Goal: Task Accomplishment & Management: Complete application form

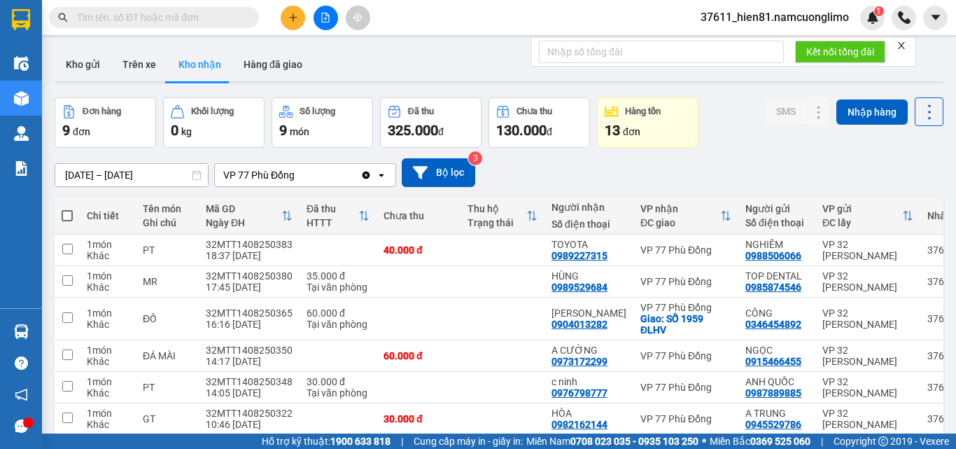
scroll to position [140, 0]
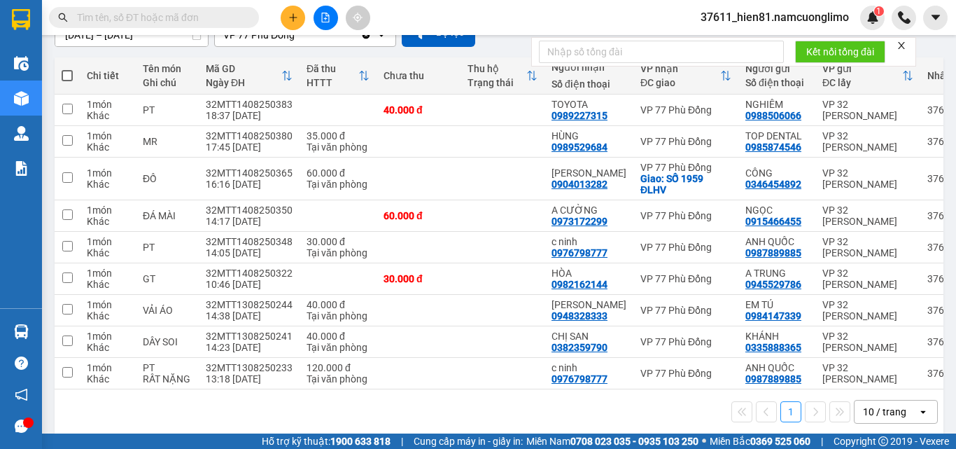
click at [288, 14] on icon "plus" at bounding box center [293, 18] width 10 height 10
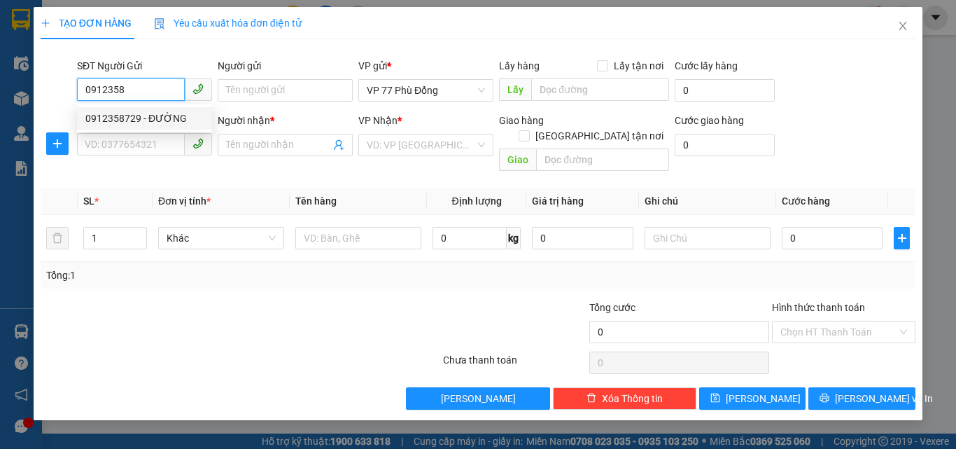
drag, startPoint x: 174, startPoint y: 109, endPoint x: 171, endPoint y: 122, distance: 12.9
click at [172, 111] on div "0912358729 - ĐƯỜNG" at bounding box center [144, 118] width 135 height 22
type input "0912358729"
type input "ĐƯỜNG"
type input "0912358729"
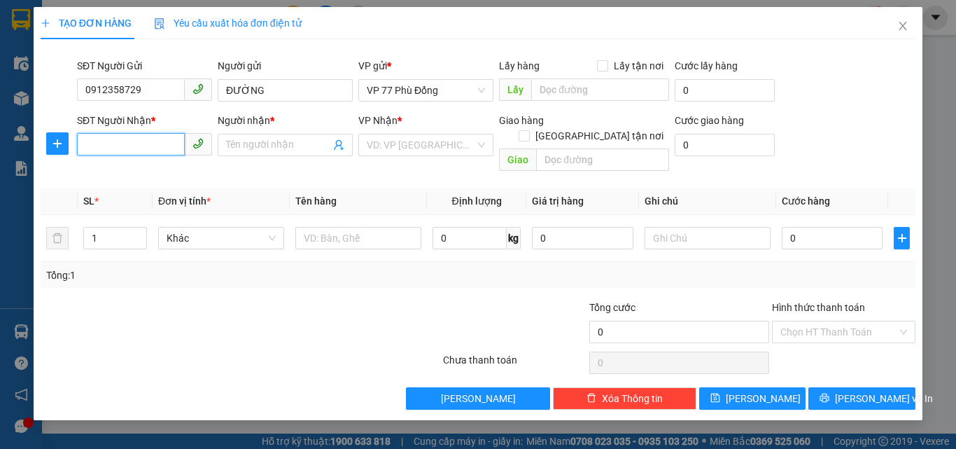
click at [159, 148] on input "SĐT Người Nhận *" at bounding box center [131, 144] width 108 height 22
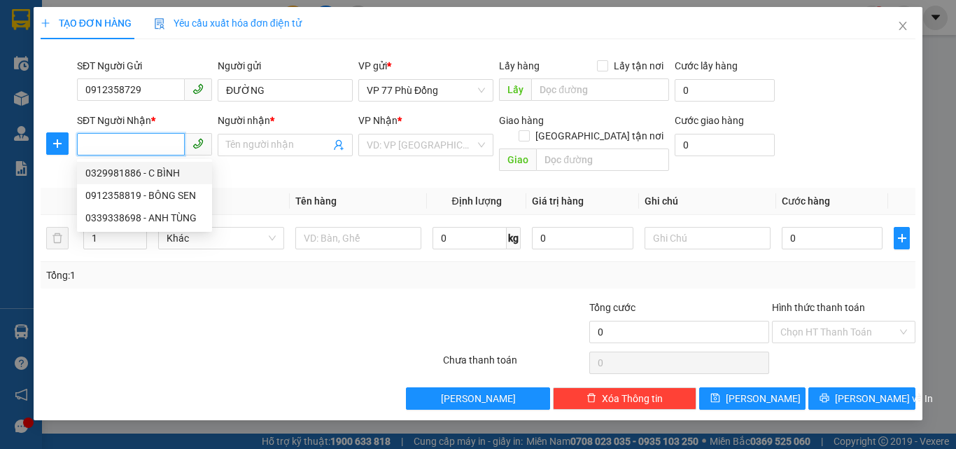
click at [151, 177] on div "0329981886 - C BÌNH" at bounding box center [144, 172] width 118 height 15
type input "0329981886"
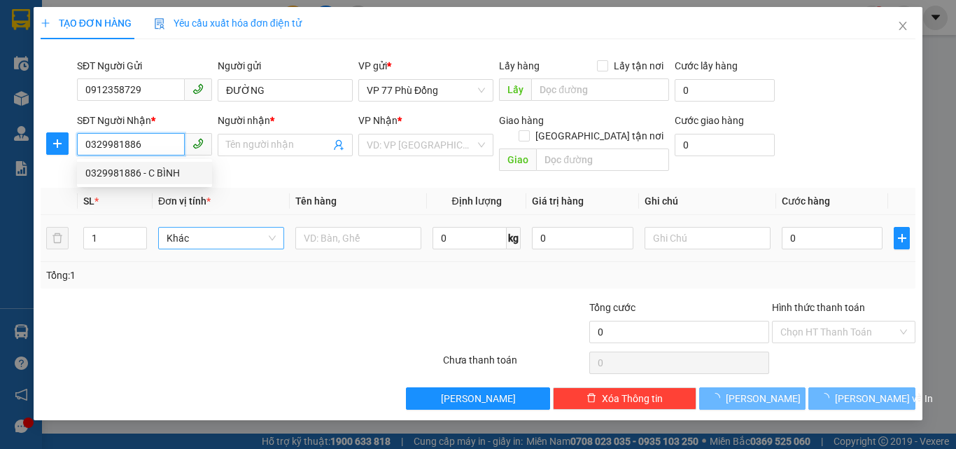
type input "C BÌNH"
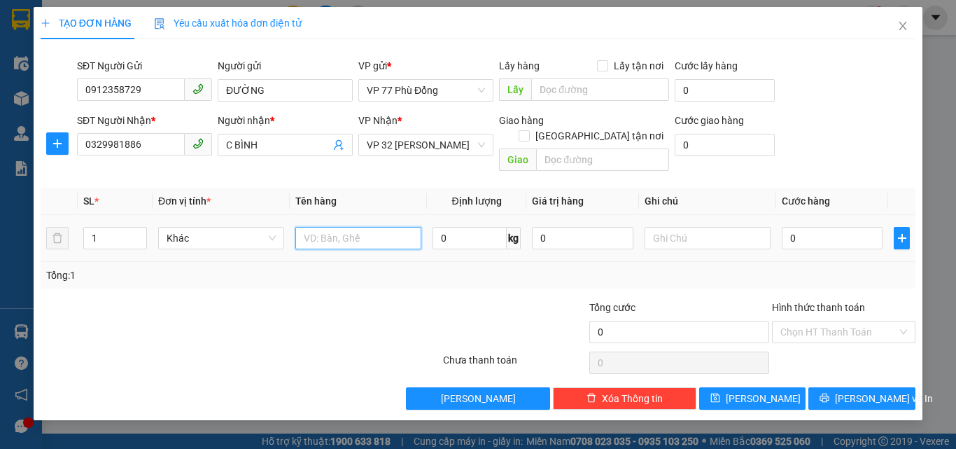
click at [322, 227] on input "text" at bounding box center [358, 238] width 126 height 22
type input "thuốc"
click at [823, 227] on input "0" at bounding box center [832, 238] width 101 height 22
type input "3"
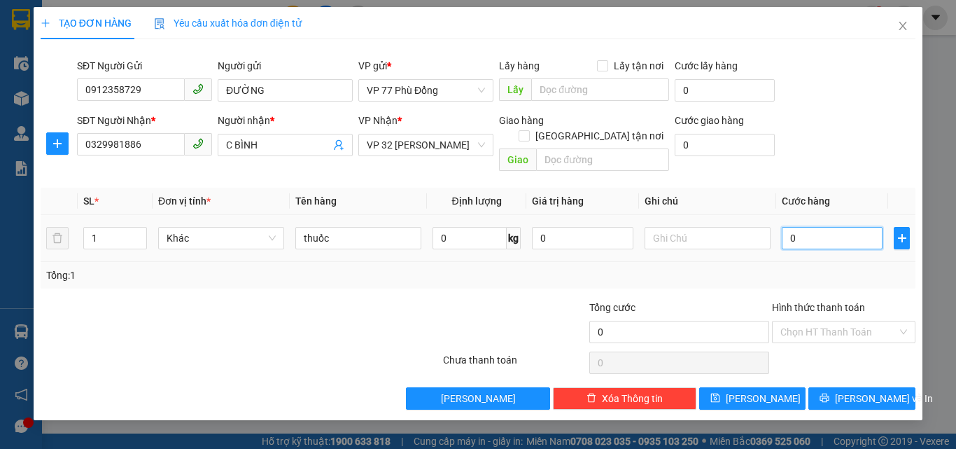
type input "3"
type input "30"
type input "30.000"
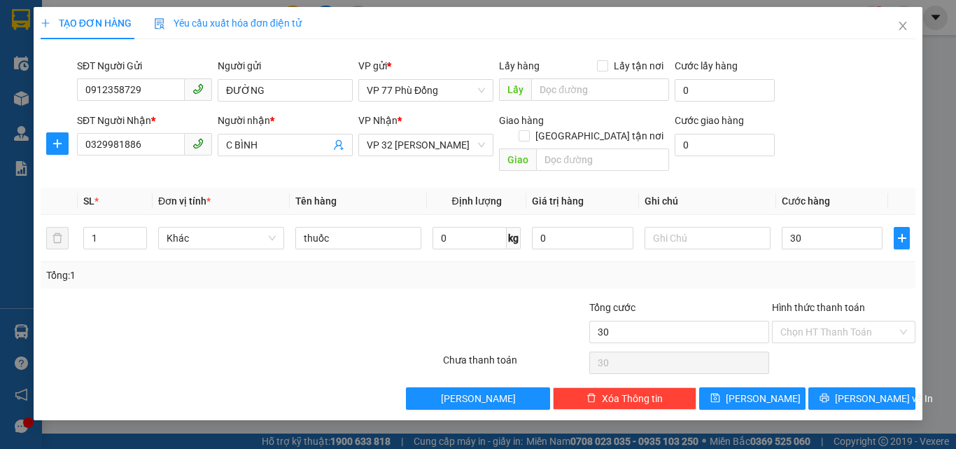
type input "30.000"
click at [833, 267] on div "Tổng: 1" at bounding box center [477, 274] width 863 height 15
click at [797, 321] on input "Hình thức thanh toán" at bounding box center [838, 331] width 117 height 21
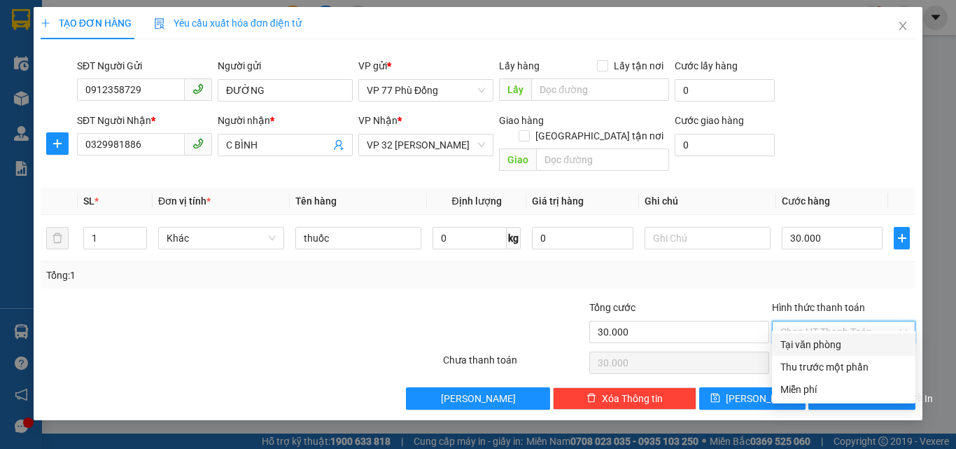
click at [798, 344] on div "Tại văn phòng" at bounding box center [843, 344] width 127 height 15
type input "0"
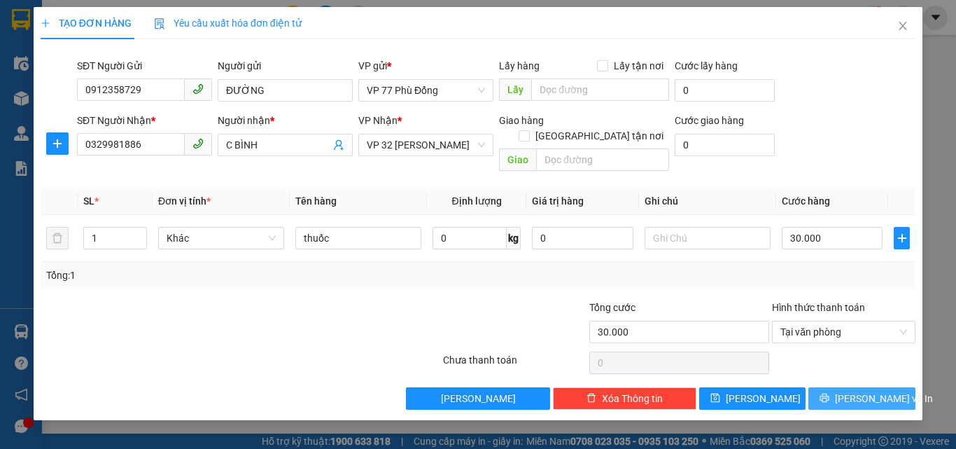
click at [852, 390] on span "[PERSON_NAME] và In" at bounding box center [884, 397] width 98 height 15
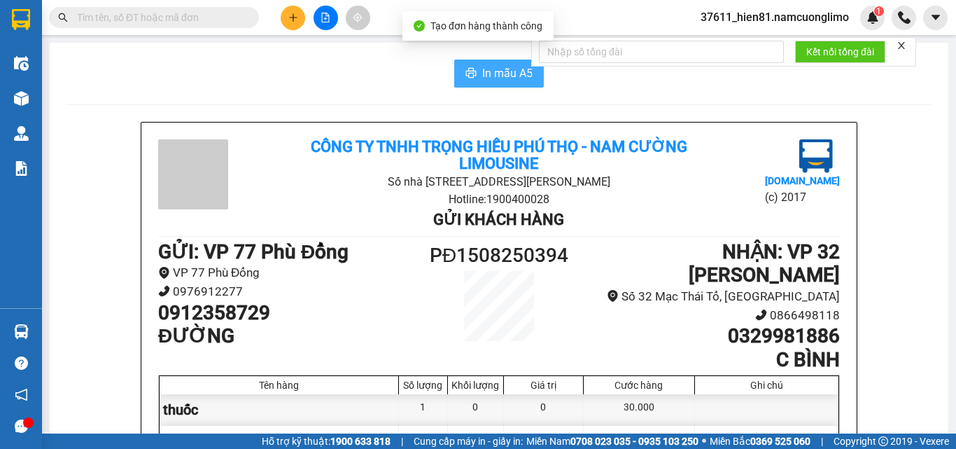
click at [465, 78] on icon "printer" at bounding box center [470, 72] width 11 height 11
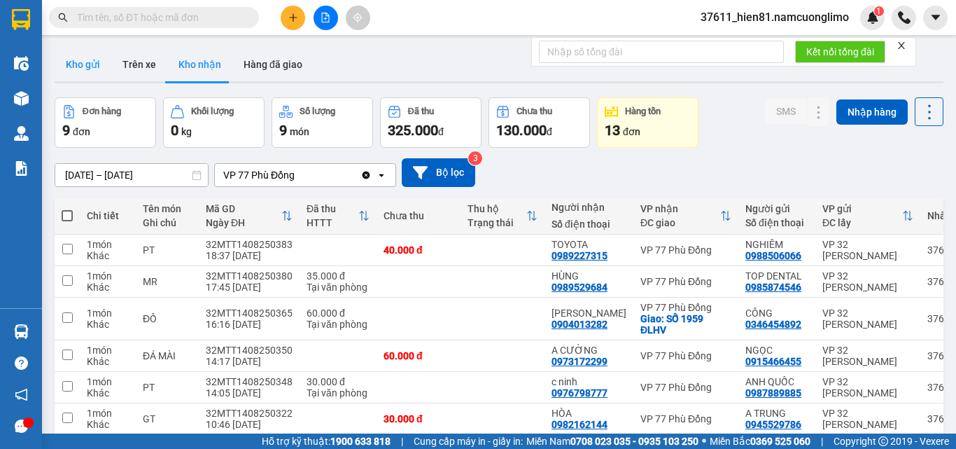
click at [78, 66] on button "Kho gửi" at bounding box center [83, 65] width 57 height 34
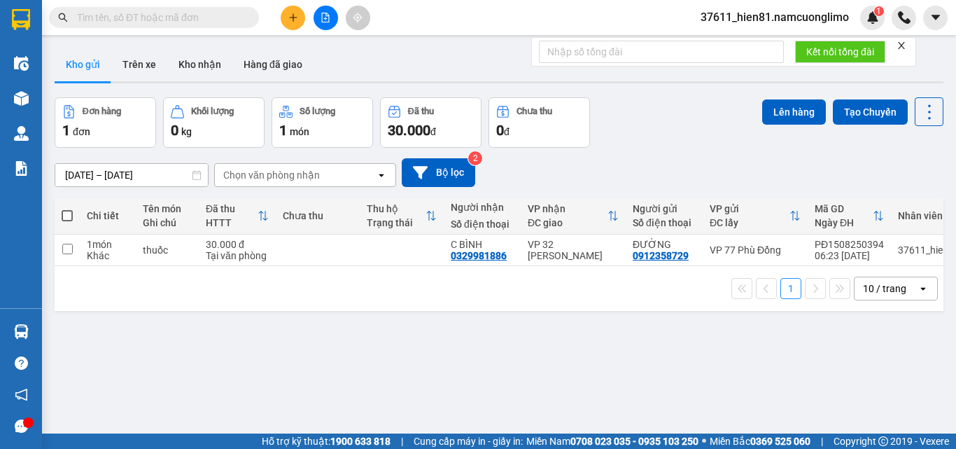
click at [64, 216] on span at bounding box center [67, 215] width 11 height 11
click at [67, 209] on input "checkbox" at bounding box center [67, 209] width 0 height 0
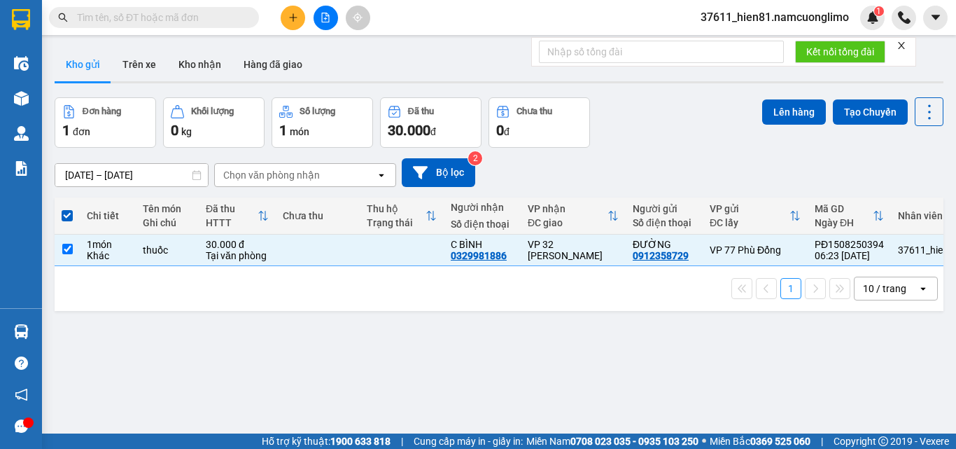
click at [68, 213] on span at bounding box center [67, 215] width 11 height 11
click at [67, 209] on input "checkbox" at bounding box center [67, 209] width 0 height 0
checkbox input "false"
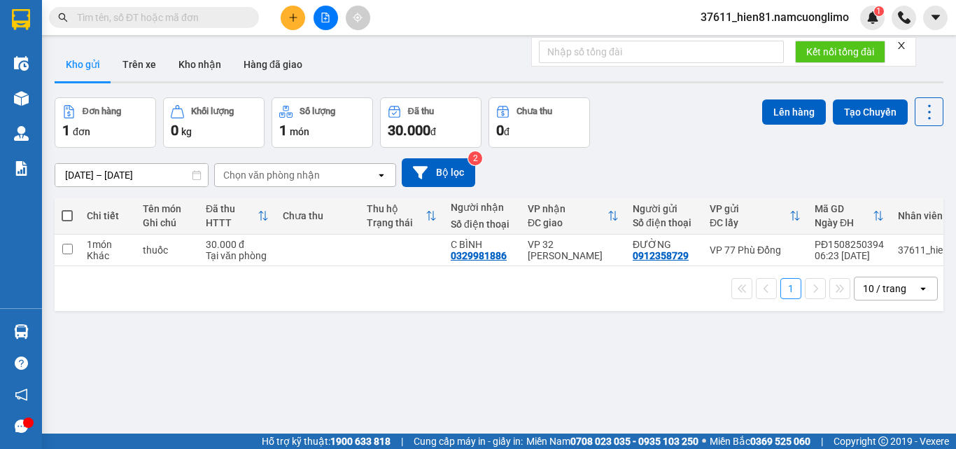
click at [295, 19] on icon "plus" at bounding box center [293, 18] width 10 height 10
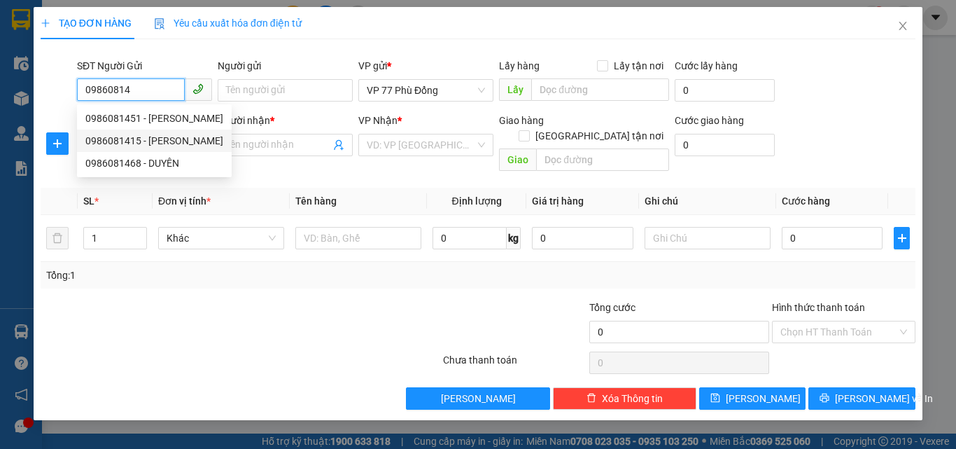
click at [166, 146] on div "0986081415 - THẢO" at bounding box center [154, 140] width 138 height 15
type input "0986081415"
type input "THẢO"
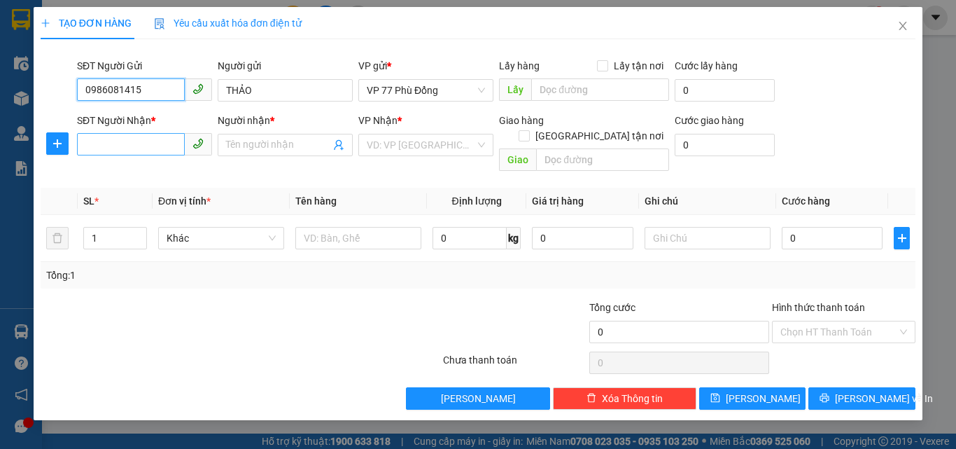
type input "0986081415"
click at [143, 138] on input "SĐT Người Nhận *" at bounding box center [131, 144] width 108 height 22
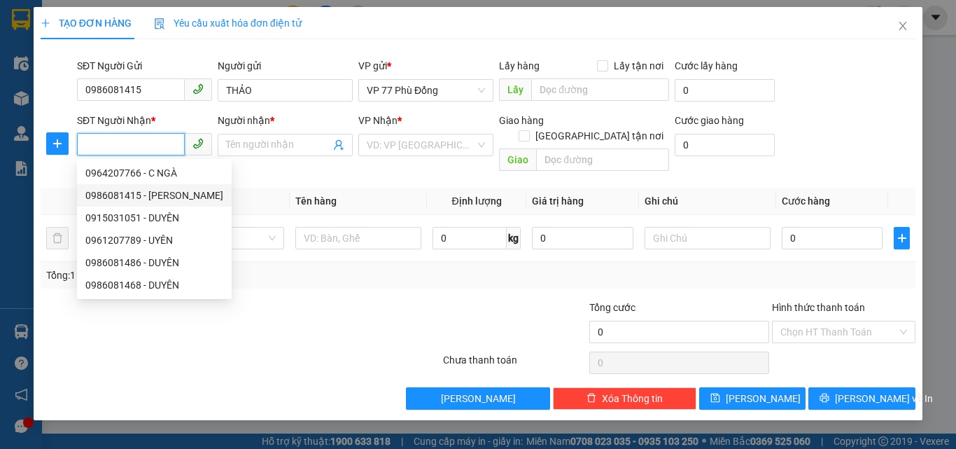
click at [158, 193] on div "0986081415 - THẢO" at bounding box center [154, 195] width 138 height 15
type input "0986081415"
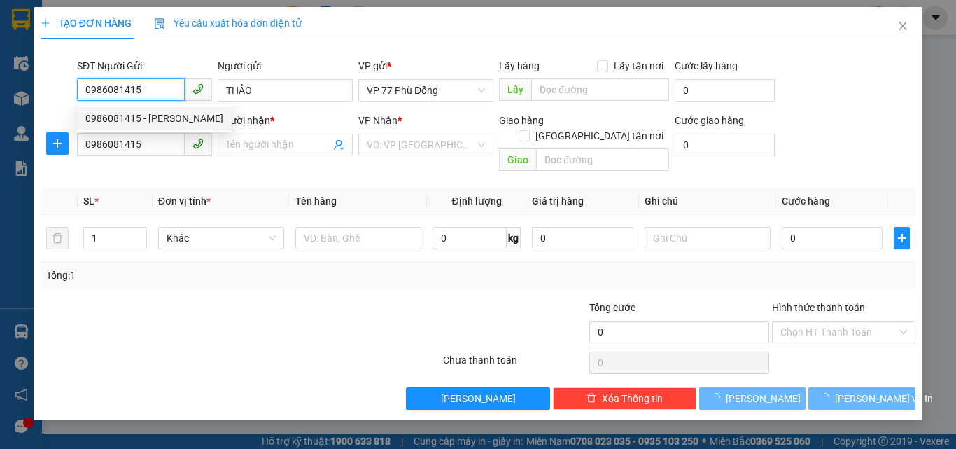
drag, startPoint x: 144, startPoint y: 94, endPoint x: 85, endPoint y: 97, distance: 58.9
click at [85, 97] on input "0986081415" at bounding box center [131, 89] width 108 height 22
type input "THẢO"
click at [97, 113] on div "0915031051 - DUYÊN" at bounding box center [144, 118] width 118 height 15
type input "0915031051"
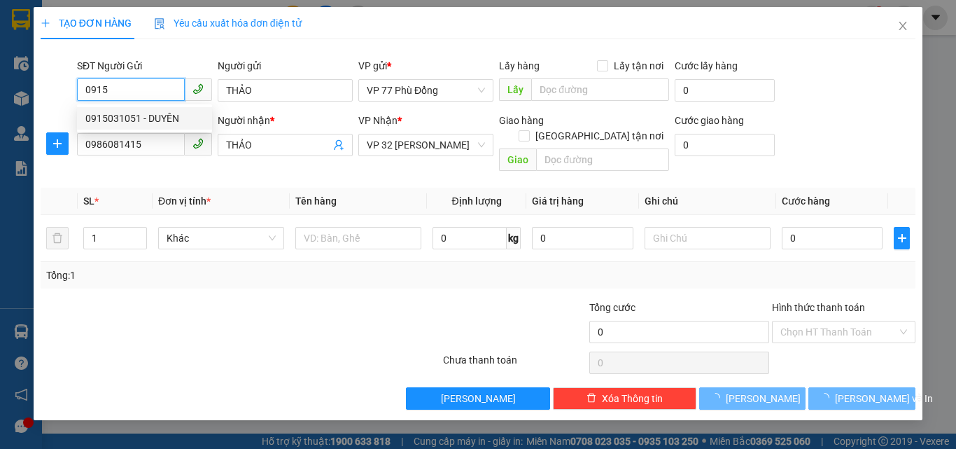
type input "DUYÊN"
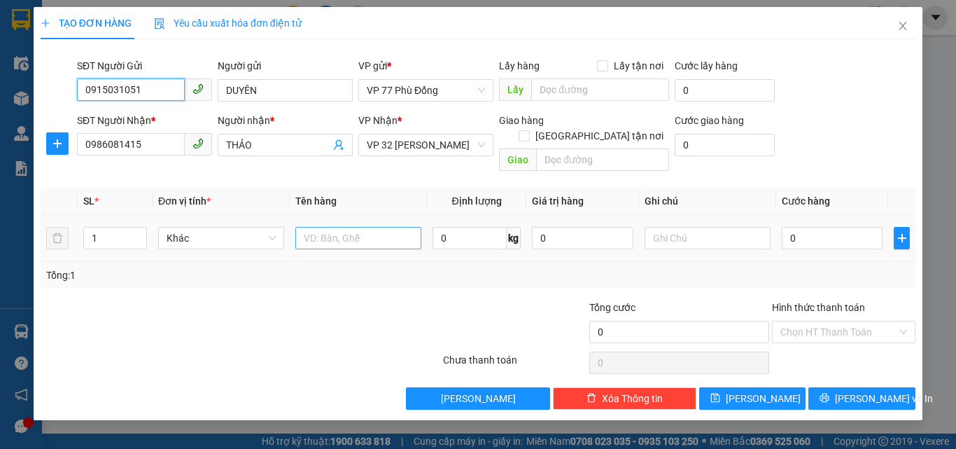
type input "0915031051"
click at [332, 227] on input "text" at bounding box center [358, 238] width 126 height 22
type input "tp"
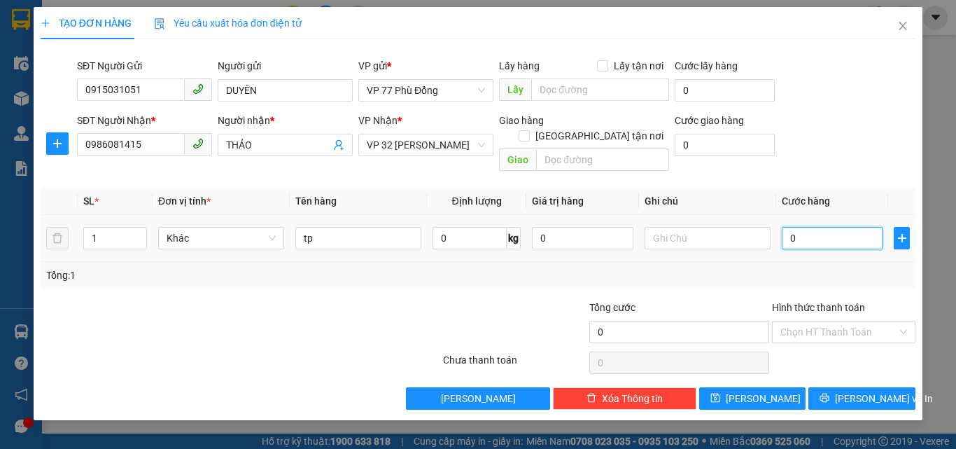
click at [796, 227] on input "0" at bounding box center [832, 238] width 101 height 22
type input "4"
type input "40"
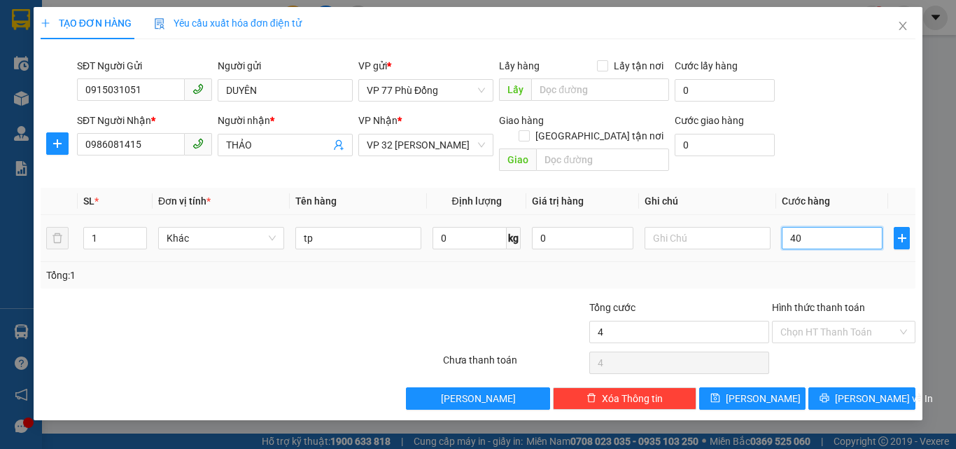
type input "40"
type input "40.000"
click at [800, 244] on td "40.000" at bounding box center [832, 238] width 112 height 47
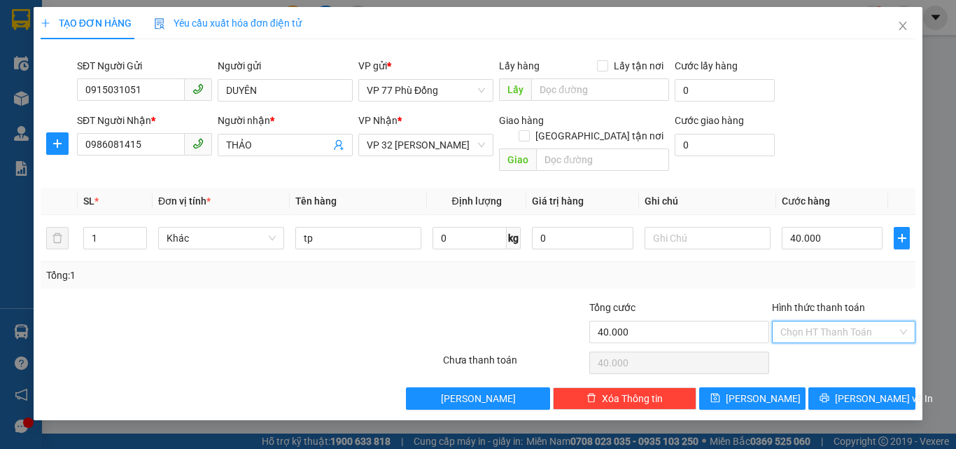
click at [807, 321] on input "Hình thức thanh toán" at bounding box center [838, 331] width 117 height 21
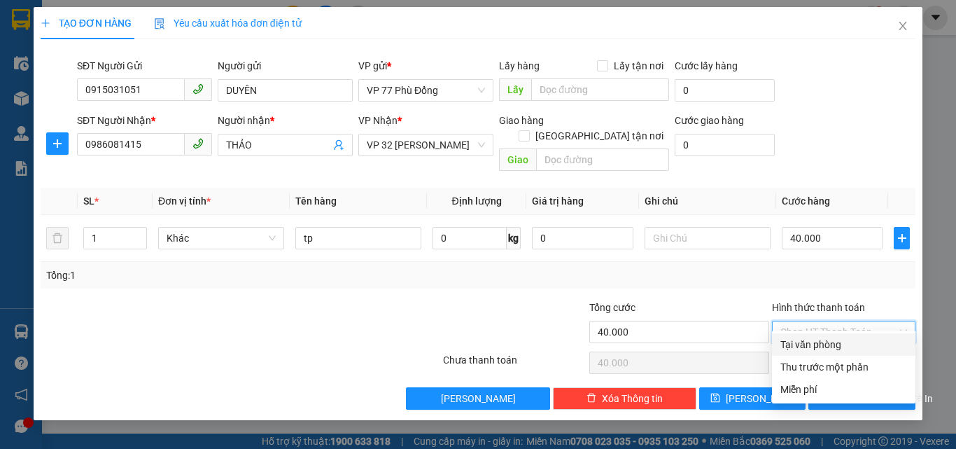
click at [801, 341] on div "Tại văn phòng" at bounding box center [843, 344] width 127 height 15
type input "0"
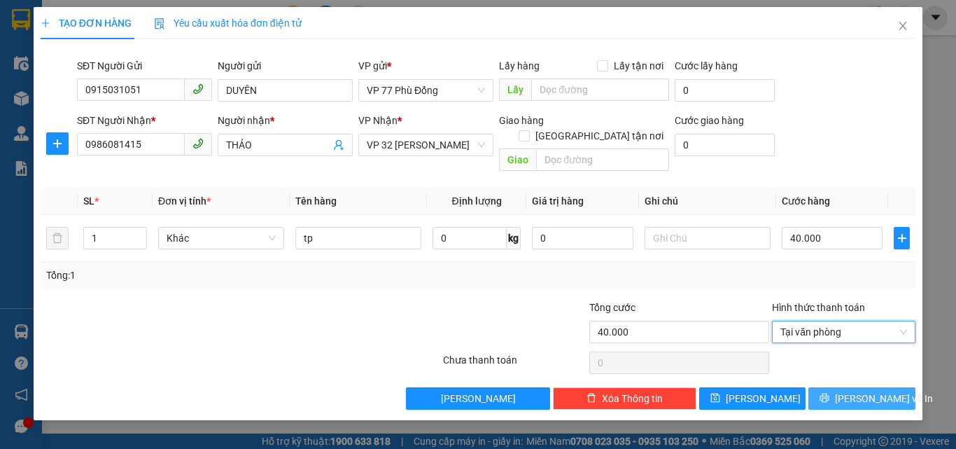
click at [880, 390] on span "[PERSON_NAME] và In" at bounding box center [884, 397] width 98 height 15
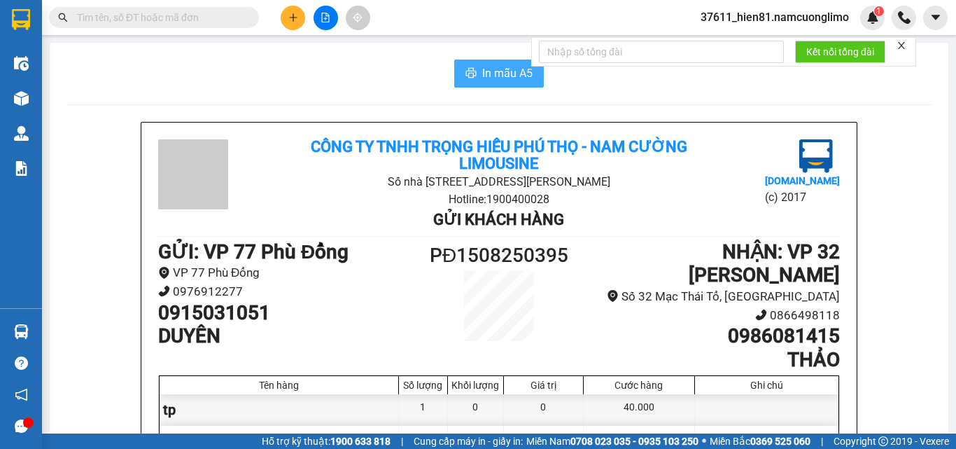
click at [498, 78] on span "In mẫu A5" at bounding box center [507, 72] width 50 height 17
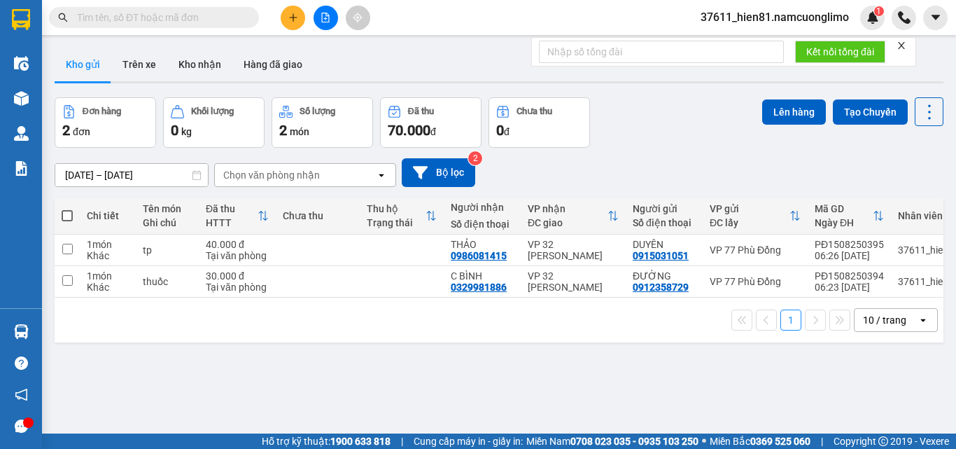
click at [64, 213] on span at bounding box center [67, 215] width 11 height 11
click at [67, 209] on input "checkbox" at bounding box center [67, 209] width 0 height 0
checkbox input "true"
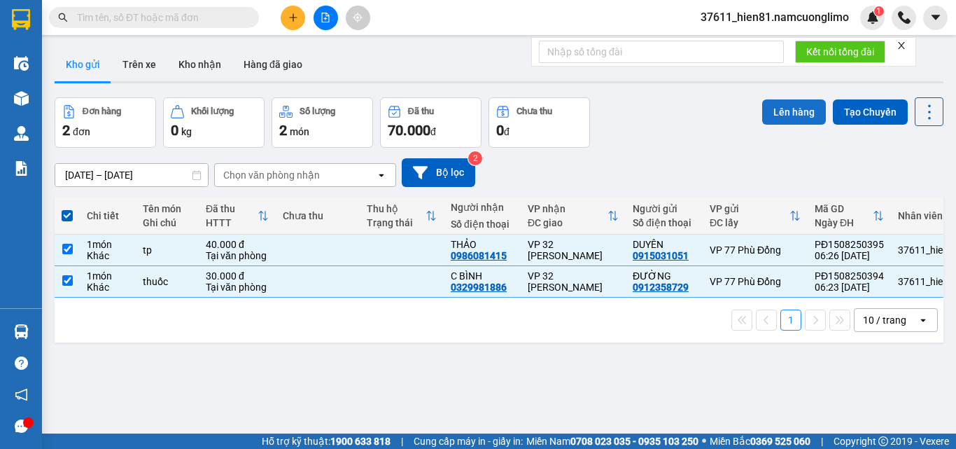
click at [775, 120] on button "Lên hàng" at bounding box center [794, 111] width 64 height 25
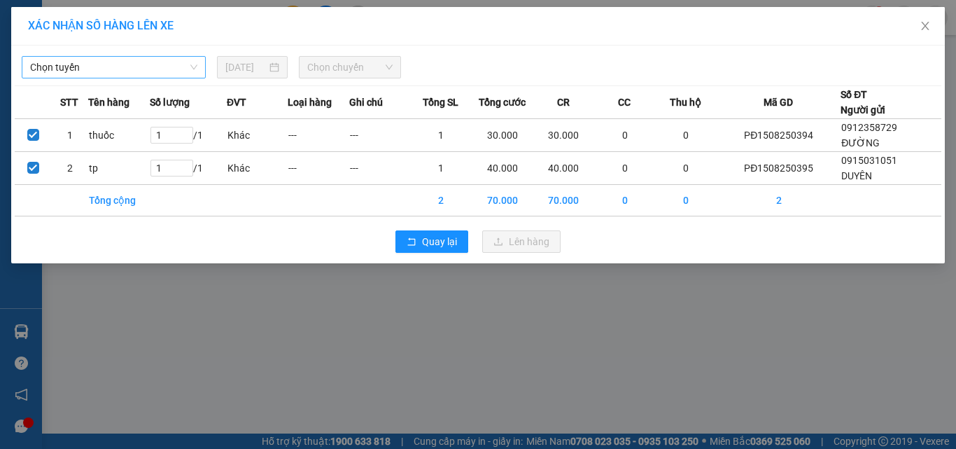
click at [118, 67] on span "Chọn tuyến" at bounding box center [113, 67] width 167 height 21
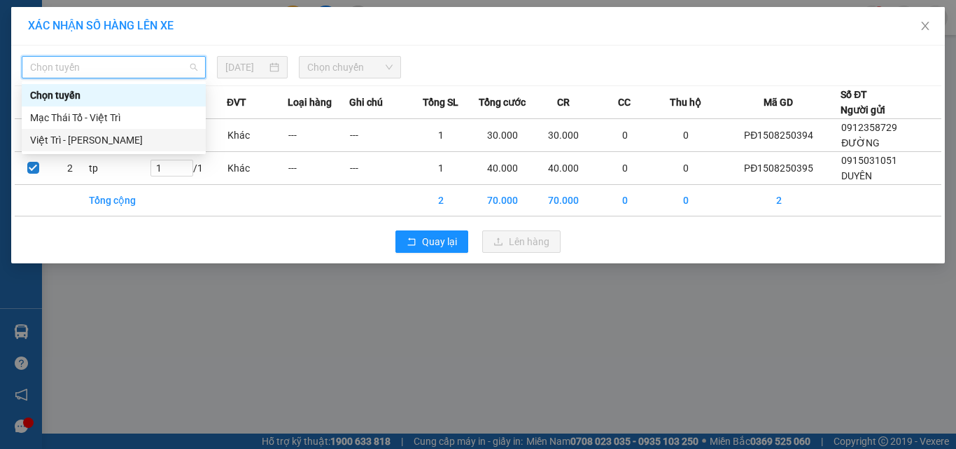
click at [83, 132] on div "Việt Trì - [PERSON_NAME]" at bounding box center [113, 139] width 167 height 15
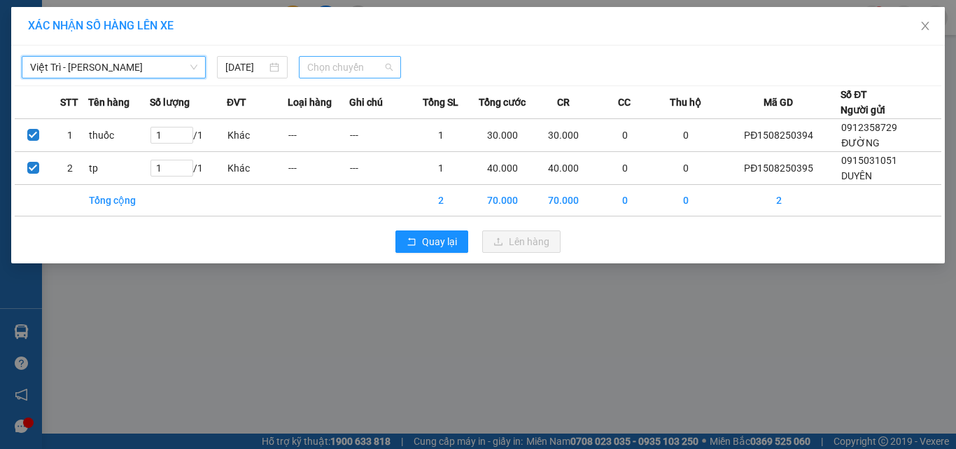
click at [327, 74] on span "Chọn chuyến" at bounding box center [350, 67] width 86 height 21
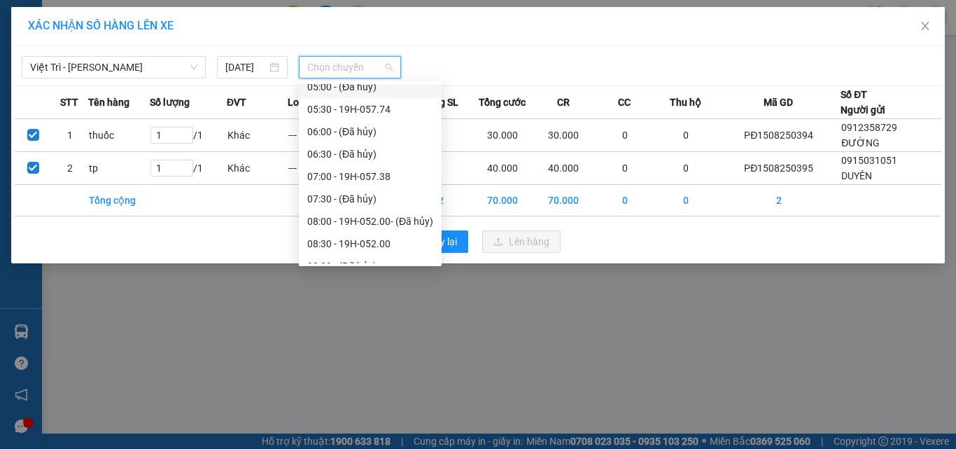
scroll to position [70, 0]
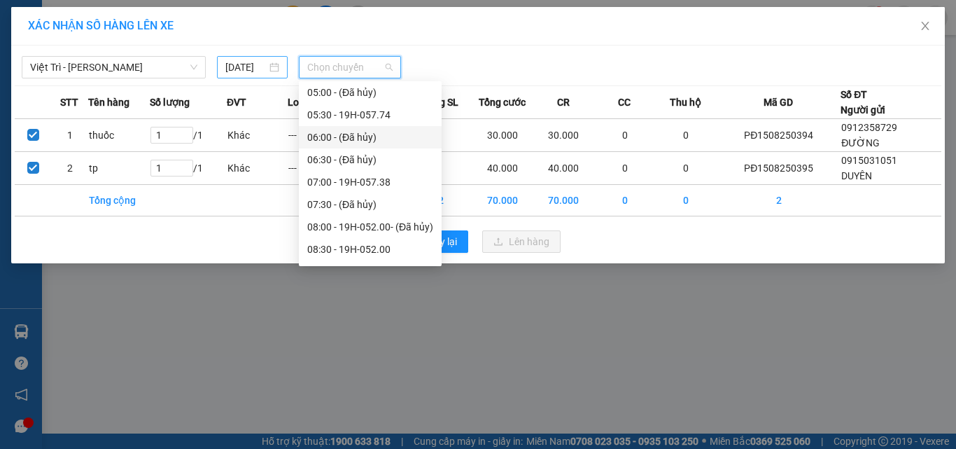
click at [252, 68] on input "14/08/2025" at bounding box center [245, 66] width 41 height 15
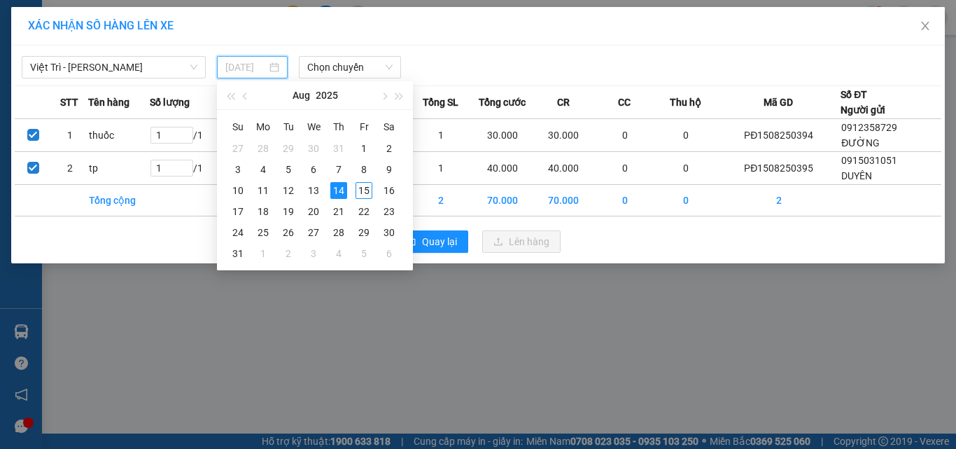
drag, startPoint x: 365, startPoint y: 189, endPoint x: 349, endPoint y: 115, distance: 75.1
click at [364, 190] on div "15" at bounding box center [363, 190] width 17 height 17
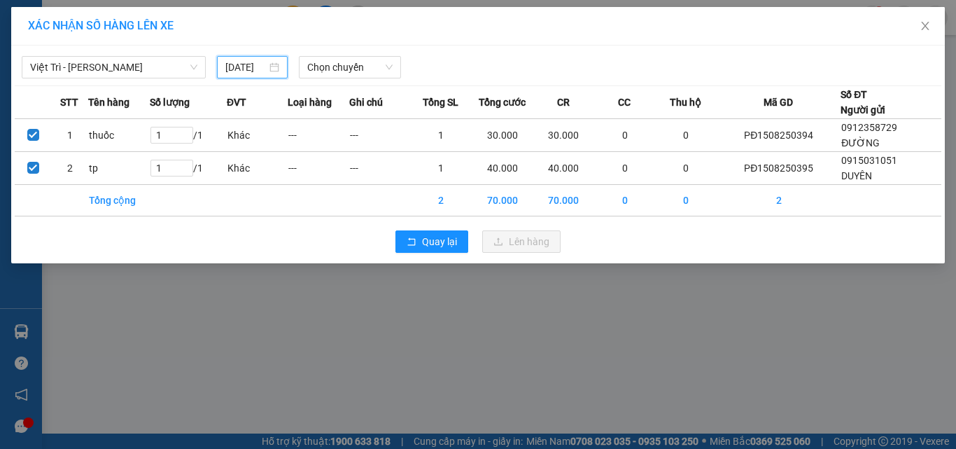
type input "[DATE]"
click at [341, 71] on span "Chọn chuyến" at bounding box center [350, 67] width 86 height 21
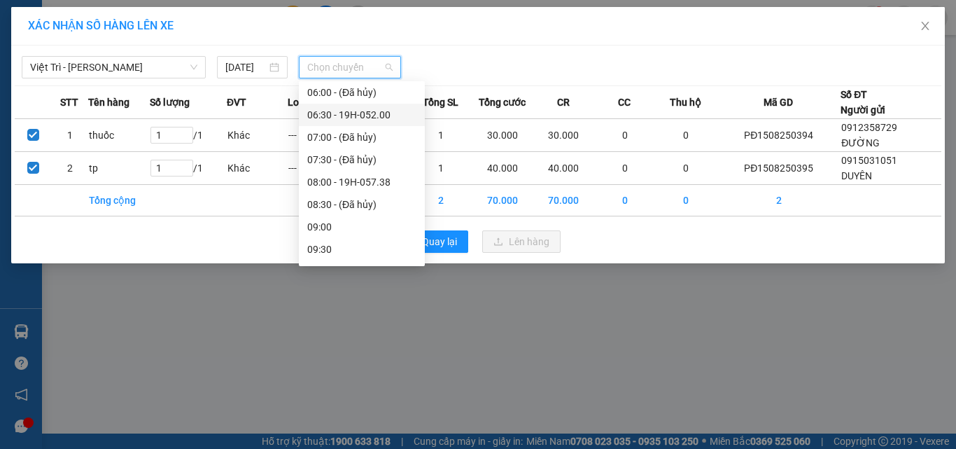
click at [354, 113] on div "06:30 - 19H-052.00" at bounding box center [361, 114] width 109 height 15
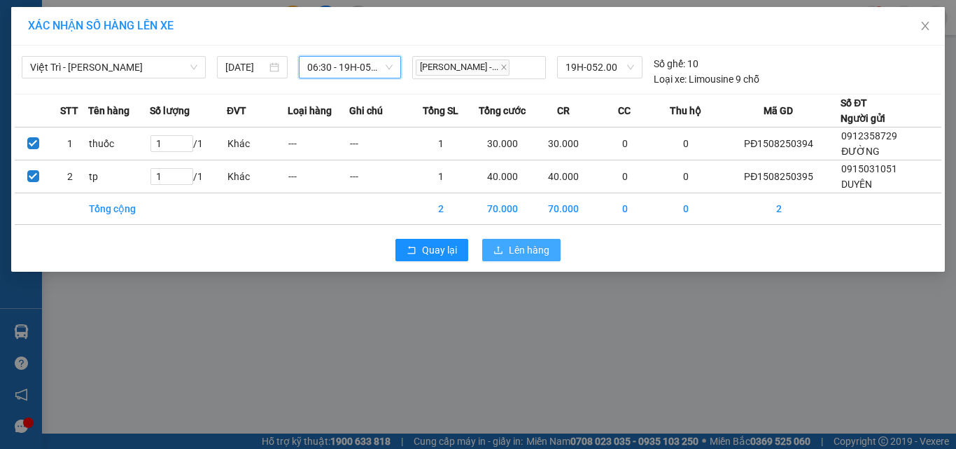
click at [511, 244] on span "Lên hàng" at bounding box center [529, 249] width 41 height 15
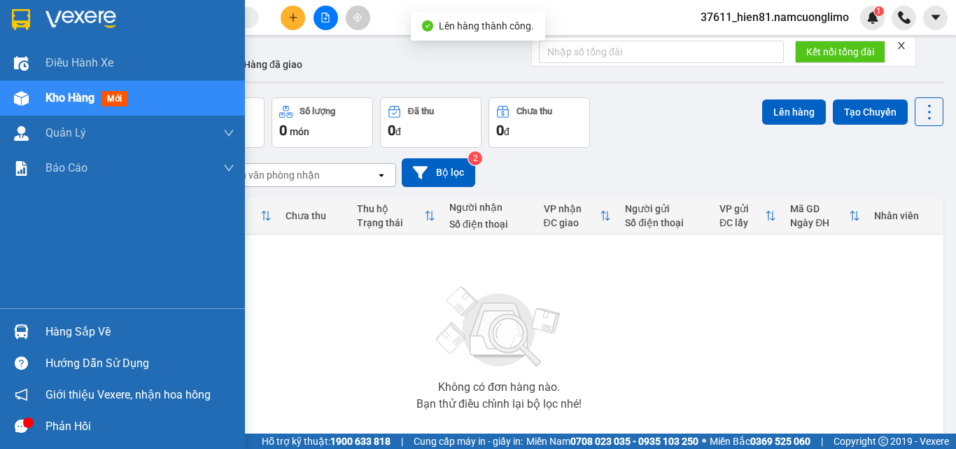
click at [85, 334] on div "Hàng sắp về" at bounding box center [139, 331] width 189 height 21
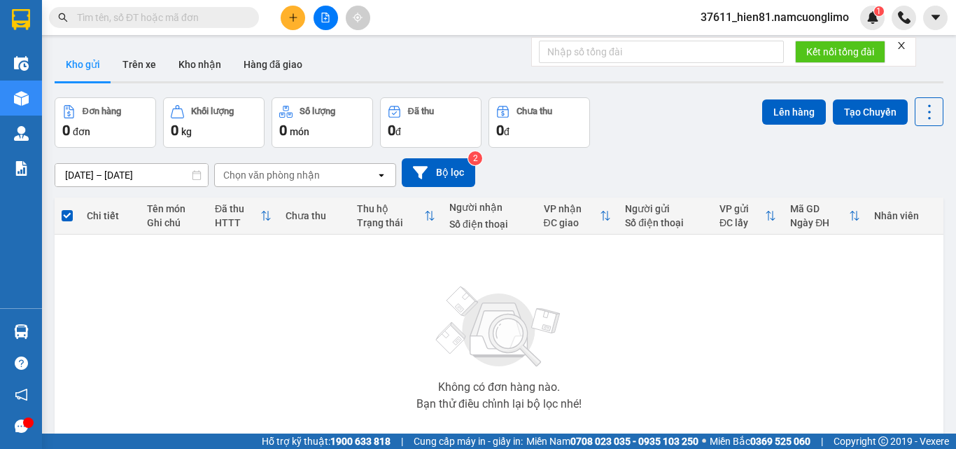
click at [678, 355] on section "Kết quả tìm kiếm ( 0 ) Bộ lọc No Data 37611_hien81.namcuonglimo 1 Điều hành xe …" at bounding box center [478, 224] width 956 height 449
click at [293, 25] on button at bounding box center [293, 18] width 24 height 24
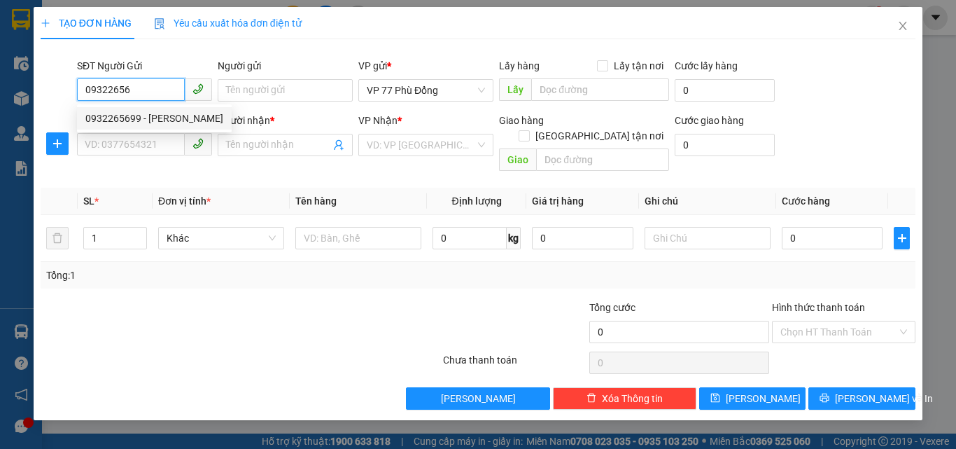
click at [118, 114] on div "0932265699 - C HẰNG" at bounding box center [154, 118] width 138 height 15
type input "0932265699"
type input "C HẰNG"
type input "0932265699"
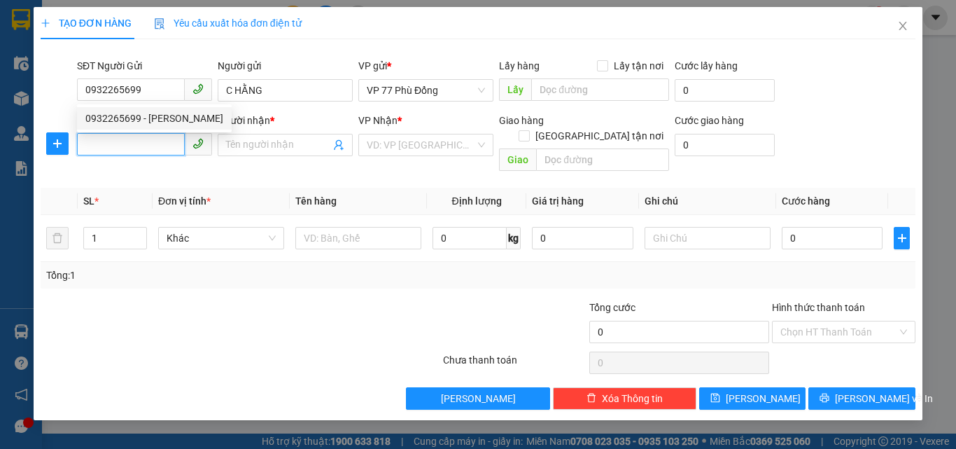
click at [128, 136] on input "SĐT Người Nhận *" at bounding box center [131, 144] width 108 height 22
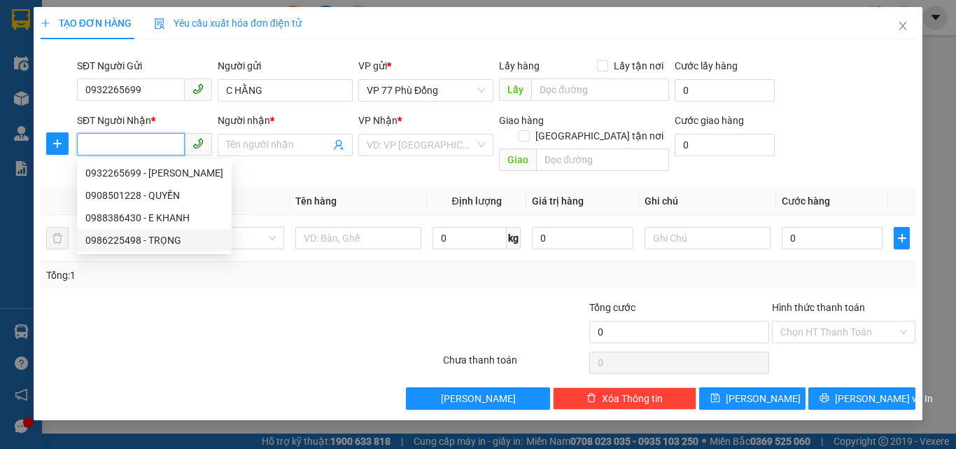
click at [141, 244] on div "0986225498 - TRỌNG" at bounding box center [154, 239] width 138 height 15
type input "0986225498"
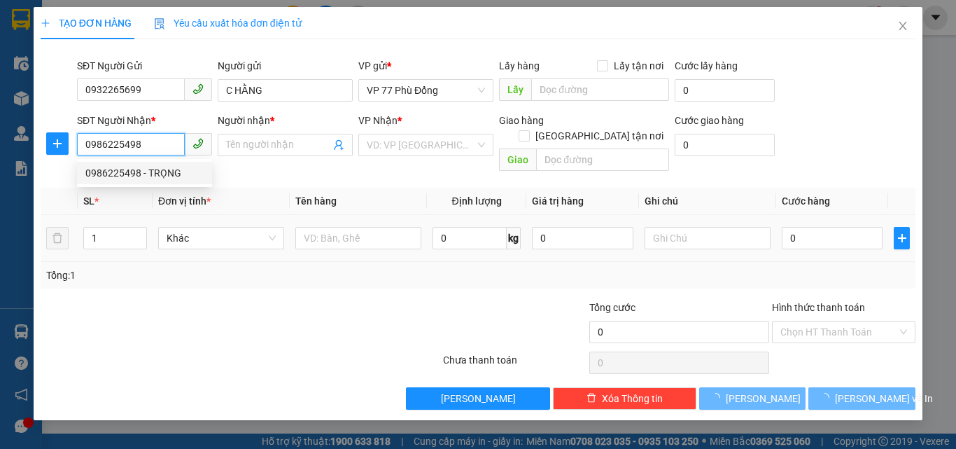
type input "TRỌNG"
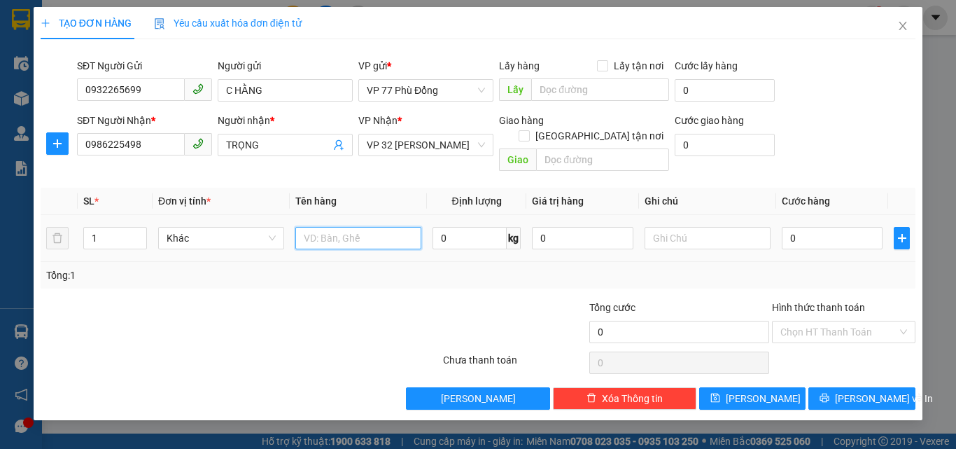
click at [348, 227] on input "text" at bounding box center [358, 238] width 126 height 22
type input "gt"
click at [798, 232] on input "0" at bounding box center [832, 238] width 101 height 22
type input "3"
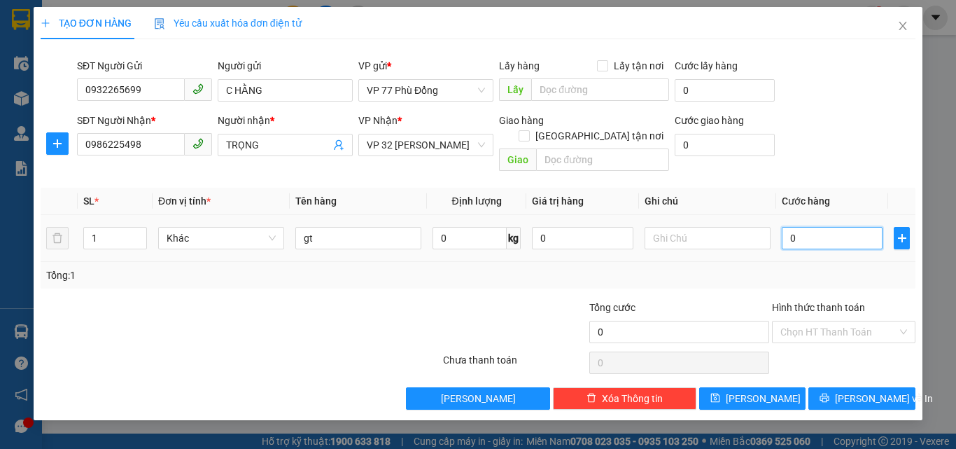
type input "3"
type input "30"
type input "30.000"
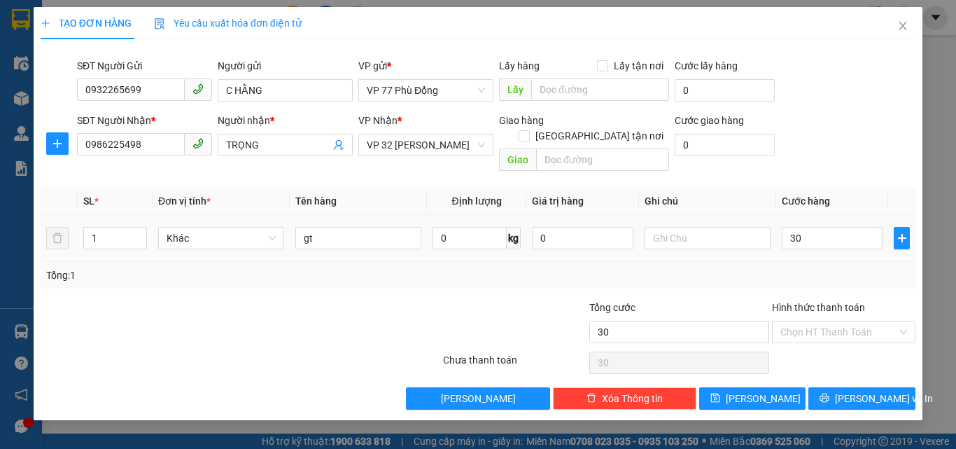
type input "30.000"
click at [823, 267] on div "Tổng: 1" at bounding box center [477, 274] width 863 height 15
click at [845, 387] on button "[PERSON_NAME] và In" at bounding box center [861, 398] width 107 height 22
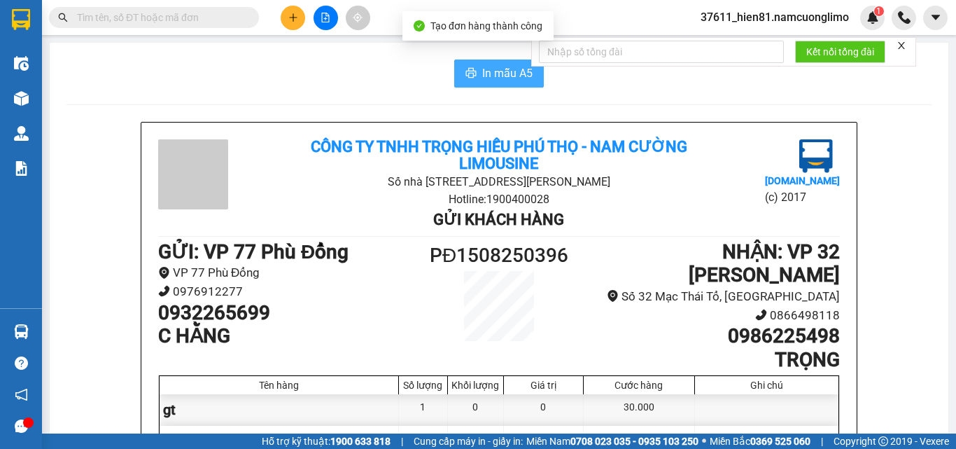
click at [495, 76] on span "In mẫu A5" at bounding box center [507, 72] width 50 height 17
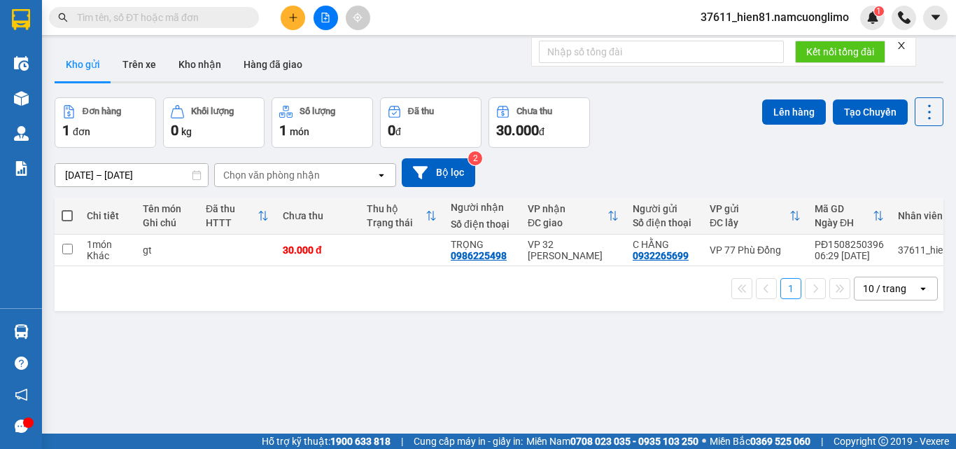
click at [70, 218] on span at bounding box center [67, 215] width 11 height 11
click at [67, 209] on input "checkbox" at bounding box center [67, 209] width 0 height 0
checkbox input "true"
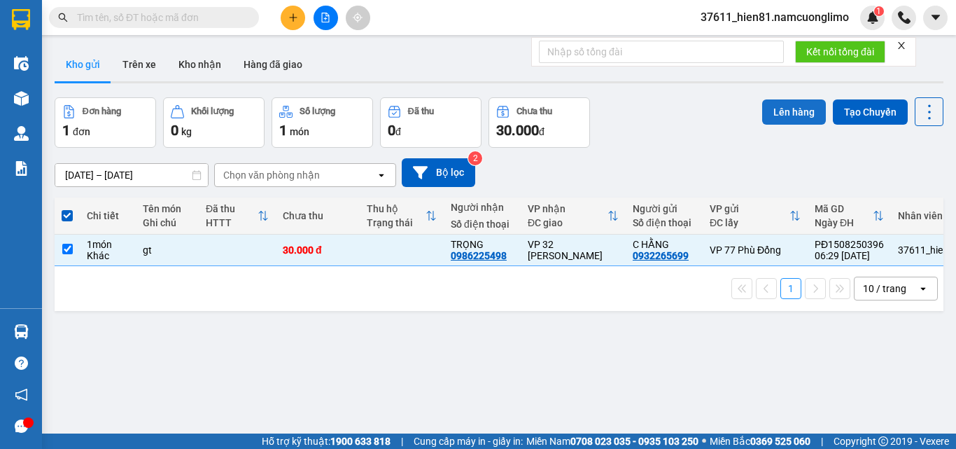
click at [778, 115] on button "Lên hàng" at bounding box center [794, 111] width 64 height 25
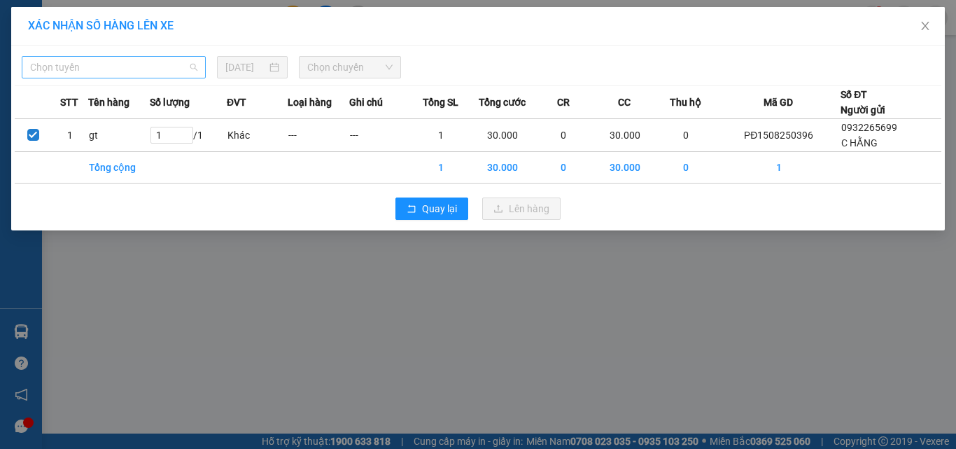
click at [106, 71] on span "Chọn tuyến" at bounding box center [113, 67] width 167 height 21
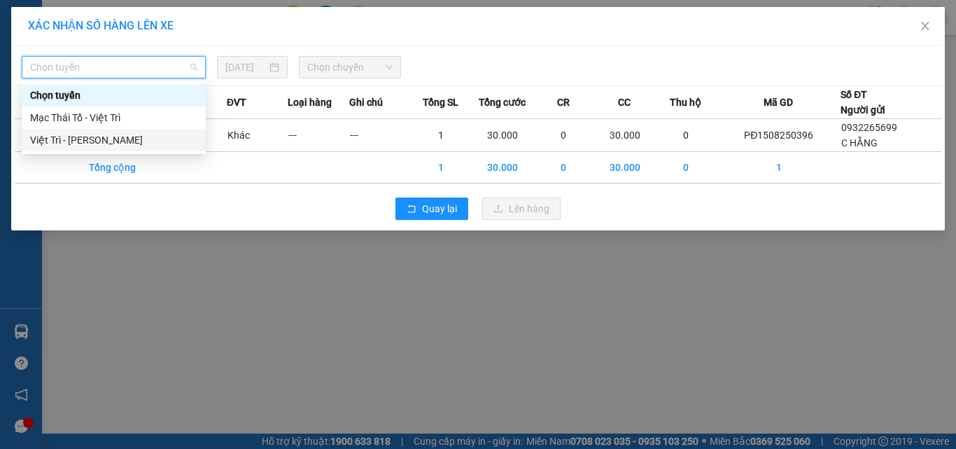
click at [67, 144] on div "Việt Trì - [PERSON_NAME]" at bounding box center [113, 139] width 167 height 15
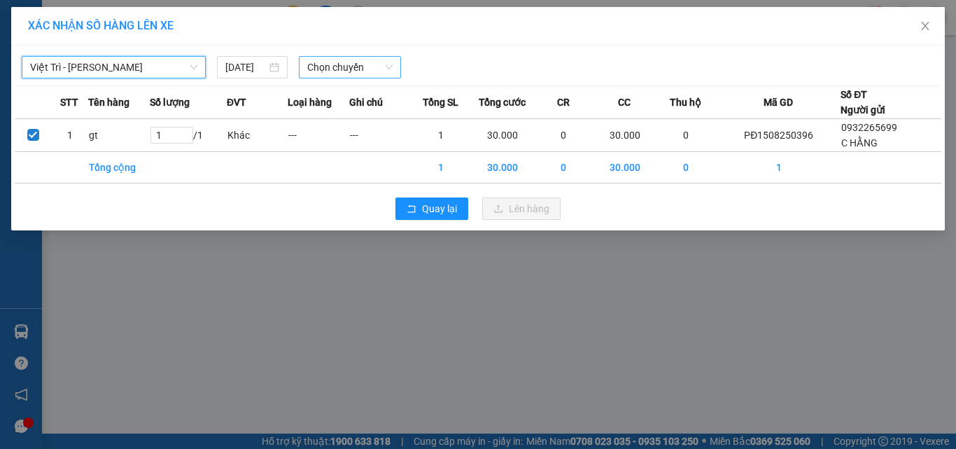
click at [326, 67] on span "Chọn chuyến" at bounding box center [350, 67] width 86 height 21
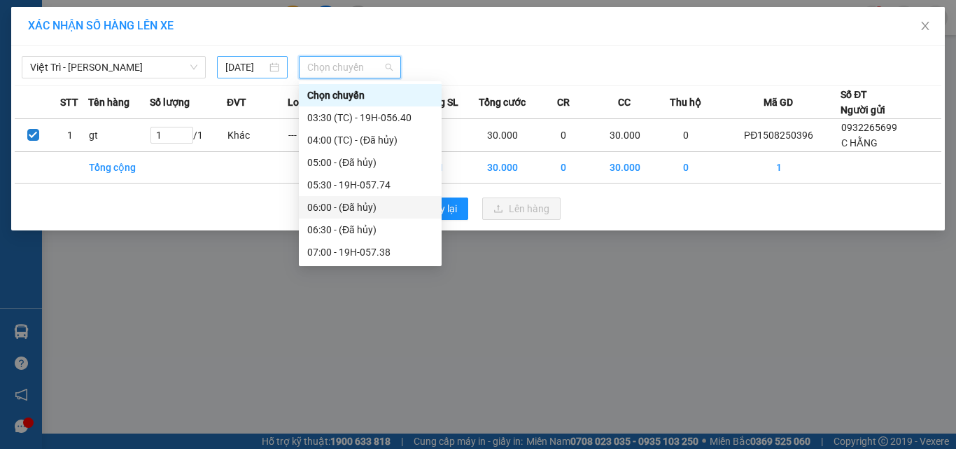
click at [248, 68] on input "14/08/2025" at bounding box center [245, 66] width 41 height 15
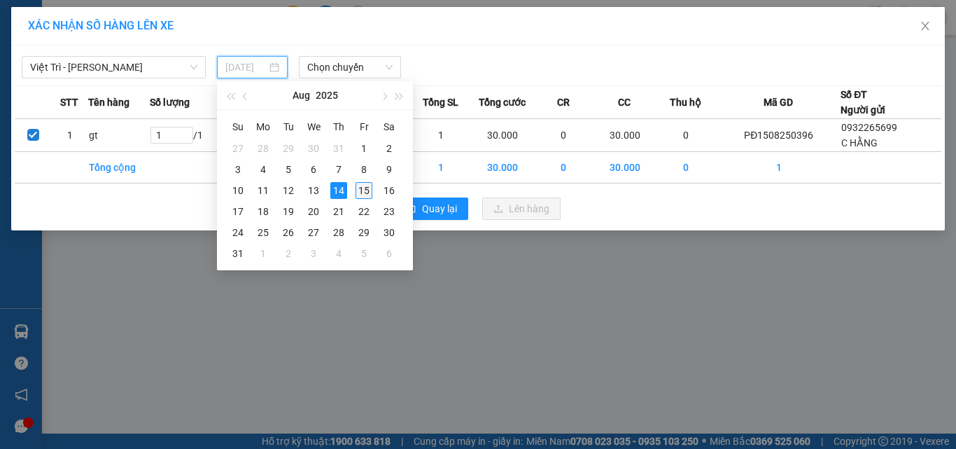
click at [358, 186] on div "15" at bounding box center [363, 190] width 17 height 17
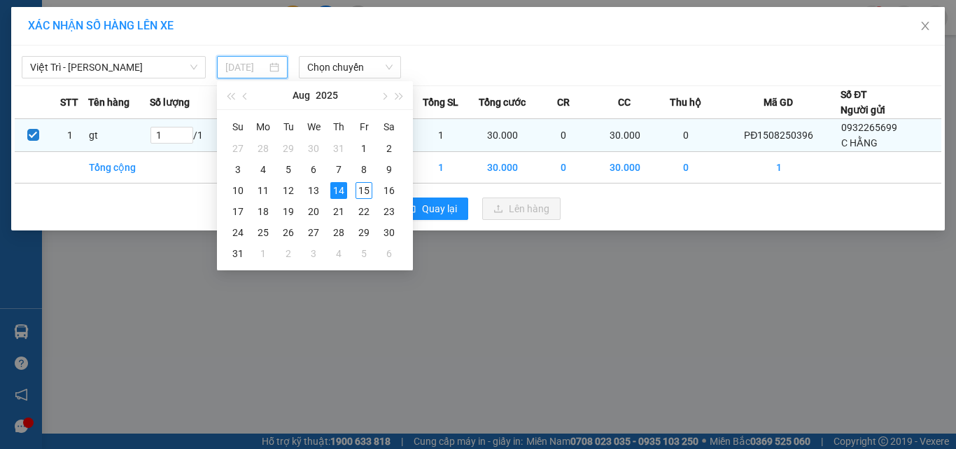
type input "[DATE]"
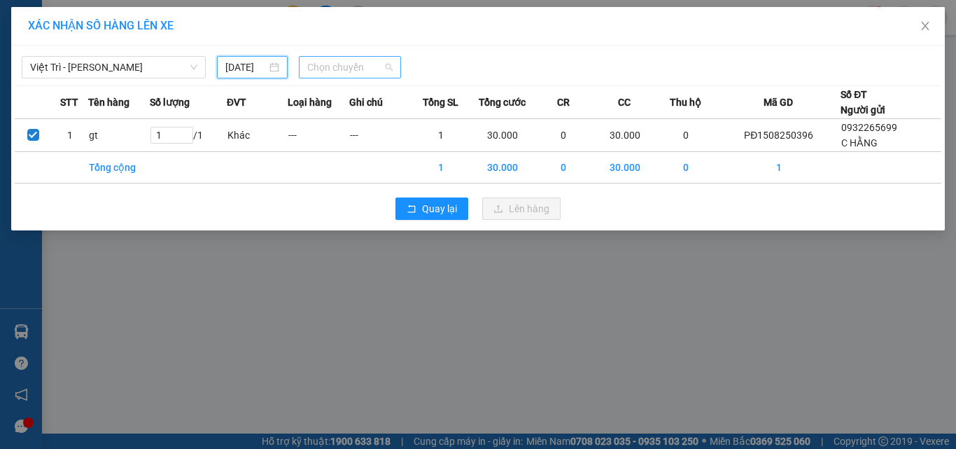
click at [325, 66] on span "Chọn chuyến" at bounding box center [350, 67] width 86 height 21
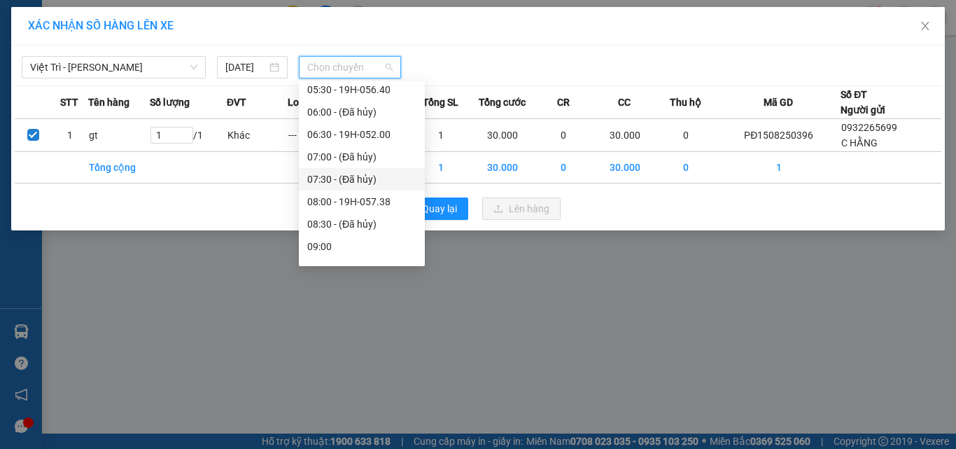
scroll to position [70, 0]
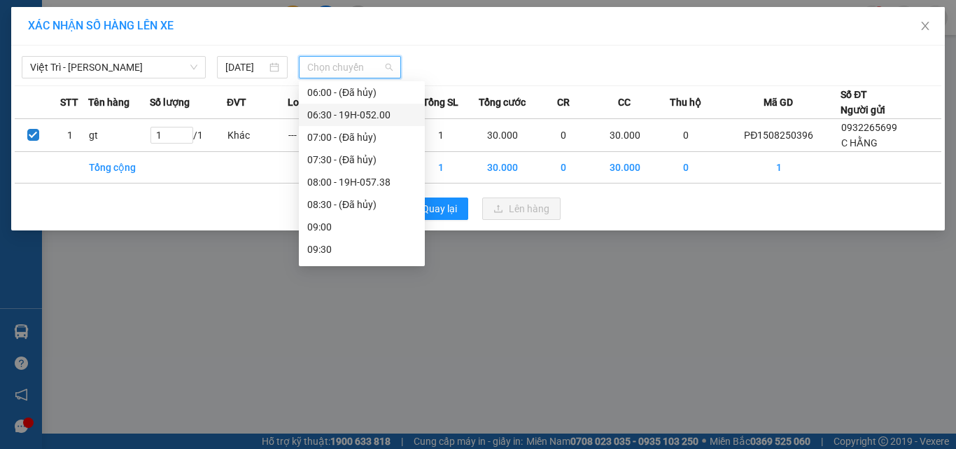
click at [354, 112] on div "06:30 - 19H-052.00" at bounding box center [361, 114] width 109 height 15
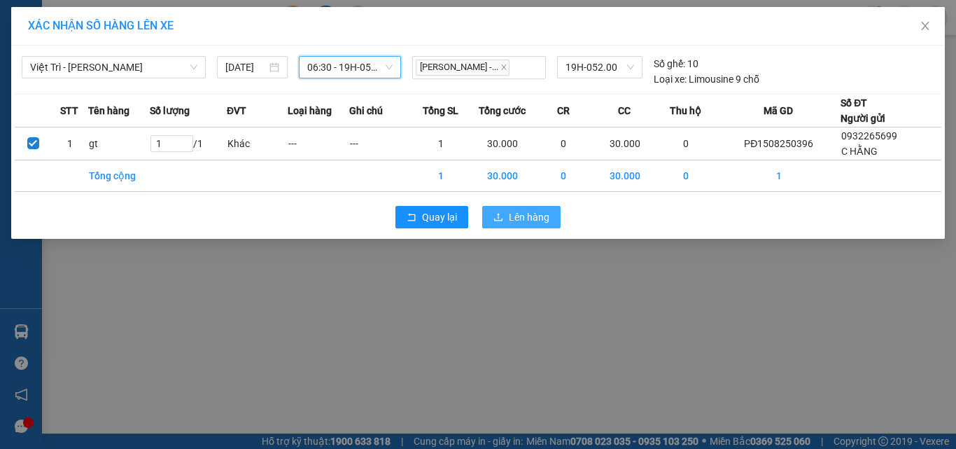
click at [496, 216] on icon "upload" at bounding box center [498, 217] width 10 height 10
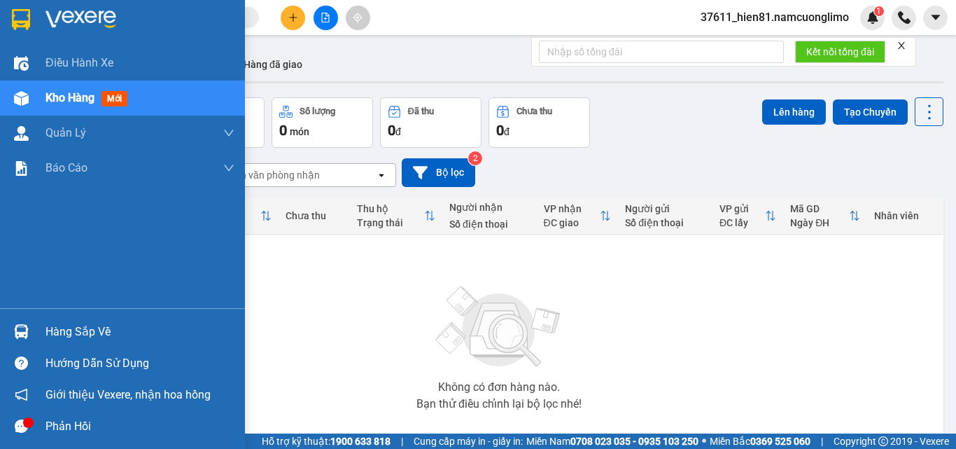
click at [71, 337] on div "Hàng sắp về" at bounding box center [139, 331] width 189 height 21
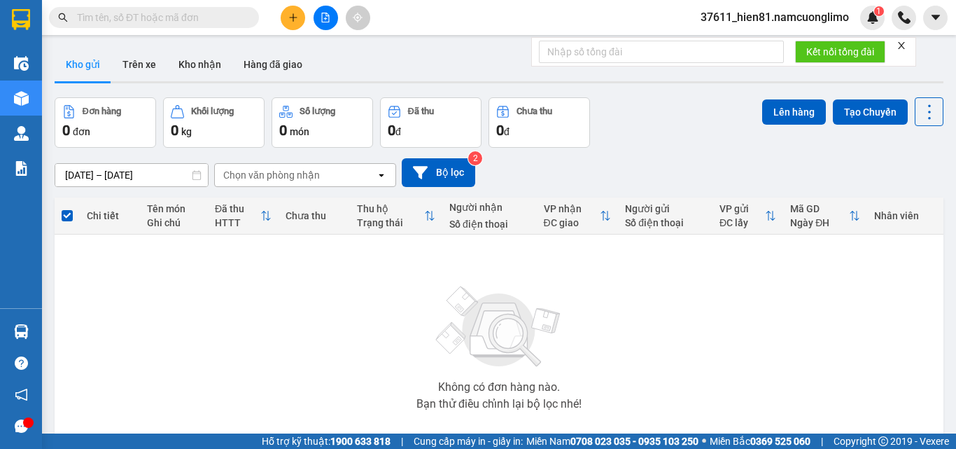
click at [665, 355] on section "Kết quả tìm kiếm ( 0 ) Bộ lọc No Data 37611_hien81.namcuonglimo 1 Điều hành xe …" at bounding box center [478, 224] width 956 height 449
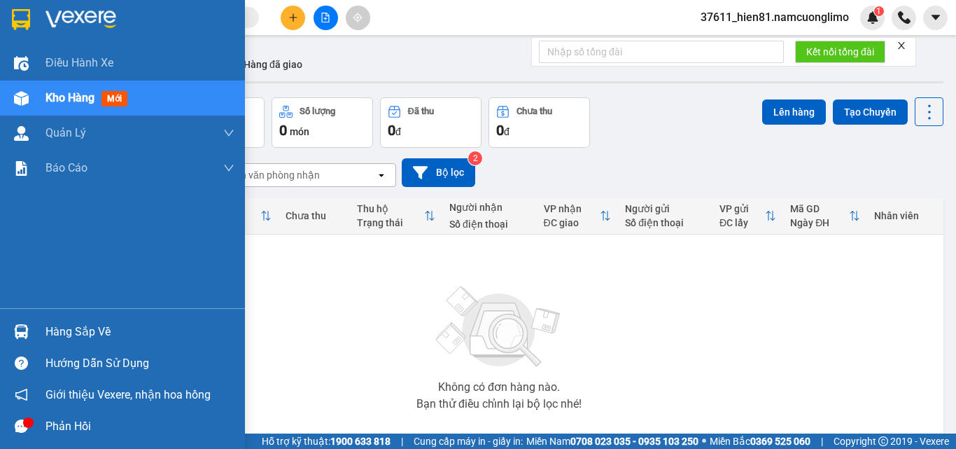
click at [71, 325] on div "Hàng sắp về" at bounding box center [139, 331] width 189 height 21
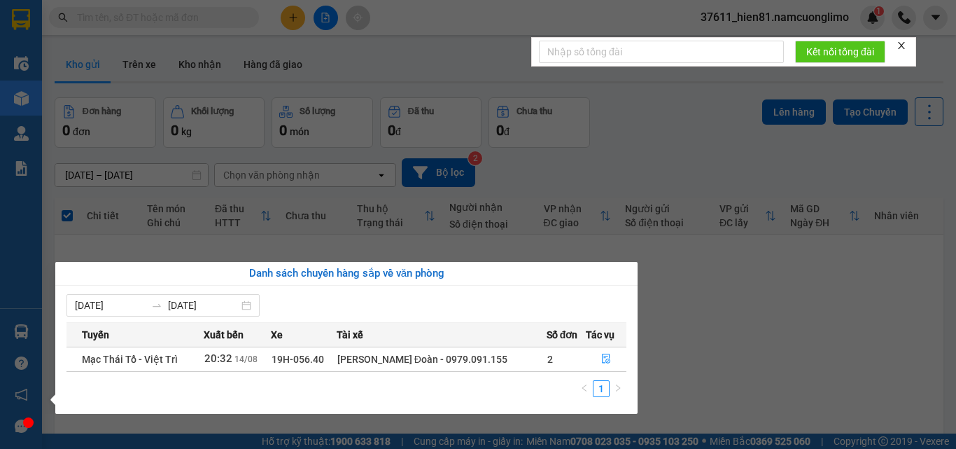
click at [719, 374] on section "Kết quả tìm kiếm ( 0 ) Bộ lọc No Data 37611_hien81.namcuonglimo 1 Điều hành xe …" at bounding box center [478, 224] width 956 height 449
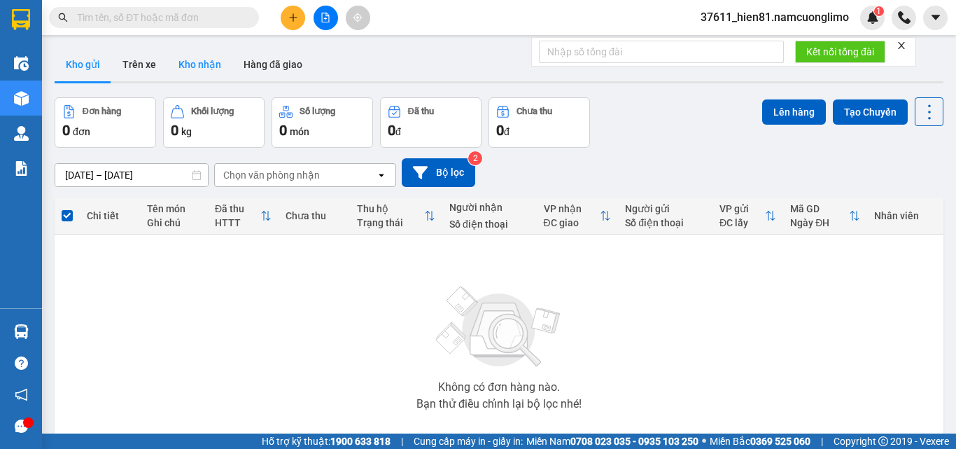
click at [185, 55] on button "Kho nhận" at bounding box center [199, 65] width 65 height 34
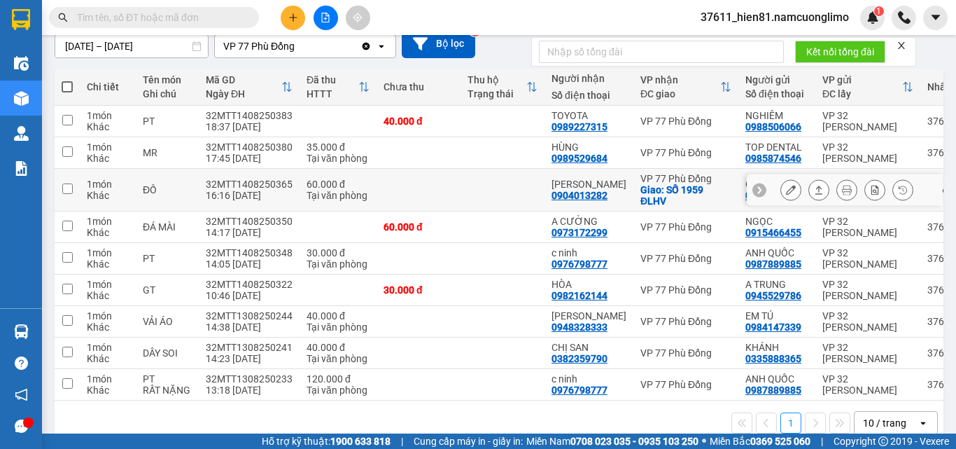
scroll to position [140, 0]
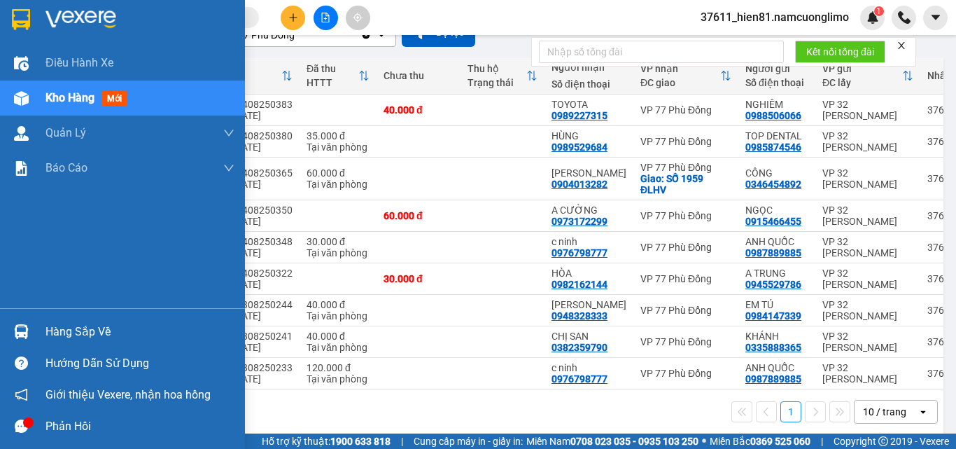
click at [87, 339] on div "Hàng sắp về" at bounding box center [139, 331] width 189 height 21
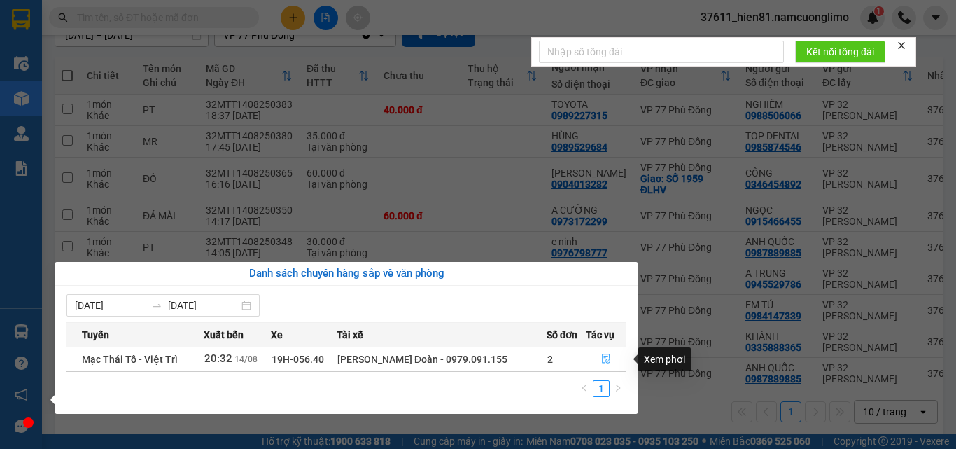
click at [604, 358] on icon "file-done" at bounding box center [606, 358] width 10 height 10
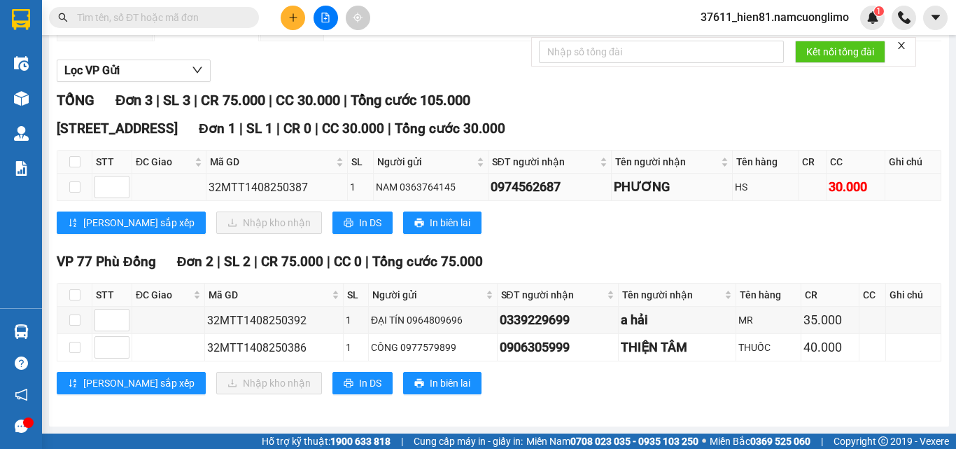
scroll to position [143, 0]
click at [136, 14] on input "text" at bounding box center [159, 17] width 165 height 15
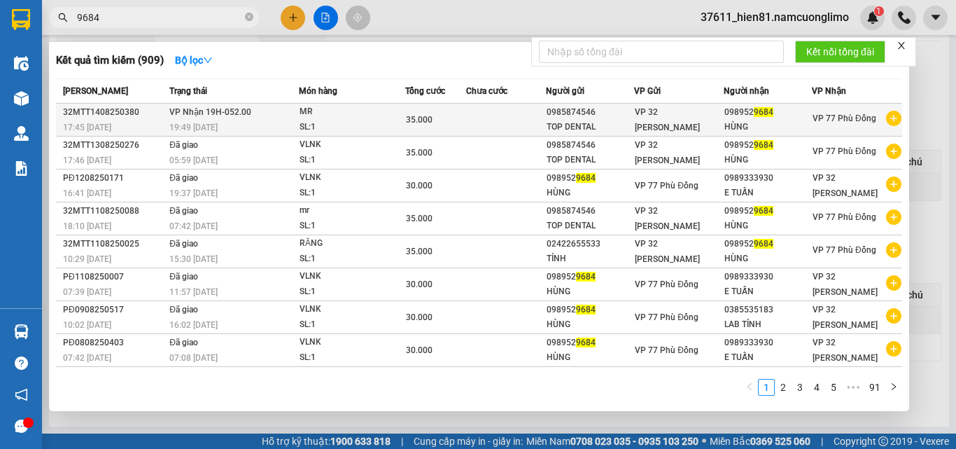
type input "9684"
click at [315, 119] on div "MR" at bounding box center [351, 111] width 105 height 15
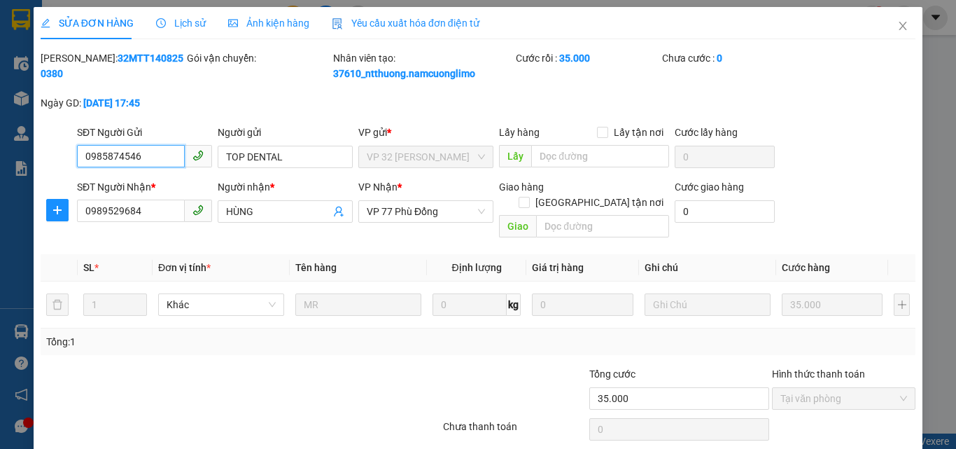
type input "0985874546"
type input "TOP DENTAL"
type input "0989529684"
type input "HÙNG"
type input "35.000"
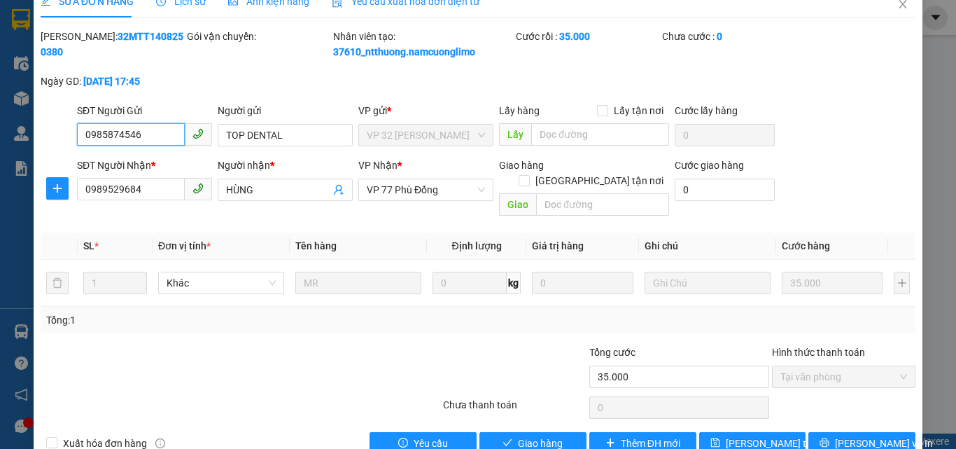
scroll to position [39, 0]
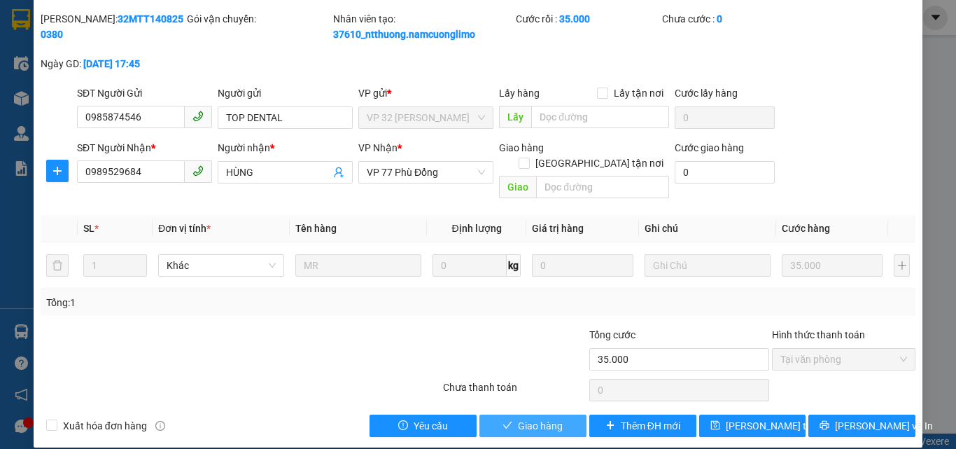
drag, startPoint x: 505, startPoint y: 410, endPoint x: 493, endPoint y: 372, distance: 39.6
click at [506, 420] on icon "check" at bounding box center [507, 425] width 10 height 10
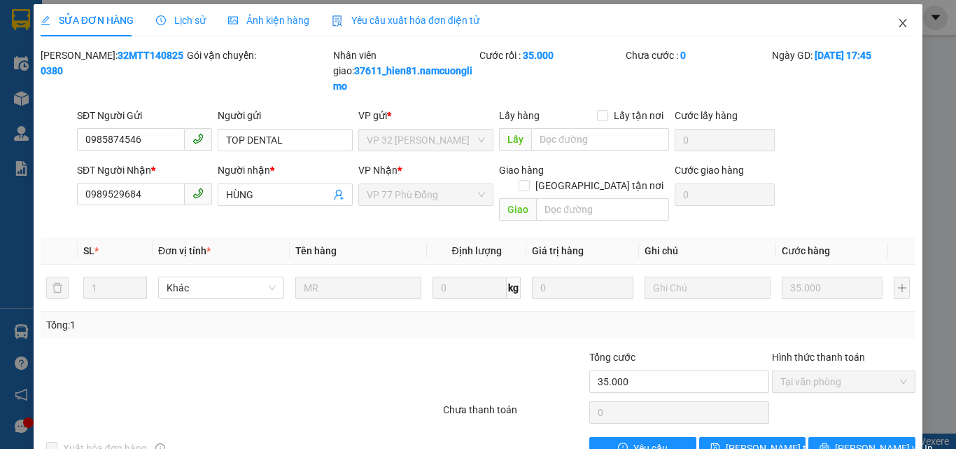
scroll to position [0, 0]
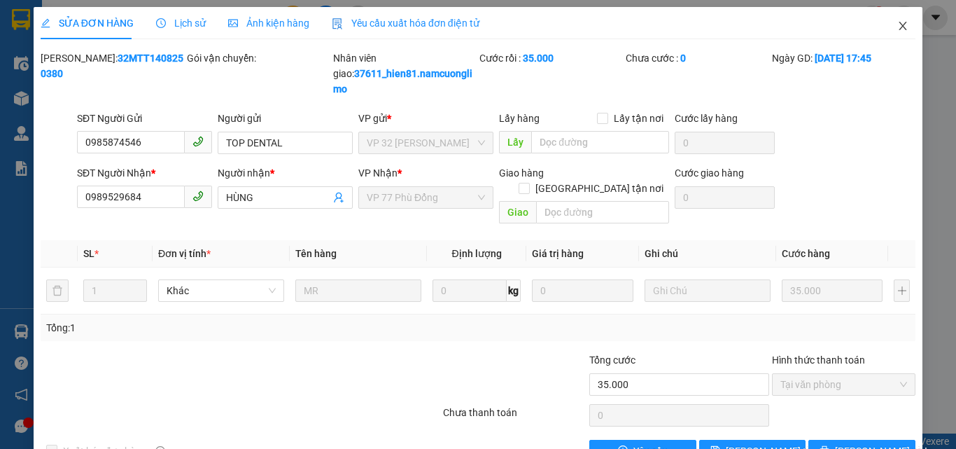
click at [899, 24] on icon "close" at bounding box center [903, 26] width 8 height 8
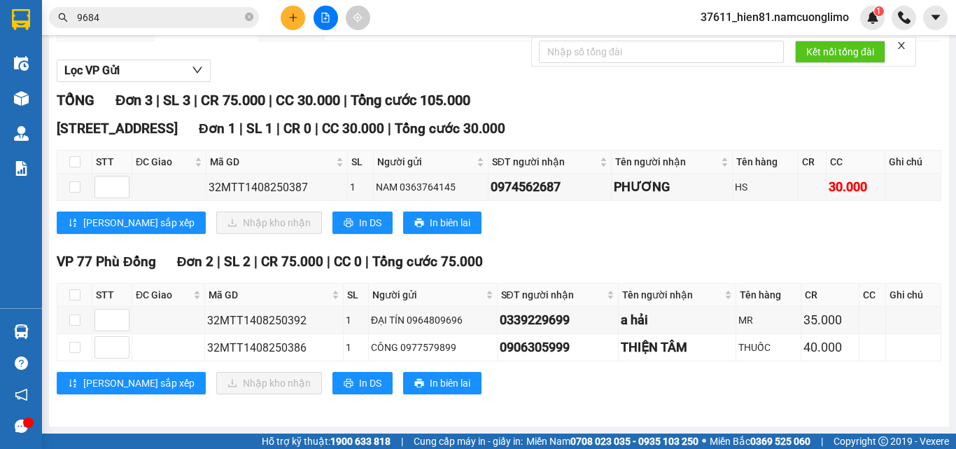
scroll to position [143, 0]
click at [76, 296] on input "checkbox" at bounding box center [74, 294] width 11 height 11
checkbox input "true"
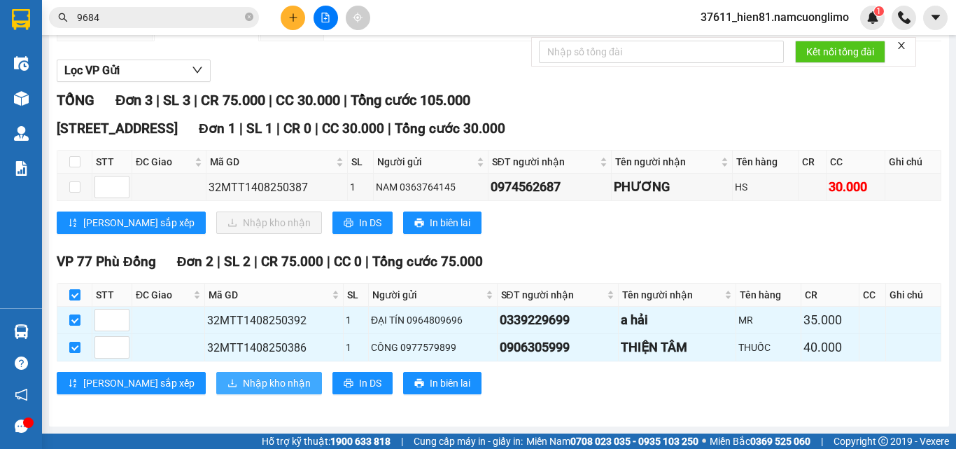
click at [243, 381] on span "Nhập kho nhận" at bounding box center [277, 382] width 68 height 15
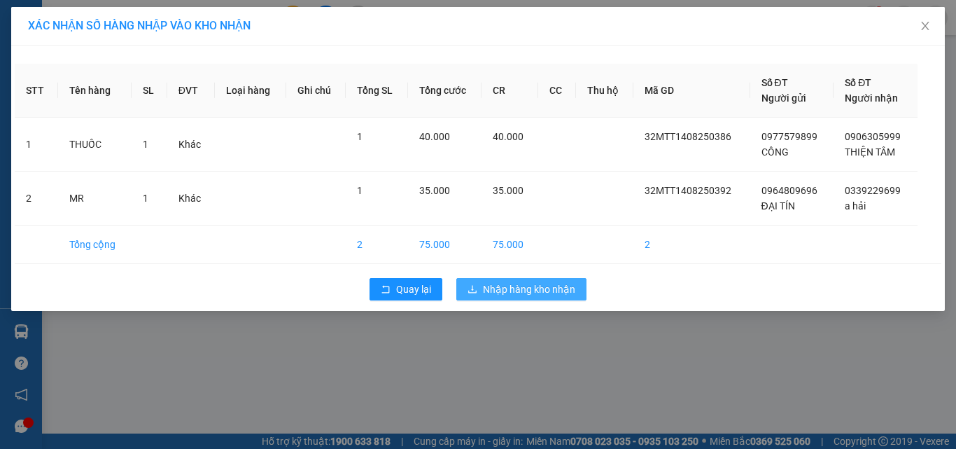
click at [479, 289] on button "Nhập hàng kho nhận" at bounding box center [521, 289] width 130 height 22
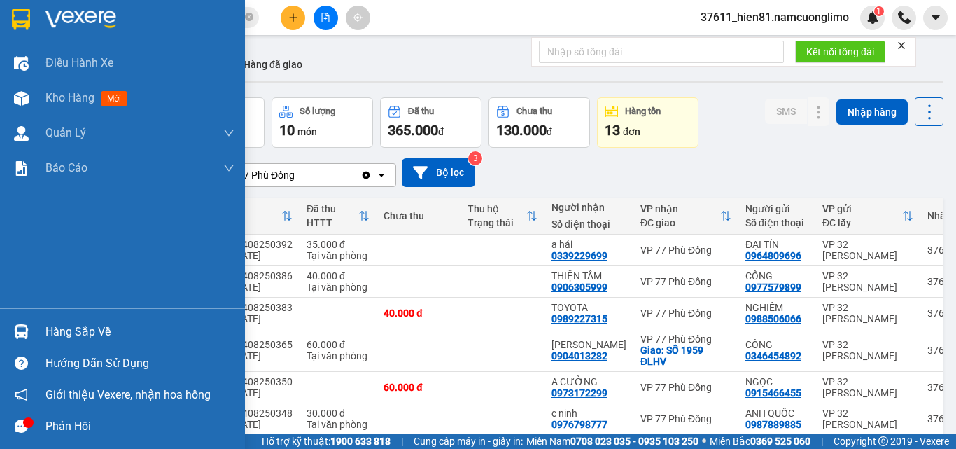
click at [83, 332] on div "Hàng sắp về" at bounding box center [139, 331] width 189 height 21
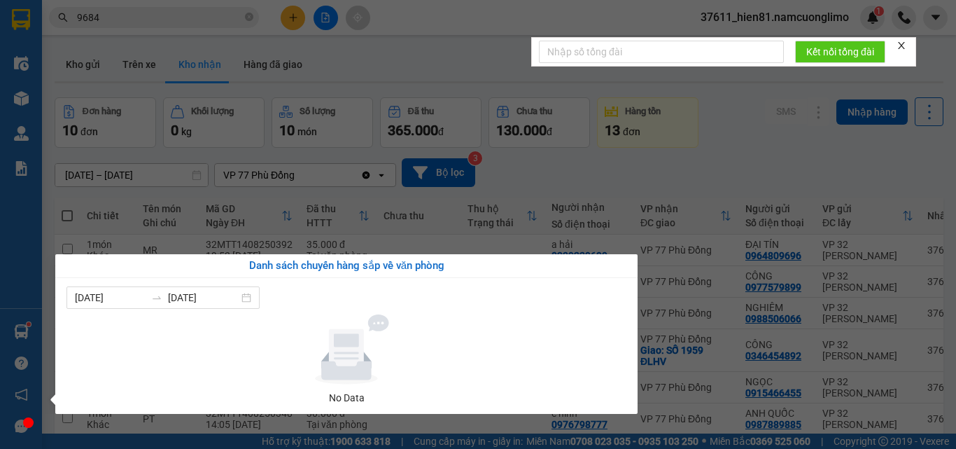
click at [696, 153] on section "Kết quả tìm kiếm ( 909 ) Bộ lọc Mã ĐH Trạng thái Món hàng Tổng cước Chưa cước N…" at bounding box center [478, 224] width 956 height 449
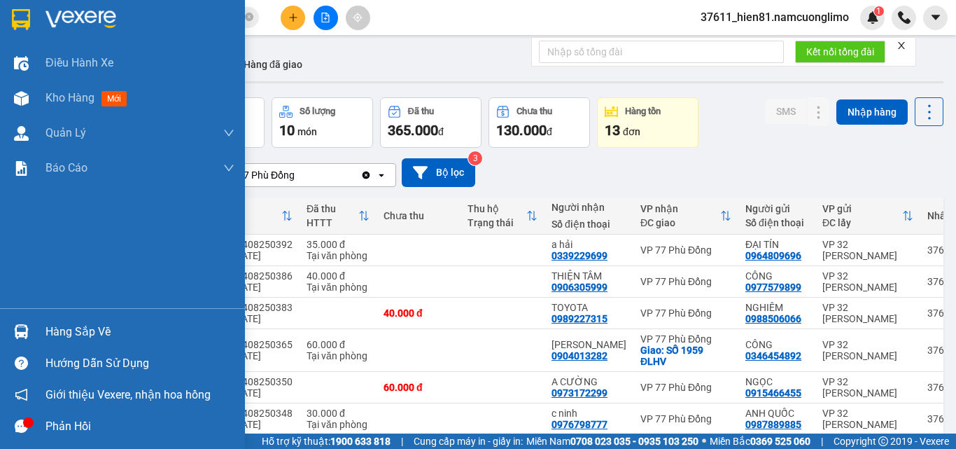
click at [97, 332] on div "Hàng sắp về" at bounding box center [139, 331] width 189 height 21
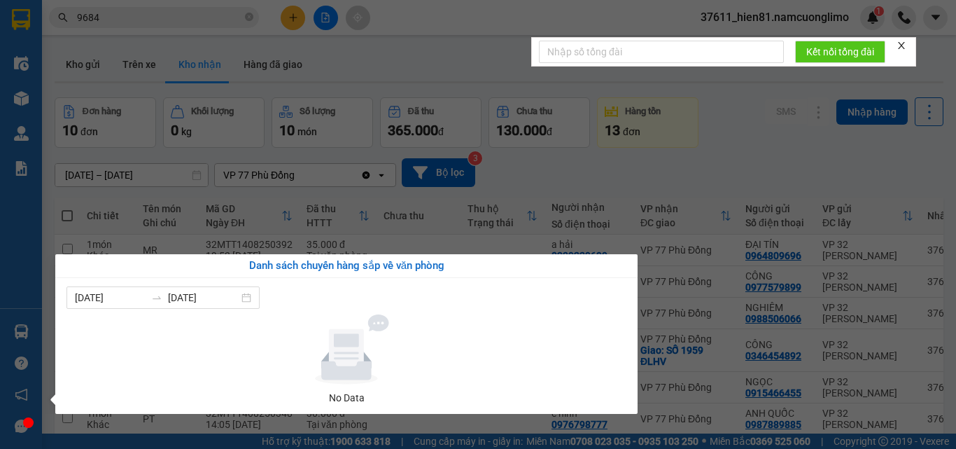
click at [679, 157] on section "Kết quả tìm kiếm ( 909 ) Bộ lọc Mã ĐH Trạng thái Món hàng Tổng cước Chưa cước N…" at bounding box center [478, 224] width 956 height 449
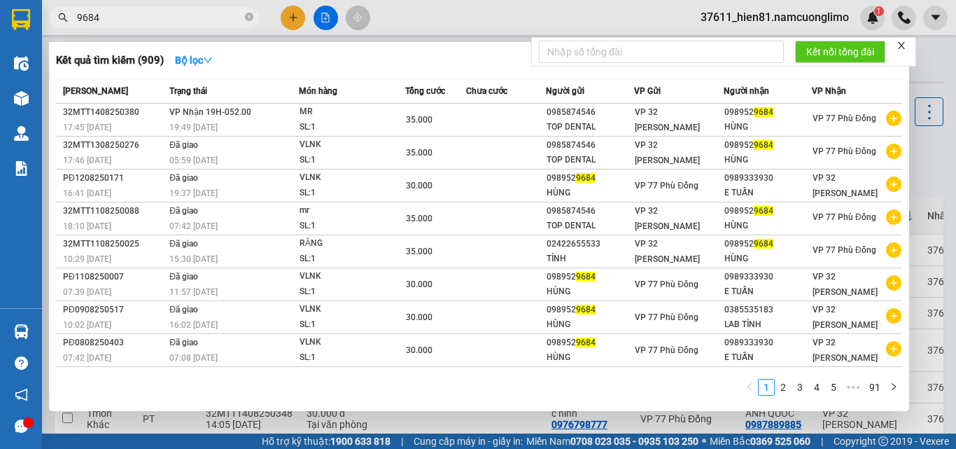
drag, startPoint x: 111, startPoint y: 22, endPoint x: 75, endPoint y: 26, distance: 35.9
click at [75, 26] on span "9684" at bounding box center [154, 17] width 210 height 21
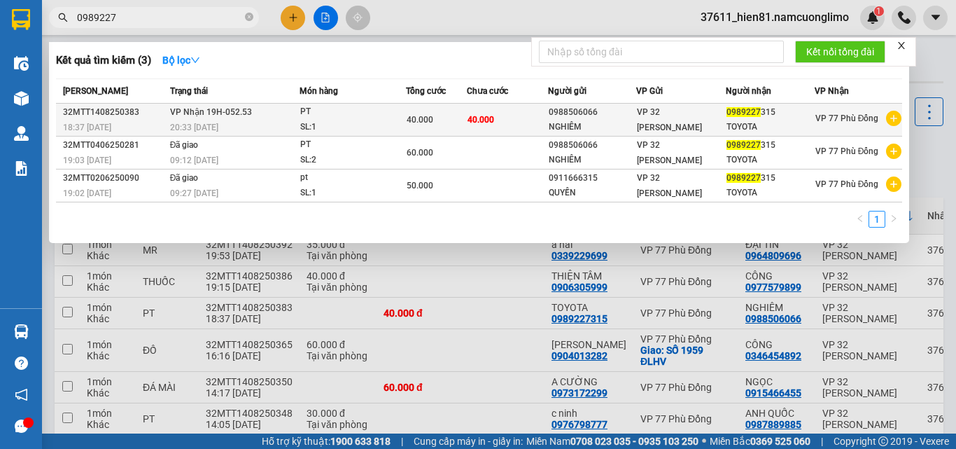
type input "0989227"
click at [742, 117] on span "0989227" at bounding box center [743, 112] width 34 height 10
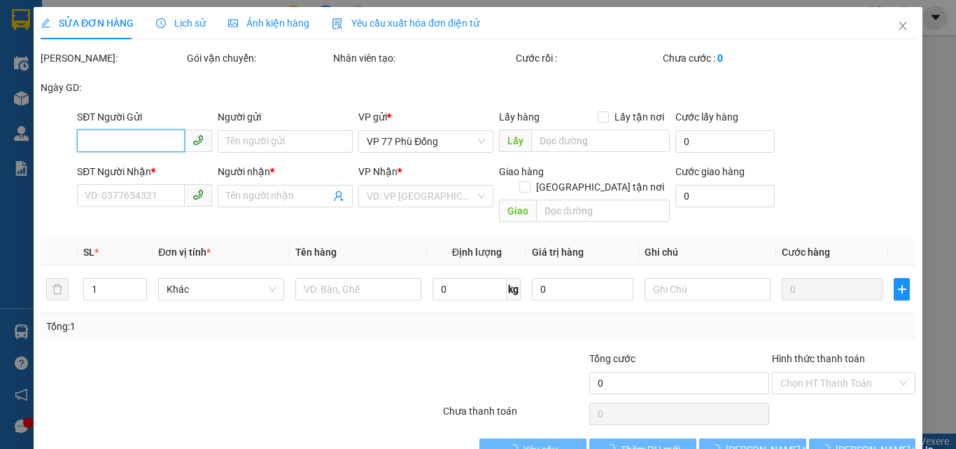
type input "0988506066"
type input "NGHIÊM"
type input "0989227315"
type input "TOYOTA"
type input "40.000"
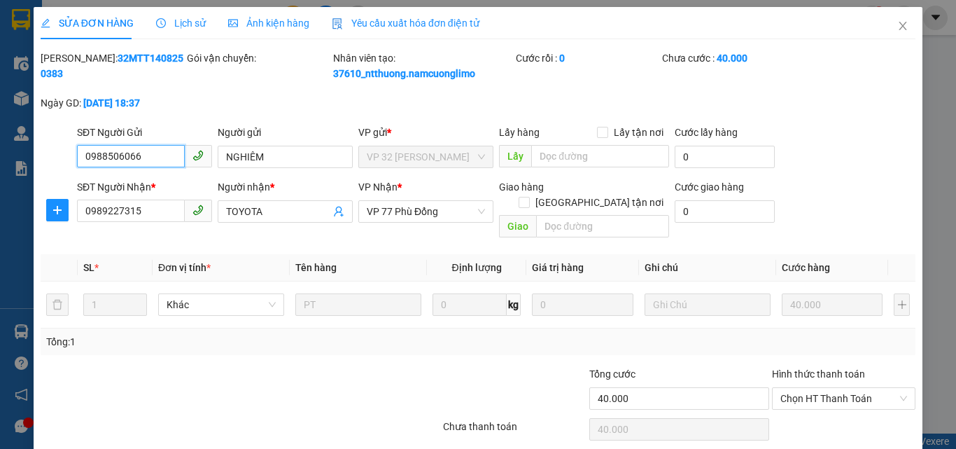
scroll to position [39, 0]
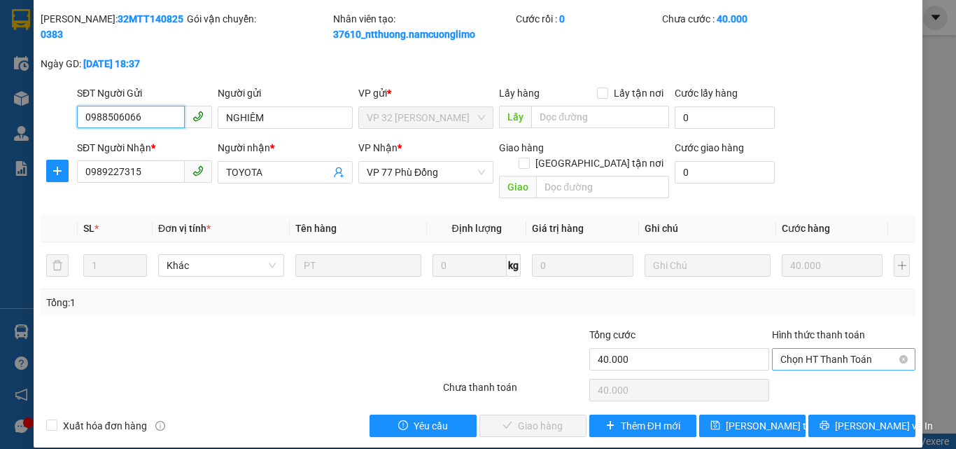
click at [780, 348] on span "Chọn HT Thanh Toán" at bounding box center [843, 358] width 127 height 21
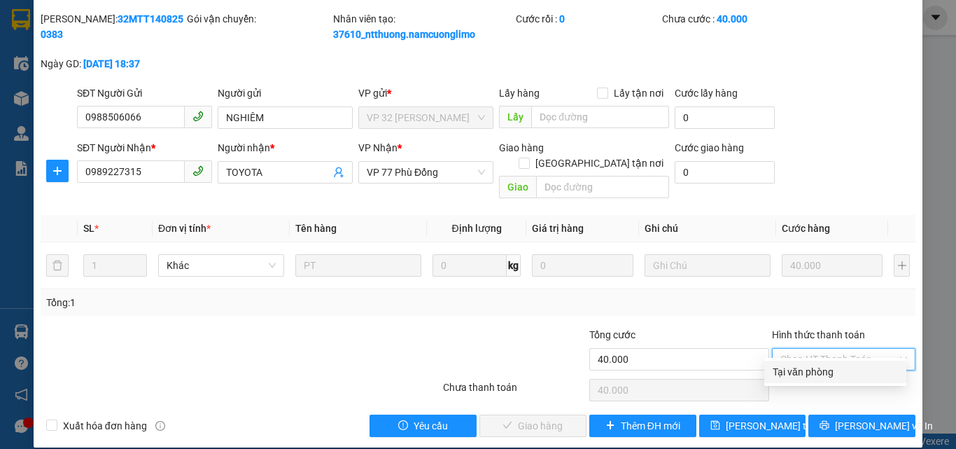
click at [777, 368] on div "Tại văn phòng" at bounding box center [835, 371] width 125 height 15
type input "0"
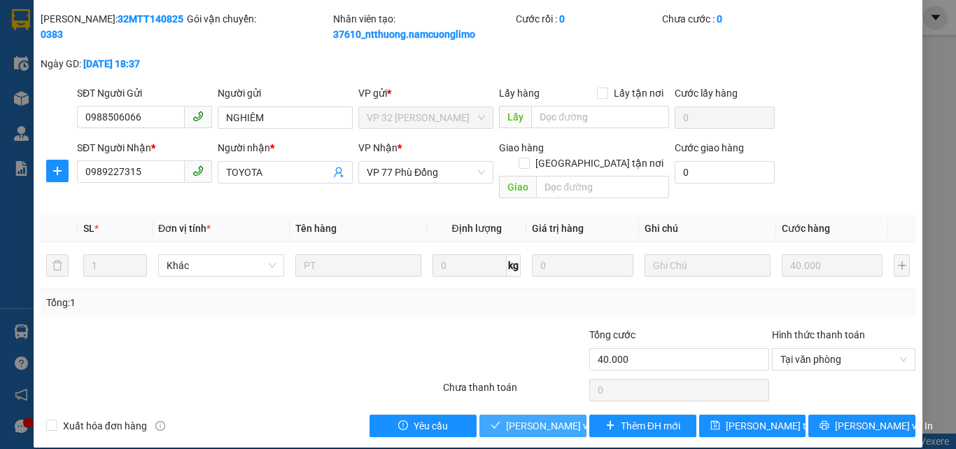
click at [530, 418] on span "[PERSON_NAME] và [PERSON_NAME] hàng" at bounding box center [573, 425] width 134 height 15
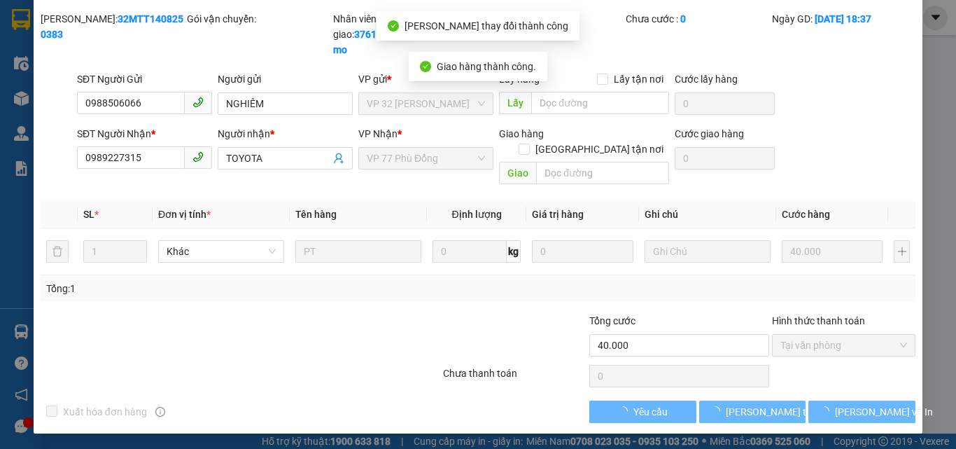
scroll to position [25, 0]
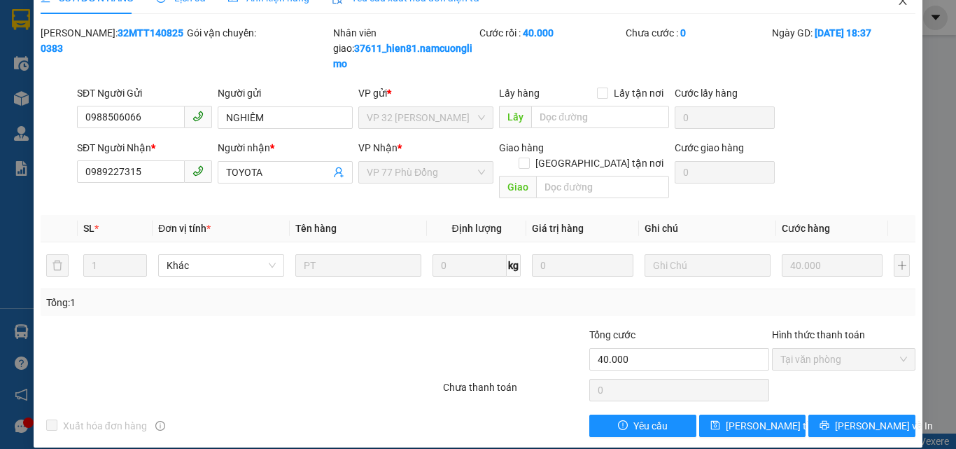
click at [895, 7] on span "Close" at bounding box center [902, 1] width 39 height 39
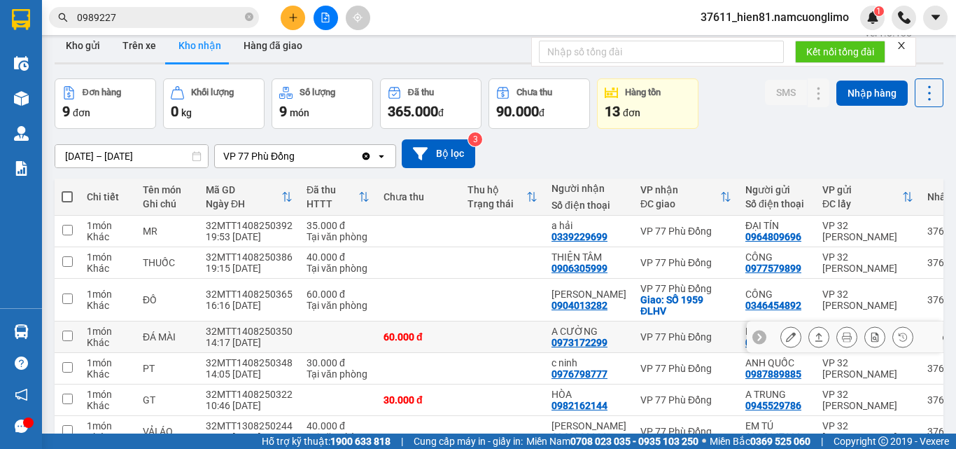
scroll to position [89, 0]
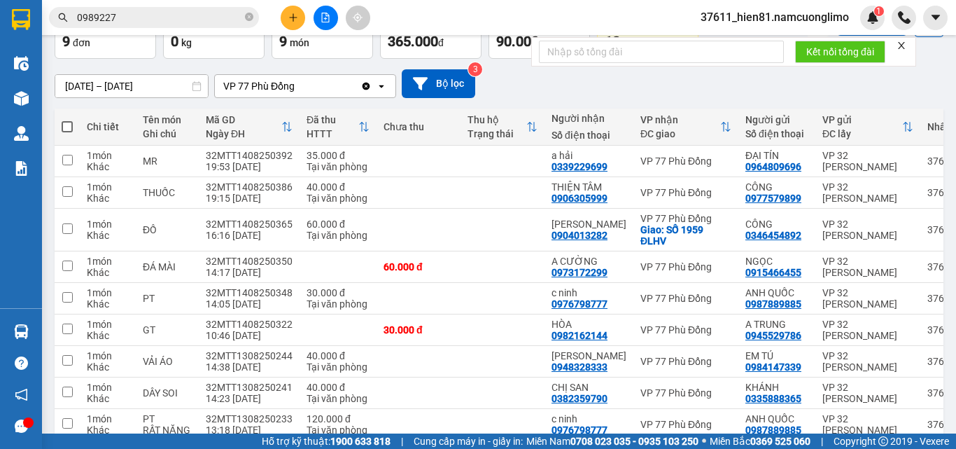
click at [104, 84] on input "[DATE] – [DATE]" at bounding box center [131, 86] width 153 height 22
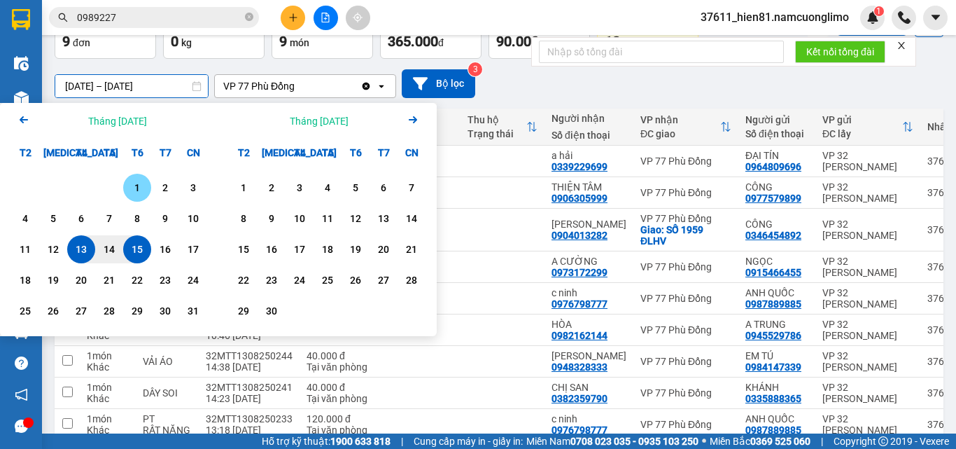
click at [138, 182] on div "1" at bounding box center [137, 187] width 20 height 17
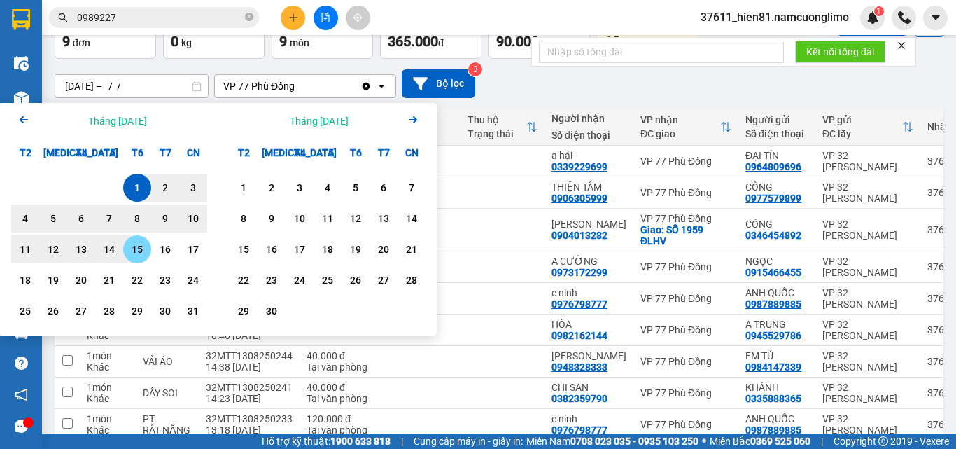
click at [141, 244] on div "15" at bounding box center [137, 249] width 20 height 17
type input "01/08/2025 – 15/08/2025"
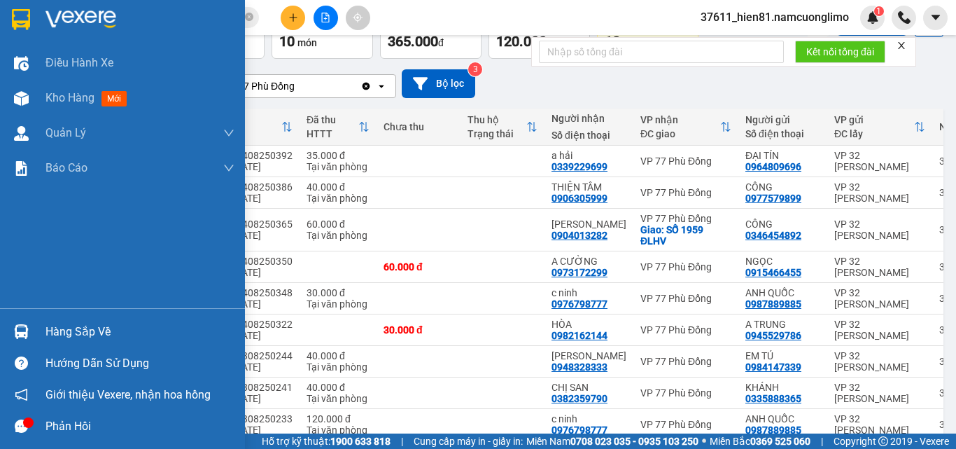
click at [77, 334] on div "Hàng sắp về" at bounding box center [139, 331] width 189 height 21
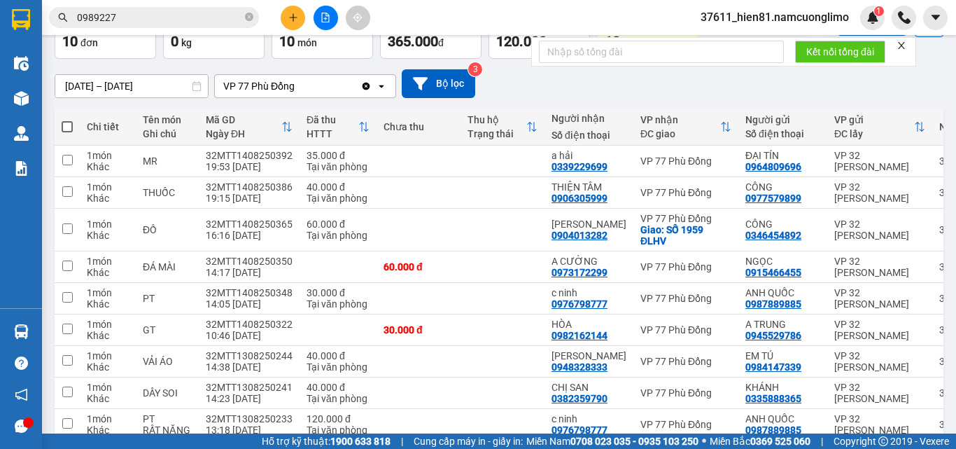
click at [634, 87] on section "Kết quả tìm kiếm ( 3 ) Bộ lọc Mã ĐH Trạng thái Món hàng Tổng cước Chưa cước Ngư…" at bounding box center [478, 224] width 956 height 449
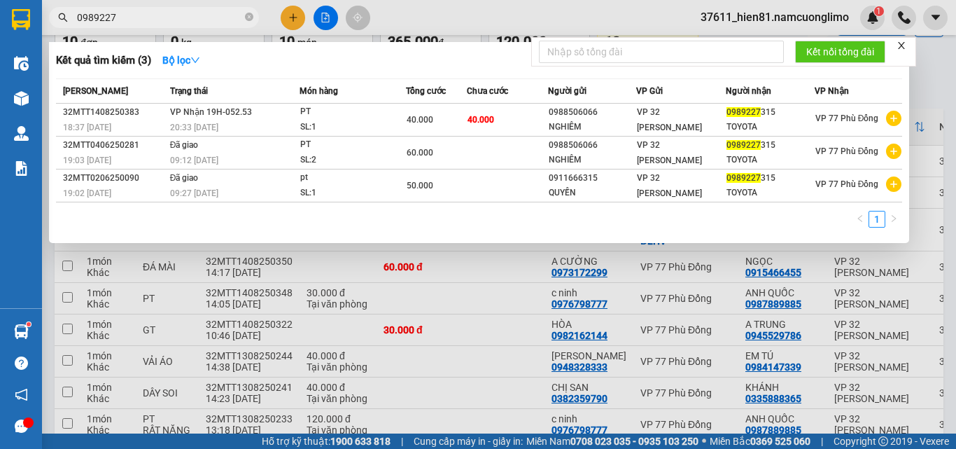
drag, startPoint x: 119, startPoint y: 21, endPoint x: 66, endPoint y: 26, distance: 52.7
click at [66, 26] on span "0989227" at bounding box center [154, 17] width 210 height 21
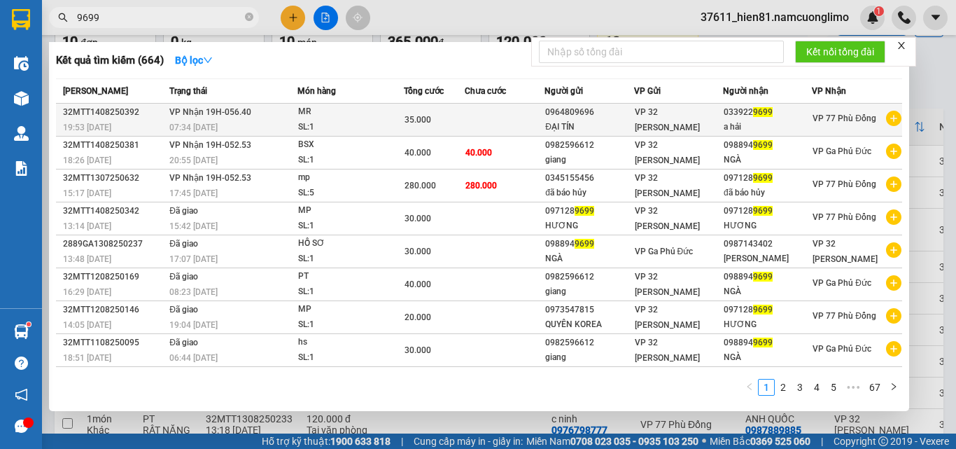
type input "9699"
click at [725, 112] on div "033922 9699" at bounding box center [767, 112] width 87 height 15
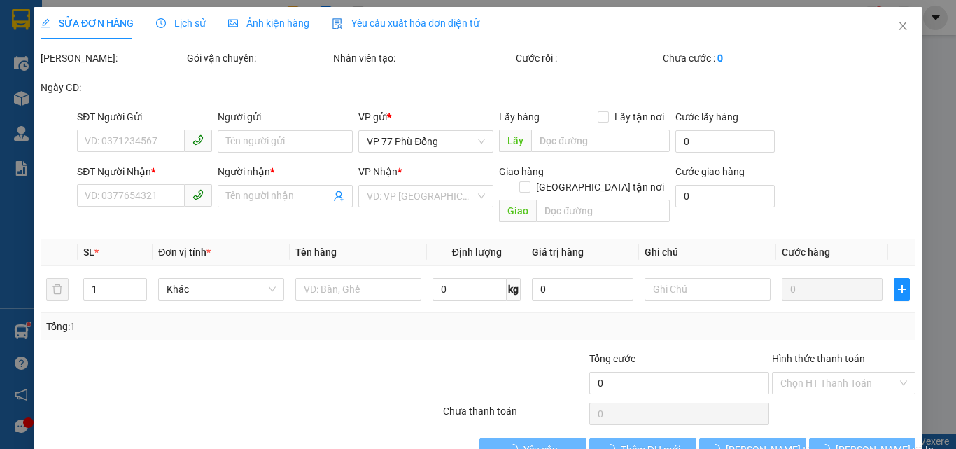
type input "0964809696"
type input "ĐẠI TÍN"
type input "0339229699"
type input "a hải"
type input "35.000"
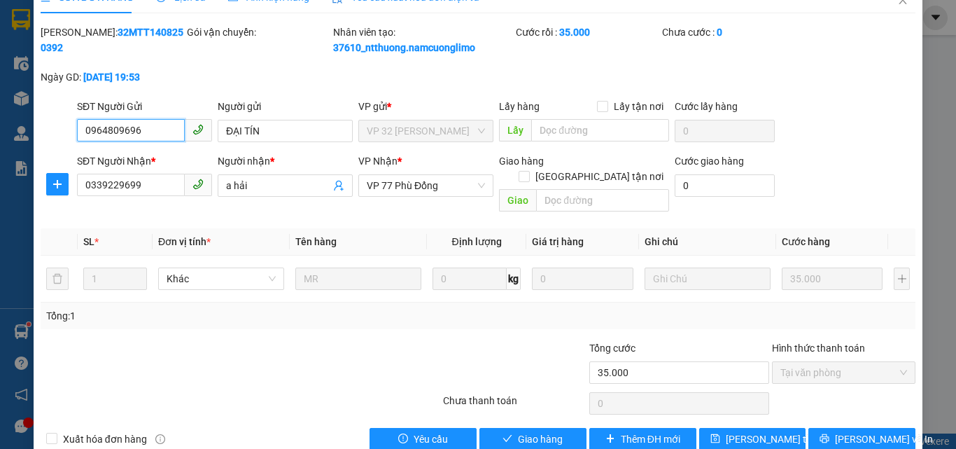
scroll to position [39, 0]
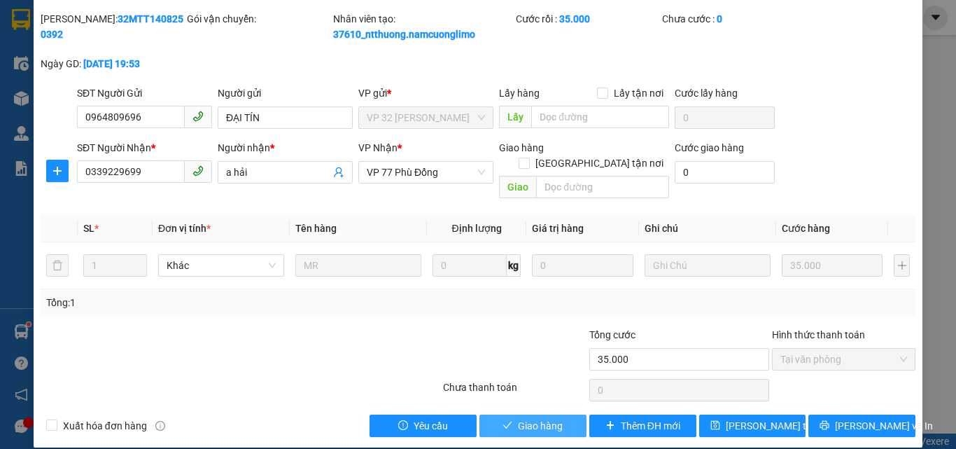
click at [537, 418] on span "Giao hàng" at bounding box center [540, 425] width 45 height 15
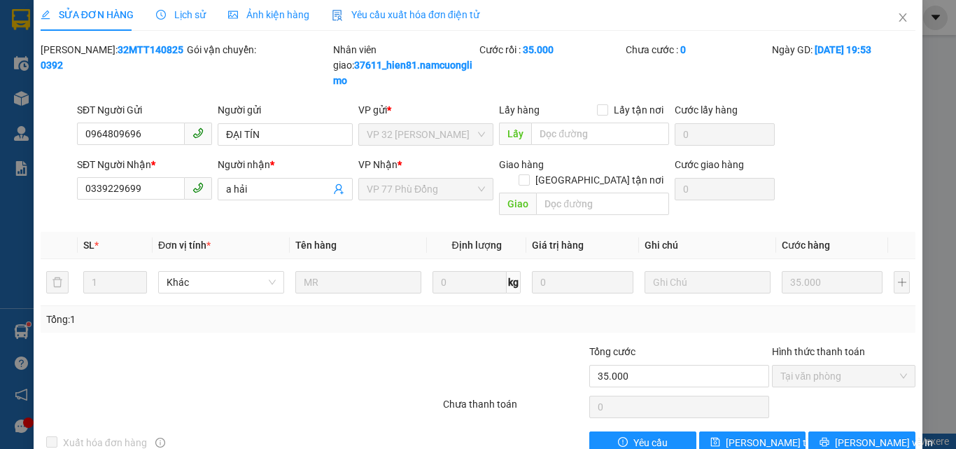
scroll to position [0, 0]
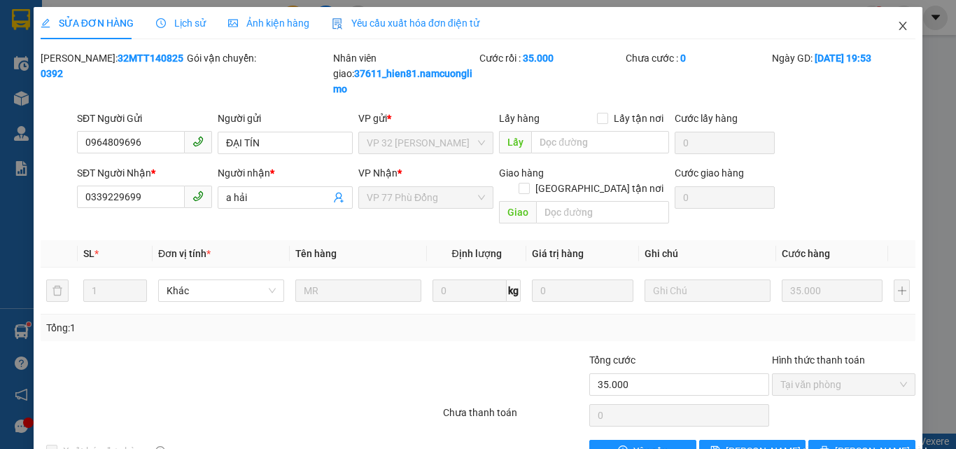
click at [899, 29] on icon "close" at bounding box center [903, 26] width 8 height 8
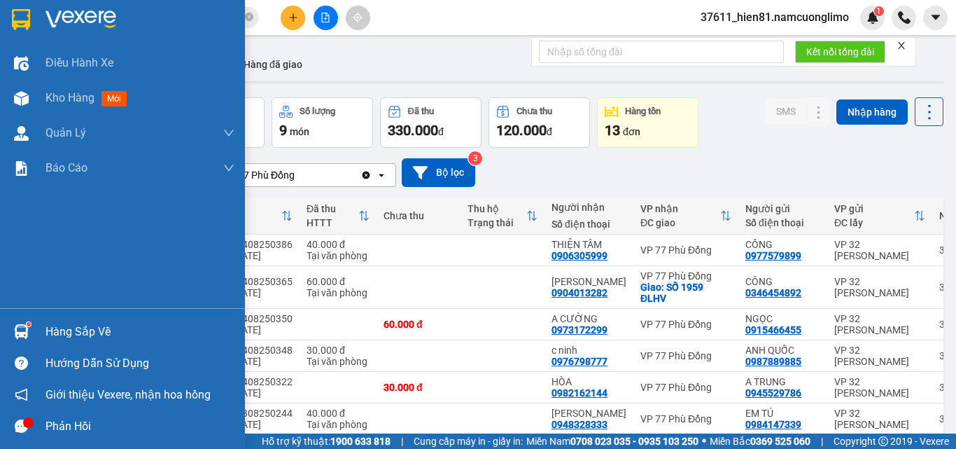
drag, startPoint x: 94, startPoint y: 338, endPoint x: 126, endPoint y: 338, distance: 32.2
click at [95, 338] on div "Hàng sắp về" at bounding box center [139, 331] width 189 height 21
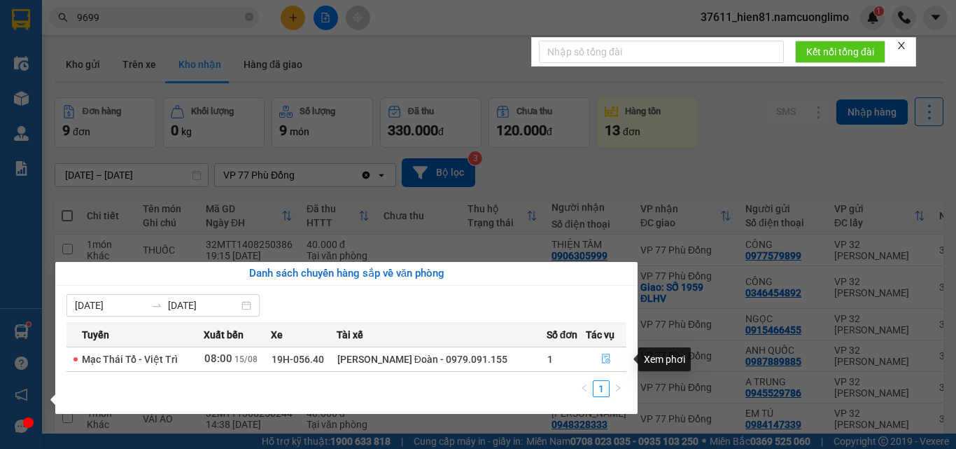
click at [606, 364] on span "file-done" at bounding box center [606, 358] width 10 height 11
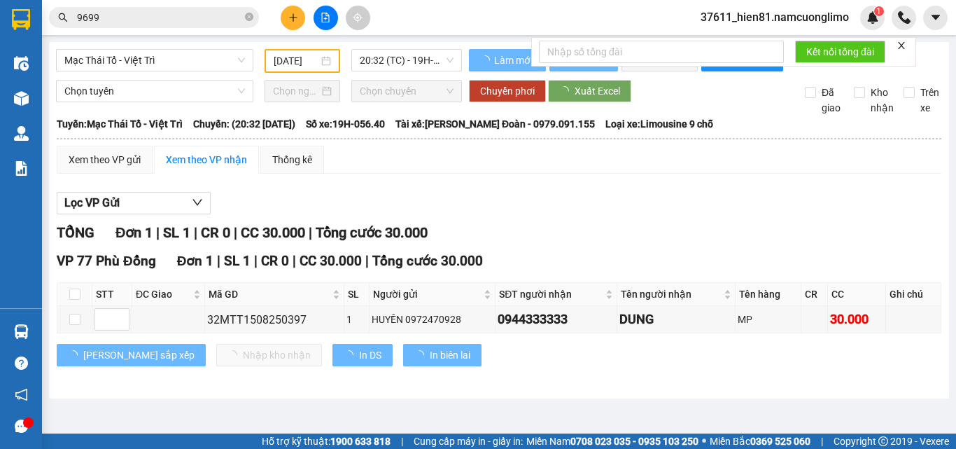
type input "[DATE]"
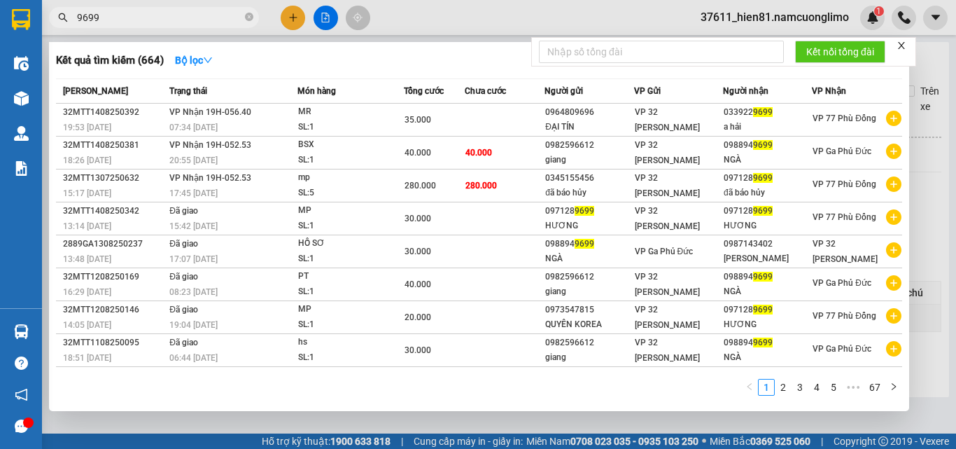
drag, startPoint x: 109, startPoint y: 20, endPoint x: 64, endPoint y: 31, distance: 46.2
click at [64, 30] on div "Kết quả tìm kiếm ( 664 ) Bộ lọc Mã ĐH Trạng thái Món hàng Tổng cước Chưa cước N…" at bounding box center [136, 18] width 273 height 24
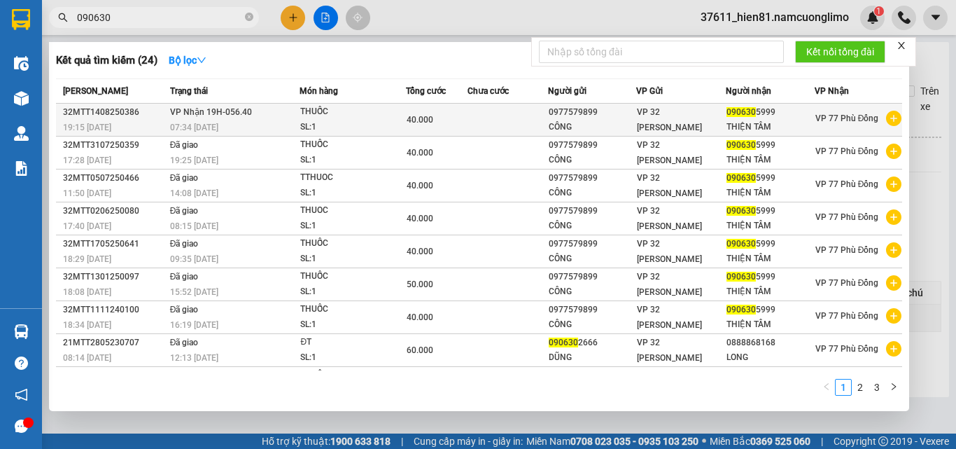
type input "090630"
click at [743, 127] on div "THIỆN TÂM" at bounding box center [769, 127] width 87 height 15
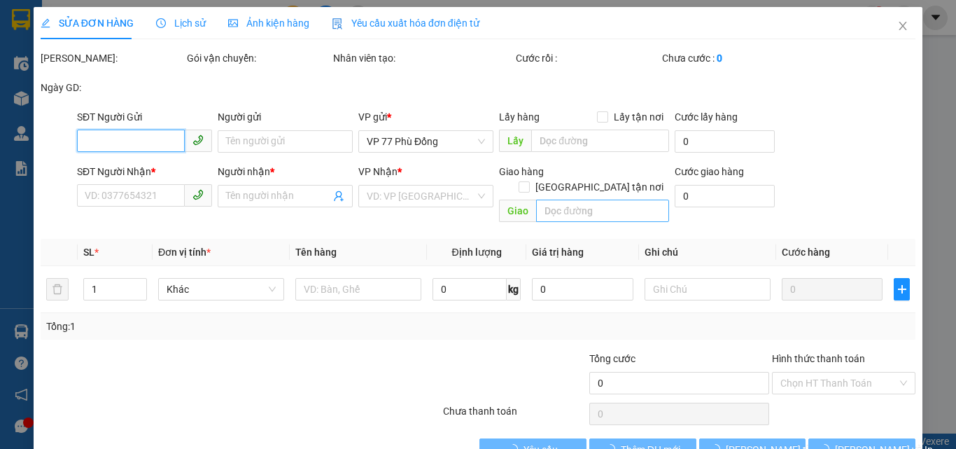
type input "0977579899"
type input "CÔNG"
type input "0906305999"
type input "THIỆN TÂM"
type input "40.000"
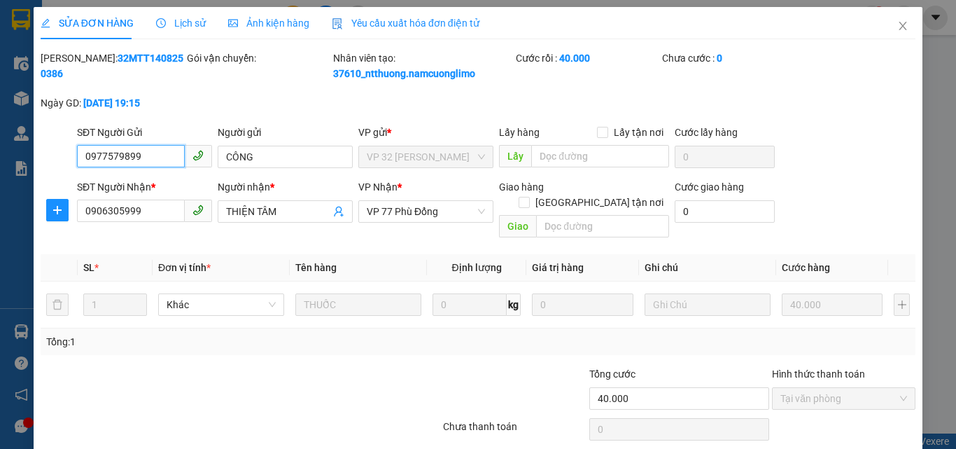
scroll to position [39, 0]
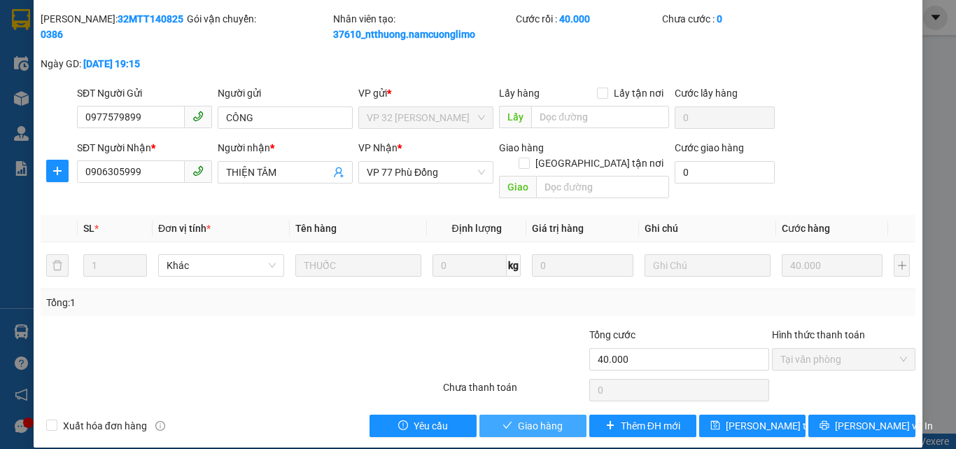
click at [536, 418] on span "Giao hàng" at bounding box center [540, 425] width 45 height 15
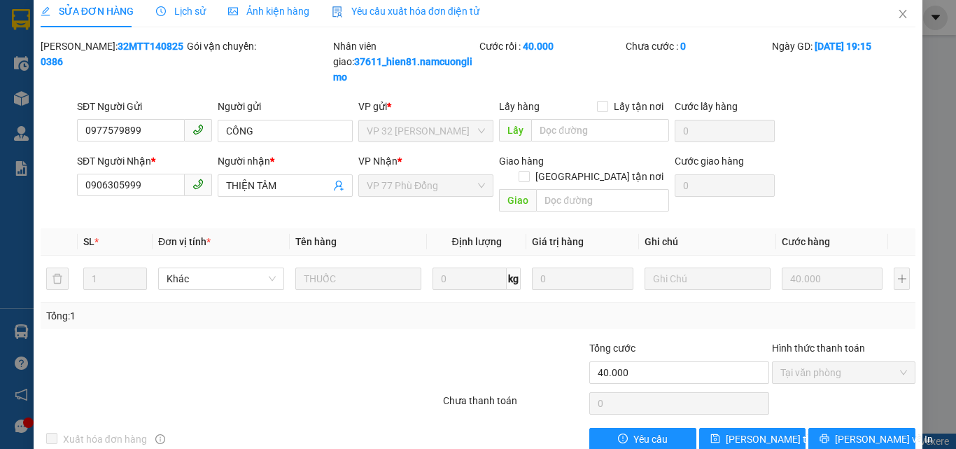
scroll to position [0, 0]
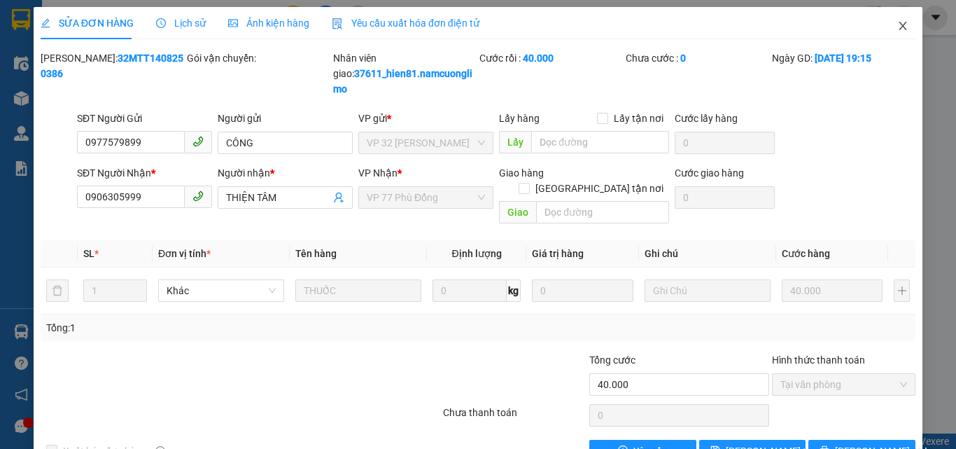
click at [897, 22] on icon "close" at bounding box center [902, 25] width 11 height 11
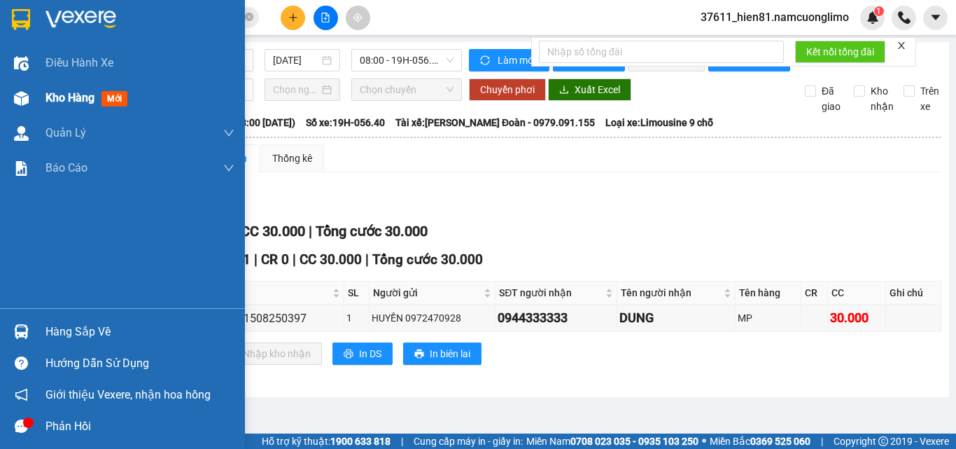
click at [74, 97] on span "Kho hàng" at bounding box center [69, 97] width 49 height 13
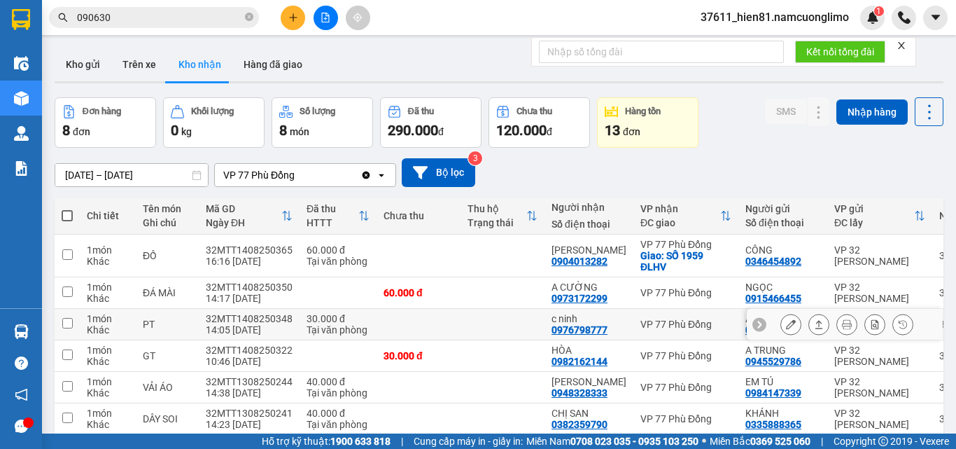
scroll to position [127, 0]
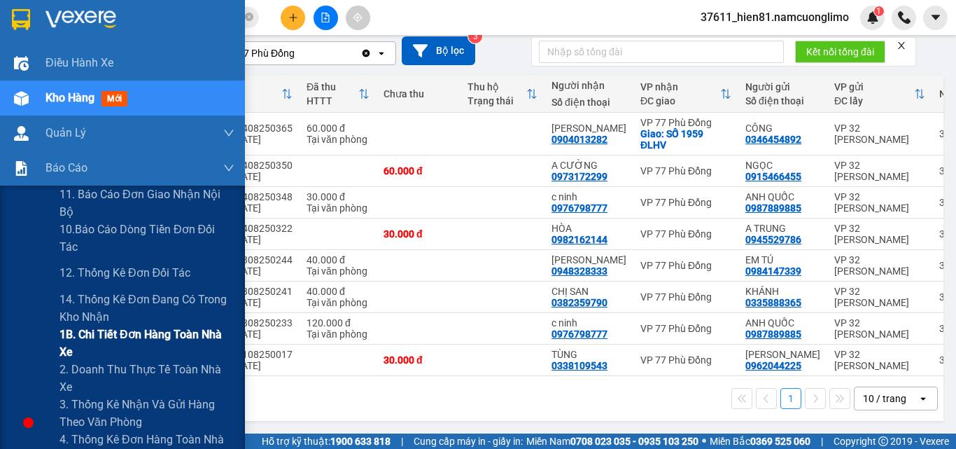
click at [118, 337] on span "1B. Chi tiết đơn hàng toàn nhà xe" at bounding box center [146, 342] width 175 height 35
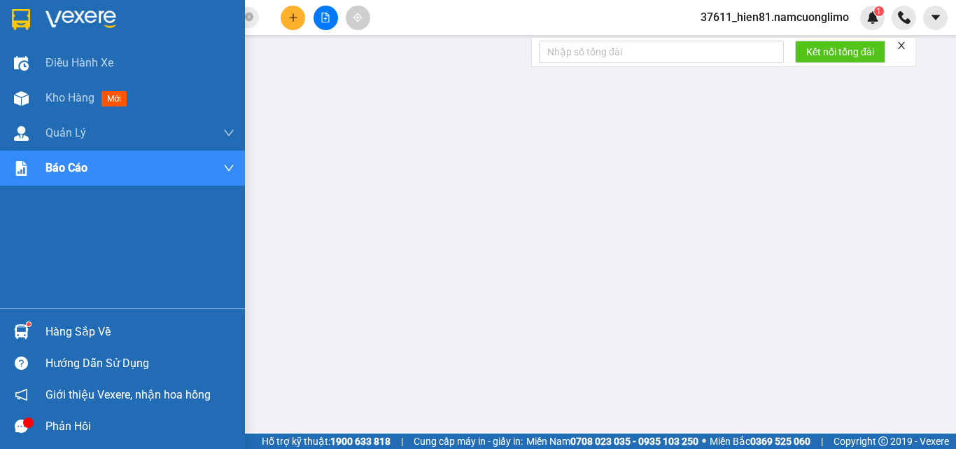
click at [50, 338] on div "Hàng sắp về" at bounding box center [139, 331] width 189 height 21
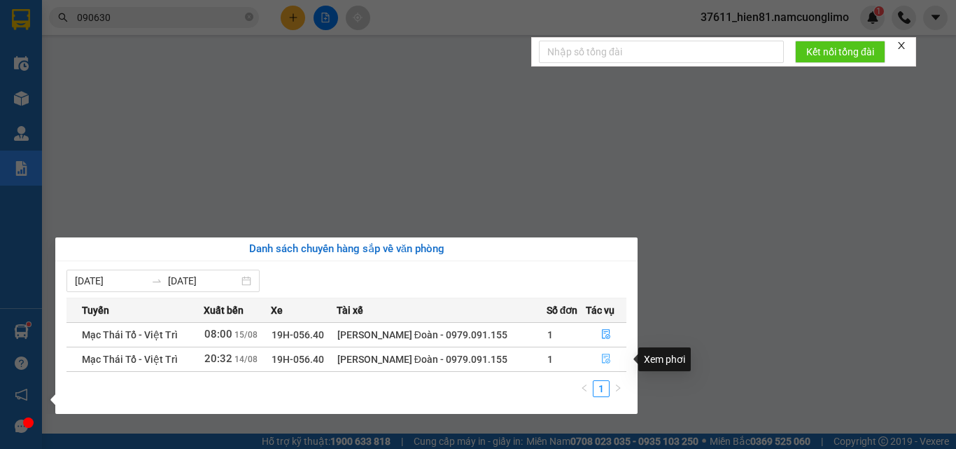
click at [603, 363] on icon "file-done" at bounding box center [606, 358] width 10 height 10
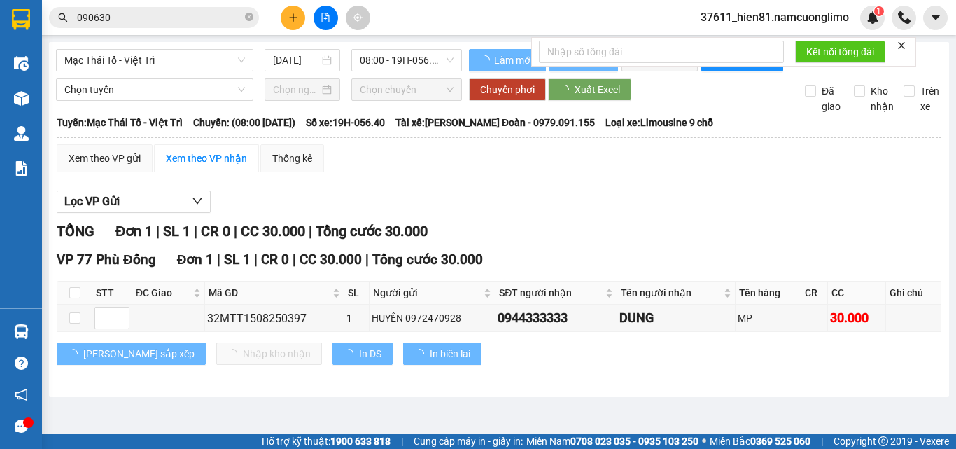
type input "14/08/2025"
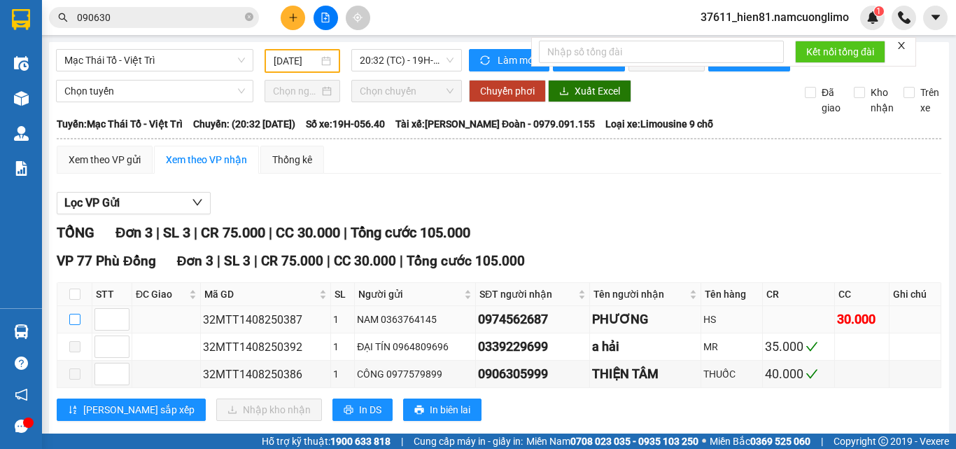
click at [69, 325] on input "checkbox" at bounding box center [74, 318] width 11 height 11
checkbox input "true"
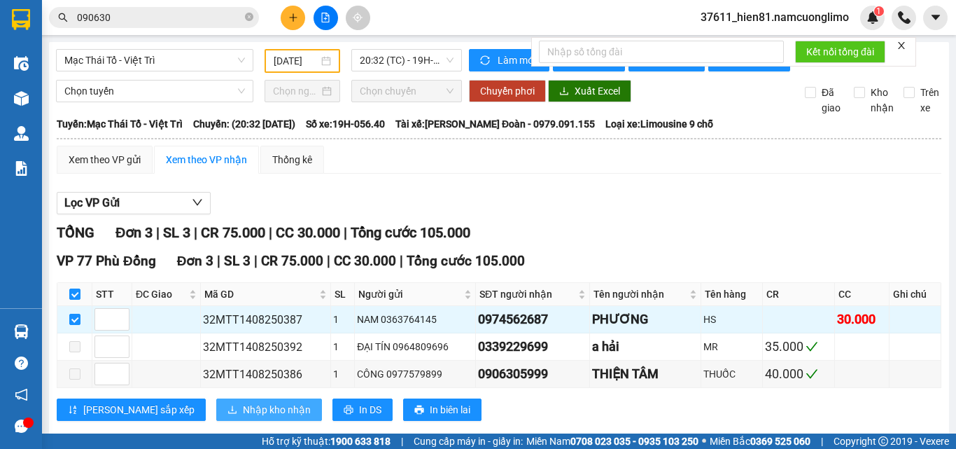
click at [243, 417] on span "Nhập kho nhận" at bounding box center [277, 409] width 68 height 15
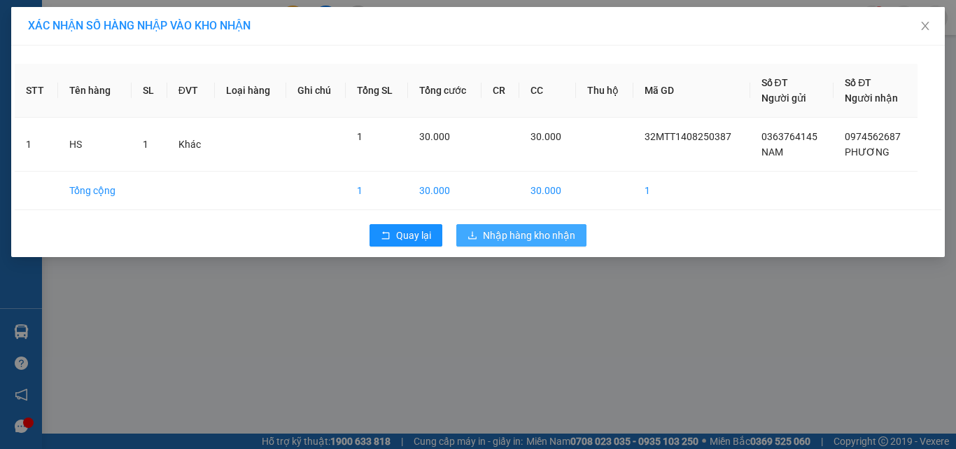
click at [539, 244] on button "Nhập hàng kho nhận" at bounding box center [521, 235] width 130 height 22
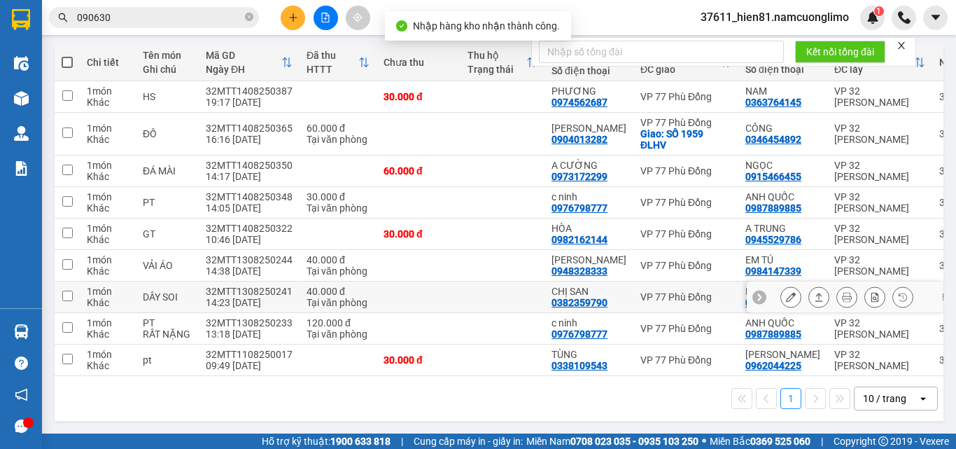
scroll to position [159, 0]
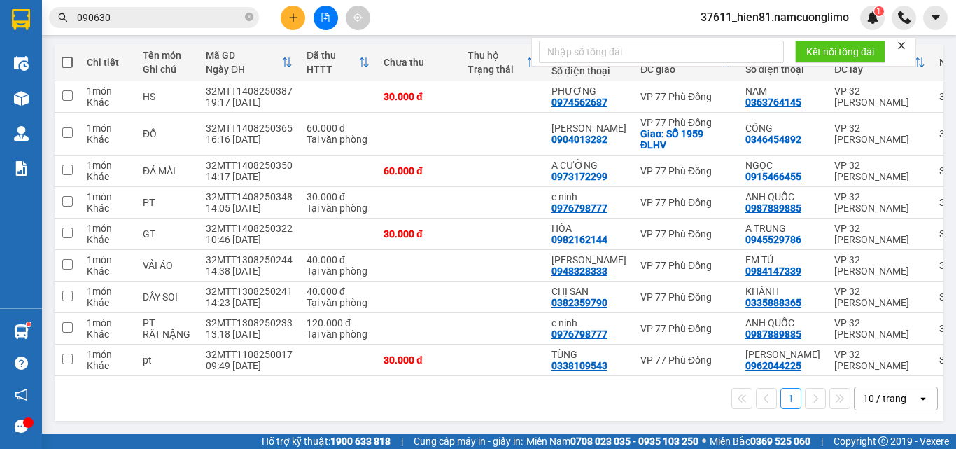
click at [299, 23] on button at bounding box center [293, 18] width 24 height 24
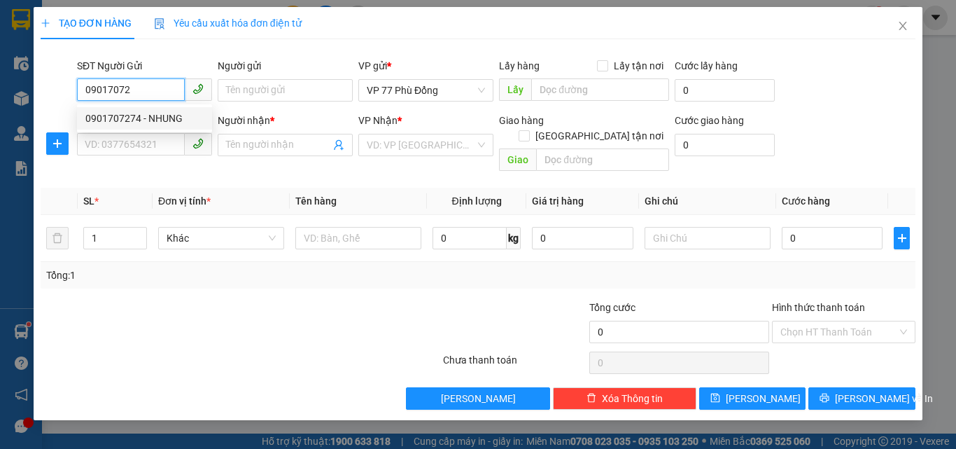
click at [139, 122] on div "0901707274 - NHUNG" at bounding box center [144, 118] width 118 height 15
type input "0901707274"
type input "NHUNG"
type input "0901707274"
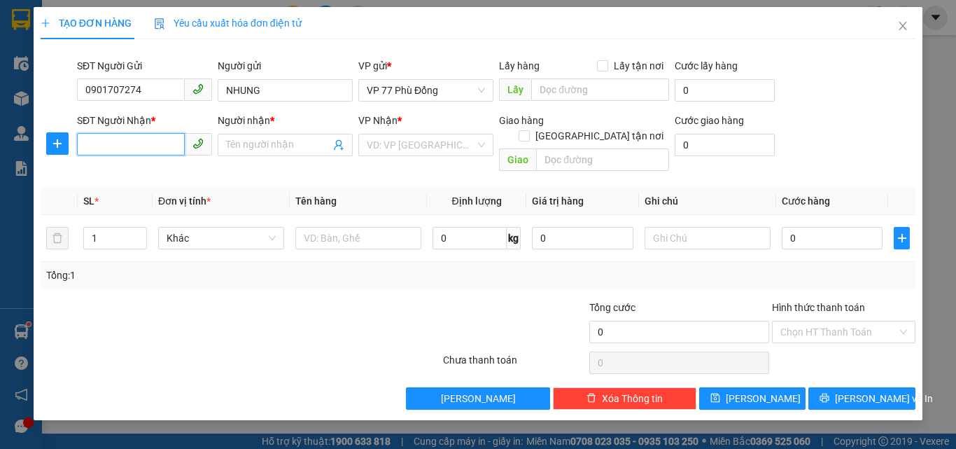
click at [133, 153] on input "SĐT Người Nhận *" at bounding box center [131, 144] width 108 height 22
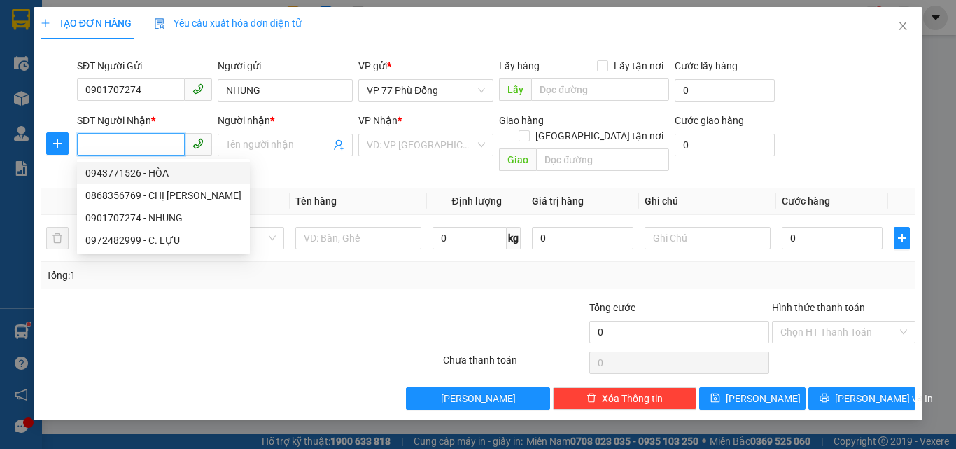
click at [157, 167] on div "0943771526 - HÒA" at bounding box center [163, 172] width 156 height 15
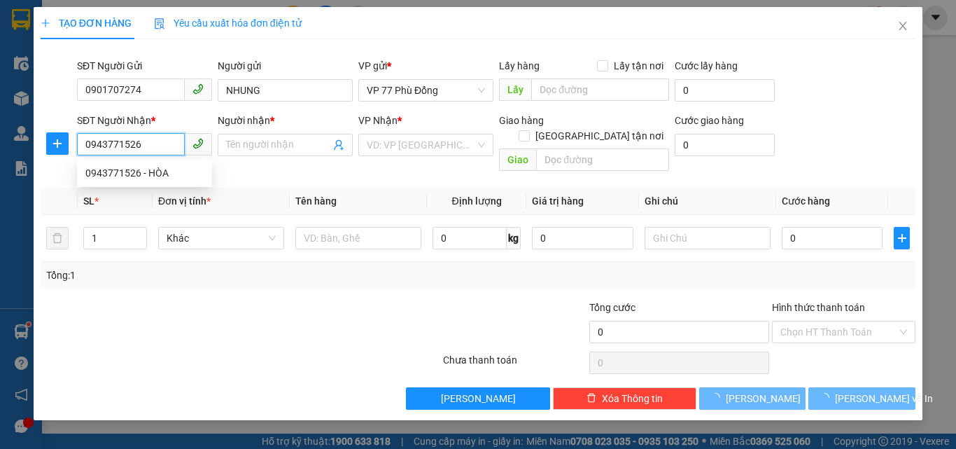
type input "0943771526"
type input "HÒA"
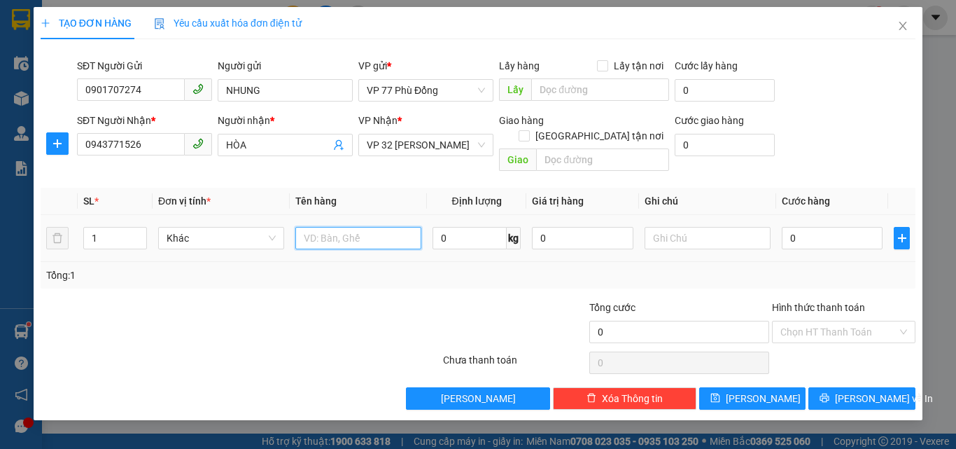
click at [303, 227] on input "text" at bounding box center [358, 238] width 126 height 22
type input "GT"
click at [808, 227] on input "0" at bounding box center [832, 238] width 101 height 22
type input "3"
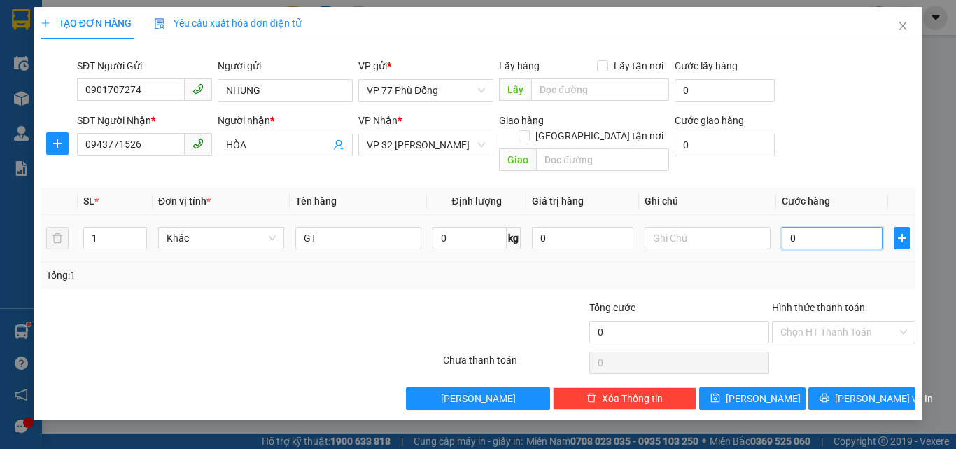
type input "3"
type input "30"
type input "30.000"
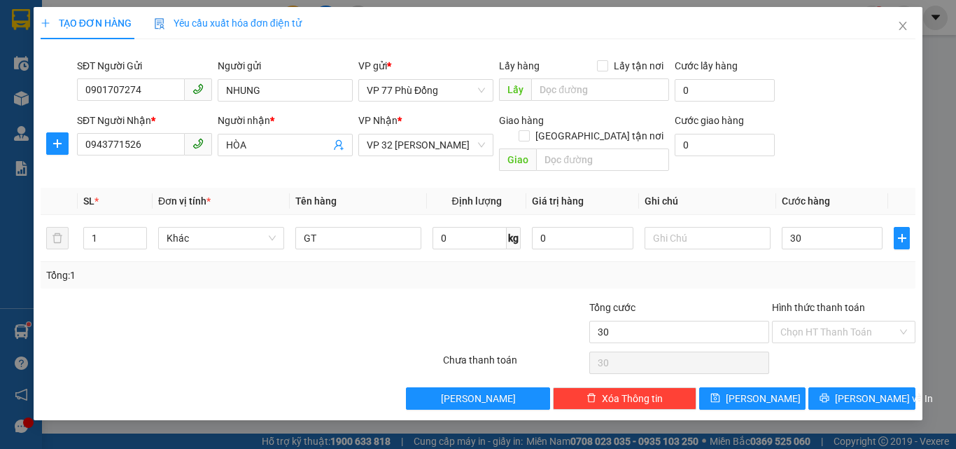
type input "30.000"
click at [809, 267] on div "Tổng: 1" at bounding box center [477, 274] width 863 height 15
click at [829, 393] on icon "printer" at bounding box center [824, 398] width 10 height 10
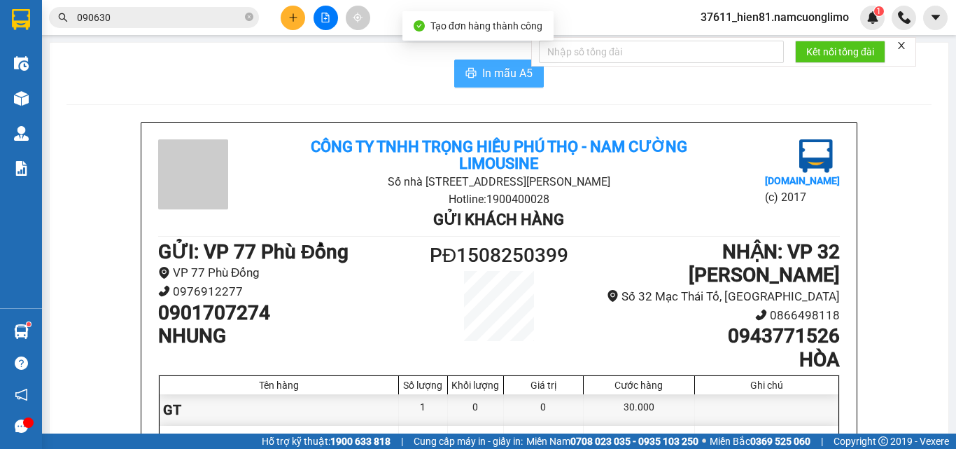
click at [476, 73] on button "In mẫu A5" at bounding box center [499, 73] width 90 height 28
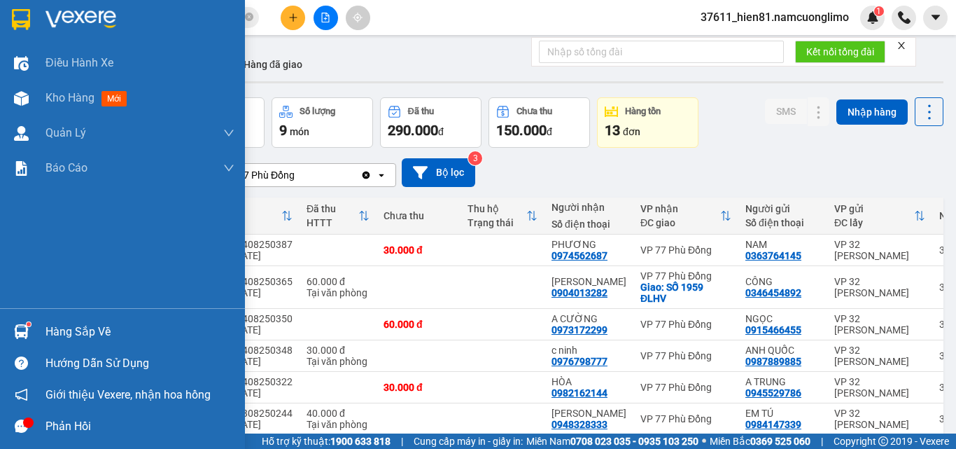
click at [55, 337] on div "Hàng sắp về" at bounding box center [139, 331] width 189 height 21
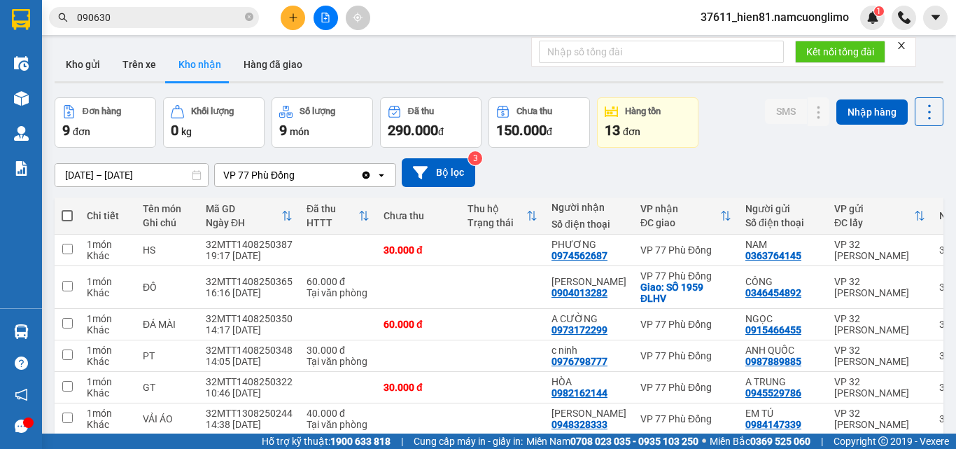
drag, startPoint x: 760, startPoint y: 127, endPoint x: 625, endPoint y: 6, distance: 181.4
click at [759, 127] on section "Kết quả tìm kiếm ( 24 ) Bộ lọc Mã ĐH Trạng thái Món hàng Tổng cước Chưa cước Ng…" at bounding box center [478, 224] width 956 height 449
click at [294, 22] on button at bounding box center [293, 18] width 24 height 24
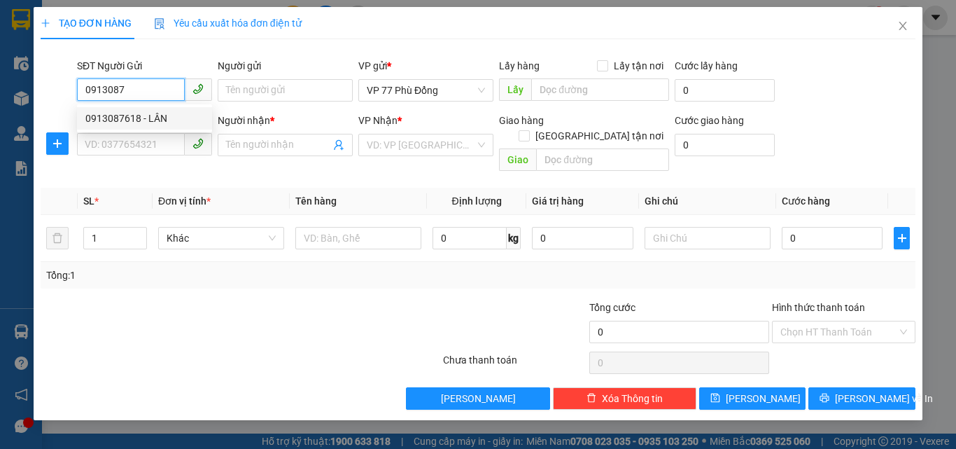
click at [148, 113] on div "0913087618 - LÂN" at bounding box center [144, 118] width 118 height 15
type input "0913087618"
type input "LÂN"
type input "0913087618"
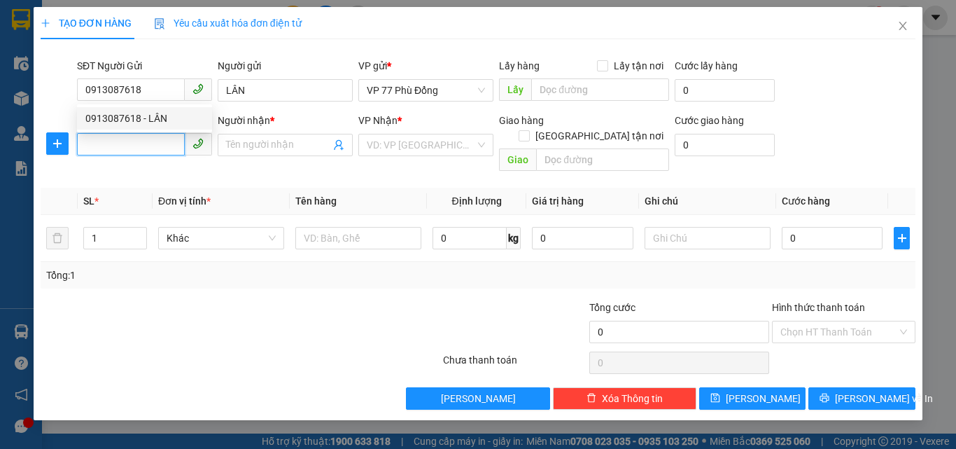
click at [153, 148] on input "SĐT Người Nhận *" at bounding box center [131, 144] width 108 height 22
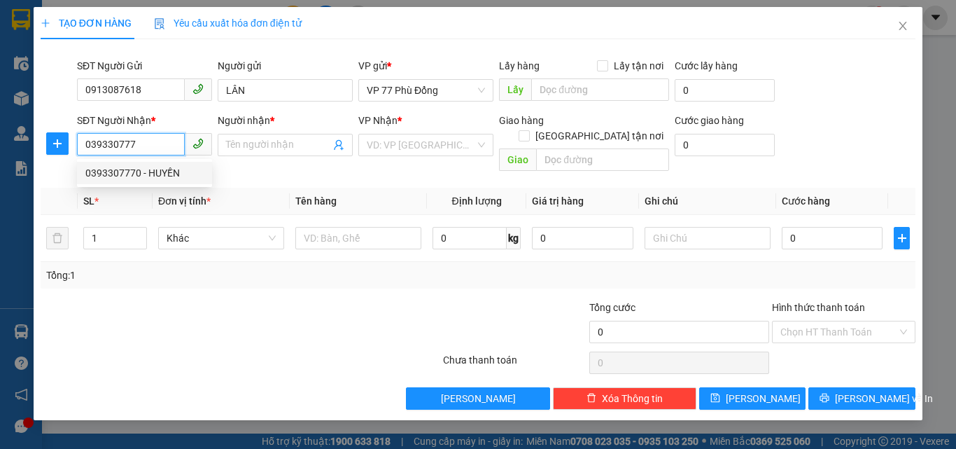
click at [154, 178] on div "0393307770 - HUYỀN" at bounding box center [144, 172] width 118 height 15
type input "0393307770"
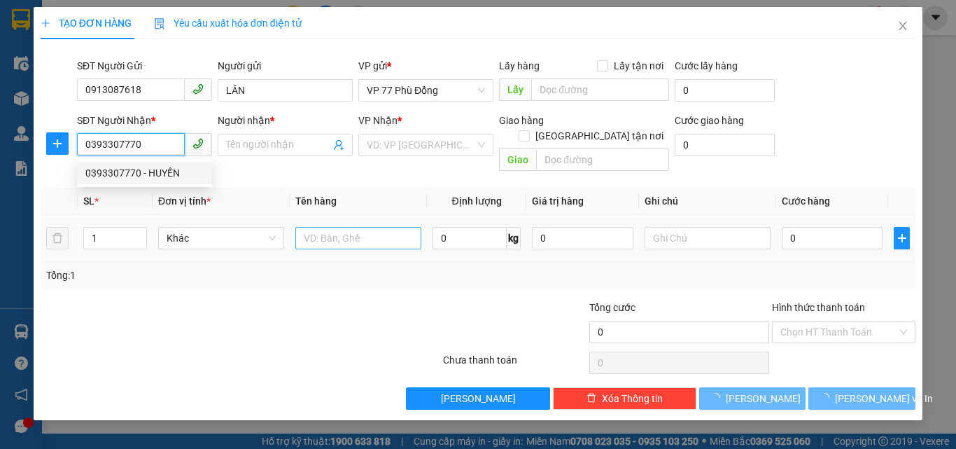
type input "HUYỀN"
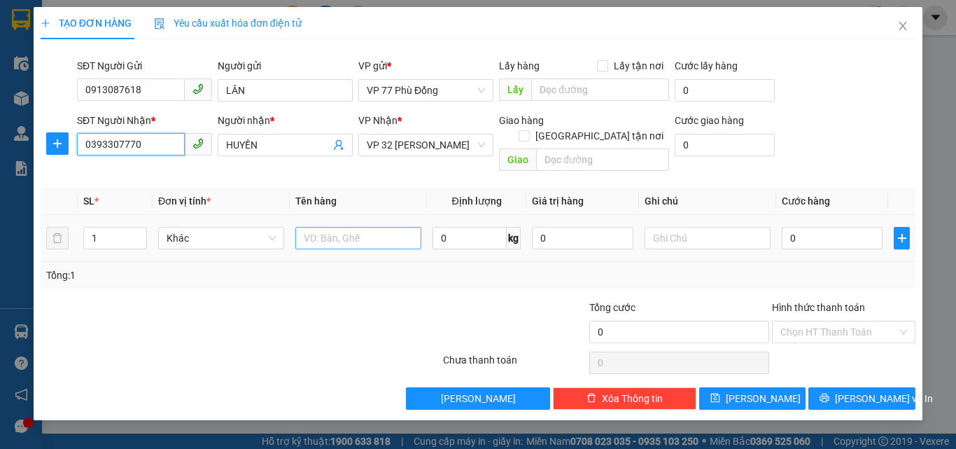
type input "0393307770"
click at [353, 229] on input "text" at bounding box center [358, 238] width 126 height 22
type input "GT"
click at [777, 225] on td "0" at bounding box center [832, 238] width 112 height 47
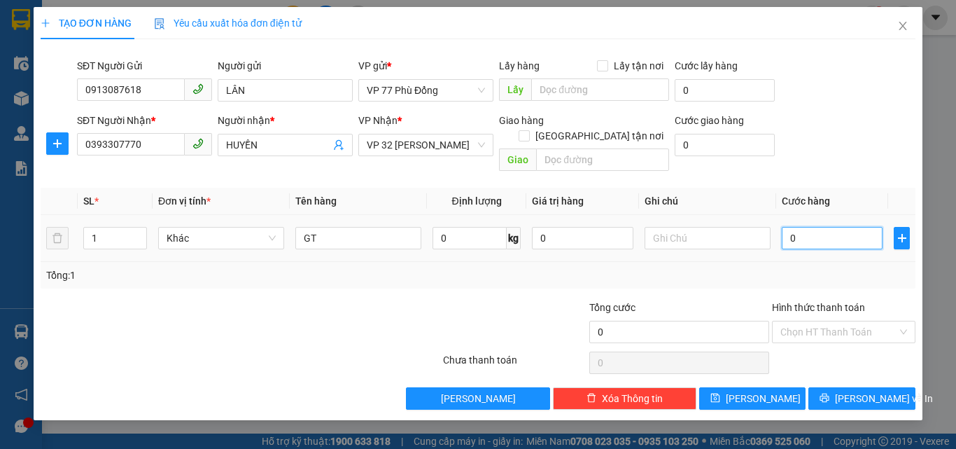
click at [794, 227] on input "0" at bounding box center [832, 238] width 101 height 22
type input "3"
type input "30"
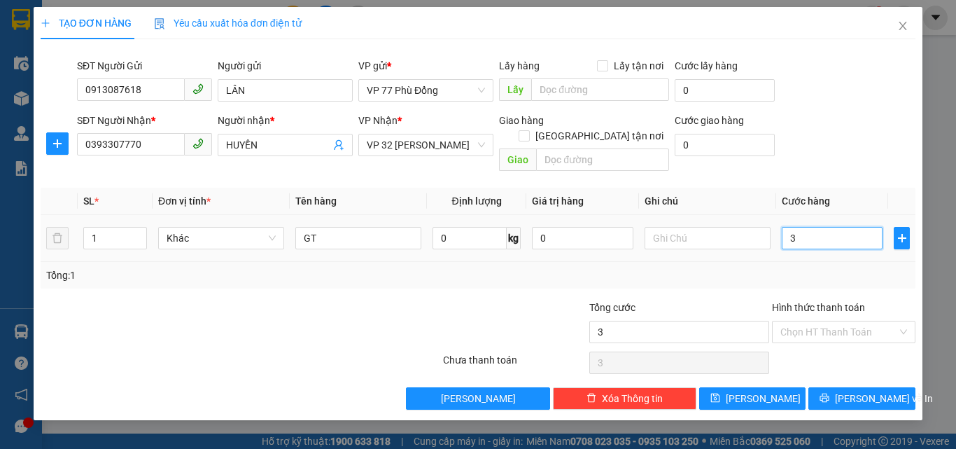
type input "30"
type input "30.000"
click at [798, 267] on div "Tổng: 1" at bounding box center [477, 274] width 863 height 15
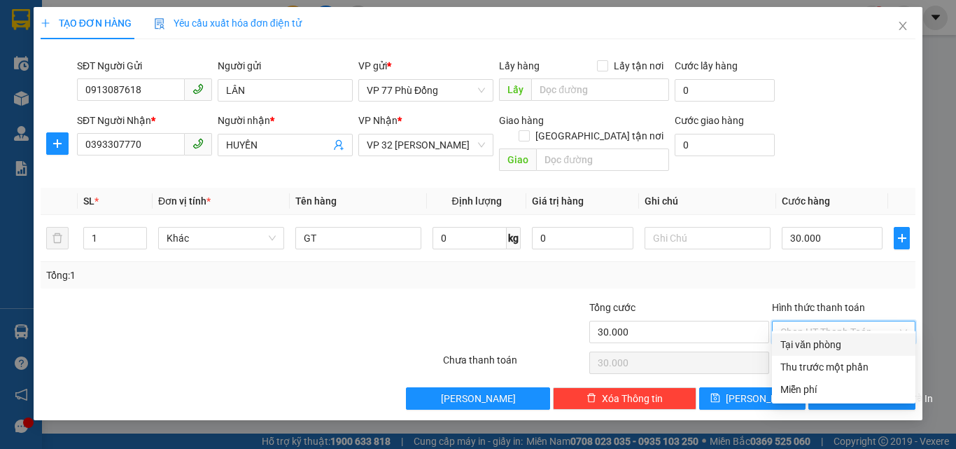
click at [805, 321] on input "Hình thức thanh toán" at bounding box center [838, 331] width 117 height 21
click at [812, 347] on div "Tại văn phòng" at bounding box center [843, 344] width 127 height 15
type input "0"
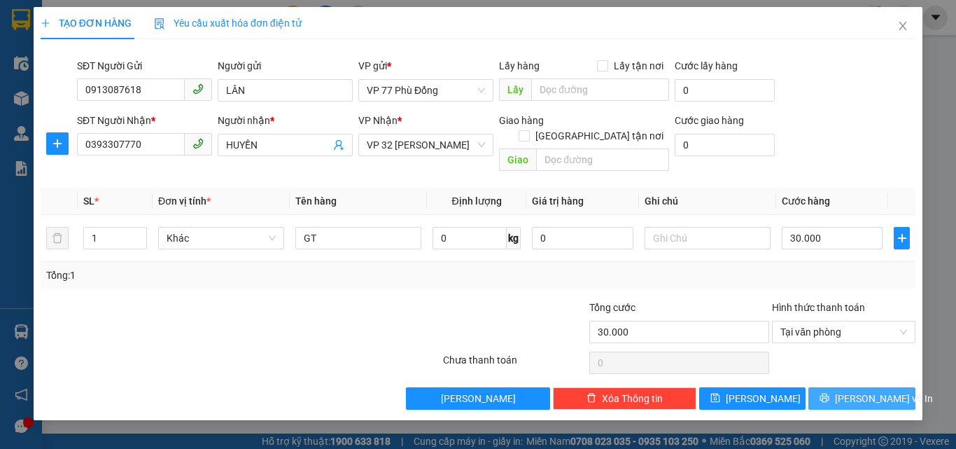
click at [859, 390] on span "[PERSON_NAME] và In" at bounding box center [884, 397] width 98 height 15
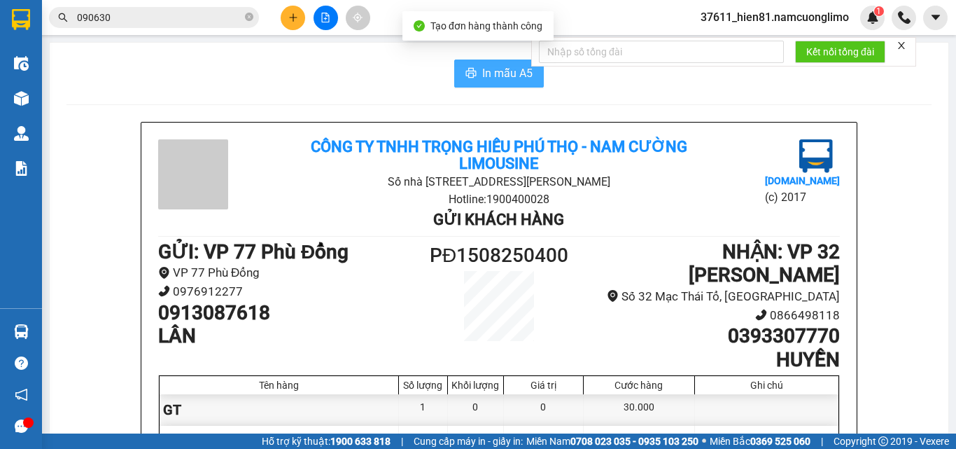
click at [457, 78] on button "In mẫu A5" at bounding box center [499, 73] width 90 height 28
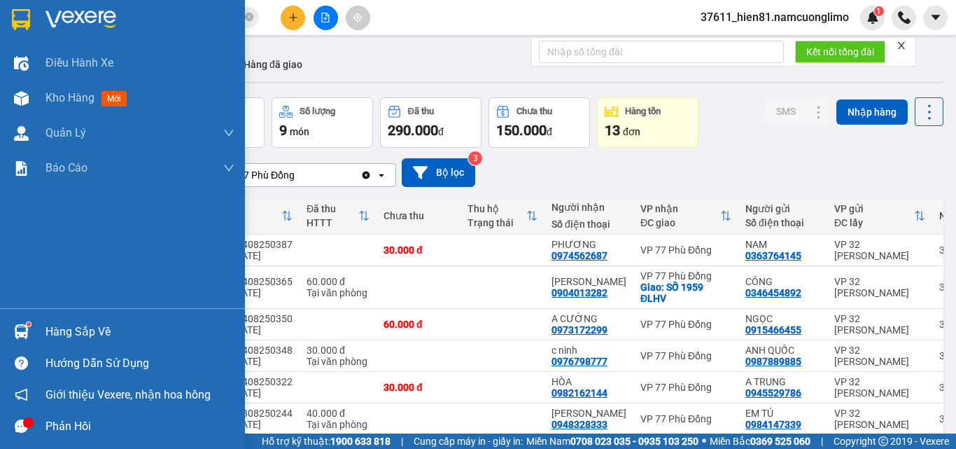
click at [92, 327] on div "Hàng sắp về" at bounding box center [139, 331] width 189 height 21
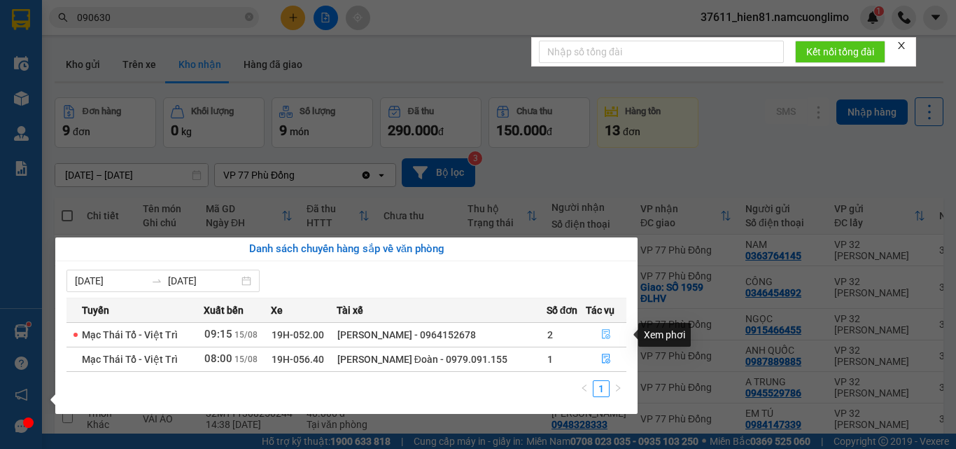
click at [603, 332] on icon "file-done" at bounding box center [606, 334] width 10 height 10
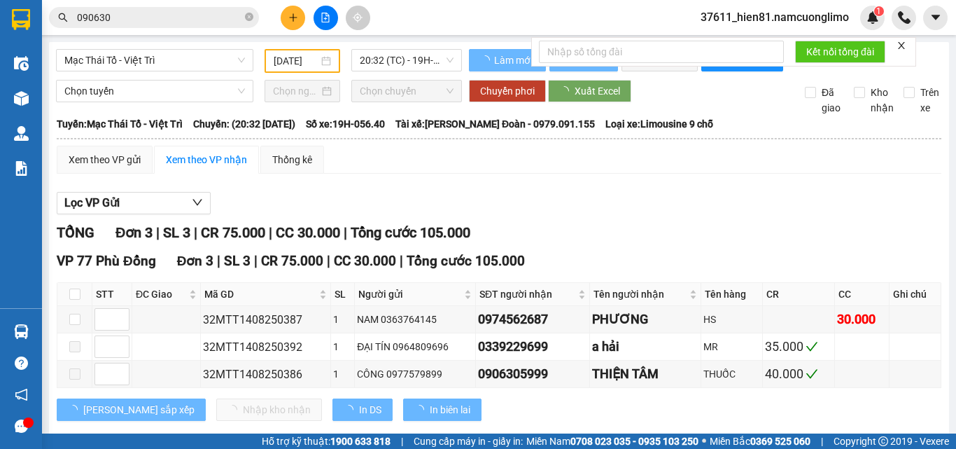
type input "[DATE]"
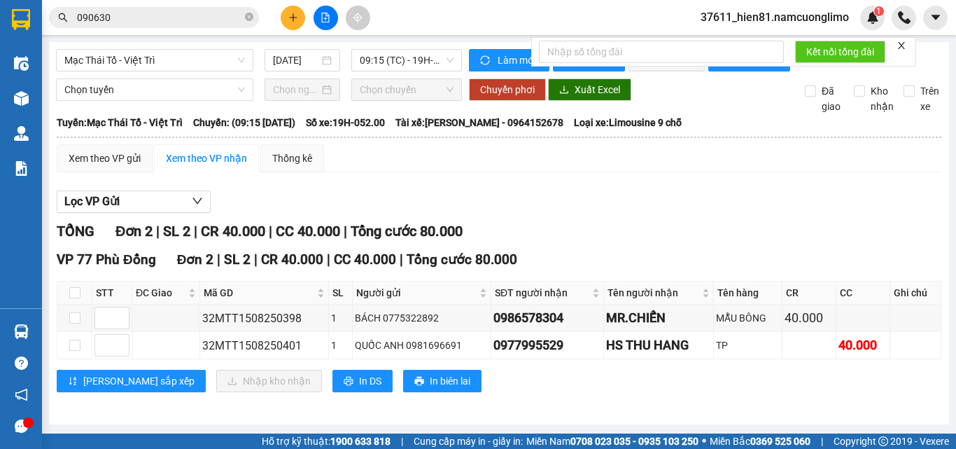
scroll to position [10, 0]
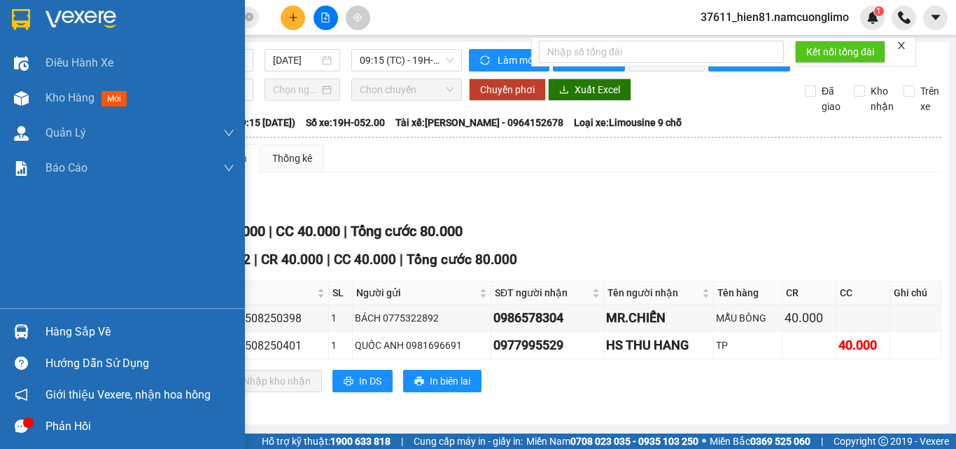
click at [56, 337] on div "Hàng sắp về" at bounding box center [139, 331] width 189 height 21
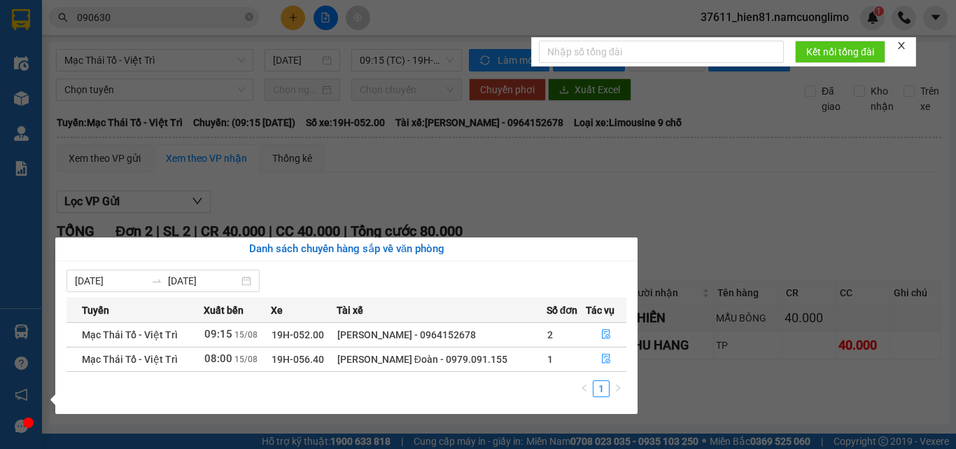
click at [691, 202] on section "Kết quả tìm kiếm ( 24 ) Bộ lọc Mã ĐH Trạng thái Món hàng Tổng cước Chưa cước Ng…" at bounding box center [478, 224] width 956 height 449
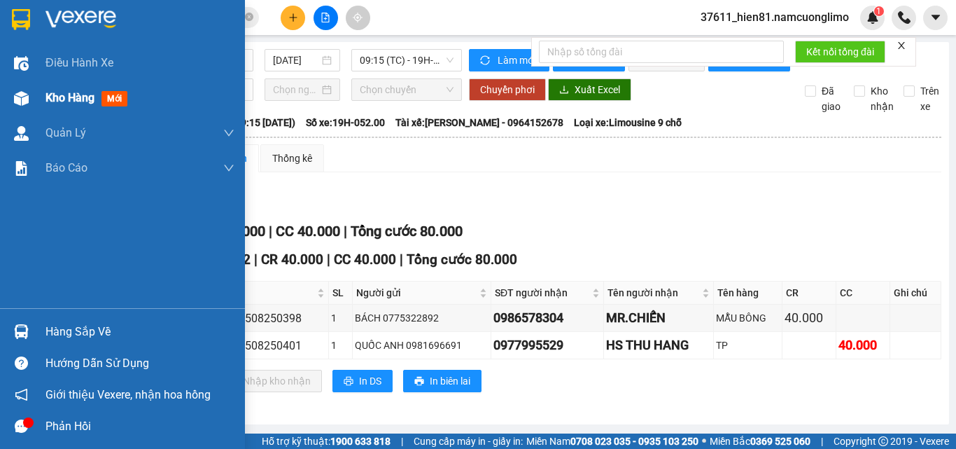
click at [73, 106] on div "Kho hàng mới" at bounding box center [88, 97] width 87 height 17
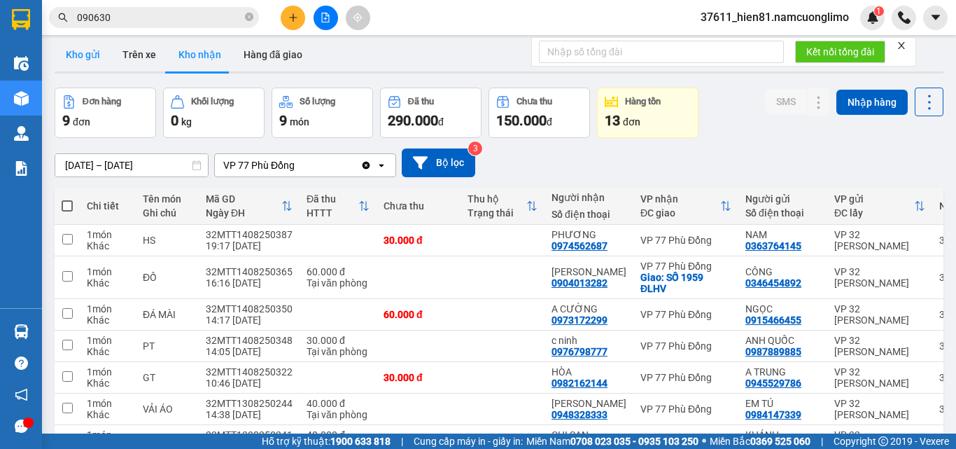
click at [73, 57] on button "Kho gửi" at bounding box center [83, 55] width 57 height 34
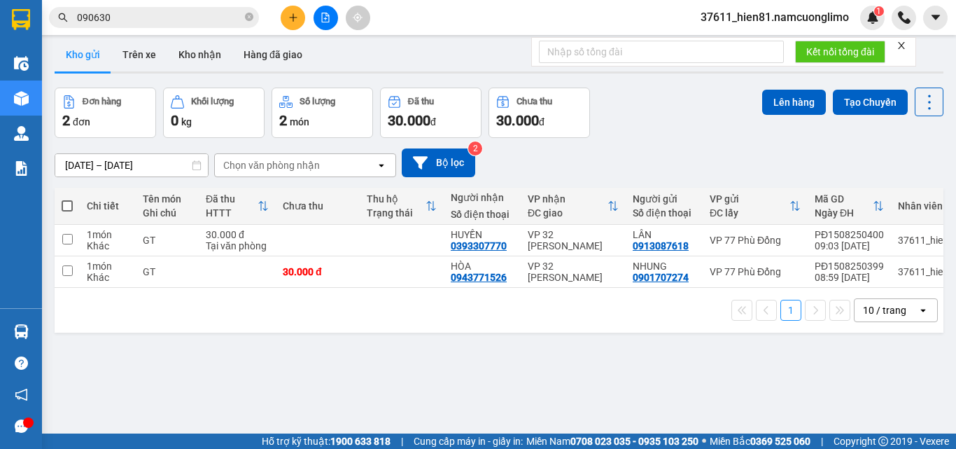
click at [66, 207] on span at bounding box center [67, 205] width 11 height 11
click at [67, 199] on input "checkbox" at bounding box center [67, 199] width 0 height 0
checkbox input "true"
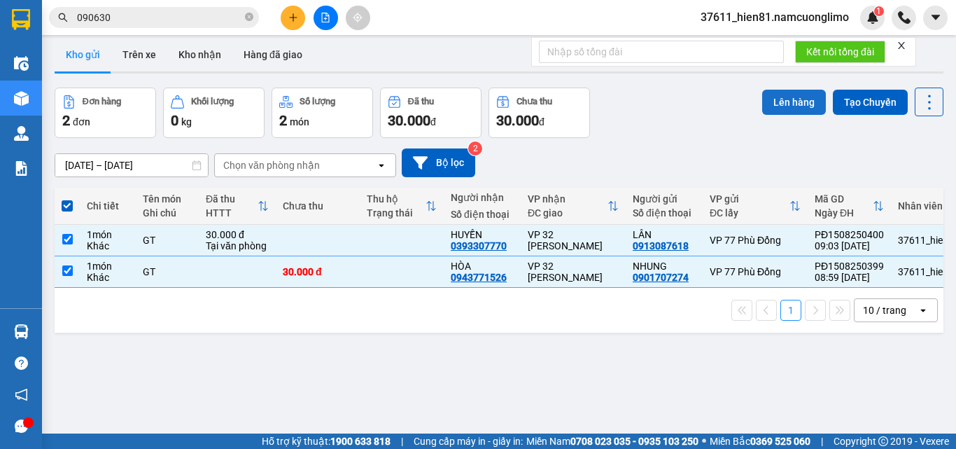
click at [779, 107] on button "Lên hàng" at bounding box center [794, 102] width 64 height 25
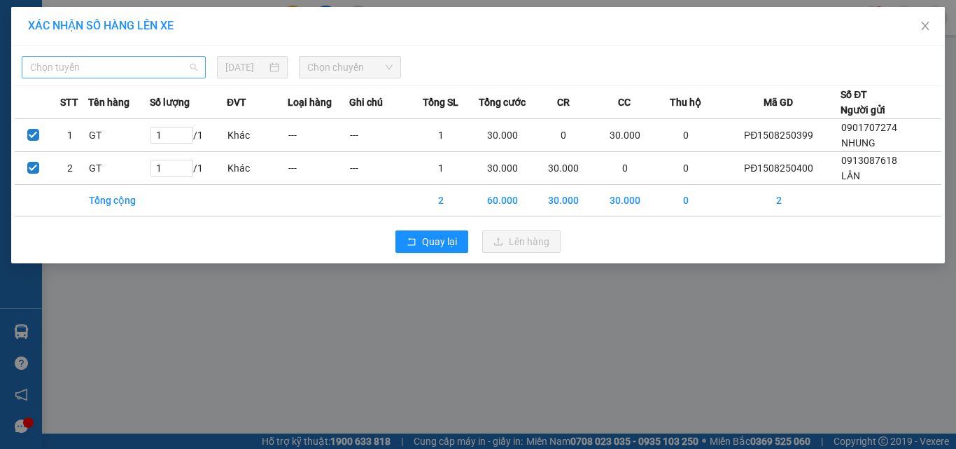
click at [106, 71] on span "Chọn tuyến" at bounding box center [113, 67] width 167 height 21
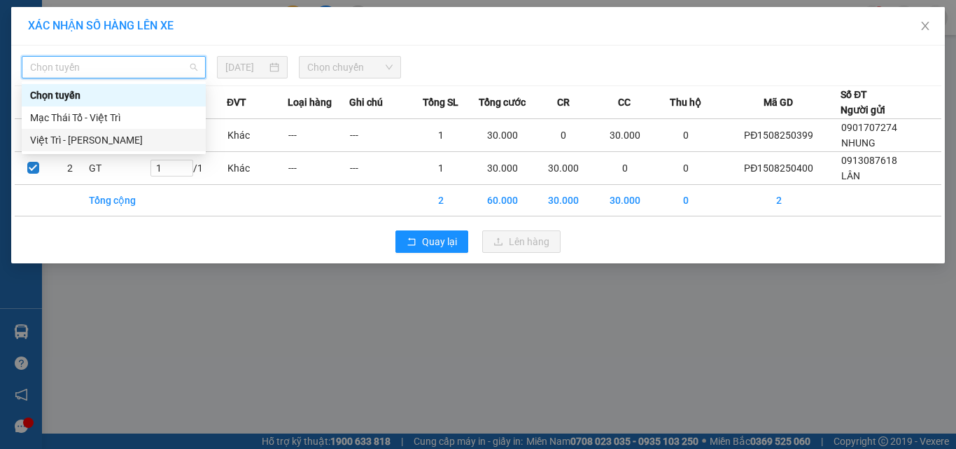
click at [102, 134] on div "Việt Trì - [PERSON_NAME]" at bounding box center [113, 139] width 167 height 15
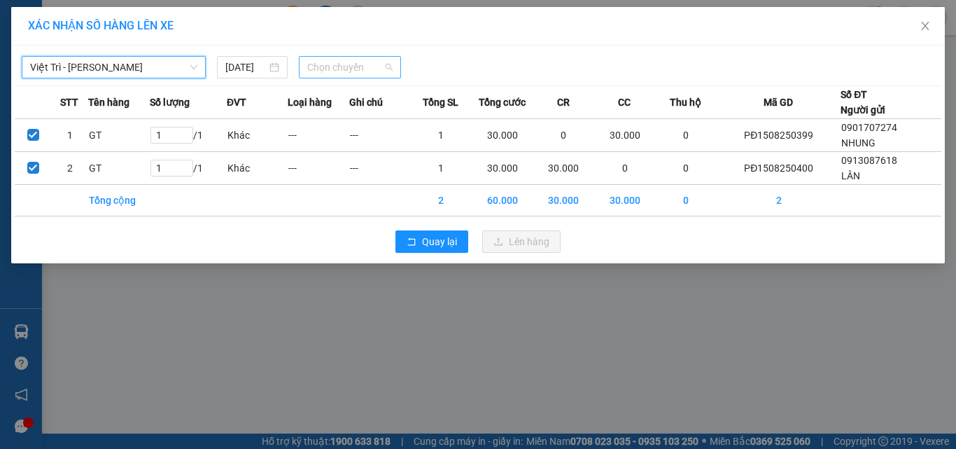
click at [349, 74] on span "Chọn chuyến" at bounding box center [350, 67] width 86 height 21
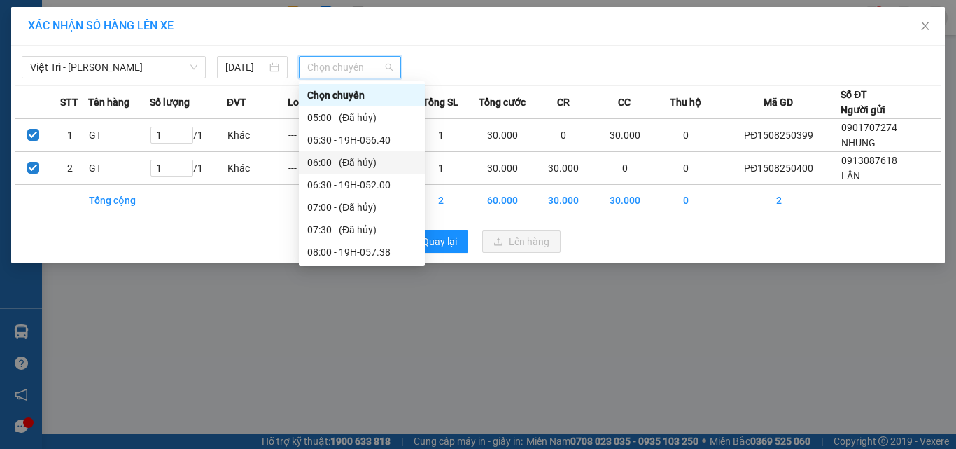
scroll to position [140, 0]
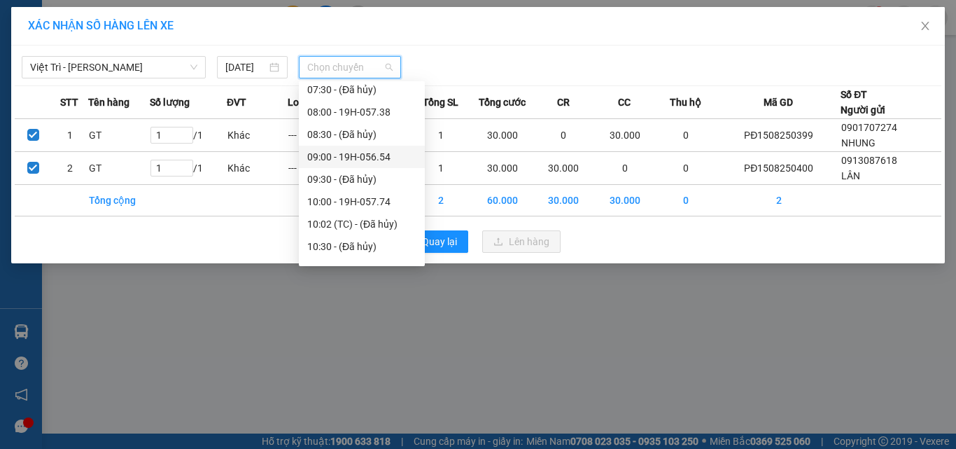
click at [358, 164] on div "09:00 - 19H-056.54" at bounding box center [361, 156] width 109 height 15
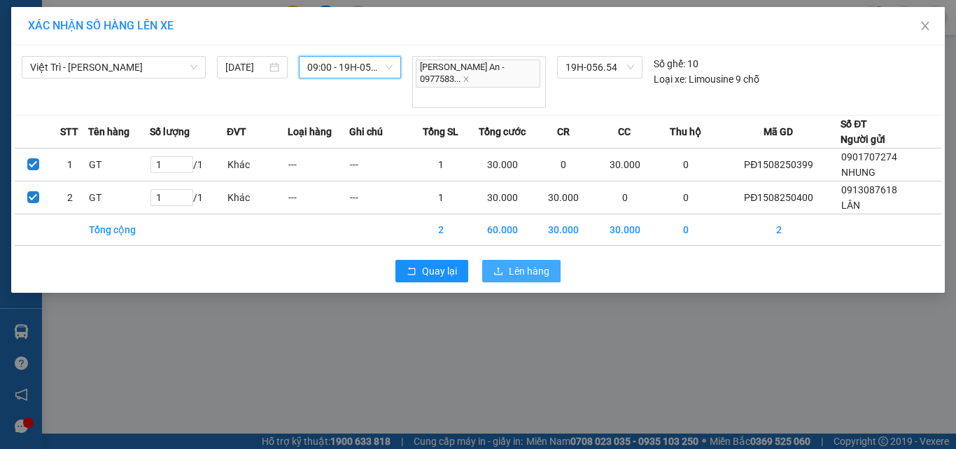
click at [509, 263] on span "Lên hàng" at bounding box center [529, 270] width 41 height 15
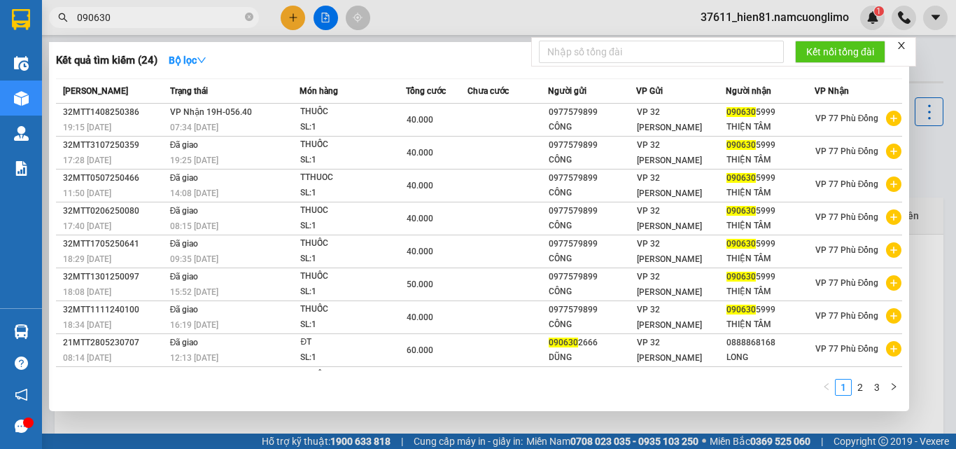
drag, startPoint x: 119, startPoint y: 16, endPoint x: 72, endPoint y: 22, distance: 47.2
click at [72, 22] on span "090630" at bounding box center [154, 17] width 210 height 21
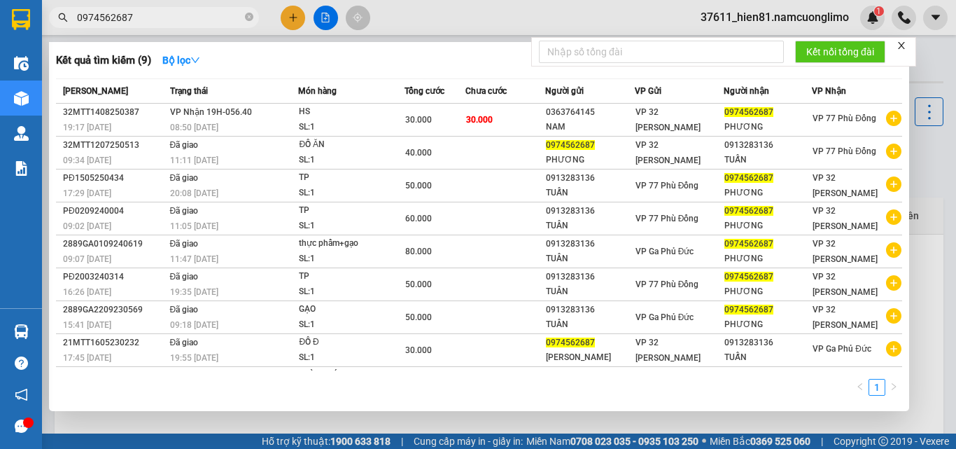
type input "0974562687"
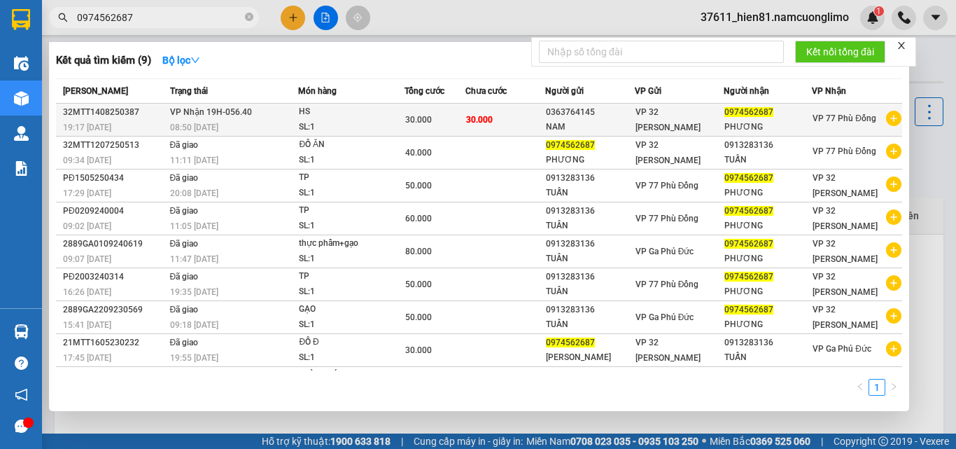
click at [734, 126] on div "PHƯƠNG" at bounding box center [767, 127] width 87 height 15
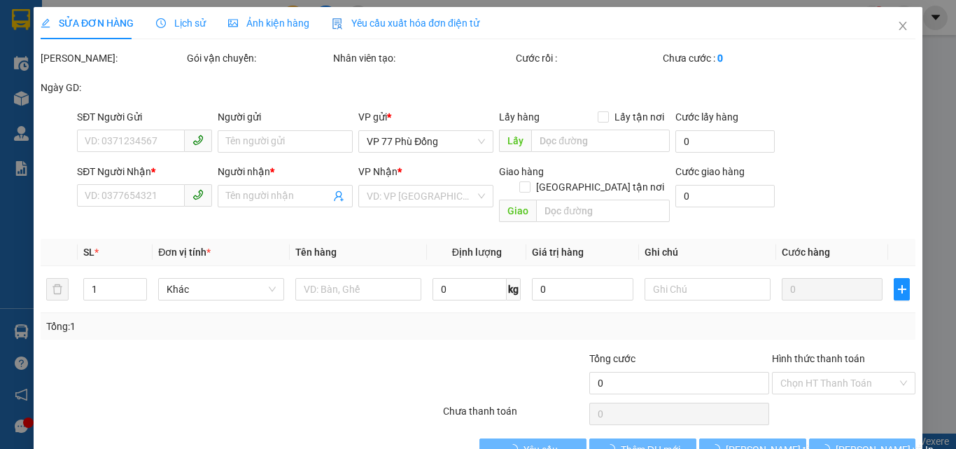
type input "0363764145"
type input "NAM"
type input "0974562687"
type input "PHƯƠNG"
type input "30.000"
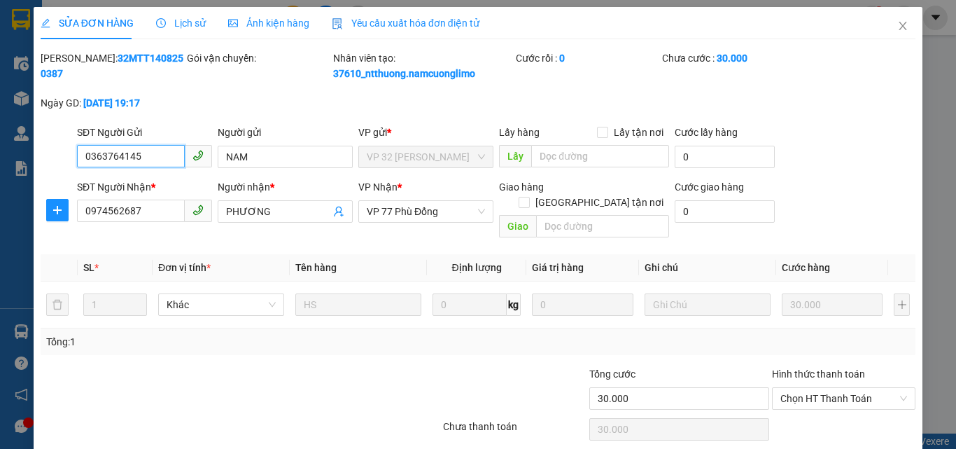
scroll to position [39, 0]
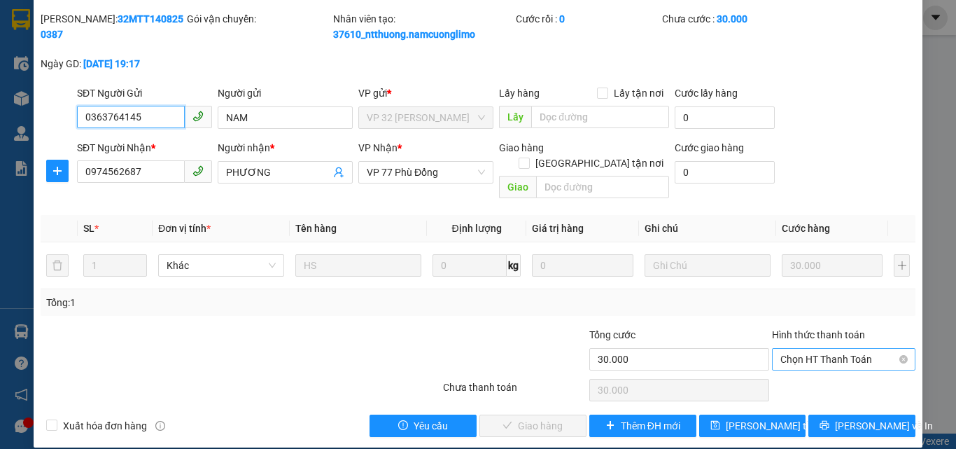
click at [794, 348] on span "Chọn HT Thanh Toán" at bounding box center [843, 358] width 127 height 21
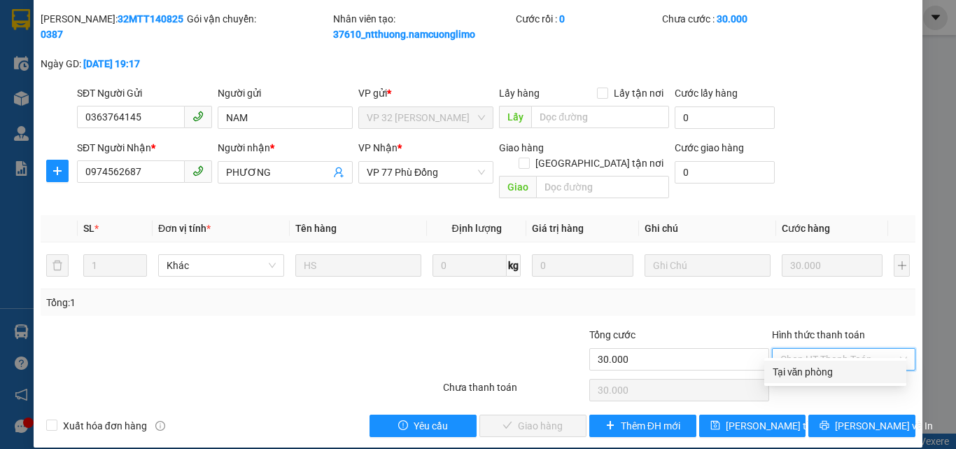
click at [797, 376] on div "Tại văn phòng" at bounding box center [835, 371] width 125 height 15
type input "0"
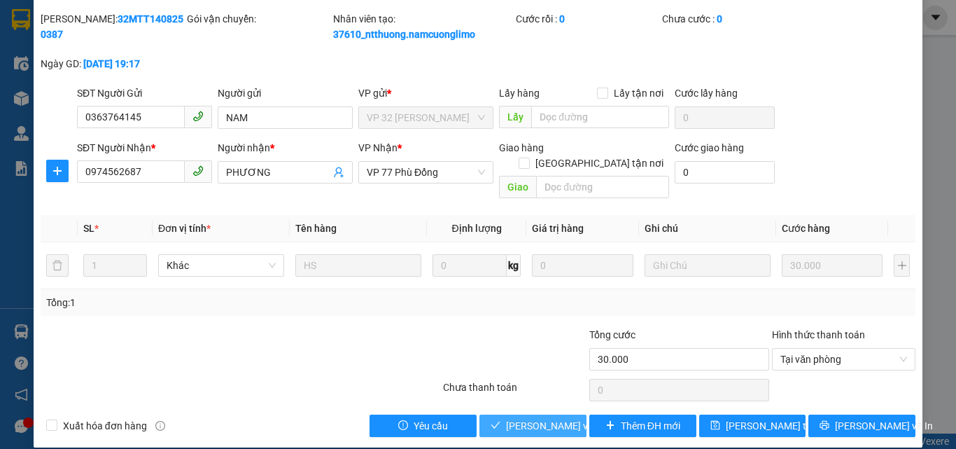
click at [540, 418] on span "[PERSON_NAME] và [PERSON_NAME] hàng" at bounding box center [573, 425] width 134 height 15
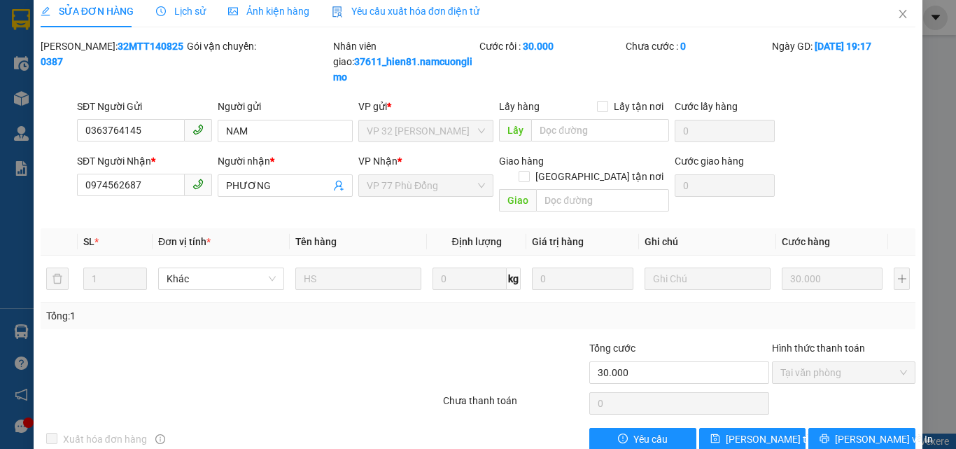
scroll to position [0, 0]
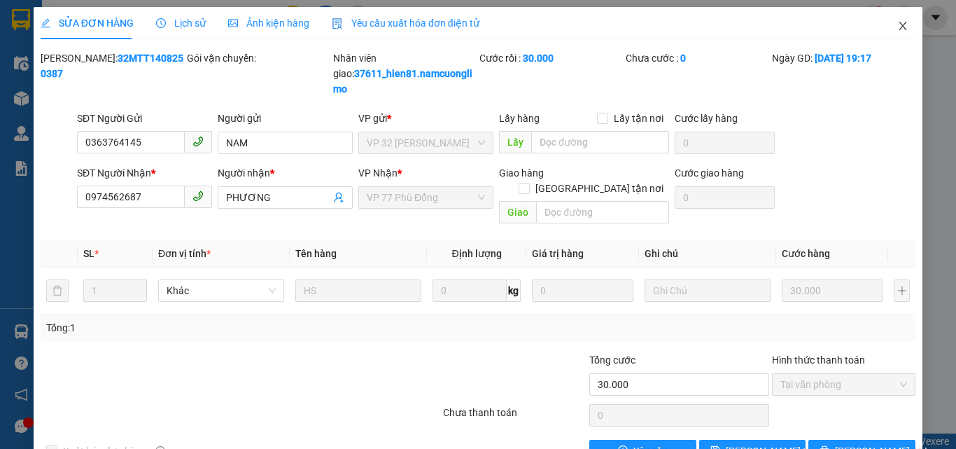
click at [897, 27] on icon "close" at bounding box center [902, 25] width 11 height 11
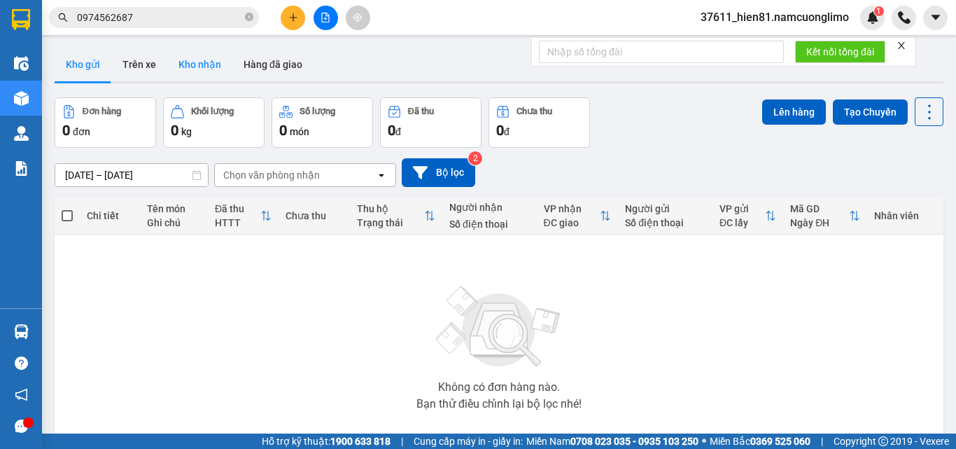
click at [192, 66] on button "Kho nhận" at bounding box center [199, 65] width 65 height 34
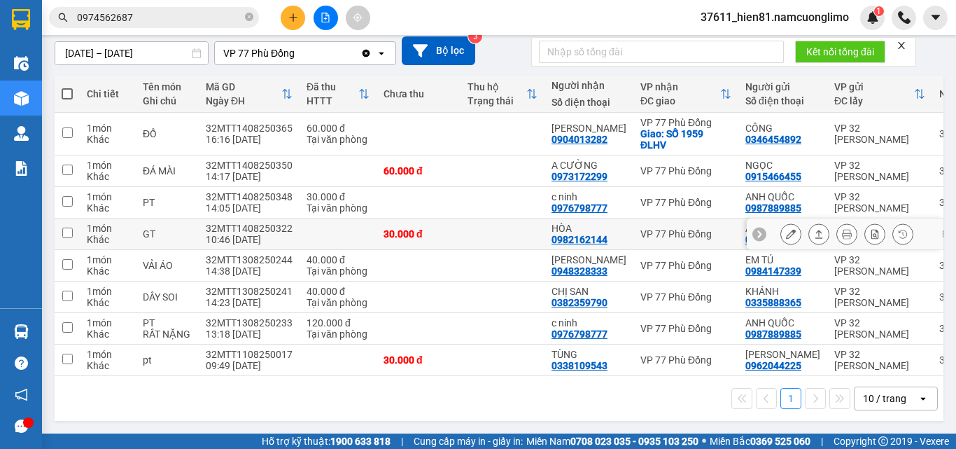
scroll to position [127, 0]
click at [296, 28] on button at bounding box center [293, 18] width 24 height 24
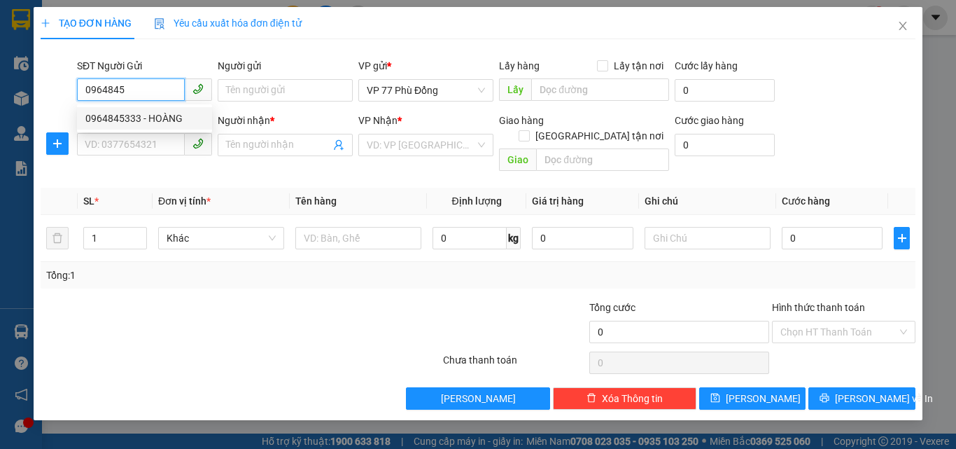
click at [141, 116] on div "0964845333 - HOÀNG" at bounding box center [144, 118] width 118 height 15
type input "0964845333"
type input "HOÀNG"
type input "0964845333"
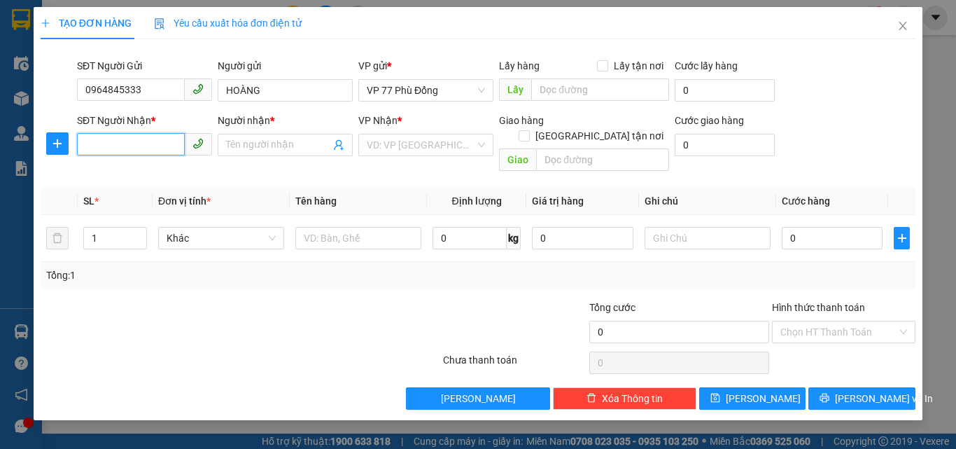
click at [150, 146] on input "SĐT Người Nhận *" at bounding box center [131, 144] width 108 height 22
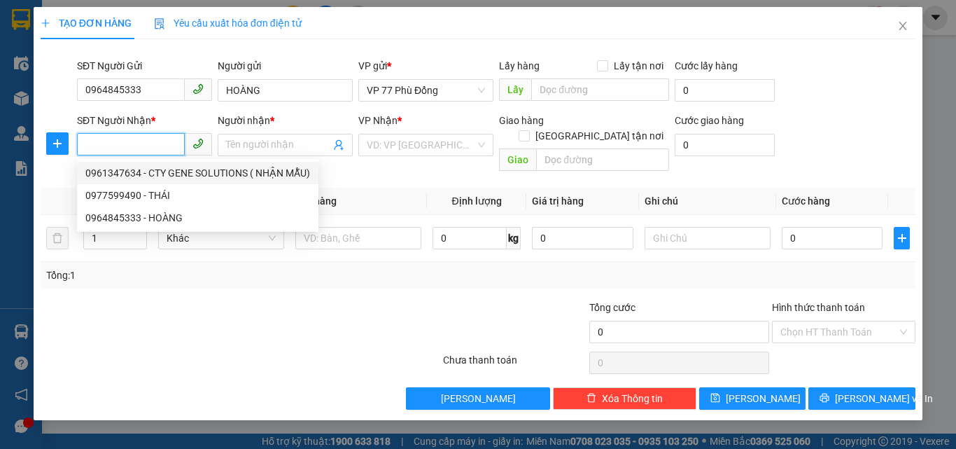
click at [167, 167] on div "0961347634 - CTY GENE SOLUTIONS ( NHẬN MẪU)" at bounding box center [197, 172] width 225 height 15
type input "0961347634"
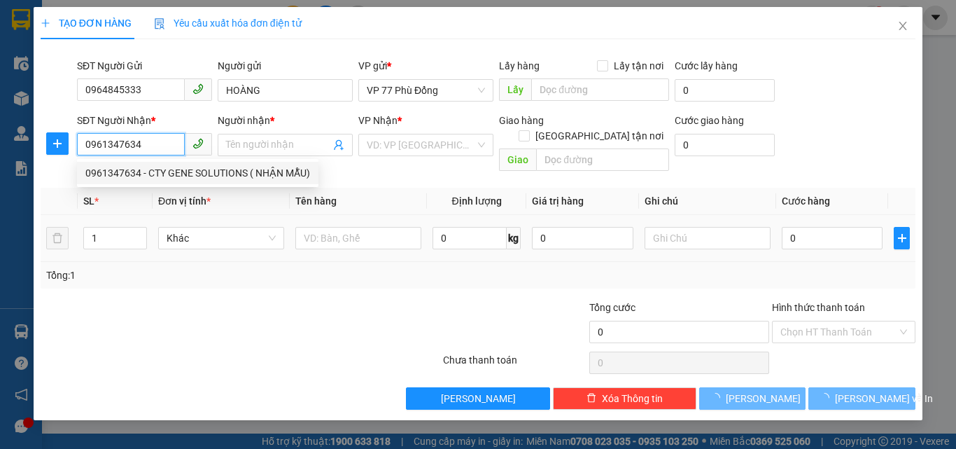
type input "CTY GENE SOLUTIONS ( NHẬN MẪU)"
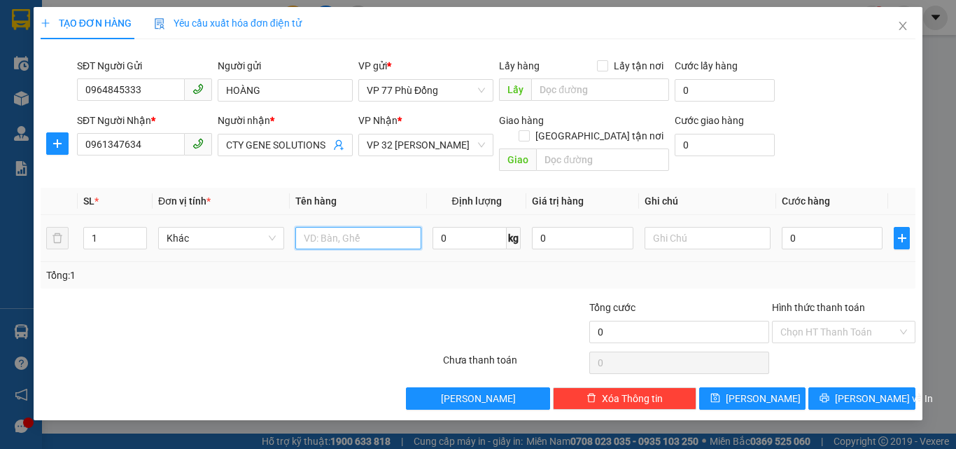
click at [339, 227] on input "text" at bounding box center [358, 238] width 126 height 22
type input "MM"
click at [785, 227] on input "0" at bounding box center [832, 238] width 101 height 22
type input "3"
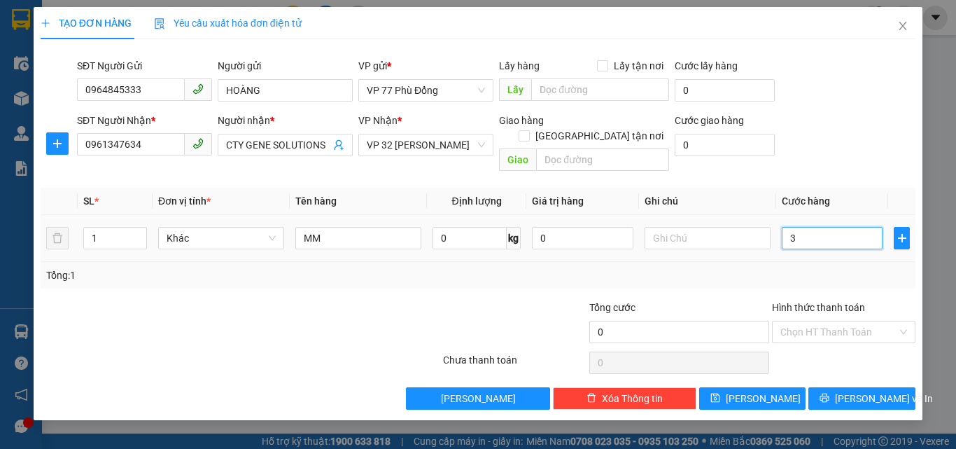
type input "3"
type input "30"
type input "30.000"
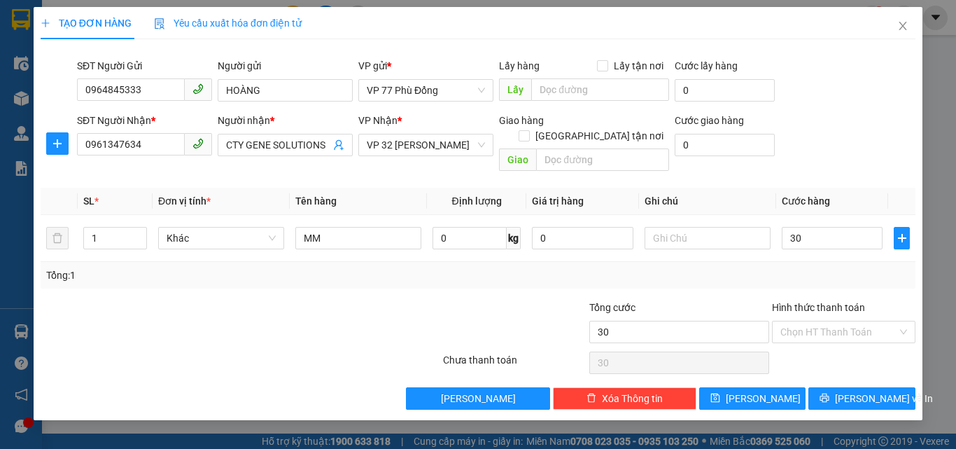
type input "30.000"
click at [812, 274] on div "Transit Pickup Surcharge Ids Transit Deliver Surcharge Ids Transit Deliver Surc…" at bounding box center [478, 229] width 875 height 359
click at [839, 387] on button "[PERSON_NAME] và In" at bounding box center [861, 398] width 107 height 22
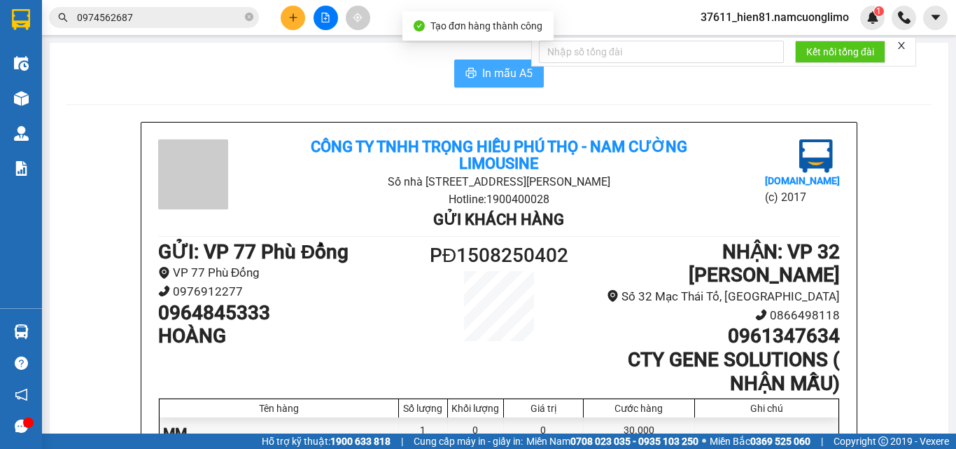
click at [486, 66] on span "In mẫu A5" at bounding box center [507, 72] width 50 height 17
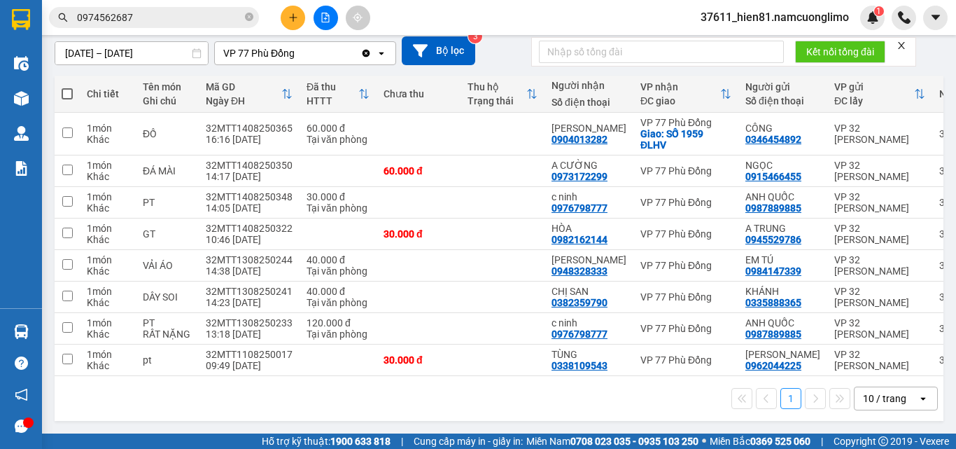
scroll to position [127, 0]
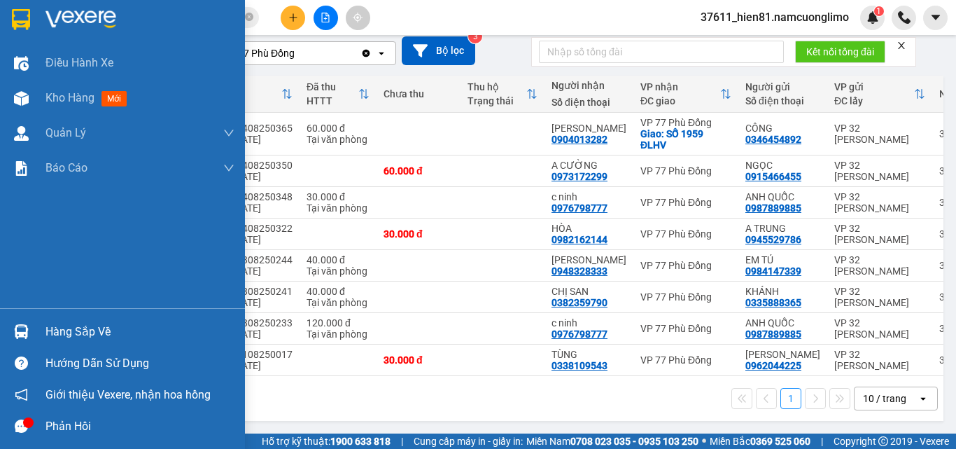
click at [50, 323] on div "Hàng sắp về" at bounding box center [139, 331] width 189 height 21
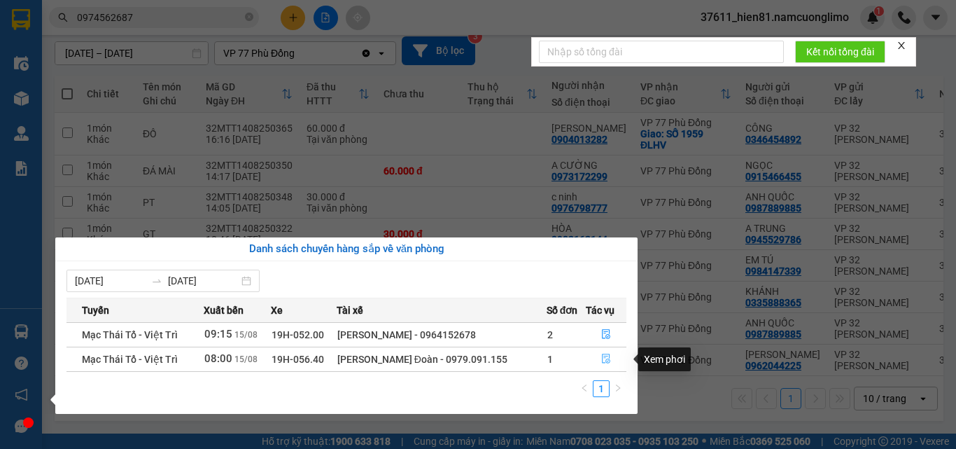
click at [596, 357] on button "button" at bounding box center [606, 359] width 40 height 22
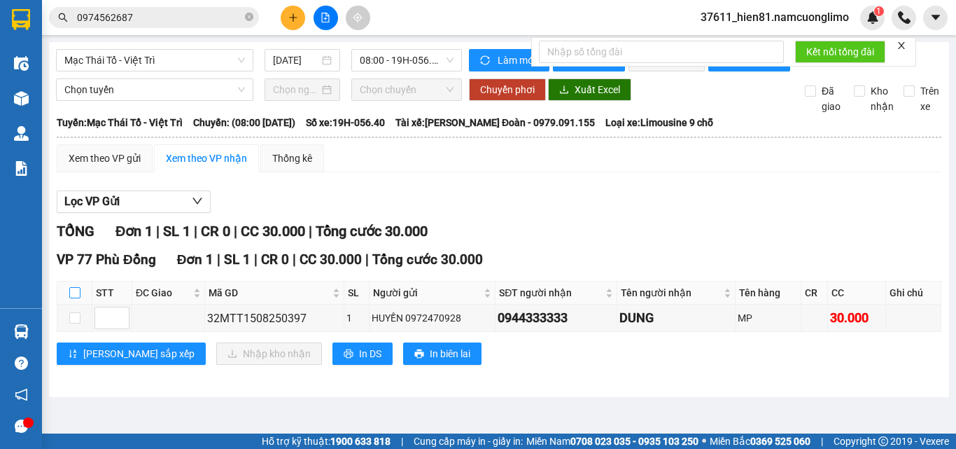
click at [76, 298] on input "checkbox" at bounding box center [74, 292] width 11 height 11
checkbox input "true"
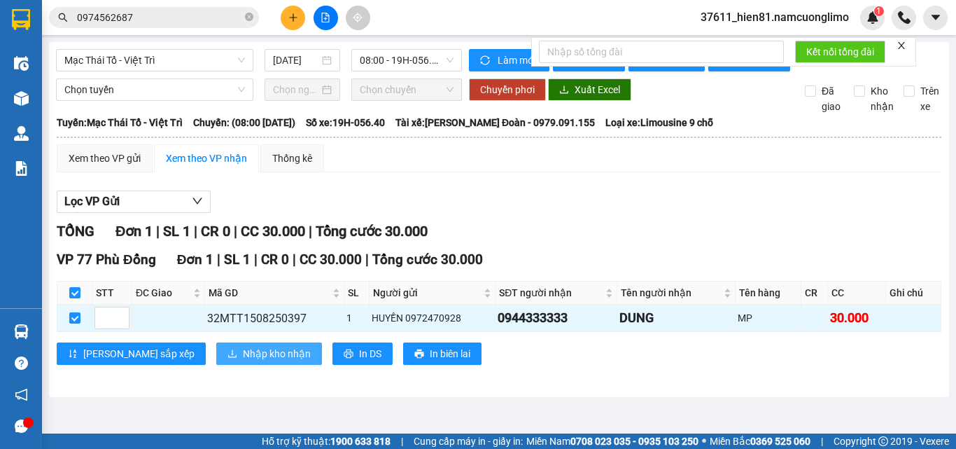
click at [243, 361] on span "Nhập kho nhận" at bounding box center [277, 353] width 68 height 15
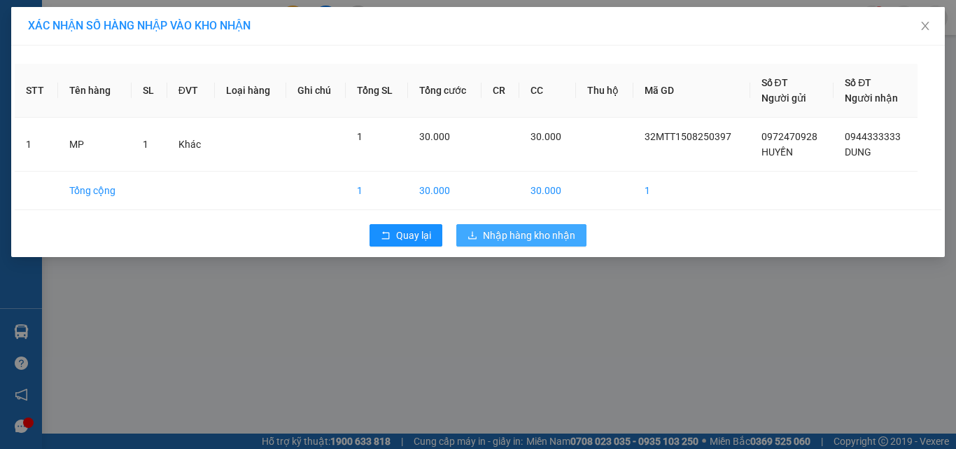
click at [511, 235] on span "Nhập hàng kho nhận" at bounding box center [529, 234] width 92 height 15
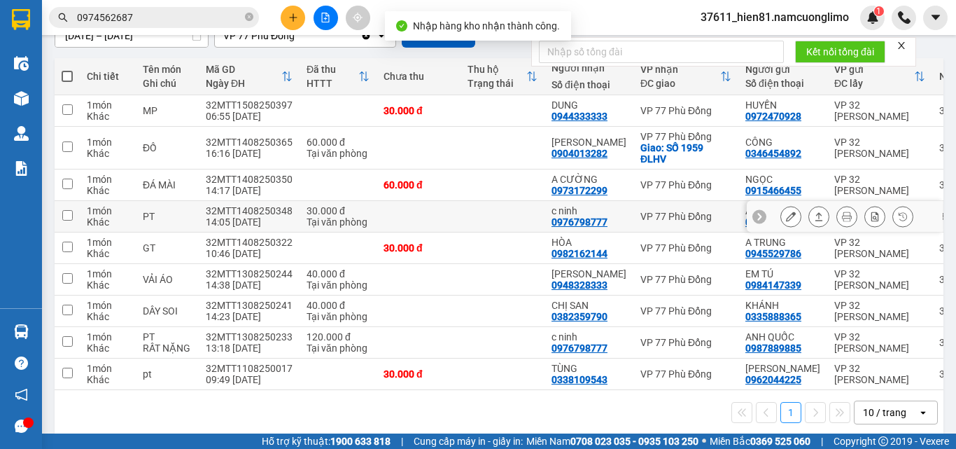
scroll to position [140, 0]
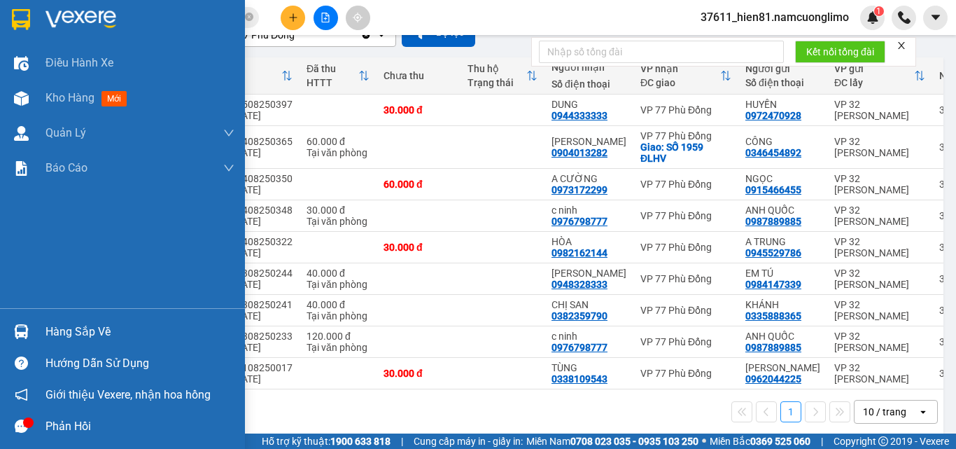
click at [93, 332] on div "Hàng sắp về" at bounding box center [139, 331] width 189 height 21
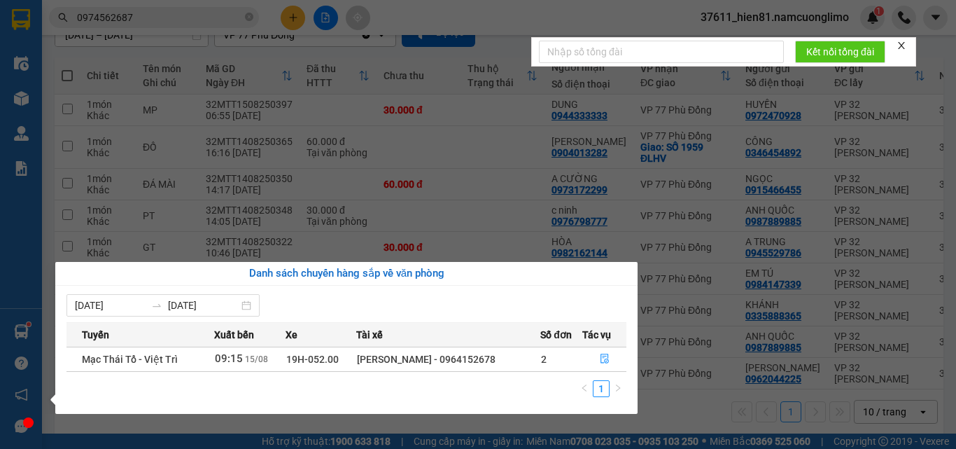
click at [644, 416] on section "Kết quả tìm kiếm ( 9 ) Bộ lọc Mã ĐH Trạng thái Món hàng Tổng cước Chưa cước Ngư…" at bounding box center [478, 224] width 956 height 449
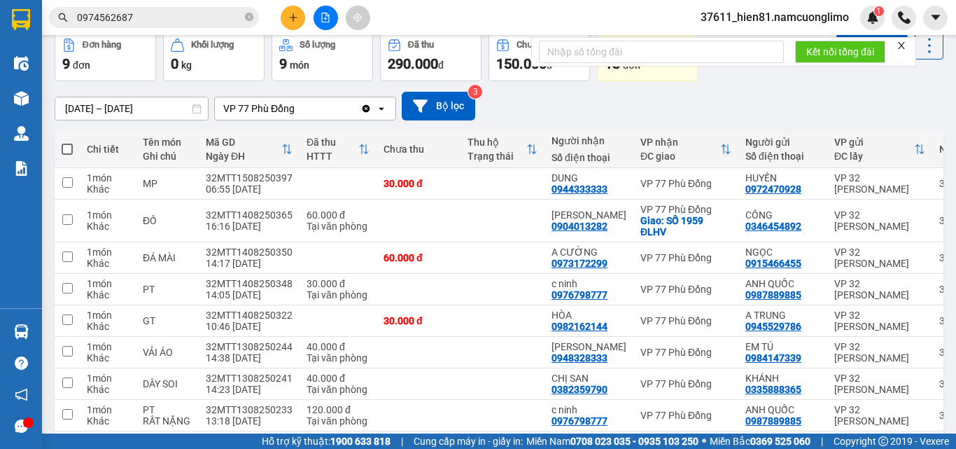
scroll to position [0, 0]
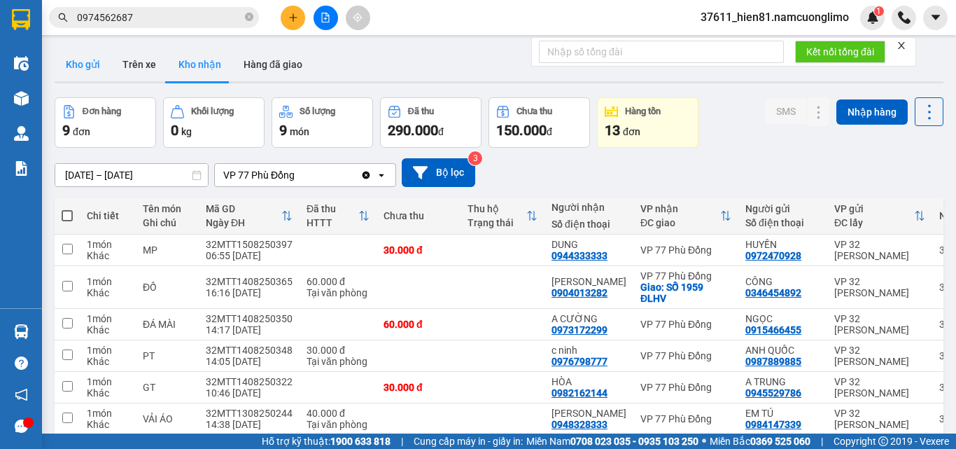
click at [89, 63] on button "Kho gửi" at bounding box center [83, 65] width 57 height 34
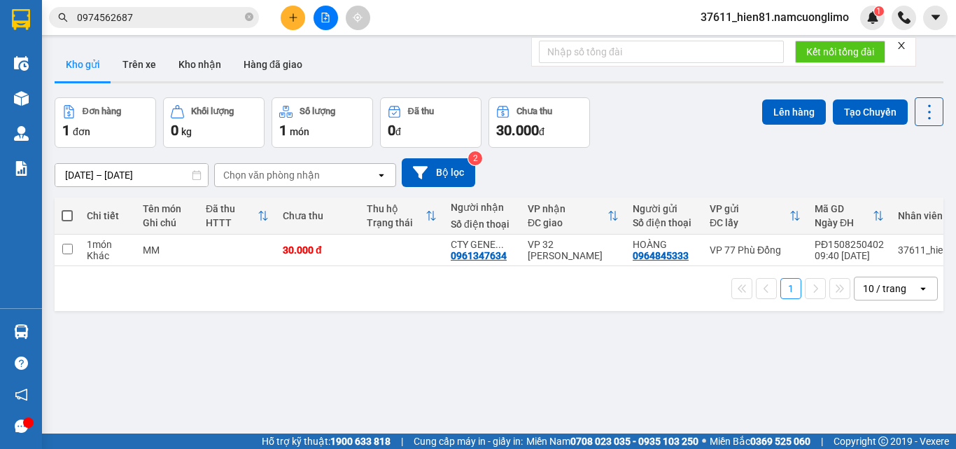
click at [63, 214] on span at bounding box center [67, 215] width 11 height 11
click at [67, 209] on input "checkbox" at bounding box center [67, 209] width 0 height 0
checkbox input "true"
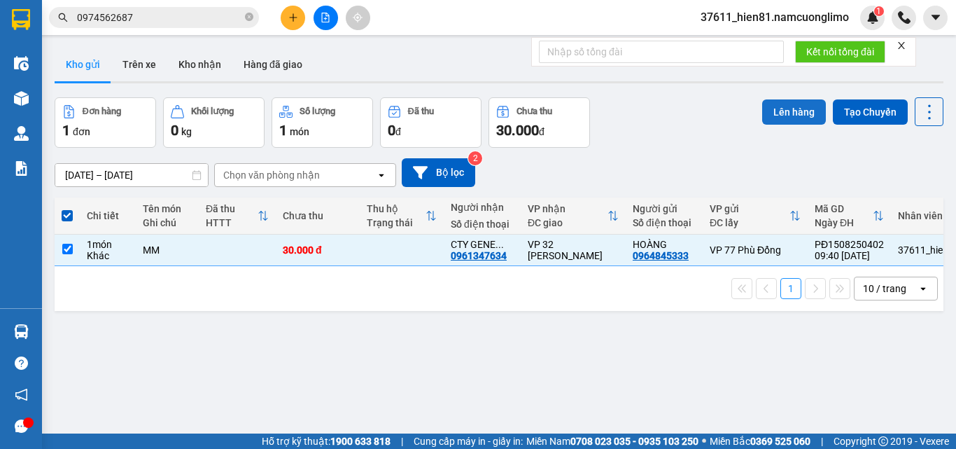
click at [762, 118] on button "Lên hàng" at bounding box center [794, 111] width 64 height 25
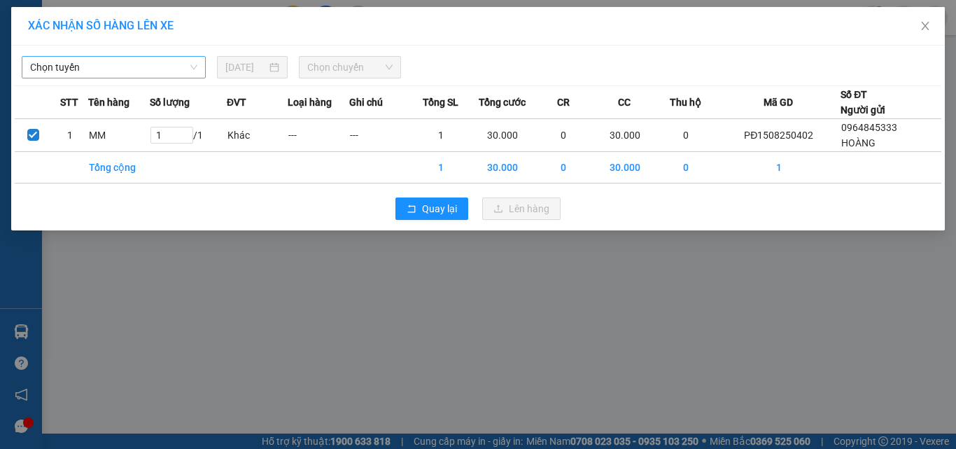
click at [155, 72] on span "Chọn tuyến" at bounding box center [113, 67] width 167 height 21
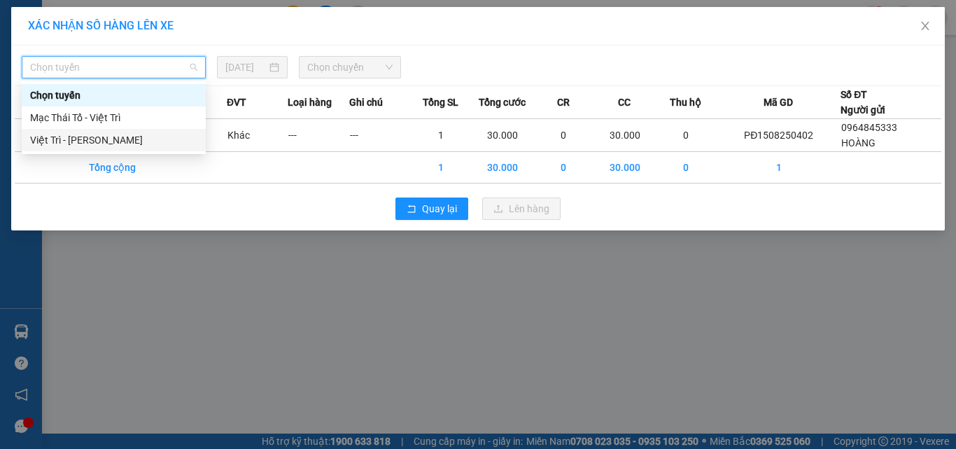
click at [94, 141] on div "Việt Trì - [PERSON_NAME]" at bounding box center [113, 139] width 167 height 15
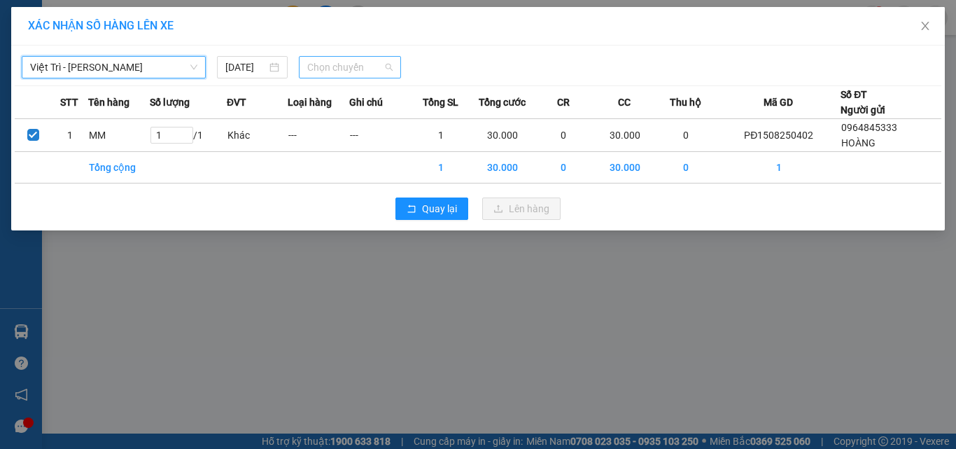
click at [334, 73] on span "Chọn chuyến" at bounding box center [350, 67] width 86 height 21
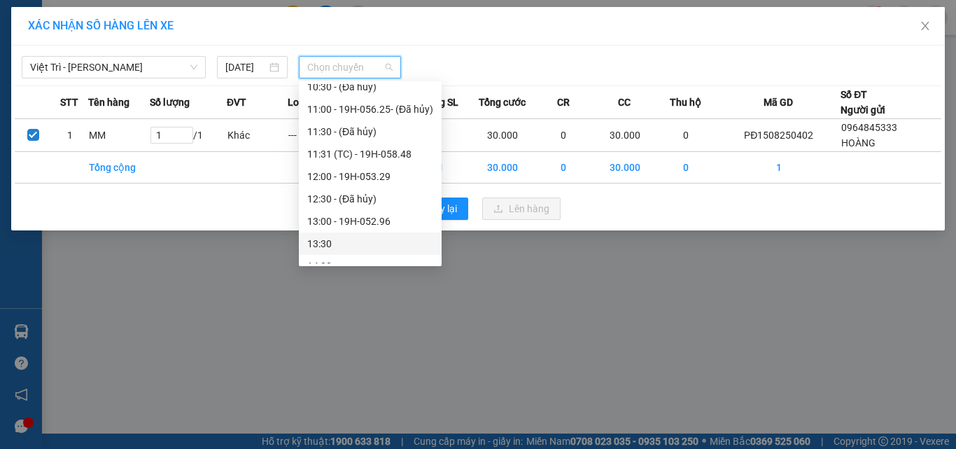
scroll to position [210, 0]
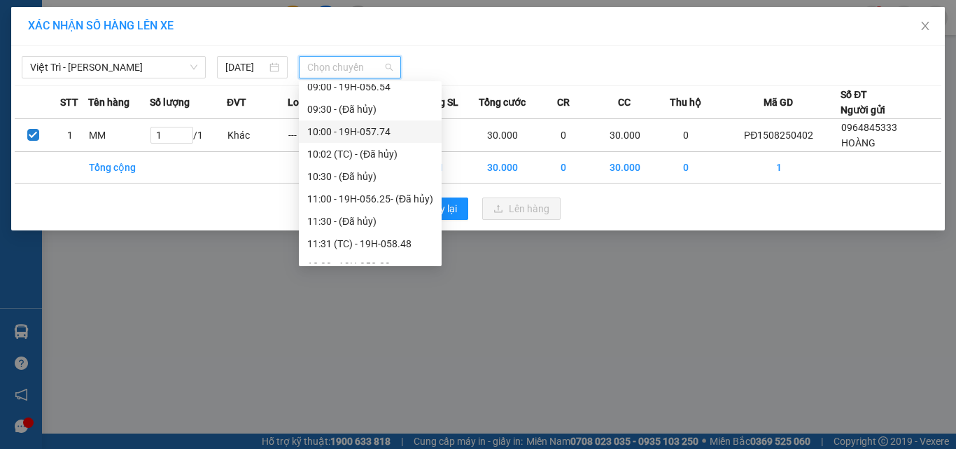
click at [347, 131] on div "10:00 - 19H-057.74" at bounding box center [370, 131] width 126 height 15
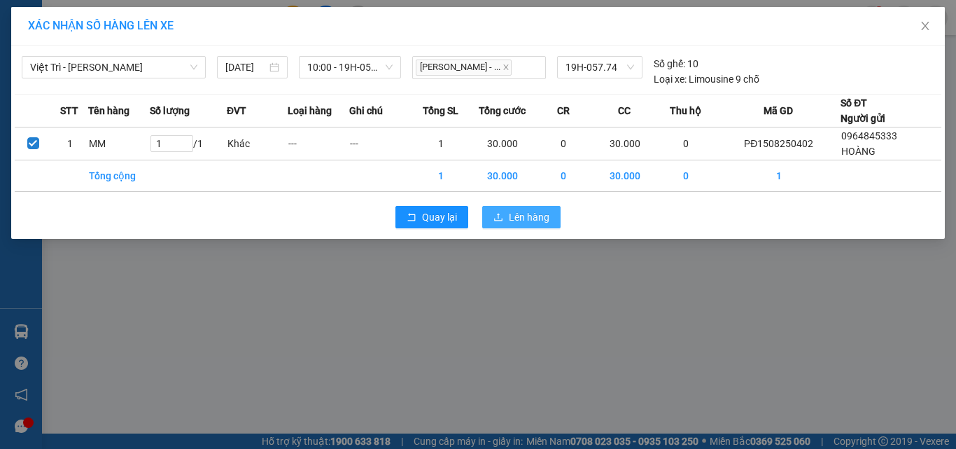
click at [502, 221] on icon "upload" at bounding box center [498, 217] width 10 height 10
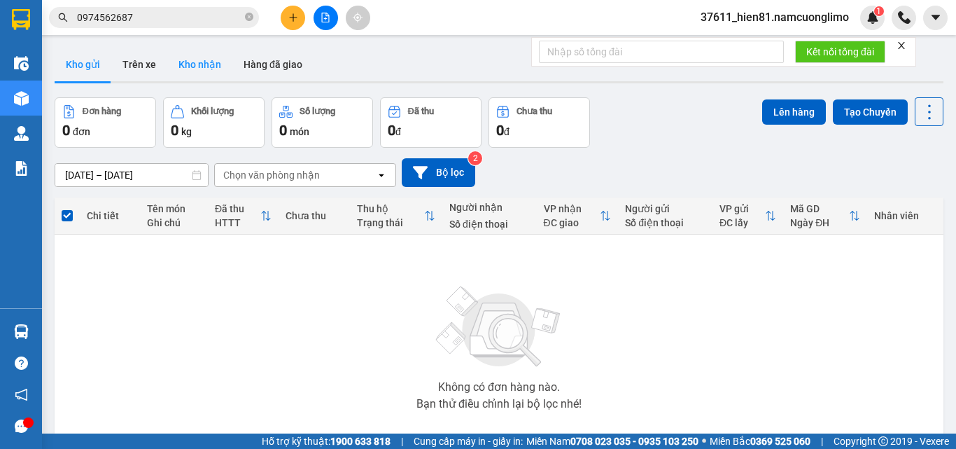
click at [197, 65] on button "Kho nhận" at bounding box center [199, 65] width 65 height 34
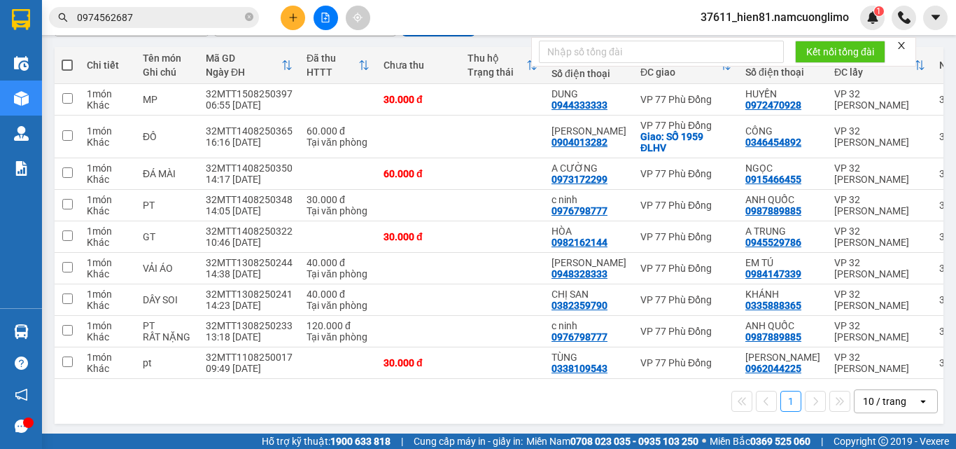
scroll to position [159, 0]
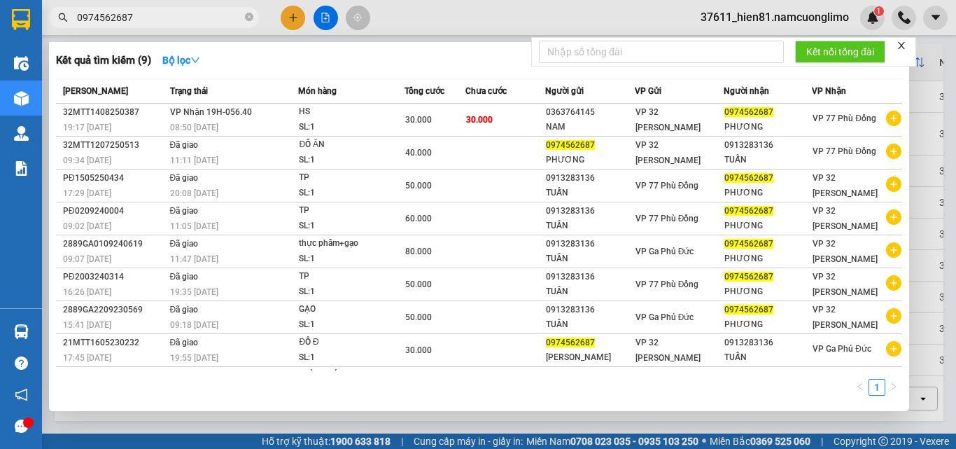
drag, startPoint x: 148, startPoint y: 15, endPoint x: 68, endPoint y: 22, distance: 80.8
click at [68, 22] on span "0974562687" at bounding box center [154, 17] width 210 height 21
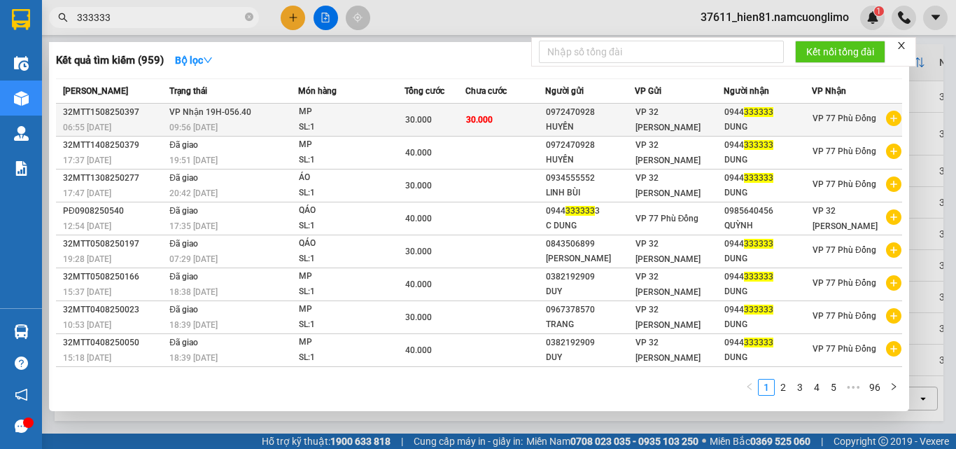
type input "333333"
click at [747, 117] on span "333333" at bounding box center [758, 112] width 29 height 10
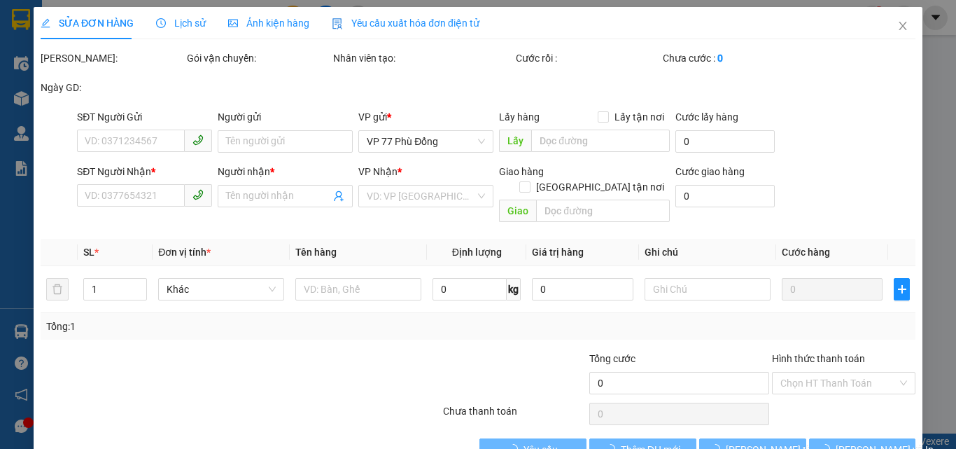
type input "0972470928"
type input "HUYỀN"
type input "0944333333"
type input "DUNG"
type input "30.000"
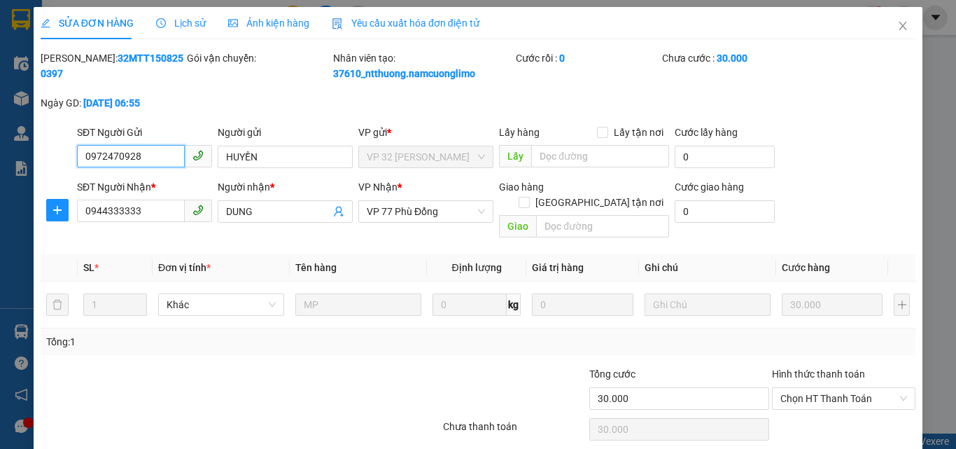
scroll to position [39, 0]
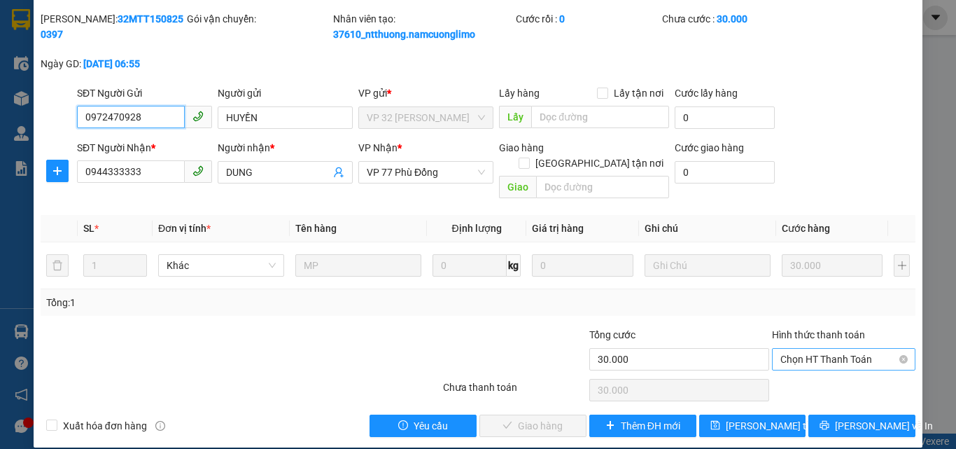
click at [787, 350] on span "Chọn HT Thanh Toán" at bounding box center [843, 358] width 127 height 21
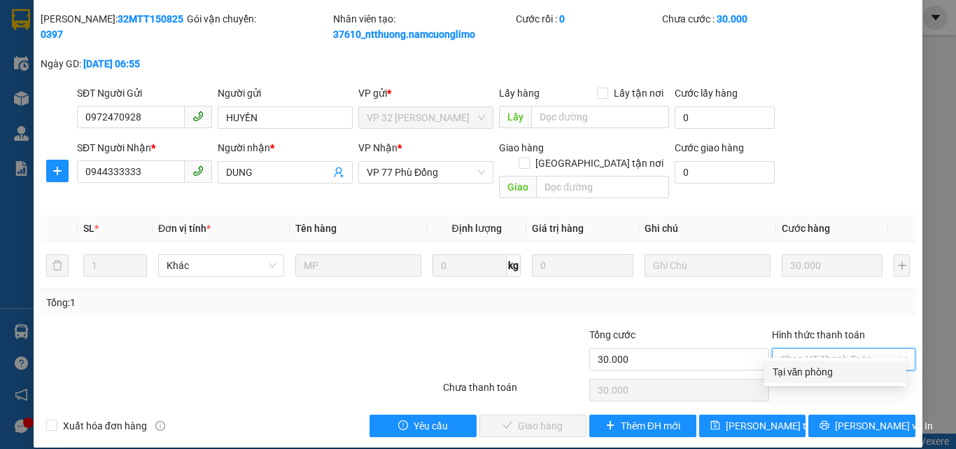
click at [786, 372] on div "Tại văn phòng" at bounding box center [835, 371] width 125 height 15
type input "0"
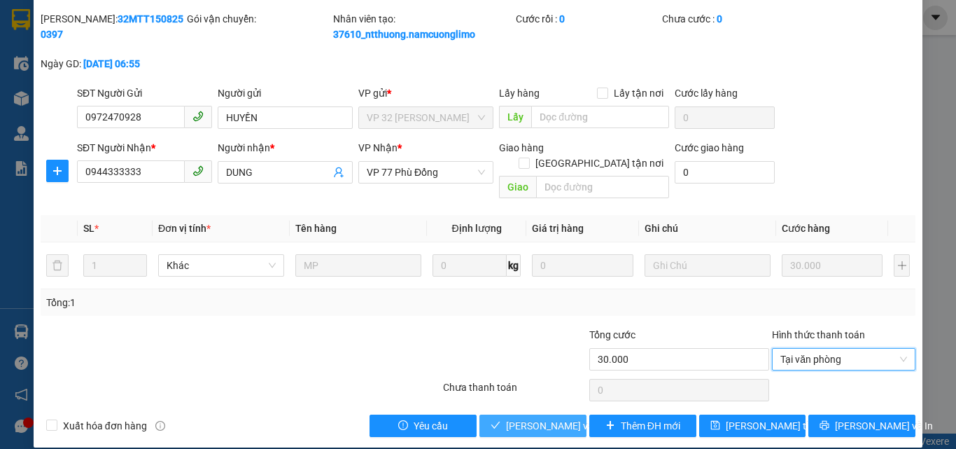
click at [544, 418] on span "[PERSON_NAME] và [PERSON_NAME] hàng" at bounding box center [573, 425] width 134 height 15
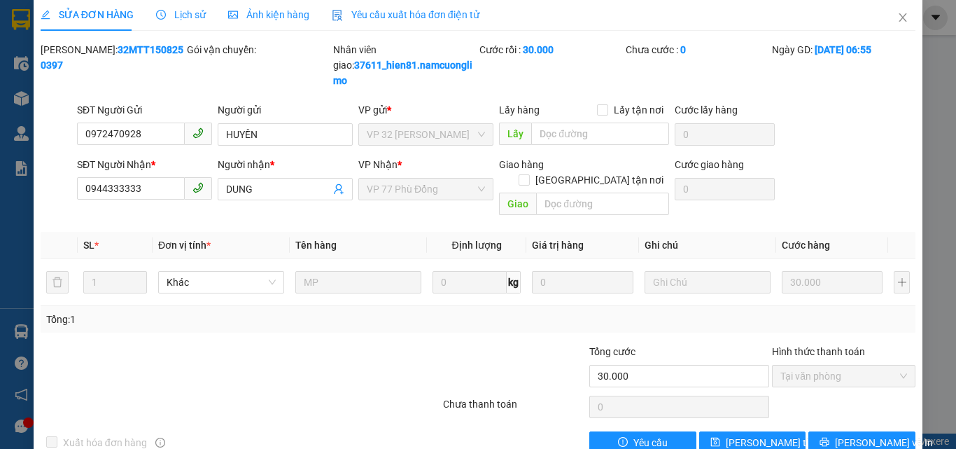
scroll to position [0, 0]
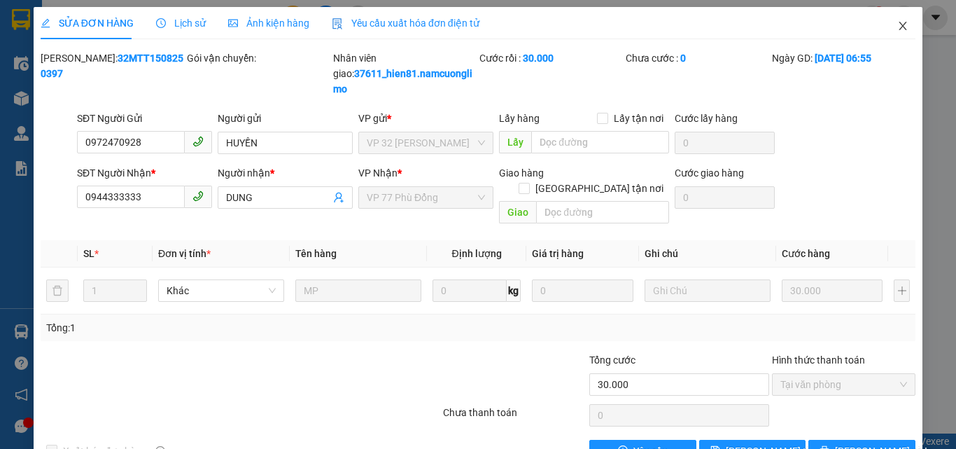
click at [897, 28] on icon "close" at bounding box center [902, 25] width 11 height 11
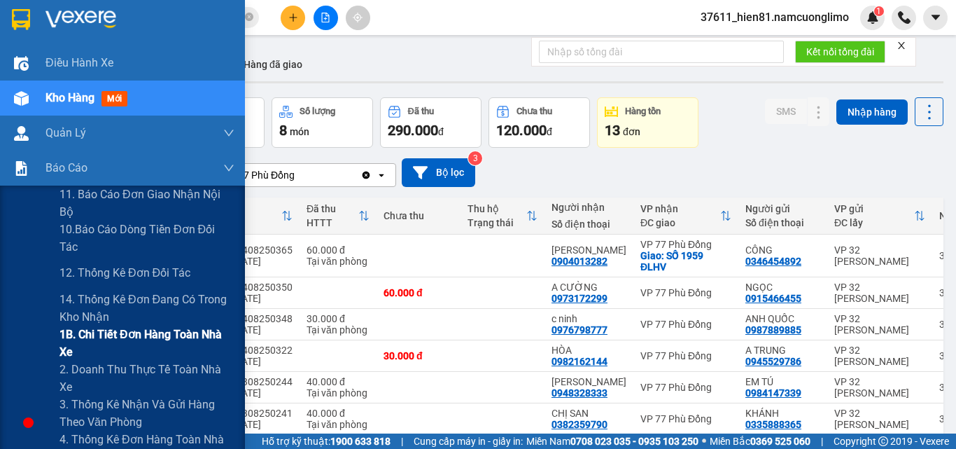
click at [90, 339] on span "1B. Chi tiết đơn hàng toàn nhà xe" at bounding box center [146, 342] width 175 height 35
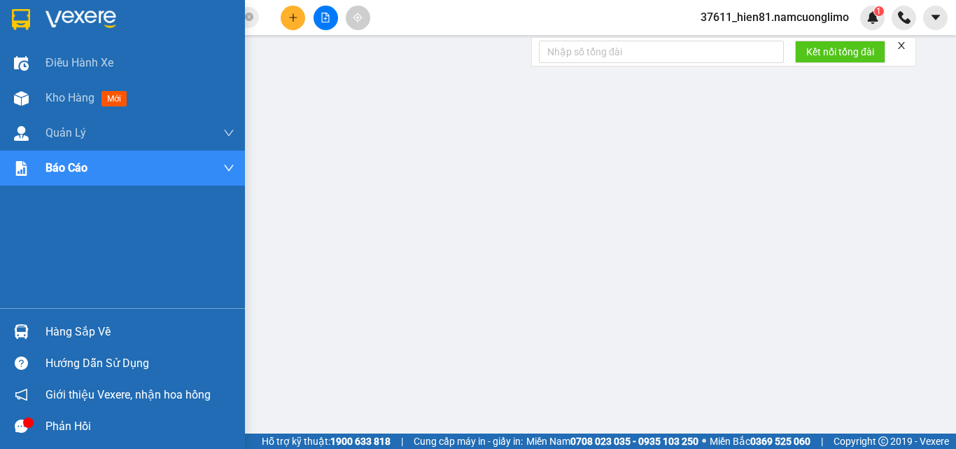
click at [80, 330] on div "Hàng sắp về" at bounding box center [139, 331] width 189 height 21
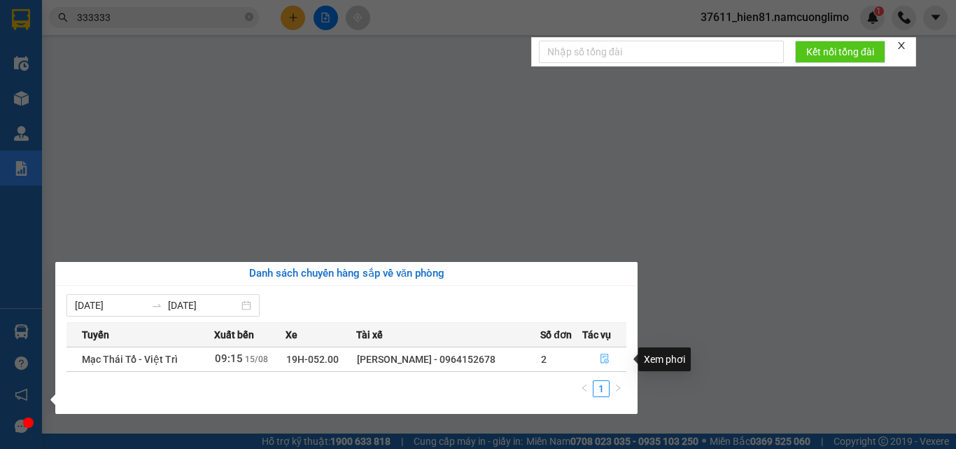
click at [601, 357] on icon "file-done" at bounding box center [605, 358] width 10 height 10
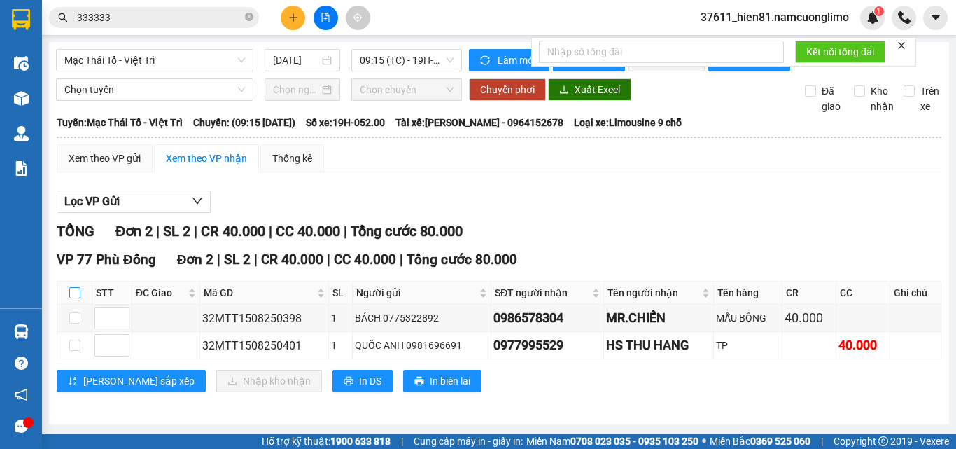
click at [73, 298] on input "checkbox" at bounding box center [74, 292] width 11 height 11
checkbox input "true"
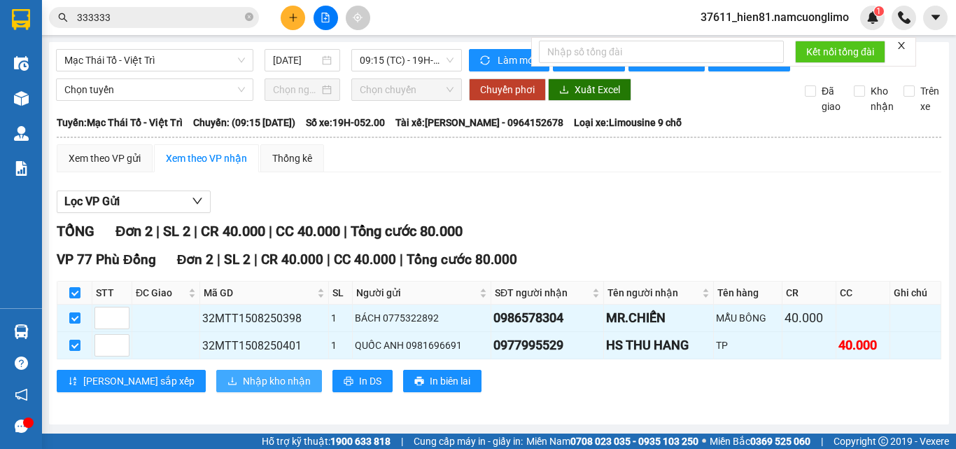
click at [217, 384] on button "Nhập kho nhận" at bounding box center [269, 380] width 106 height 22
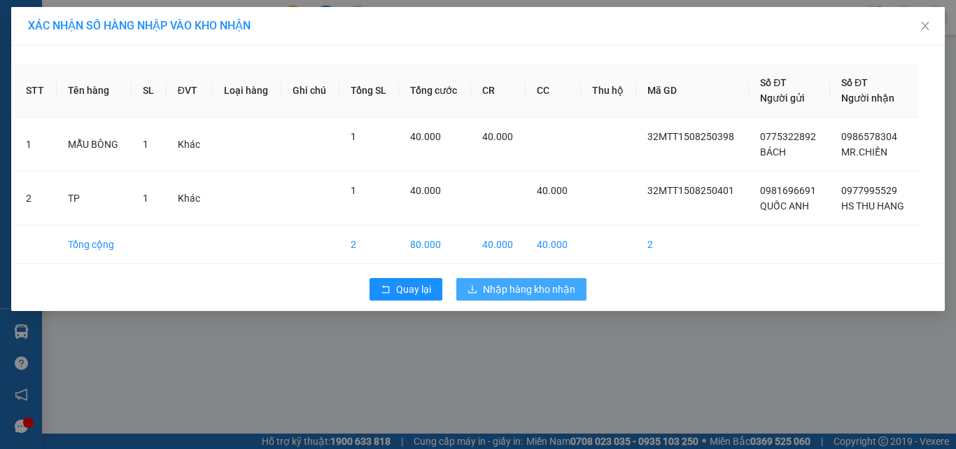
click at [540, 294] on span "Nhập hàng kho nhận" at bounding box center [529, 288] width 92 height 15
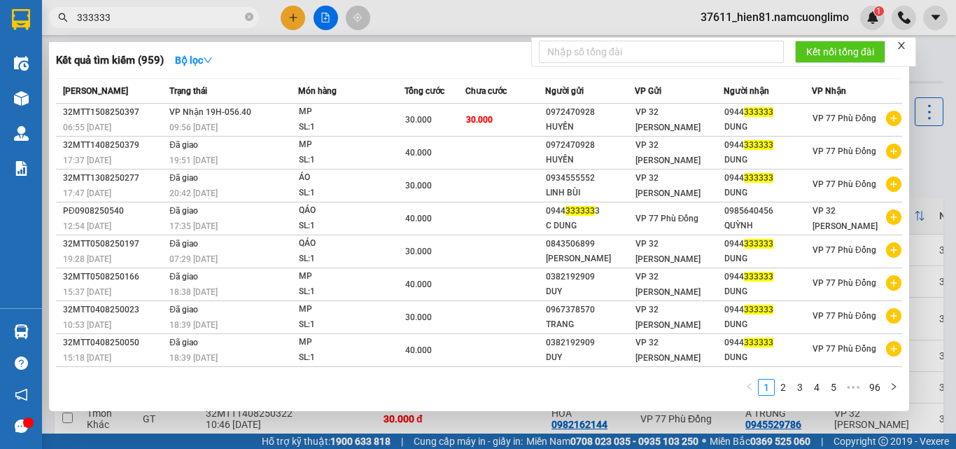
drag, startPoint x: 140, startPoint y: 15, endPoint x: 67, endPoint y: 25, distance: 73.5
click at [67, 25] on span "333333" at bounding box center [154, 17] width 210 height 21
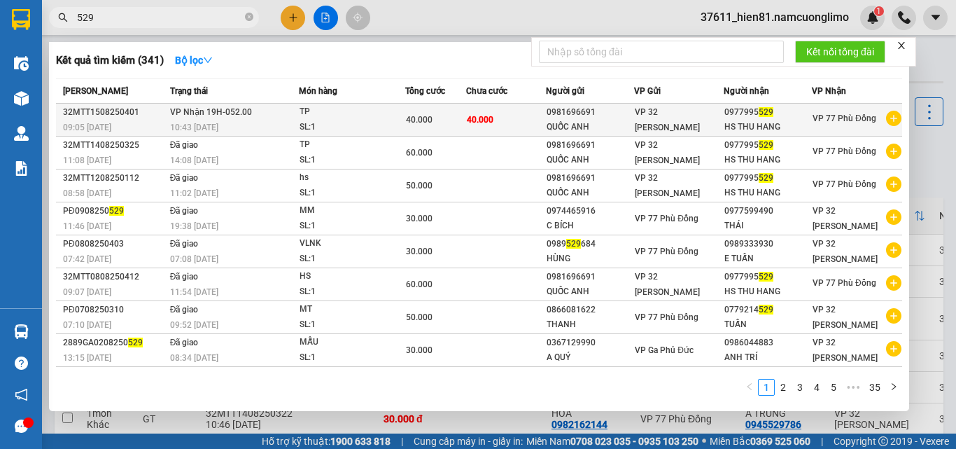
type input "529"
click at [553, 120] on div "QUỐC ANH" at bounding box center [590, 127] width 87 height 15
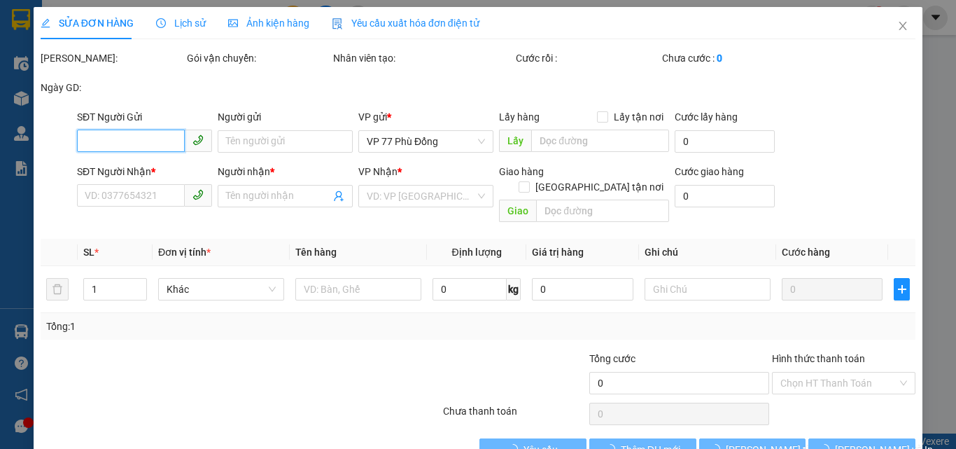
type input "0981696691"
type input "QUỐC ANH"
type input "0977995529"
type input "HS THU HANG"
type input "40.000"
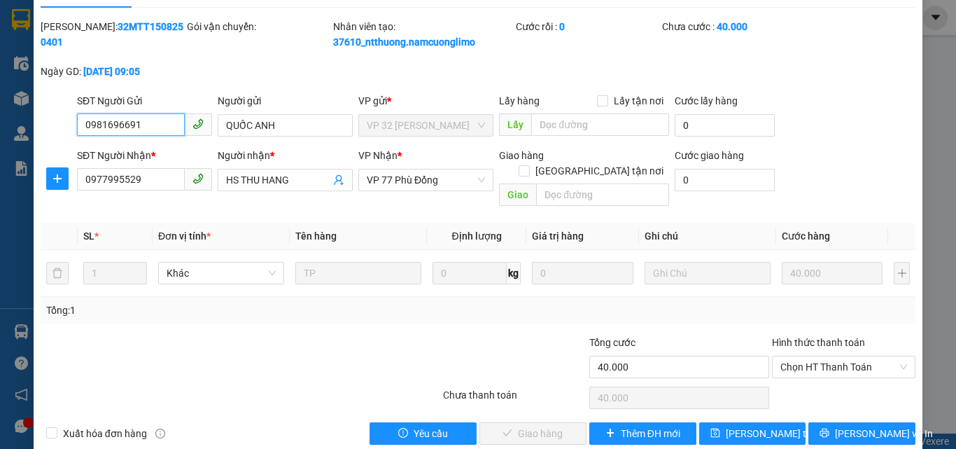
scroll to position [39, 0]
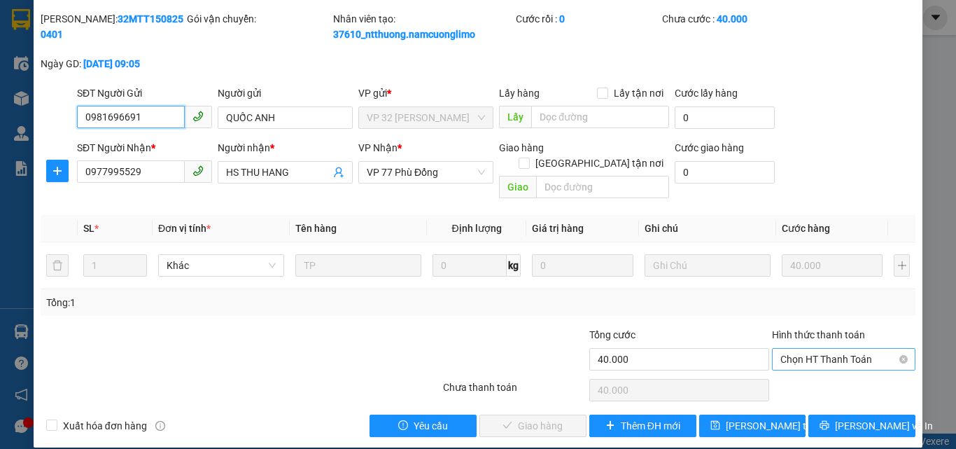
click at [782, 353] on span "Chọn HT Thanh Toán" at bounding box center [843, 358] width 127 height 21
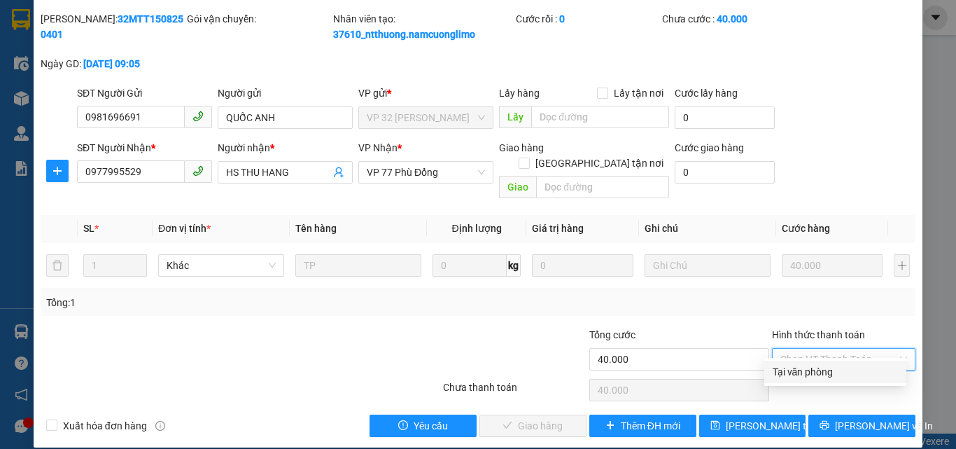
click at [777, 371] on div "Tại văn phòng" at bounding box center [835, 371] width 125 height 15
type input "0"
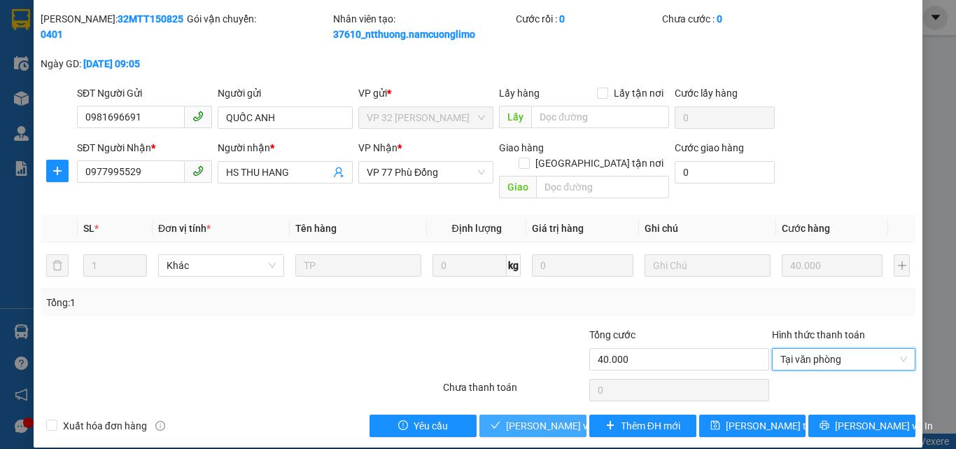
click at [511, 418] on span "[PERSON_NAME] và [PERSON_NAME] hàng" at bounding box center [573, 425] width 134 height 15
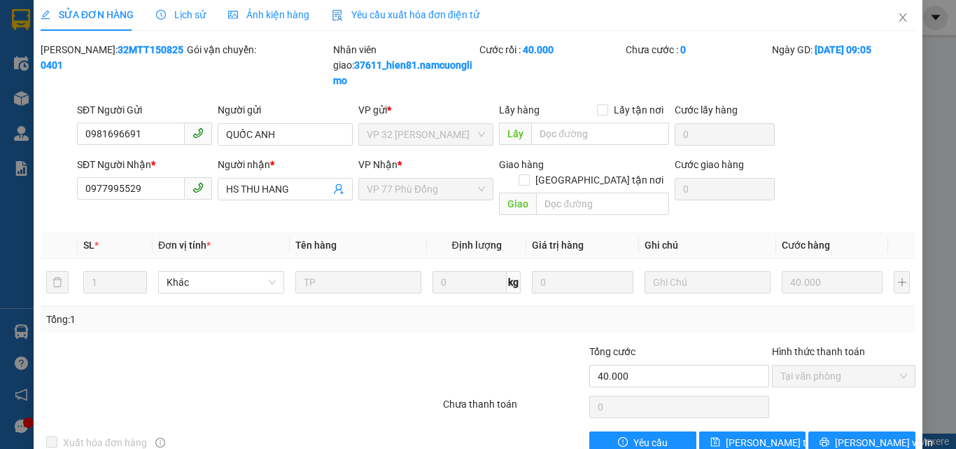
scroll to position [0, 0]
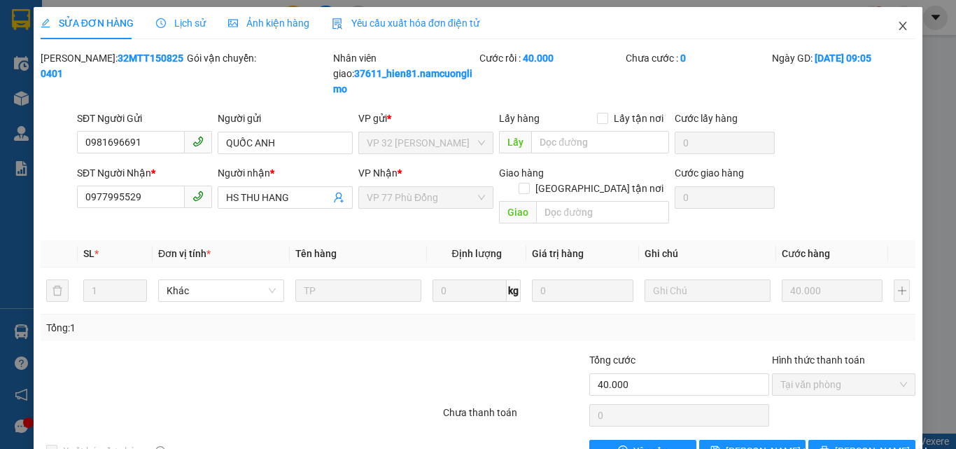
click at [897, 24] on icon "close" at bounding box center [902, 25] width 11 height 11
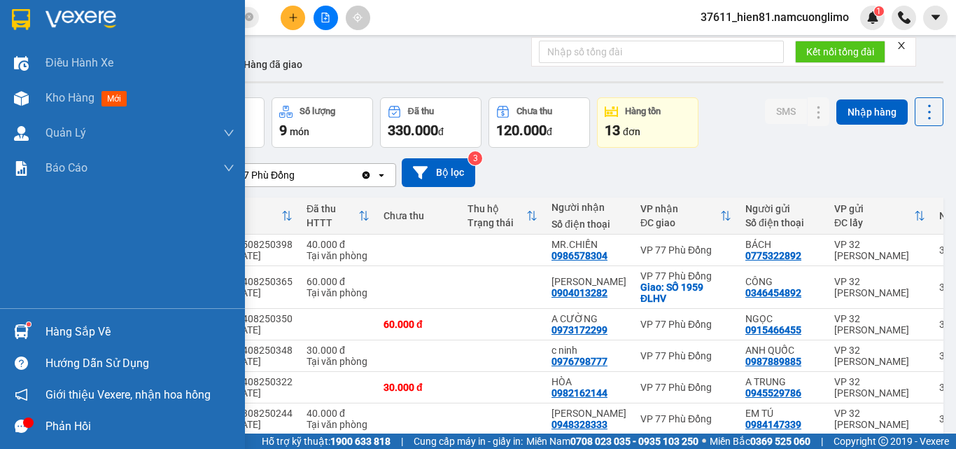
click at [74, 327] on div "Hàng sắp về" at bounding box center [139, 331] width 189 height 21
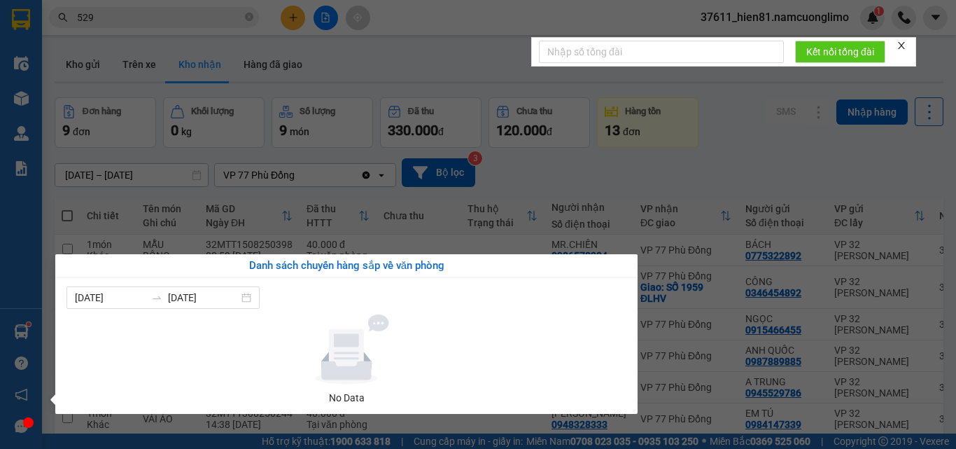
click at [747, 150] on section "Kết quả tìm kiếm ( 341 ) Bộ lọc Mã ĐH Trạng thái Món hàng Tổng cước Chưa cước N…" at bounding box center [478, 224] width 956 height 449
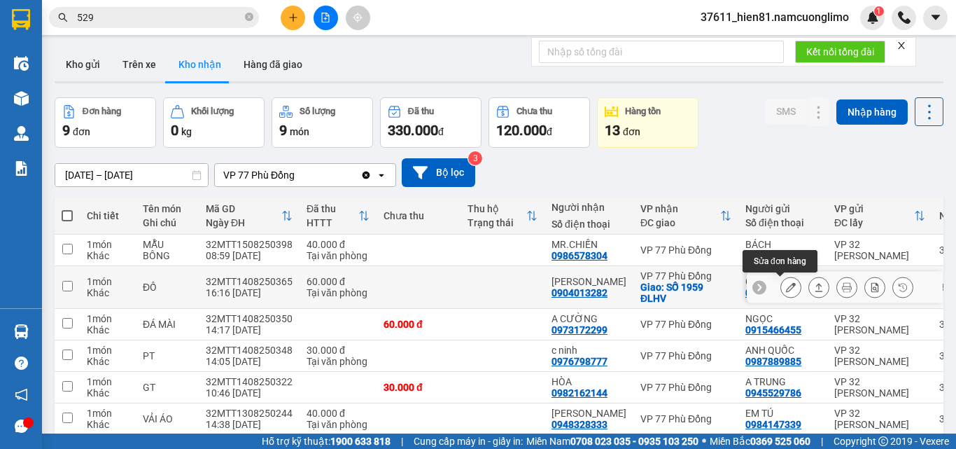
click at [786, 285] on icon at bounding box center [791, 287] width 10 height 10
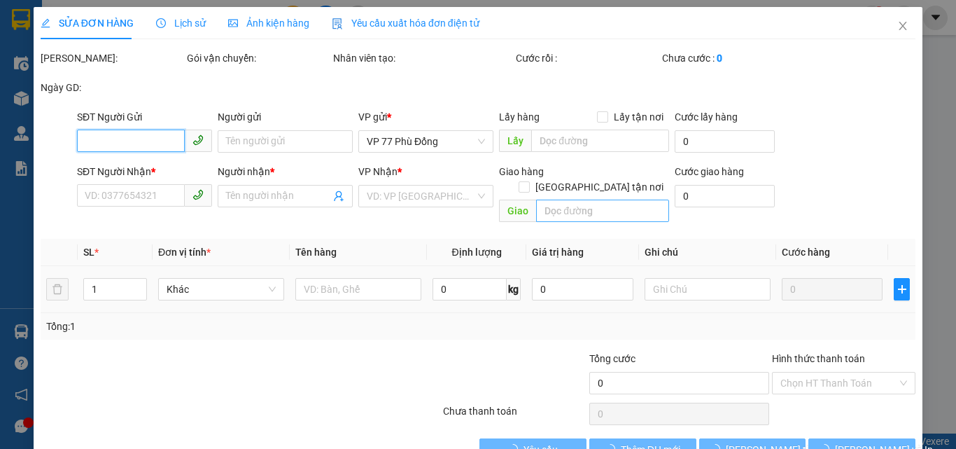
type input "0346454892"
type input "CÔNG"
type input "0904013282"
type input "[PERSON_NAME]"
checkbox input "true"
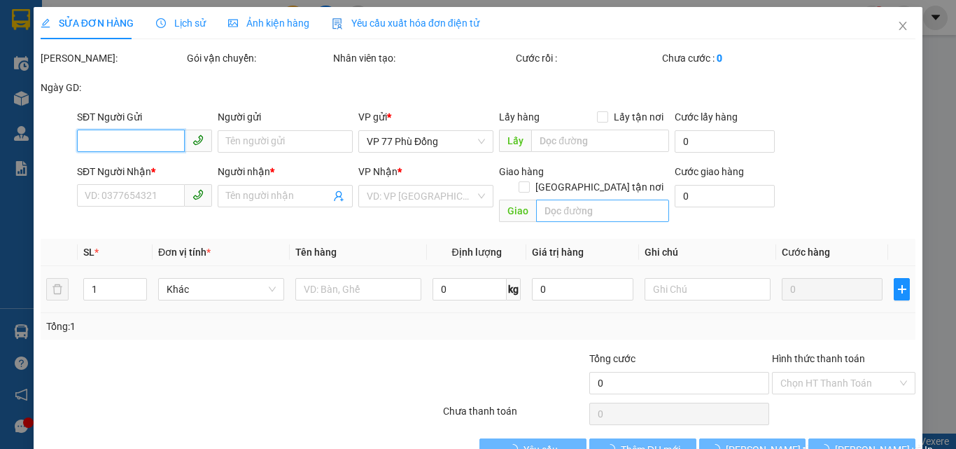
type input "SỐ 1959 ĐLHV"
type input "60.000"
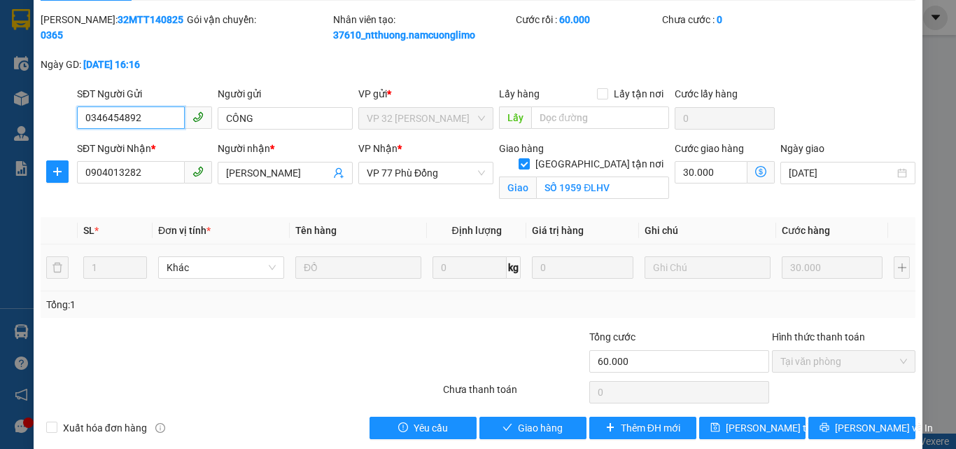
scroll to position [56, 0]
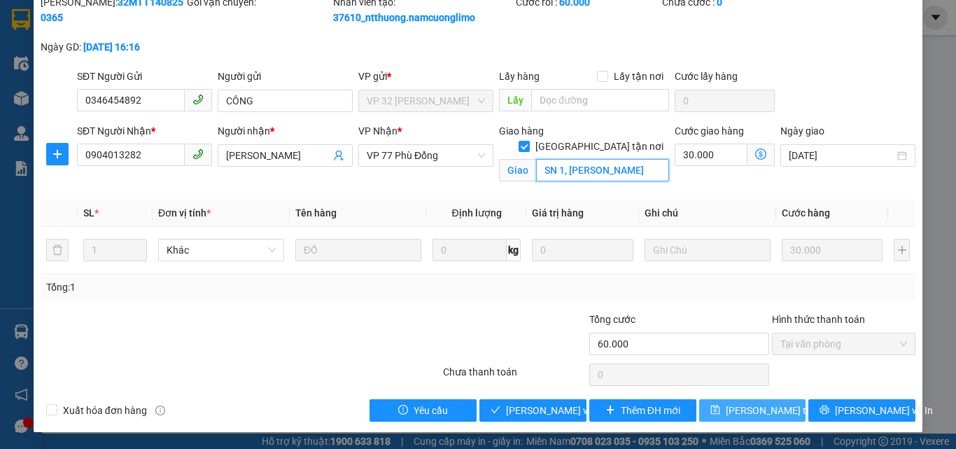
type input "SN 1, NGÕ CHU VĂN AN"
click at [747, 413] on span "[PERSON_NAME] đổi" at bounding box center [782, 409] width 112 height 15
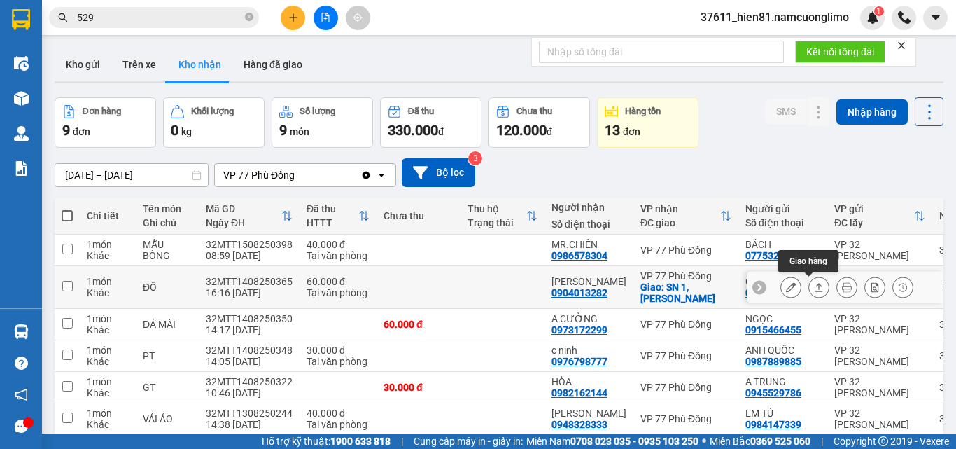
click at [842, 283] on icon at bounding box center [847, 287] width 10 height 10
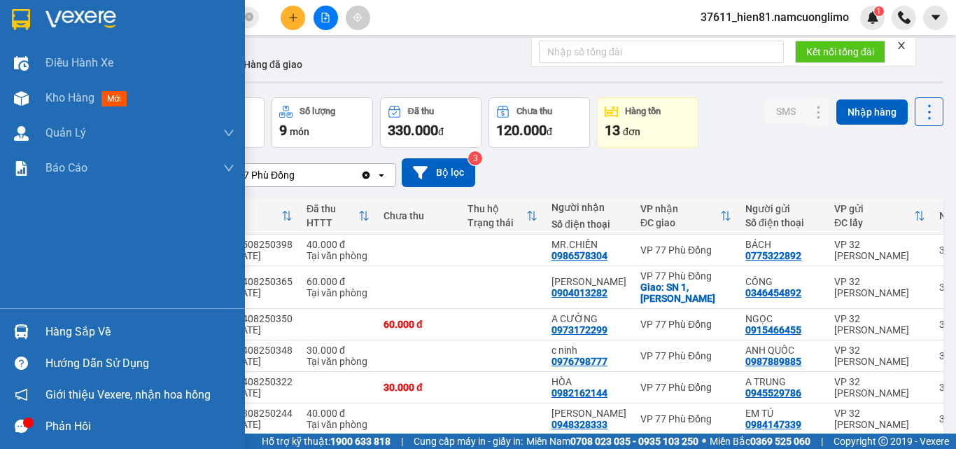
click at [63, 334] on div "Hàng sắp về" at bounding box center [139, 331] width 189 height 21
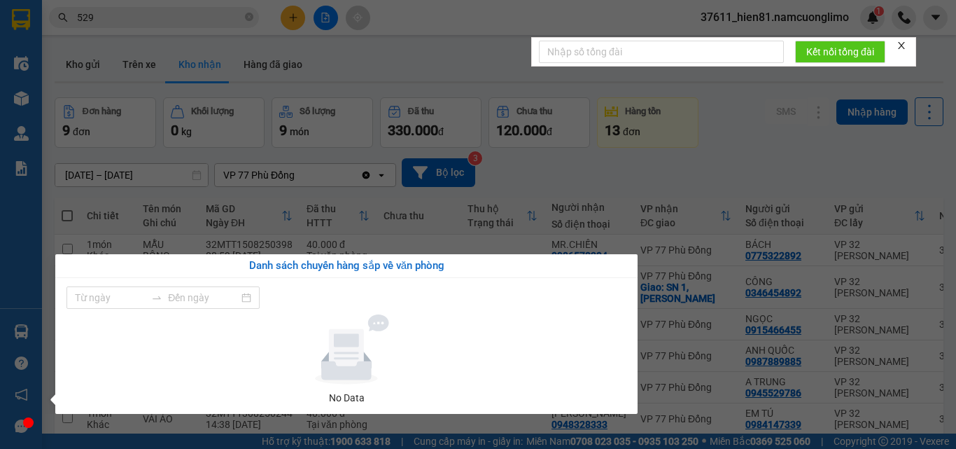
type input "[DATE]"
click at [717, 148] on section "Kết quả tìm kiếm ( 341 ) Bộ lọc Mã ĐH Trạng thái Món hàng Tổng cước Chưa cước N…" at bounding box center [478, 224] width 956 height 449
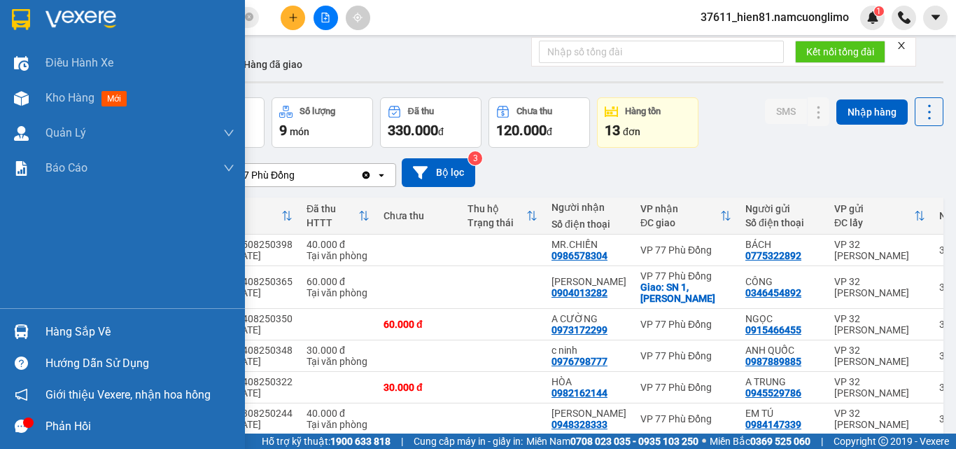
click at [60, 336] on div "Hàng sắp về" at bounding box center [139, 331] width 189 height 21
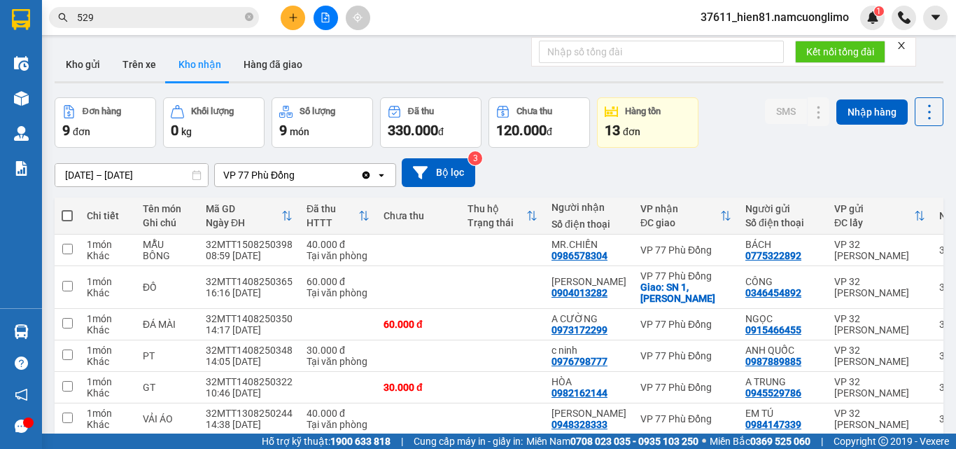
click at [709, 167] on section "Kết quả tìm kiếm ( 341 ) Bộ lọc Mã ĐH Trạng thái Món hàng Tổng cước Chưa cước N…" at bounding box center [478, 224] width 956 height 449
click at [292, 23] on button at bounding box center [293, 18] width 24 height 24
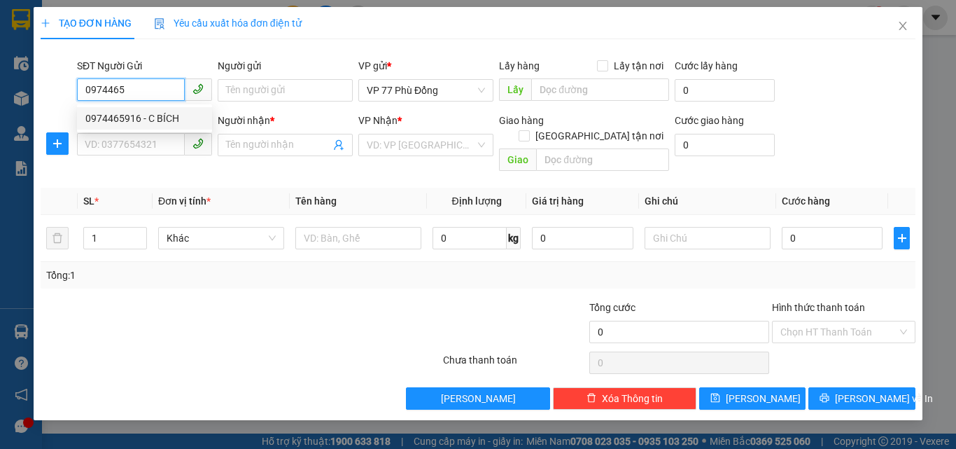
click at [151, 116] on div "0974465916 - C BÍCH" at bounding box center [144, 118] width 118 height 15
type input "0974465916"
type input "C BÍCH"
type input "0974465916"
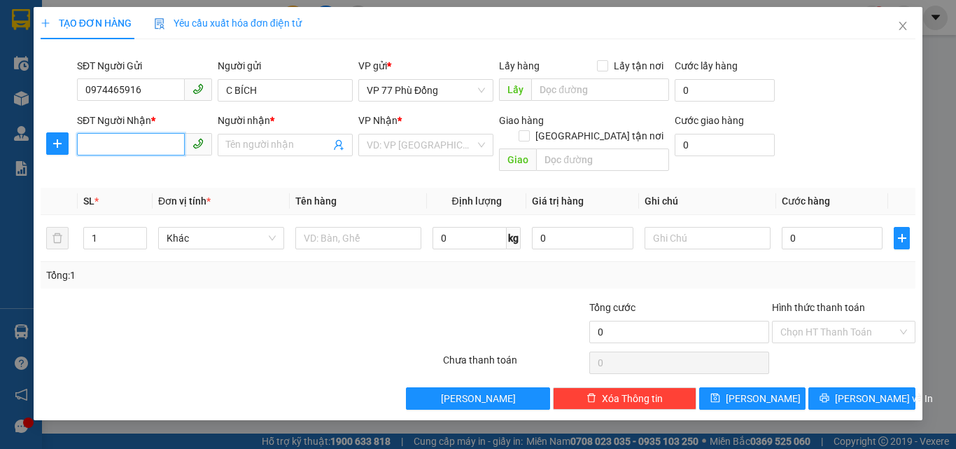
click at [164, 145] on input "SĐT Người Nhận *" at bounding box center [131, 144] width 108 height 22
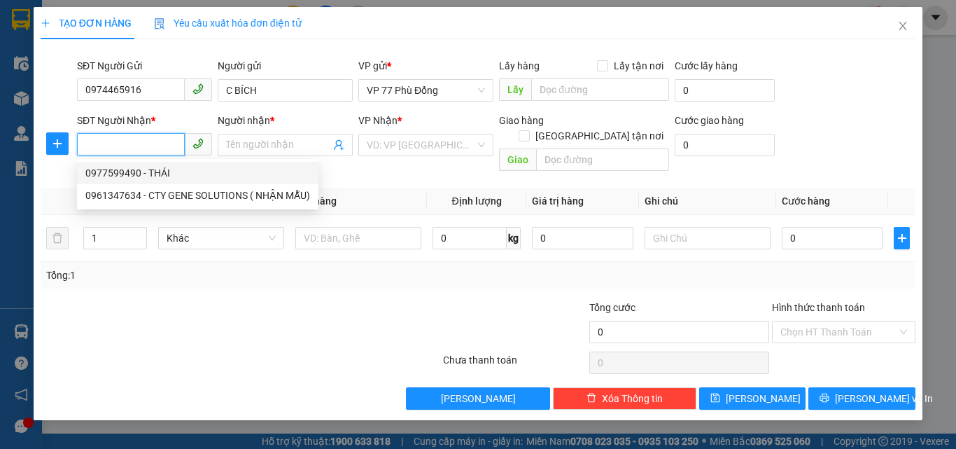
click at [168, 169] on div "0977599490 - THÁI" at bounding box center [197, 172] width 225 height 15
type input "0977599490"
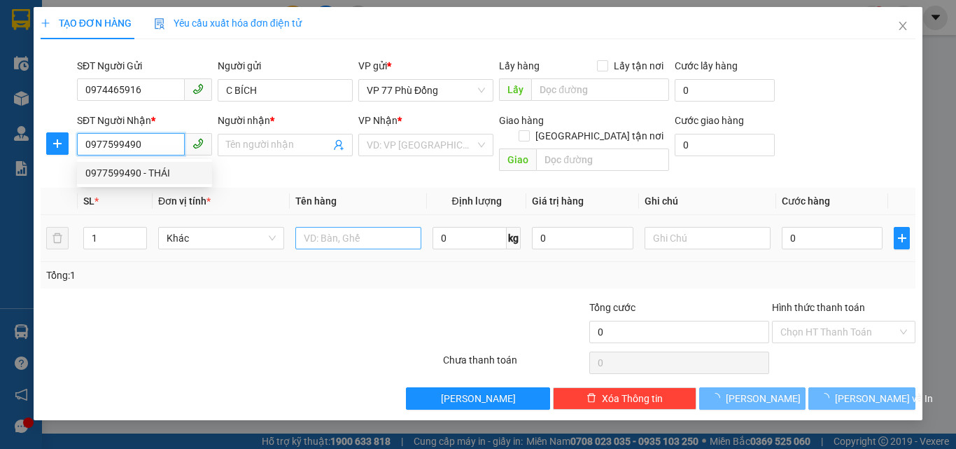
type input "THÁI"
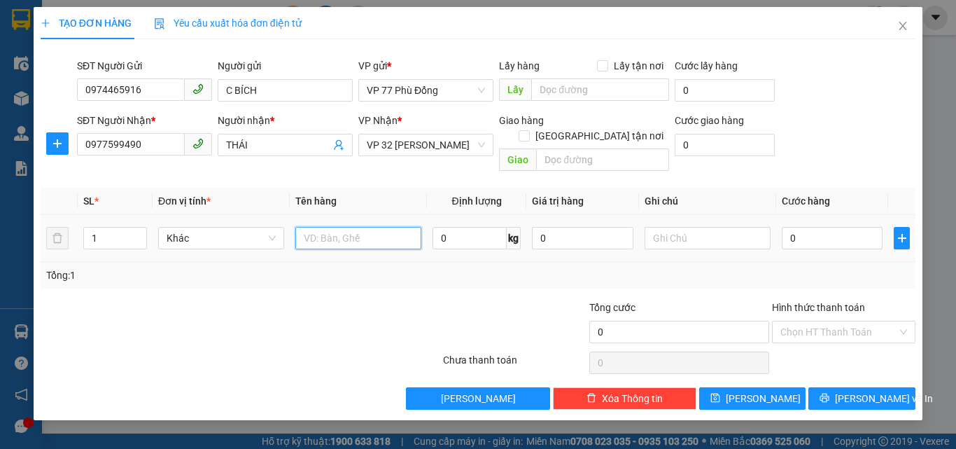
click at [339, 227] on input "text" at bounding box center [358, 238] width 126 height 22
type input "MM"
click at [797, 227] on input "0" at bounding box center [832, 238] width 101 height 22
type input "3"
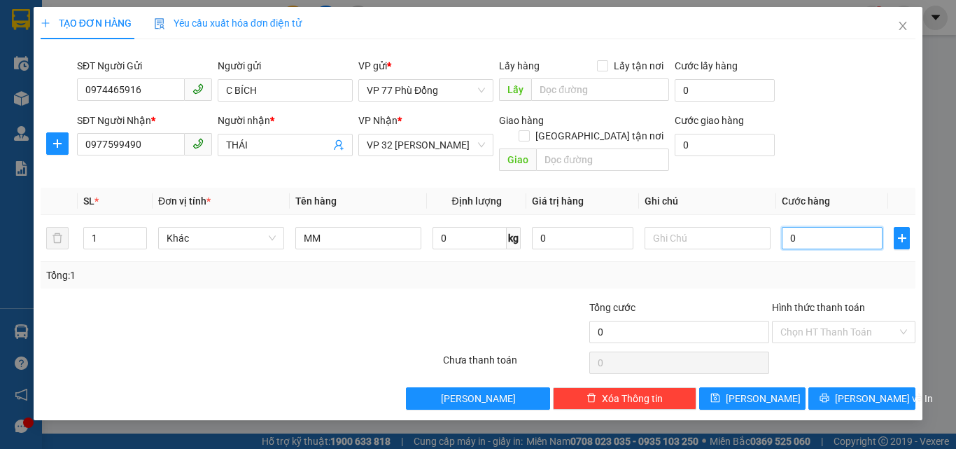
type input "3"
type input "30"
type input "30.000"
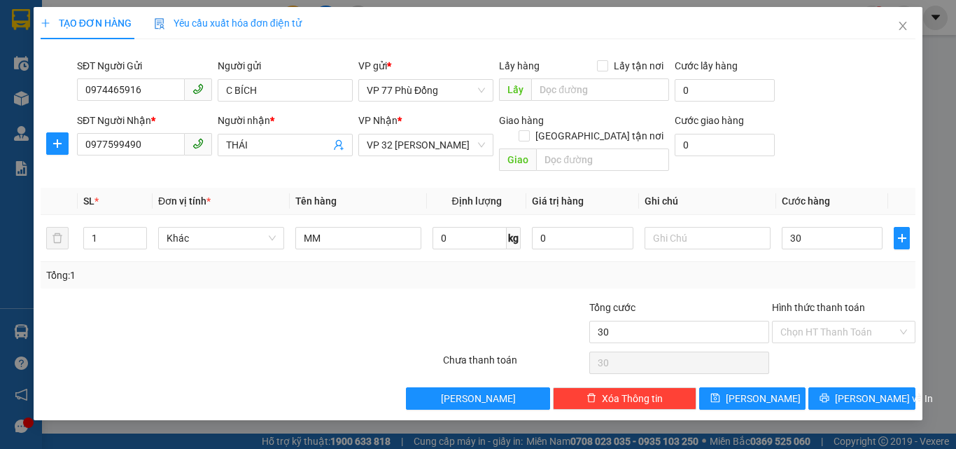
type input "30.000"
click at [844, 267] on div "Tổng: 1" at bounding box center [477, 274] width 863 height 15
click at [852, 390] on span "[PERSON_NAME] và In" at bounding box center [884, 397] width 98 height 15
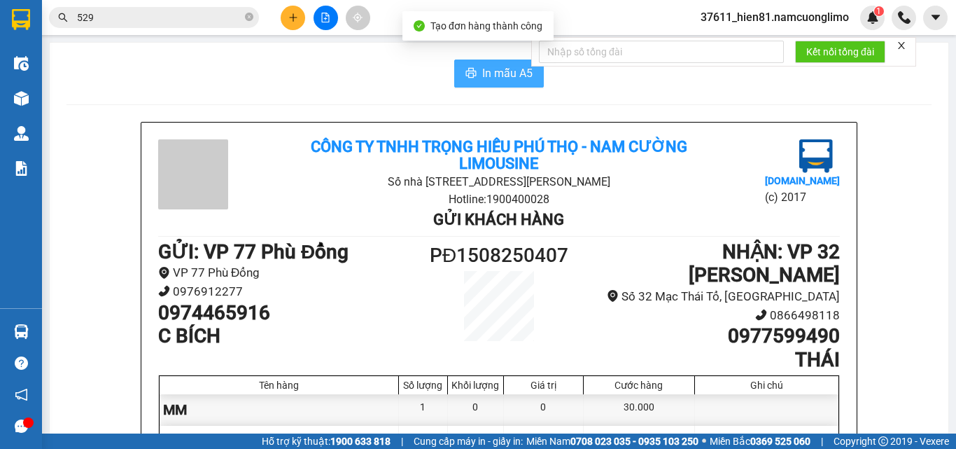
click at [485, 77] on span "In mẫu A5" at bounding box center [507, 72] width 50 height 17
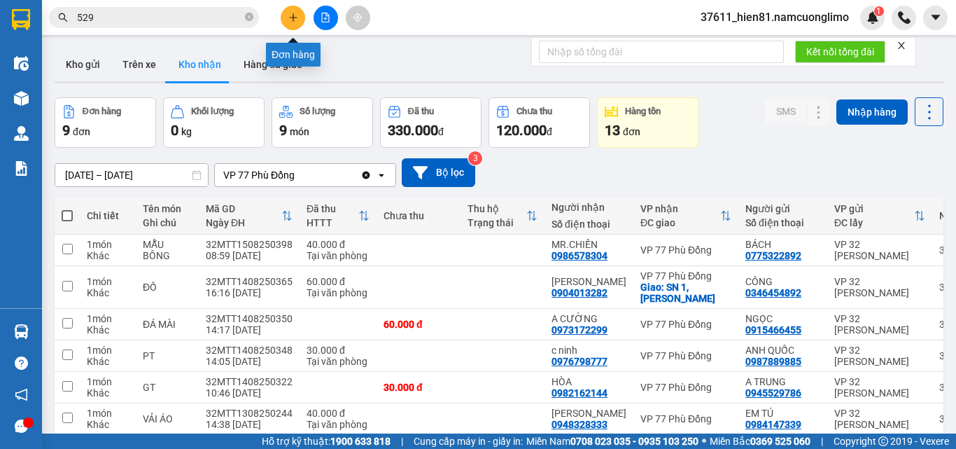
click at [297, 24] on button at bounding box center [293, 18] width 24 height 24
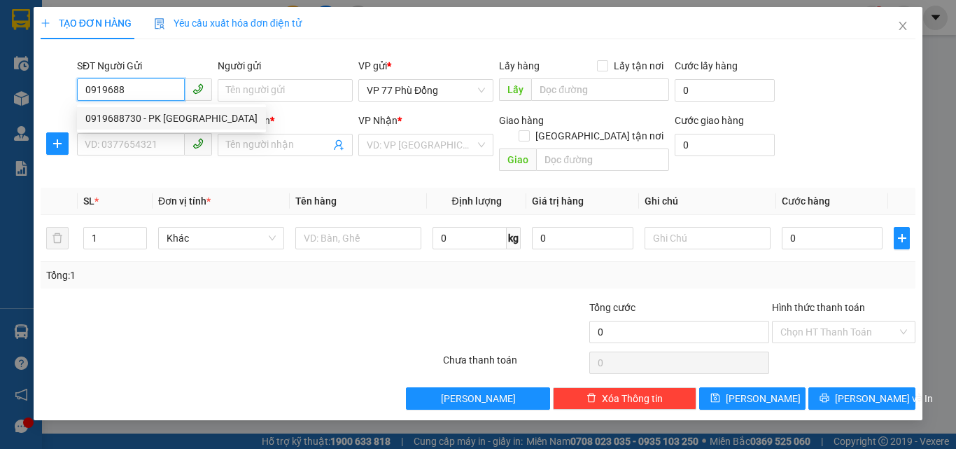
click at [165, 114] on div "0919688730 - PK DUNG CHÂU" at bounding box center [171, 118] width 172 height 15
type input "0919688730"
type input "PK DUNG CHÂU"
type input "0919688730"
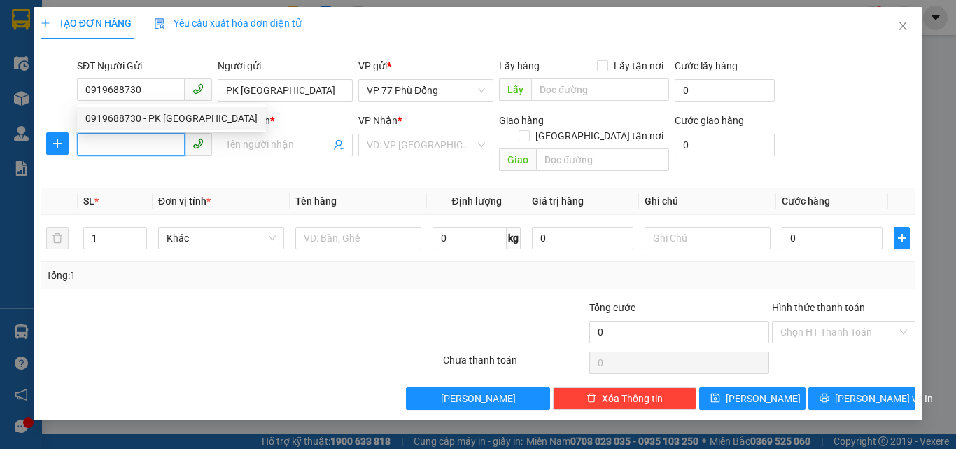
click at [160, 153] on input "SĐT Người Nhận *" at bounding box center [131, 144] width 108 height 22
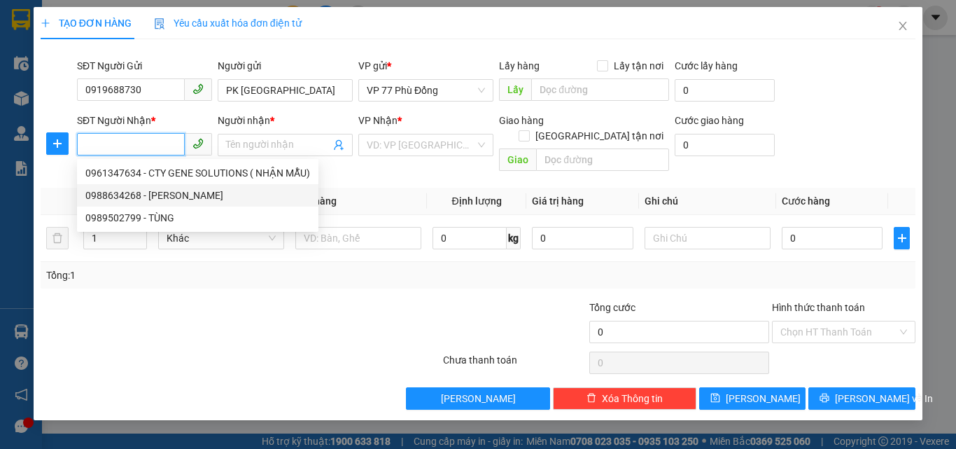
click at [171, 199] on div "0988634268 - ĐỖ VĂN THANH" at bounding box center [197, 195] width 225 height 15
type input "0988634268"
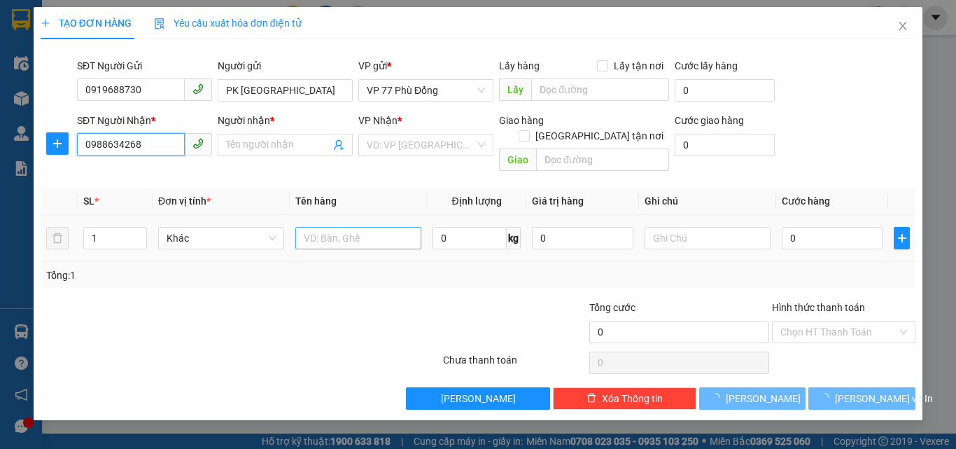
type input "ĐỖ VĂN THANH"
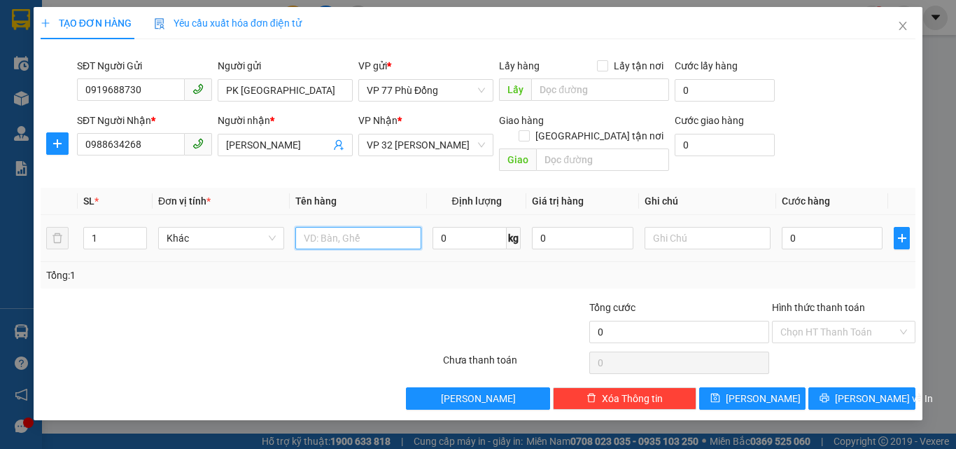
click at [324, 227] on input "text" at bounding box center [358, 238] width 126 height 22
type input "MM"
click at [782, 227] on input "0" at bounding box center [832, 238] width 101 height 22
type input "3"
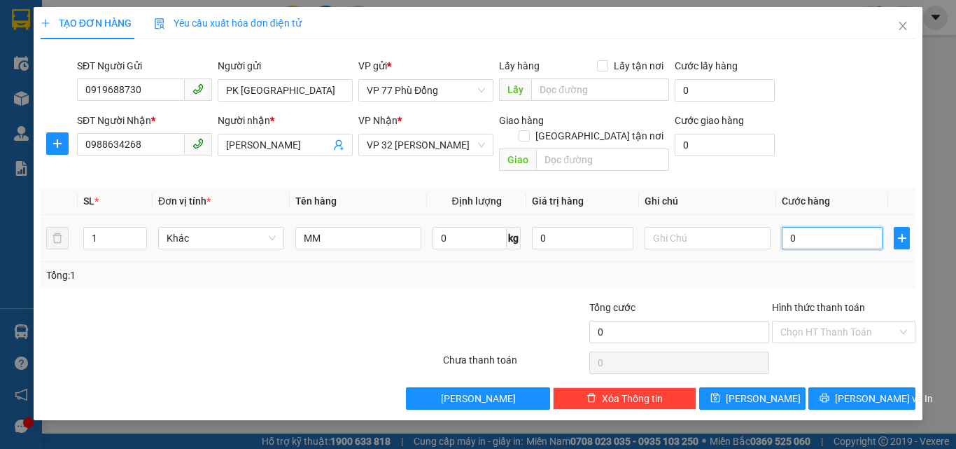
type input "3"
type input "30"
type input "30.000"
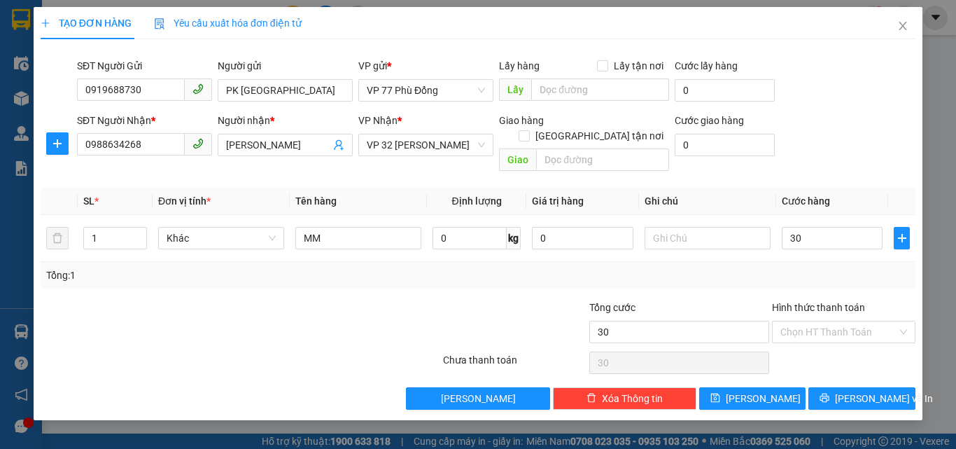
type input "30.000"
click at [800, 267] on div "Tổng: 1" at bounding box center [477, 274] width 863 height 15
click at [845, 387] on button "[PERSON_NAME] và In" at bounding box center [861, 398] width 107 height 22
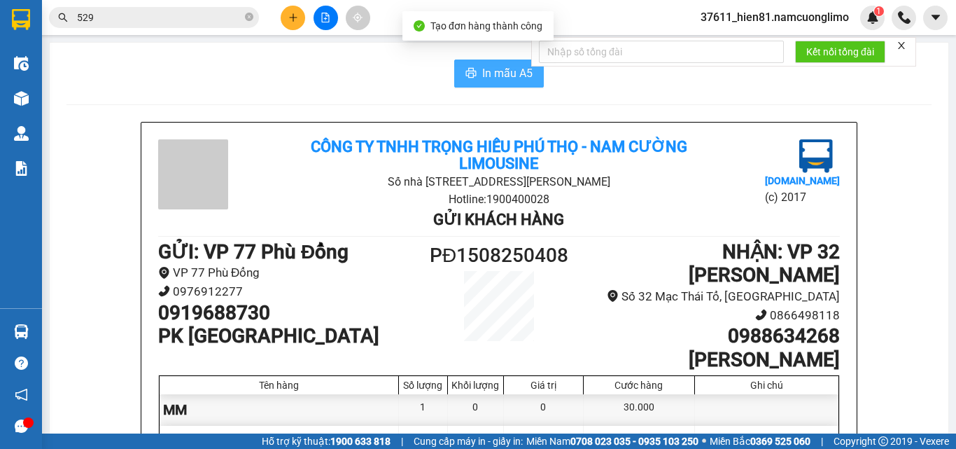
click at [482, 77] on span "In mẫu A5" at bounding box center [507, 72] width 50 height 17
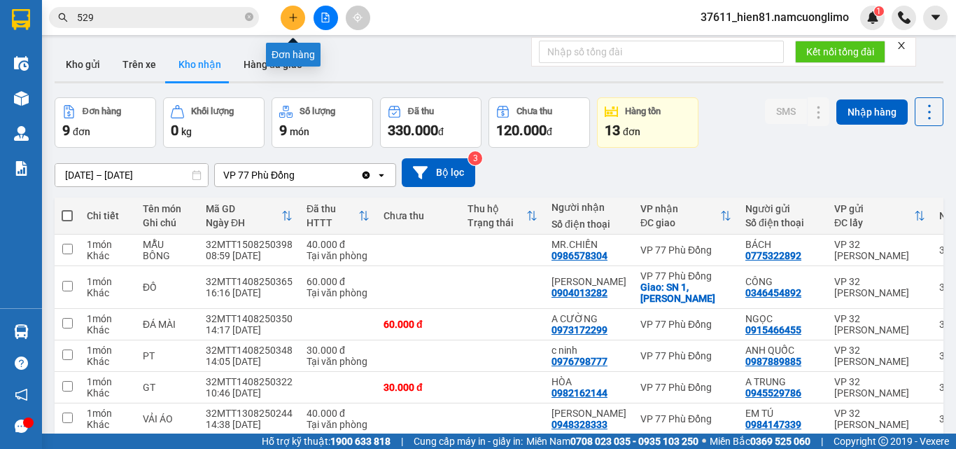
click at [289, 25] on button at bounding box center [293, 18] width 24 height 24
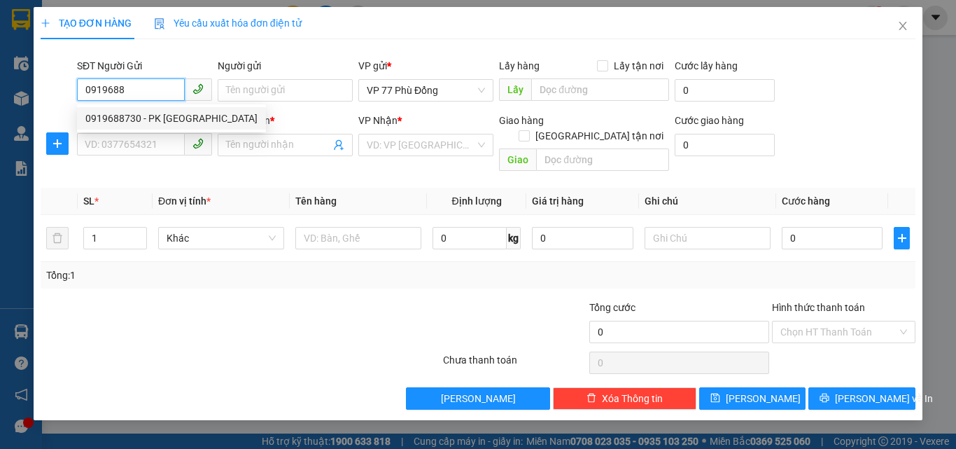
click at [197, 120] on div "0919688730 - PK DUNG CHÂU" at bounding box center [171, 118] width 172 height 15
type input "0919688730"
type input "PK DUNG CHÂU"
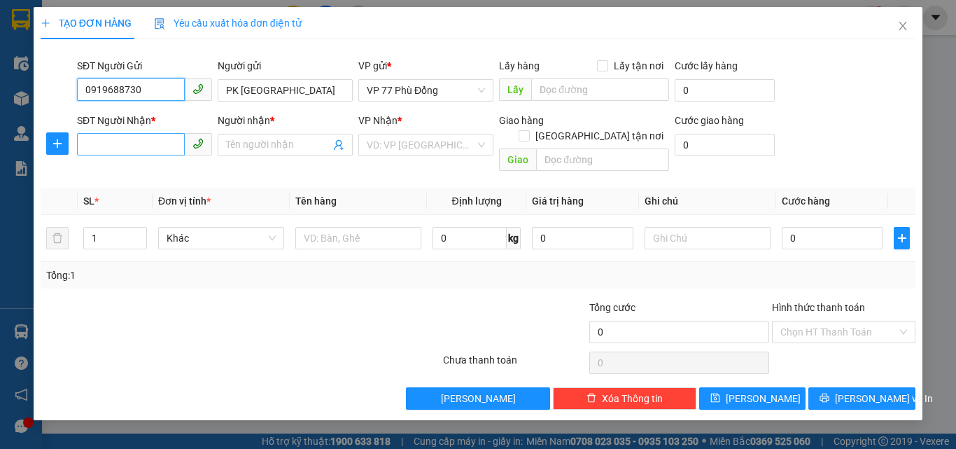
type input "0919688730"
click at [142, 150] on input "SĐT Người Nhận *" at bounding box center [131, 144] width 108 height 22
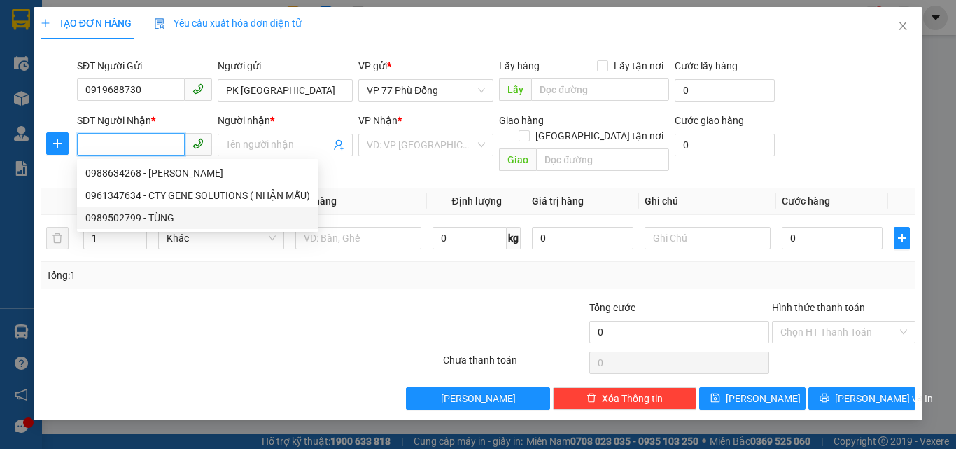
click at [151, 213] on div "0989502799 - TÙNG" at bounding box center [197, 217] width 225 height 15
type input "0989502799"
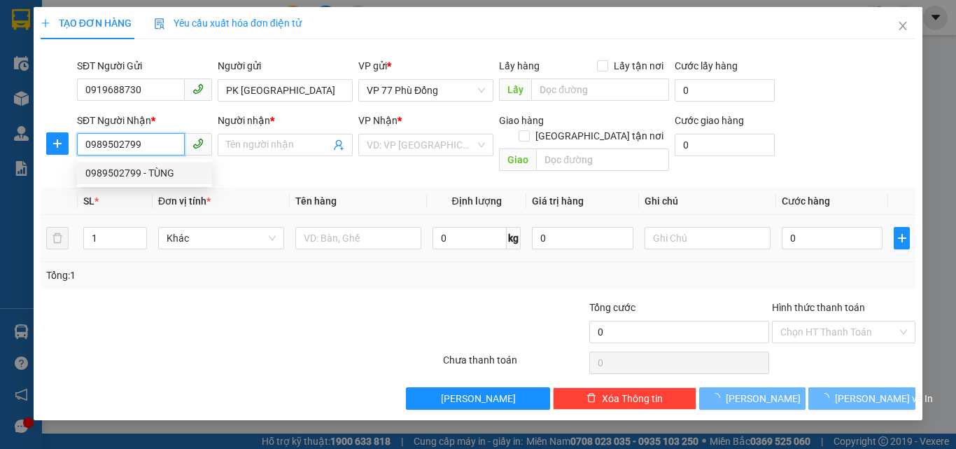
type input "TÙNG"
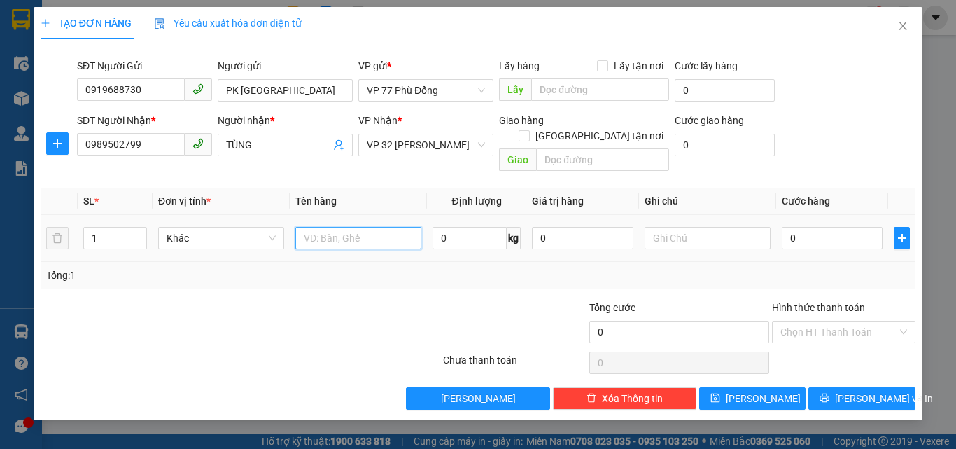
click at [333, 227] on input "text" at bounding box center [358, 238] width 126 height 22
type input "MM"
click at [823, 230] on input "0" at bounding box center [832, 238] width 101 height 22
type input "3"
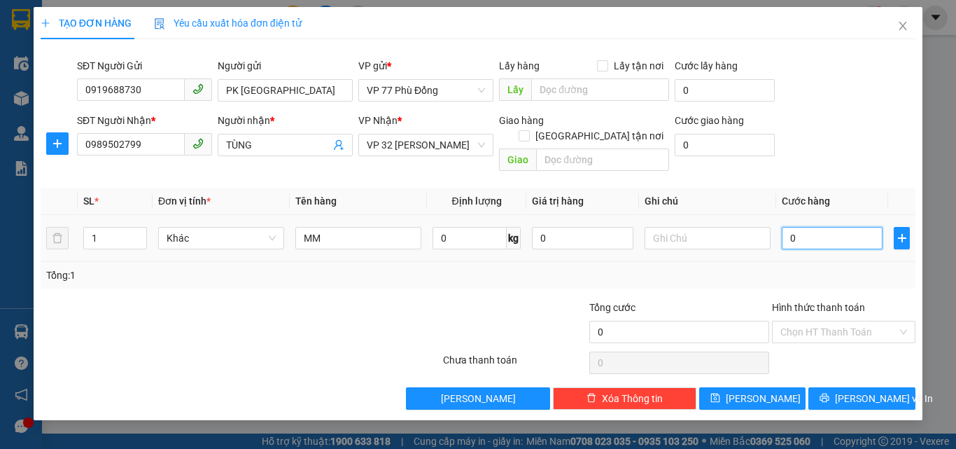
type input "3"
type input "30"
type input "30.000"
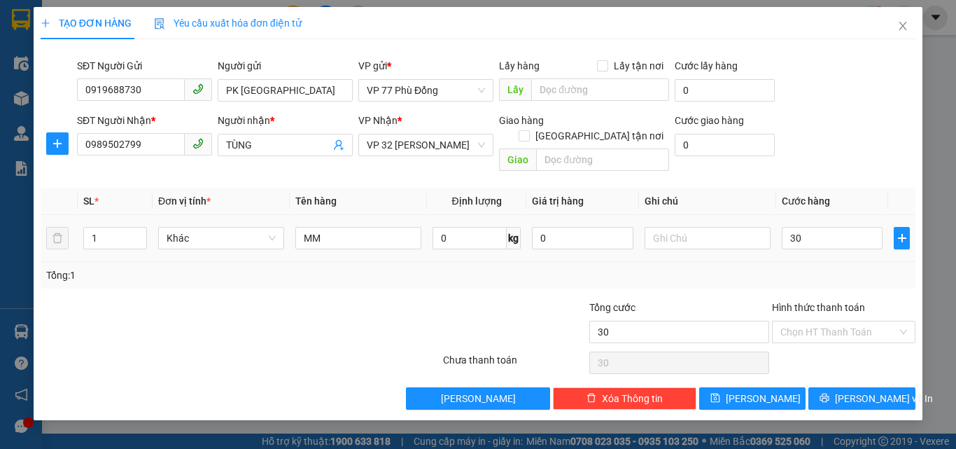
type input "30.000"
click at [822, 262] on div "Tổng: 1" at bounding box center [478, 275] width 875 height 27
click at [829, 393] on icon "printer" at bounding box center [824, 397] width 9 height 9
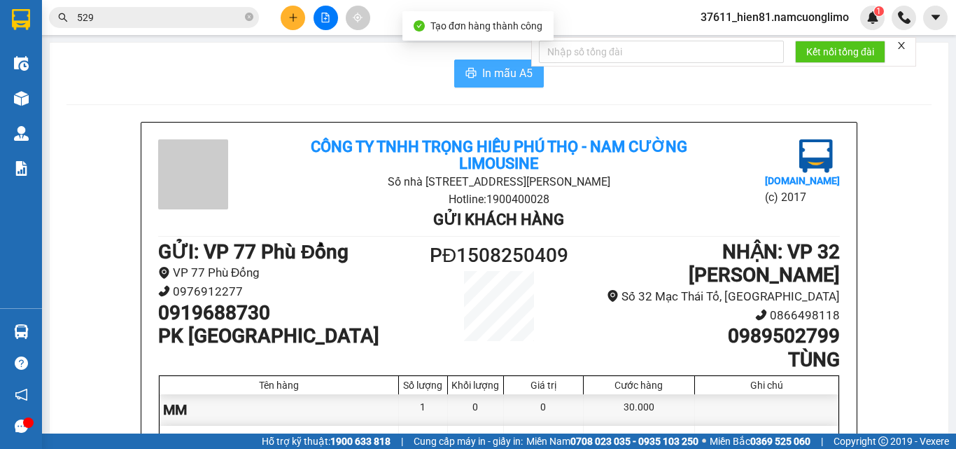
click at [500, 67] on span "In mẫu A5" at bounding box center [507, 72] width 50 height 17
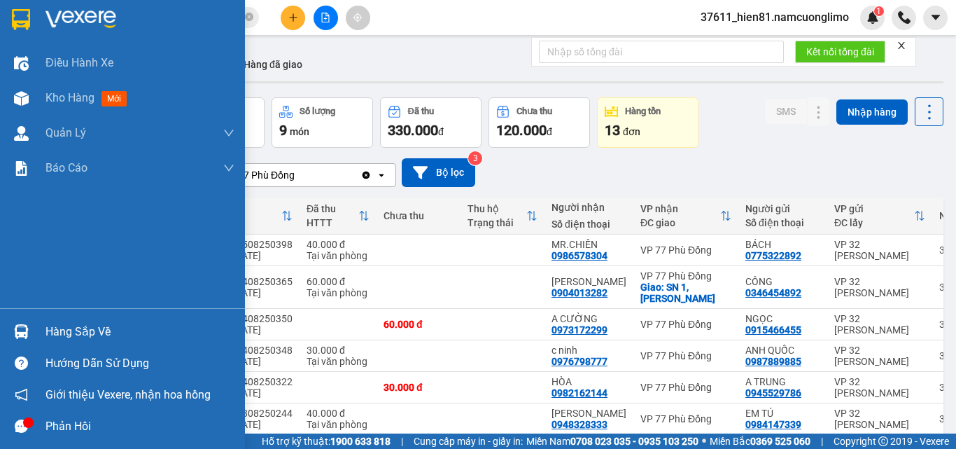
click at [70, 340] on div "Hàng sắp về" at bounding box center [139, 331] width 189 height 21
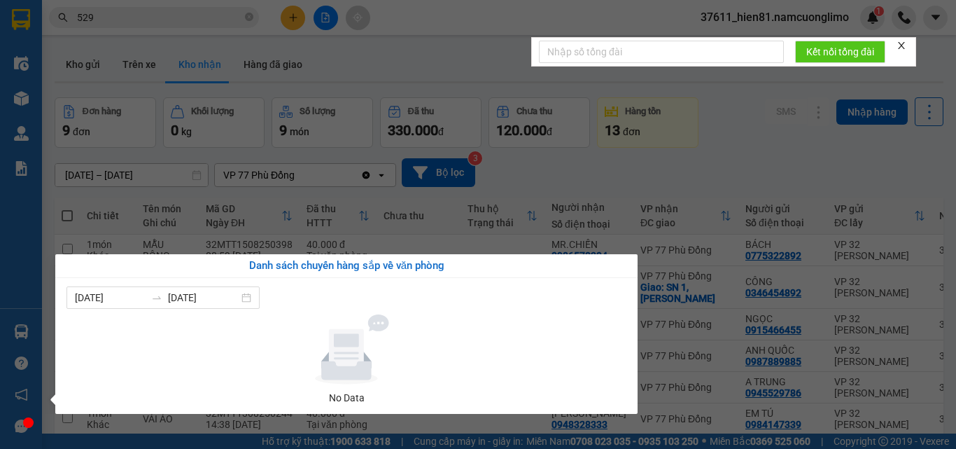
click at [700, 151] on section "Kết quả tìm kiếm ( 341 ) Bộ lọc Mã ĐH Trạng thái Món hàng Tổng cước Chưa cước N…" at bounding box center [478, 224] width 956 height 449
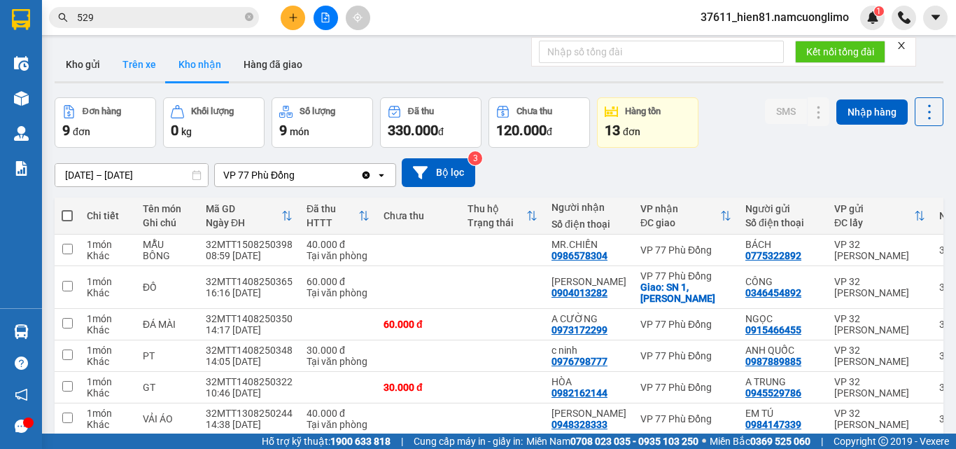
click at [139, 62] on button "Trên xe" at bounding box center [139, 65] width 56 height 34
type input "[DATE] – [DATE]"
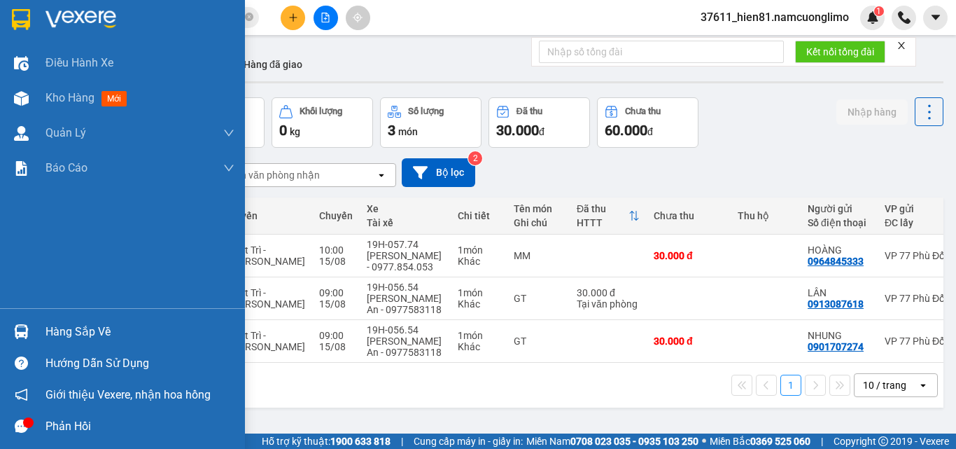
click at [69, 332] on div "Hàng sắp về" at bounding box center [139, 331] width 189 height 21
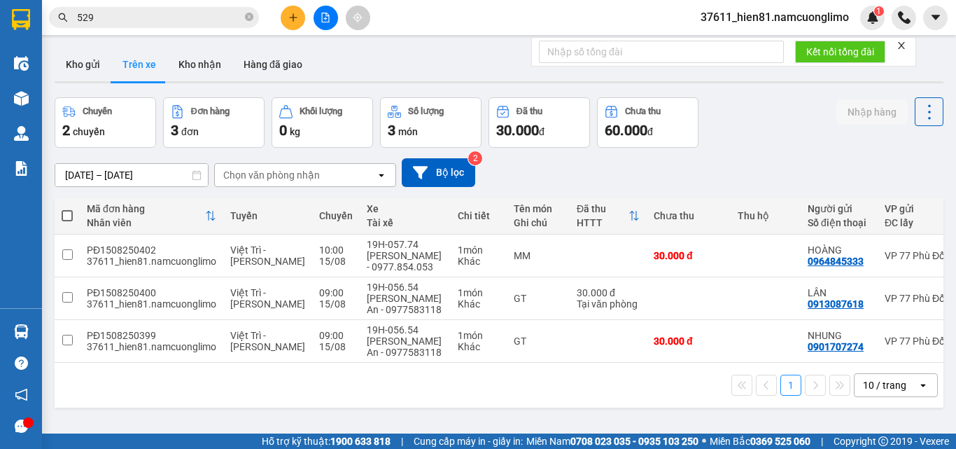
click at [652, 408] on section "Kết quả tìm kiếm ( 341 ) Bộ lọc Mã ĐH Trạng thái Món hàng Tổng cước Chưa cước N…" at bounding box center [478, 224] width 956 height 449
click at [292, 19] on icon "plus" at bounding box center [293, 18] width 10 height 10
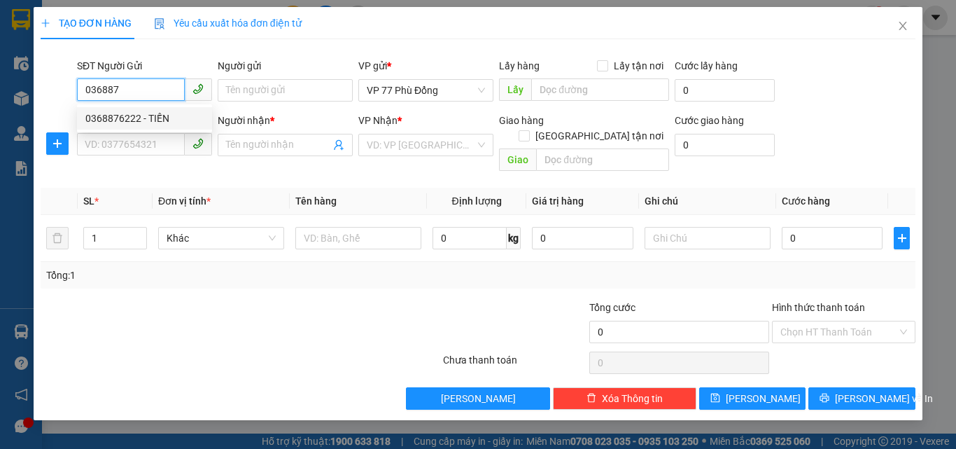
click at [150, 120] on div "0368876222 - TIẾN" at bounding box center [144, 118] width 118 height 15
type input "0368876222"
type input "TIẾN"
type input "0368876222"
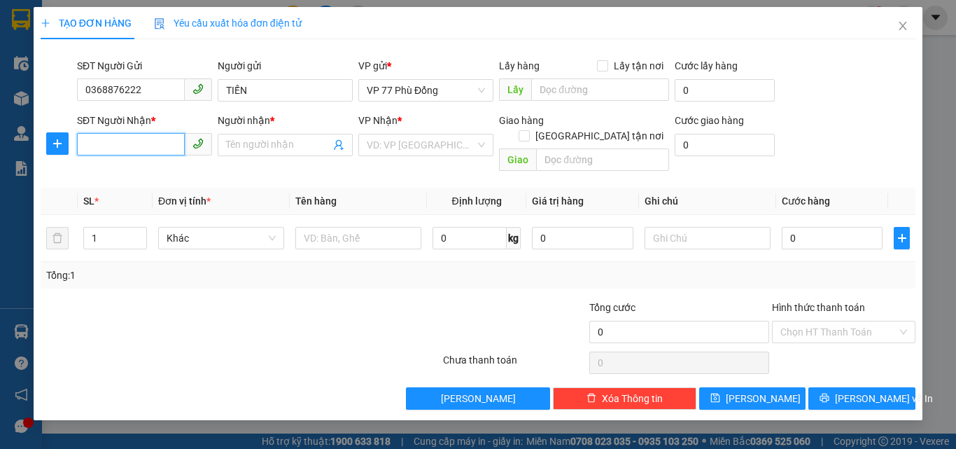
click at [151, 152] on input "SĐT Người Nhận *" at bounding box center [131, 144] width 108 height 22
click at [151, 177] on div "0979977998 - DŨNG" at bounding box center [144, 172] width 118 height 15
type input "0979977998"
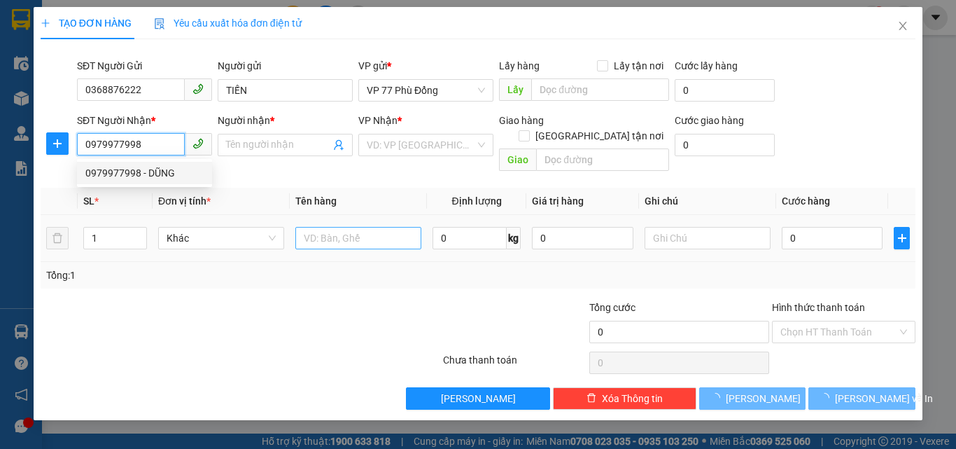
type input "DŨNG"
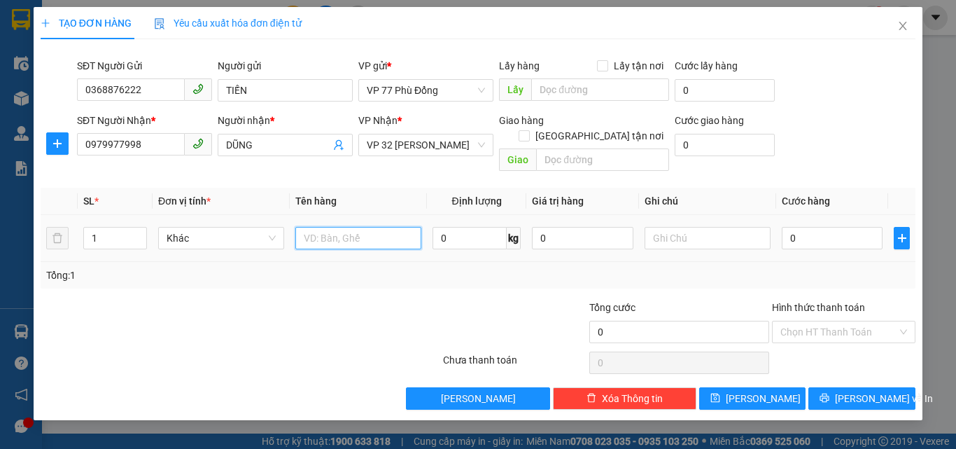
click at [344, 230] on input "text" at bounding box center [358, 238] width 126 height 22
type input "PT"
click at [789, 227] on input "0" at bounding box center [832, 238] width 101 height 22
click at [793, 267] on div "Tổng: 1" at bounding box center [477, 274] width 863 height 15
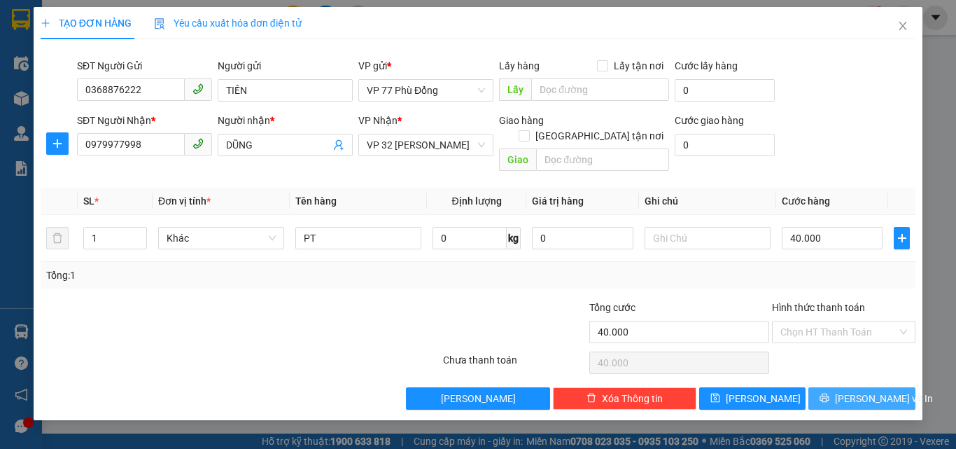
click at [849, 390] on span "[PERSON_NAME] và In" at bounding box center [884, 397] width 98 height 15
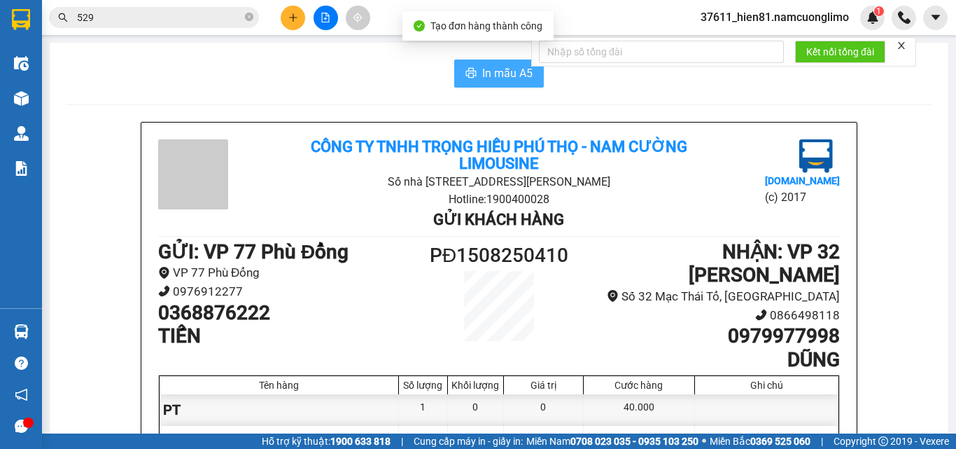
click at [505, 66] on span "In mẫu A5" at bounding box center [507, 72] width 50 height 17
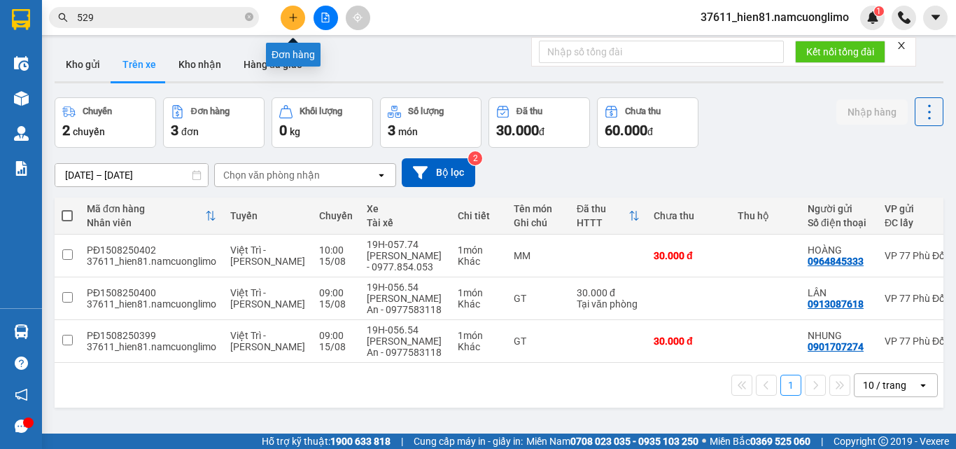
click at [287, 16] on button at bounding box center [293, 18] width 24 height 24
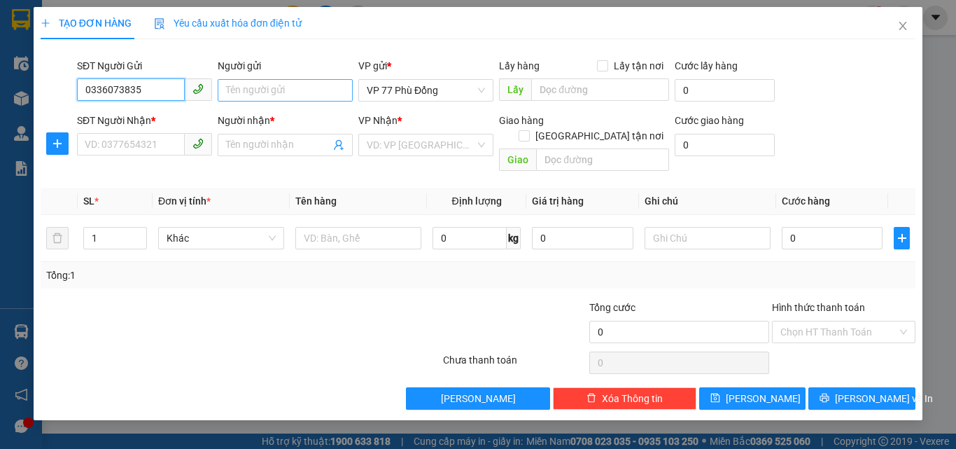
type input "0336073835"
click at [271, 88] on input "Người gửi" at bounding box center [285, 90] width 135 height 22
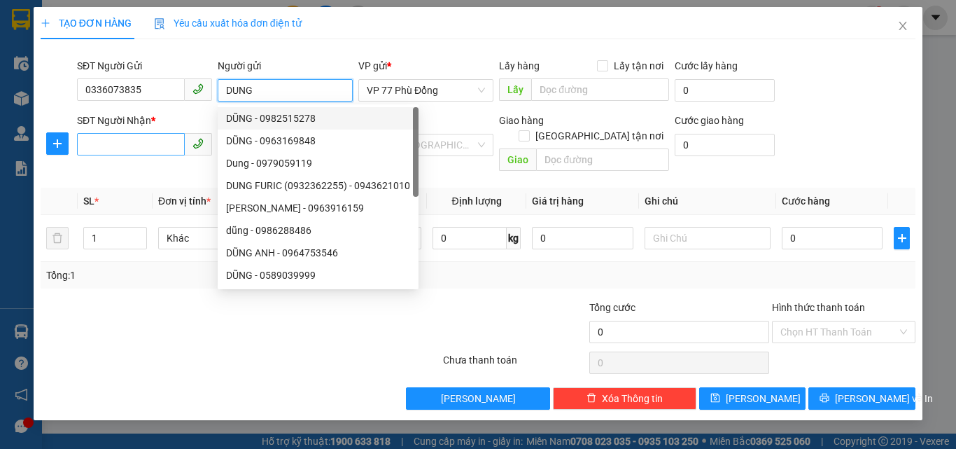
type input "DUNG"
click at [127, 154] on input "SĐT Người Nhận *" at bounding box center [131, 144] width 108 height 22
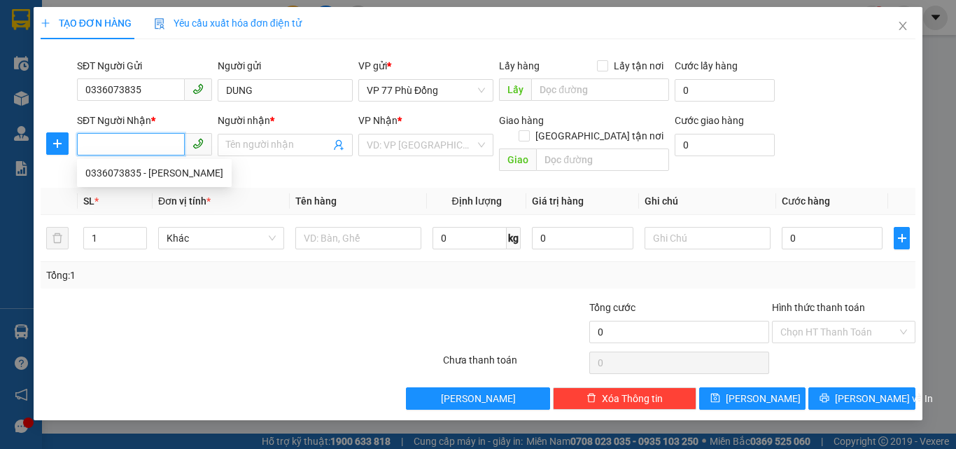
click at [128, 149] on input "SĐT Người Nhận *" at bounding box center [131, 144] width 108 height 22
click at [140, 171] on div "0382707576 - LY" at bounding box center [144, 172] width 118 height 15
type input "0382707576"
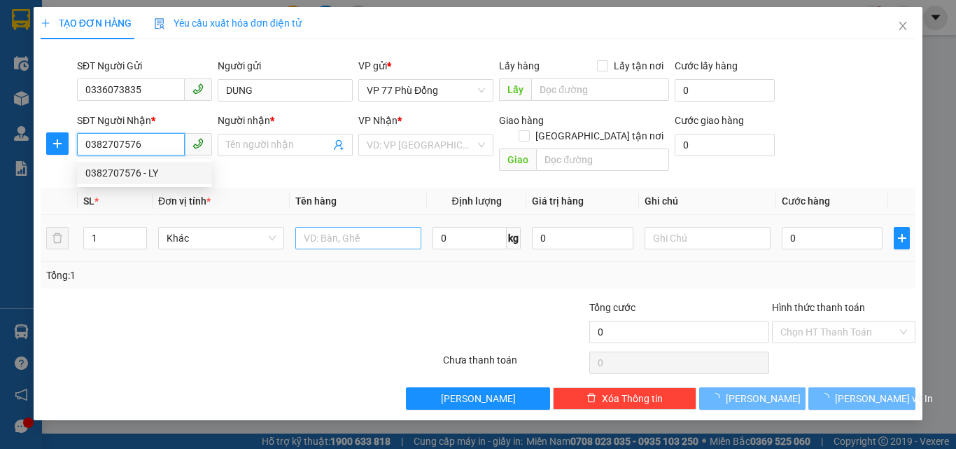
type input "LY"
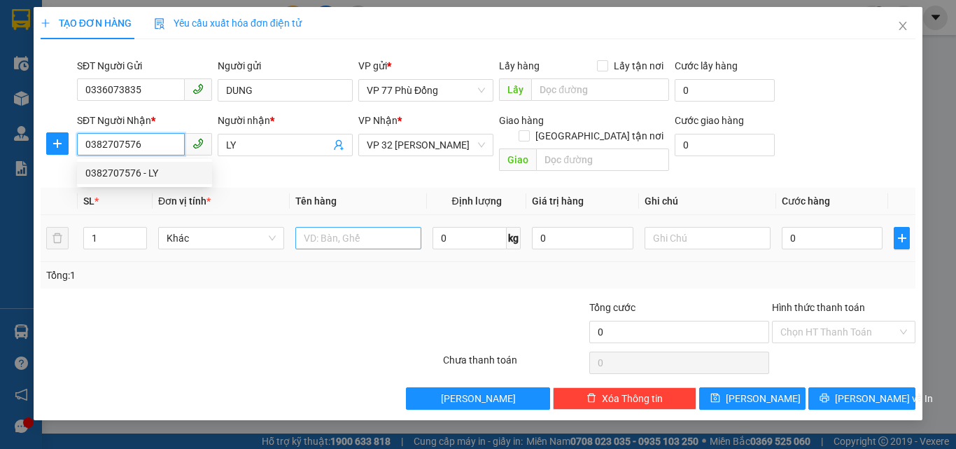
type input "0382707576"
click at [314, 229] on input "text" at bounding box center [358, 238] width 126 height 22
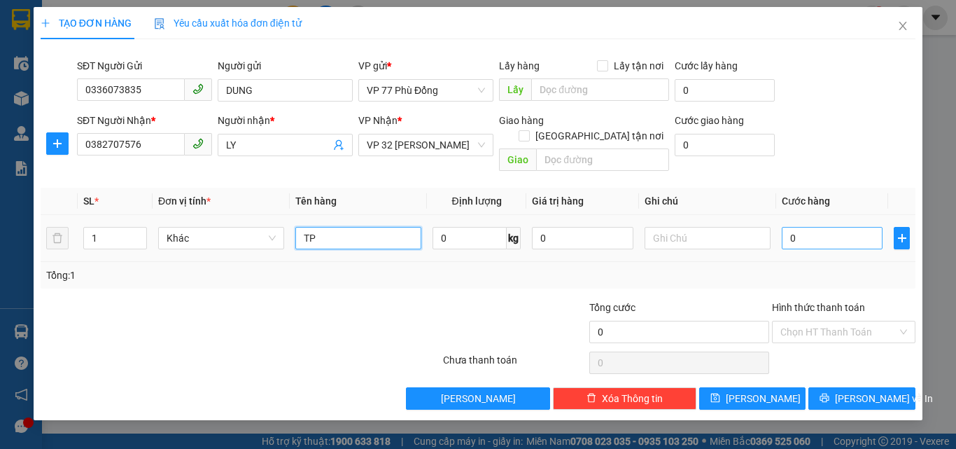
type input "TP"
click at [842, 227] on input "0" at bounding box center [832, 238] width 101 height 22
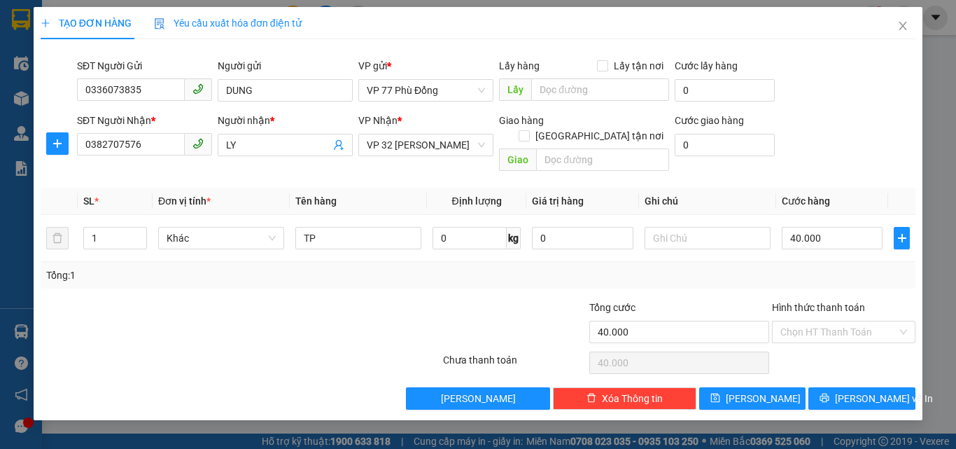
click at [841, 267] on div "Tổng: 1" at bounding box center [477, 274] width 863 height 15
click at [850, 390] on span "[PERSON_NAME] và In" at bounding box center [884, 397] width 98 height 15
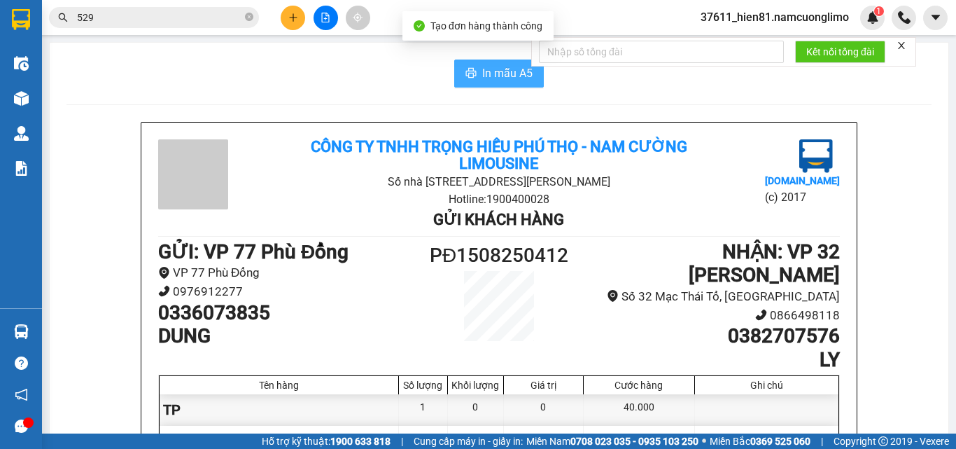
click at [493, 73] on span "In mẫu A5" at bounding box center [507, 72] width 50 height 17
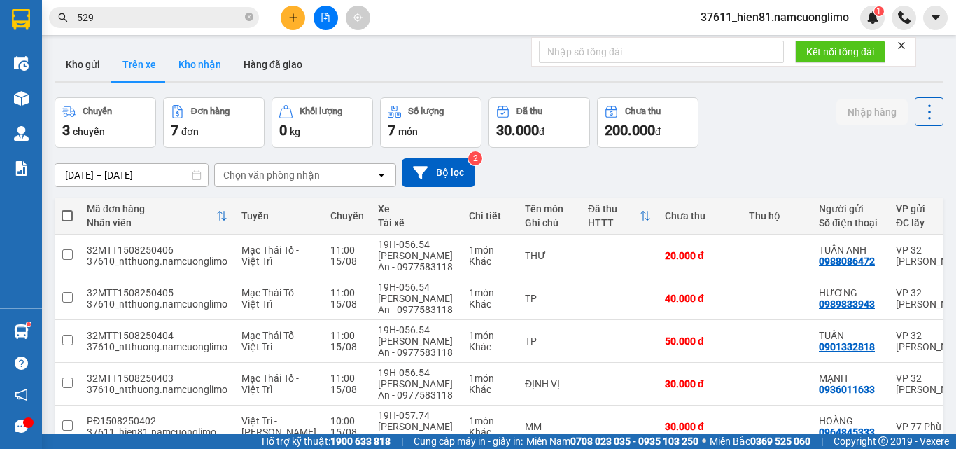
click at [185, 65] on button "Kho nhận" at bounding box center [199, 65] width 65 height 34
type input "01/08/2025 – 15/08/2025"
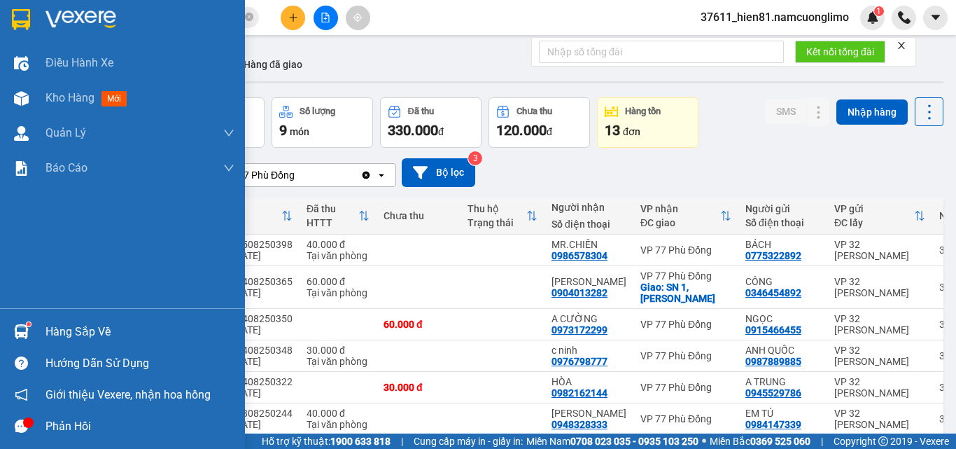
click at [86, 332] on div "Hàng sắp về" at bounding box center [139, 331] width 189 height 21
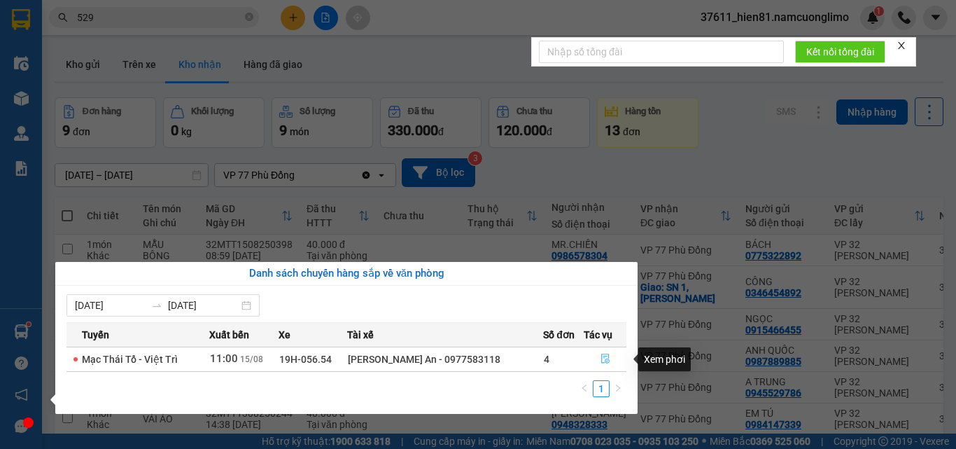
click at [601, 362] on icon "file-done" at bounding box center [605, 359] width 8 height 10
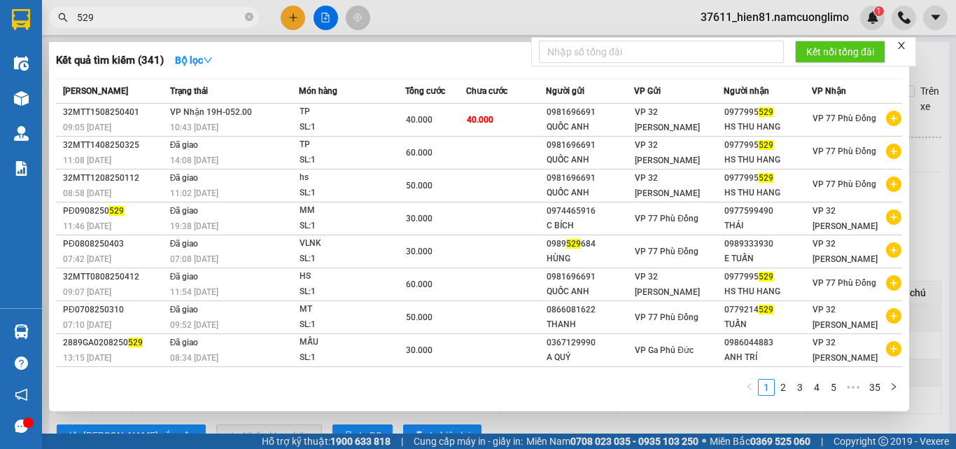
drag, startPoint x: 118, startPoint y: 20, endPoint x: 76, endPoint y: 24, distance: 42.1
click at [76, 24] on span "529" at bounding box center [154, 17] width 210 height 21
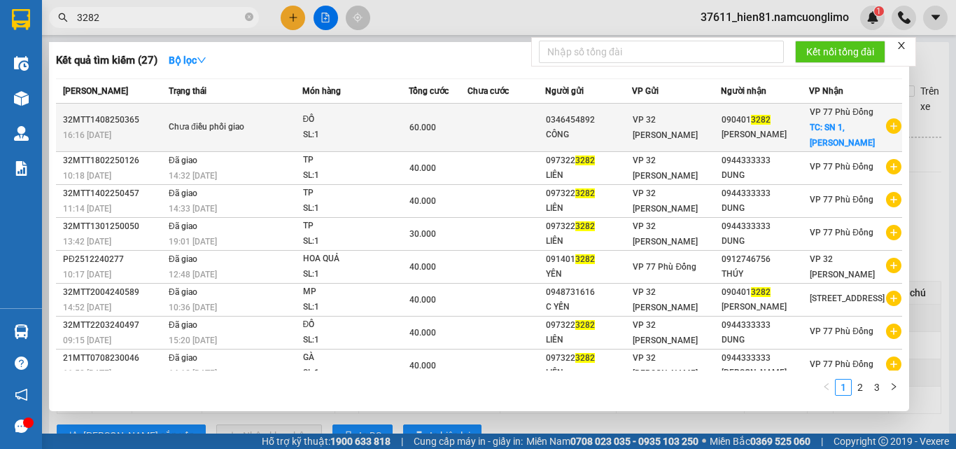
type input "3282"
click at [722, 136] on div "C NGỌC" at bounding box center [764, 134] width 87 height 15
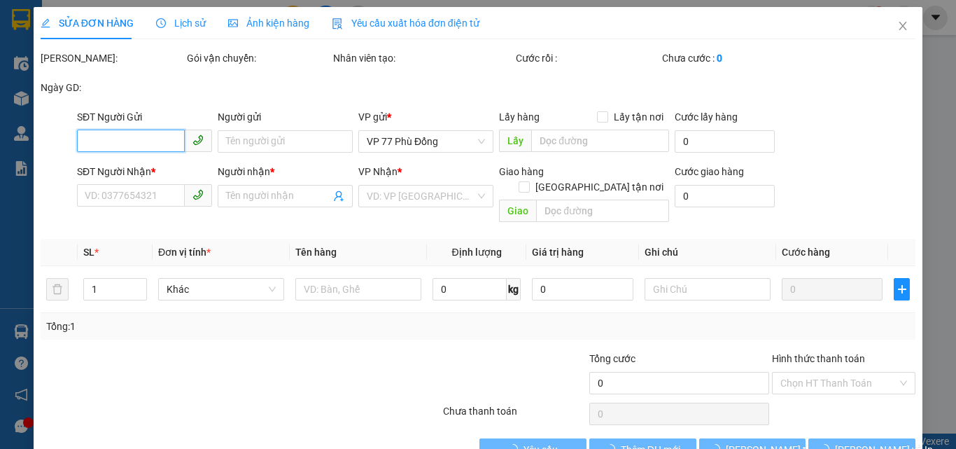
type input "0346454892"
type input "CÔNG"
type input "0904013282"
type input "C NGỌC"
checkbox input "true"
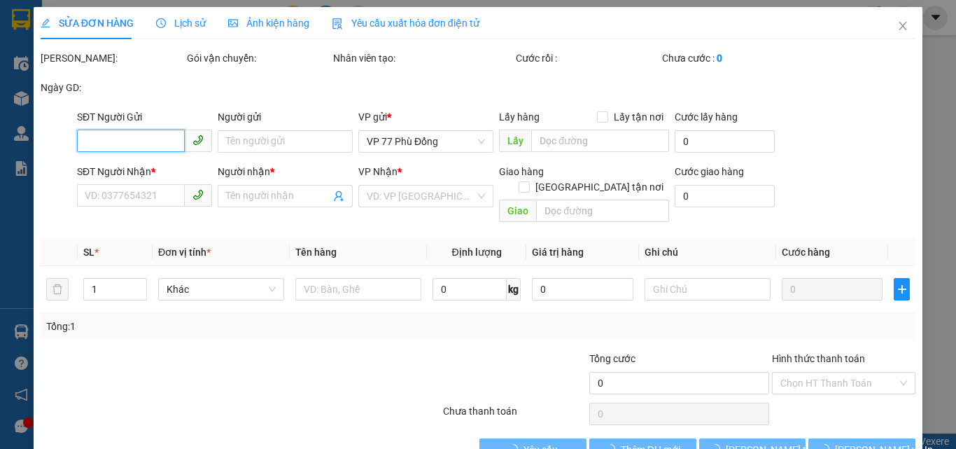
type input "SN 1, NGÕ CHU VĂN AN"
type input "60.000"
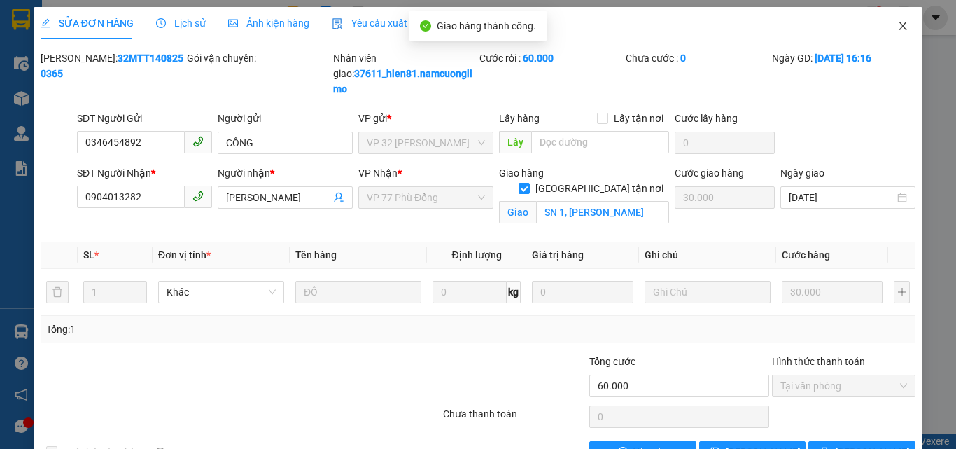
click at [897, 29] on icon "close" at bounding box center [902, 25] width 11 height 11
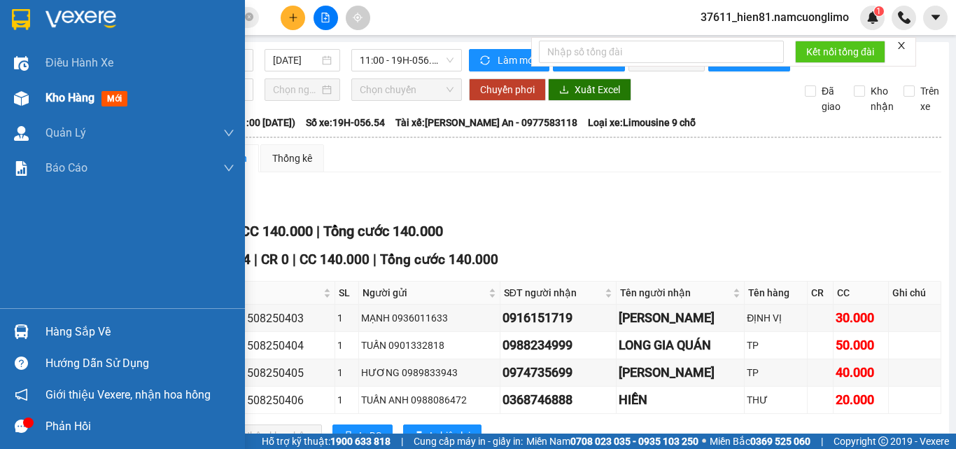
click at [51, 104] on span "Kho hàng" at bounding box center [69, 97] width 49 height 13
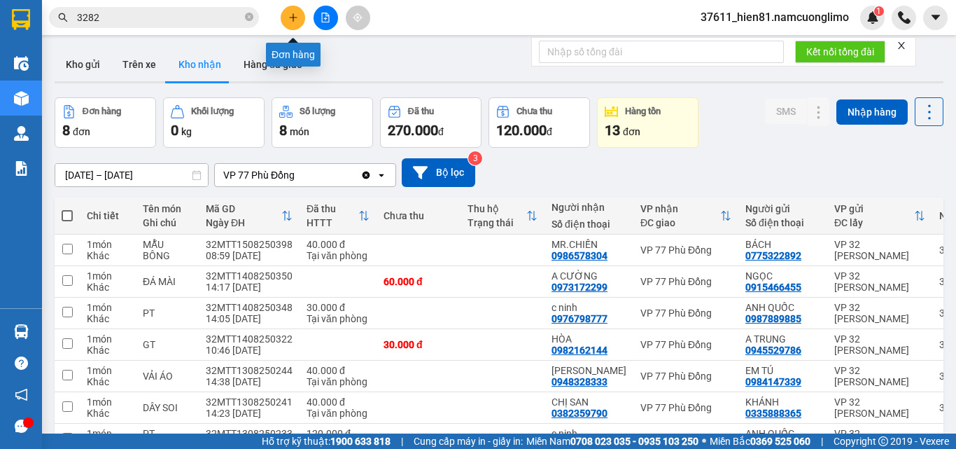
click at [293, 13] on icon "plus" at bounding box center [293, 18] width 10 height 10
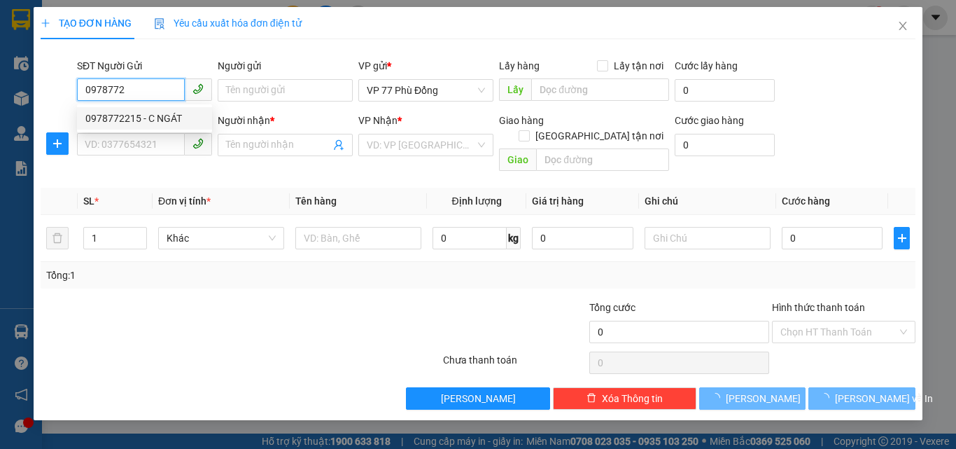
click at [170, 118] on div "0978772215 - C NGÁT" at bounding box center [144, 118] width 118 height 15
type input "0978772215"
type input "C NGÁT"
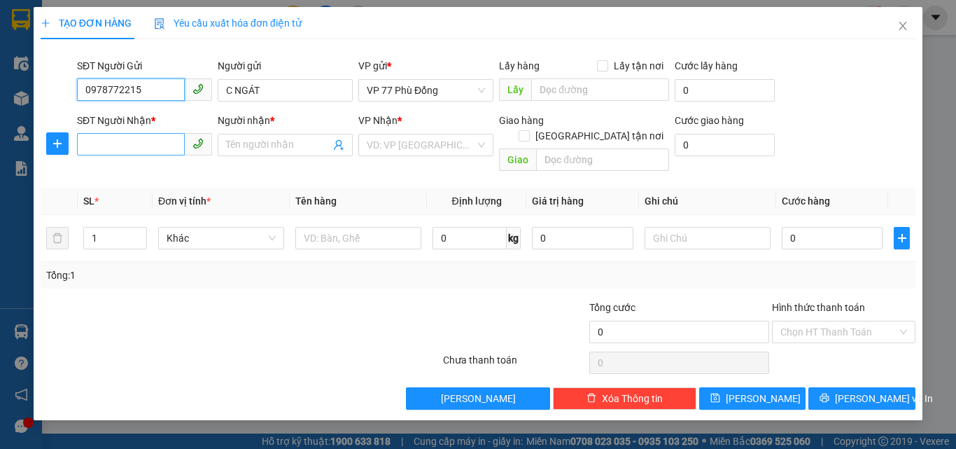
type input "0978772215"
click at [144, 144] on input "SĐT Người Nhận *" at bounding box center [131, 144] width 108 height 22
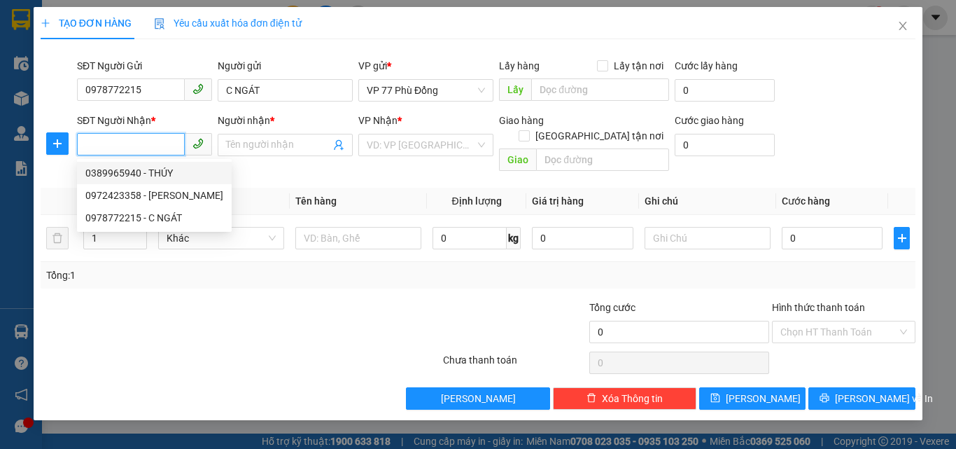
click at [163, 173] on div "0389965940 - THÚY" at bounding box center [154, 172] width 138 height 15
type input "0389965940"
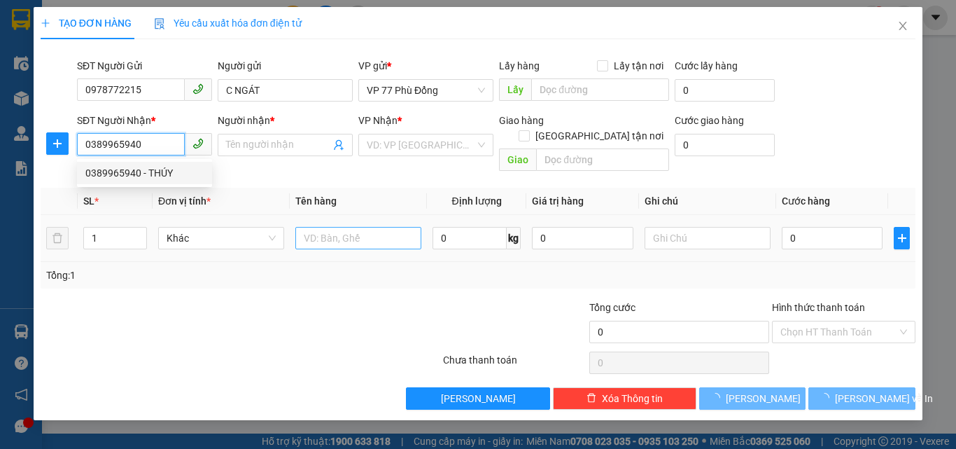
type input "THÚY"
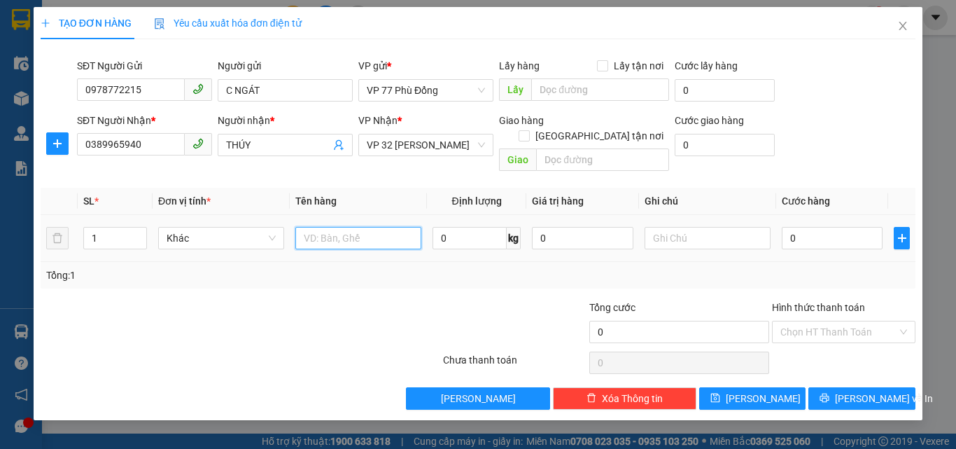
click at [318, 227] on input "text" at bounding box center [358, 238] width 126 height 22
type input "MM"
click at [792, 227] on input "0" at bounding box center [832, 238] width 101 height 22
click at [832, 244] on td "40.000" at bounding box center [832, 238] width 112 height 47
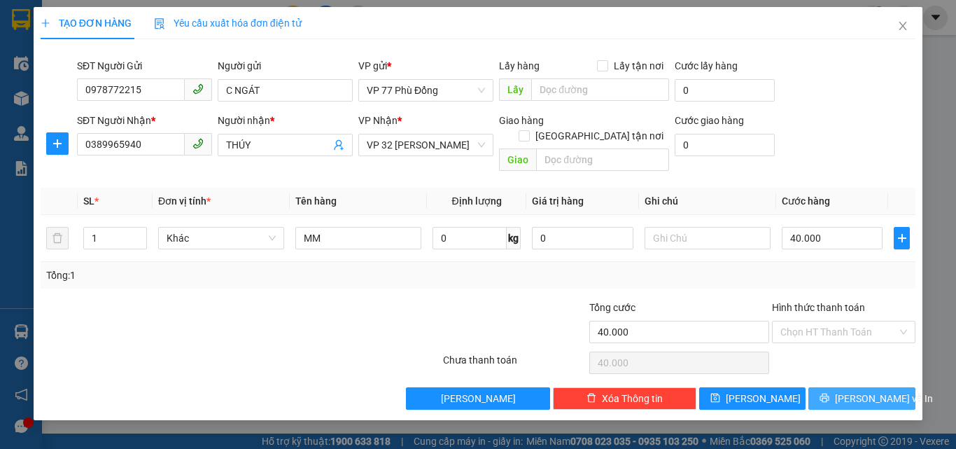
click at [829, 393] on icon "printer" at bounding box center [824, 398] width 10 height 10
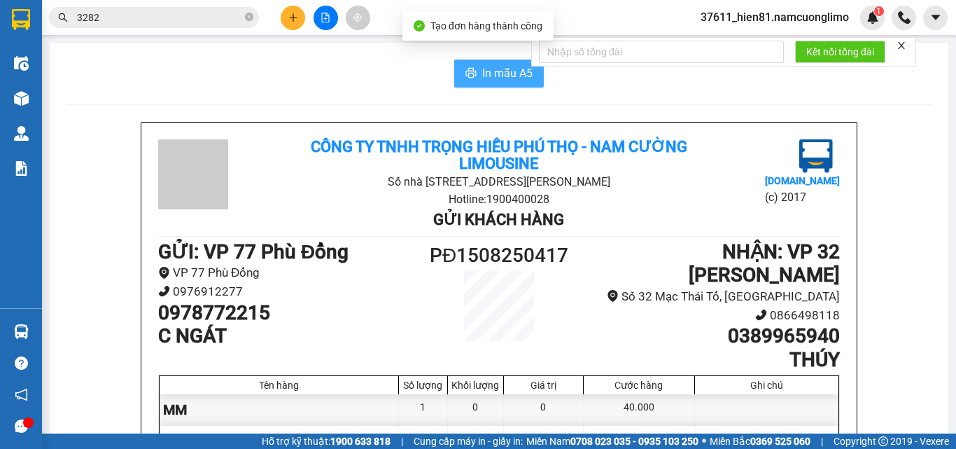
click at [482, 78] on span "In mẫu A5" at bounding box center [507, 72] width 50 height 17
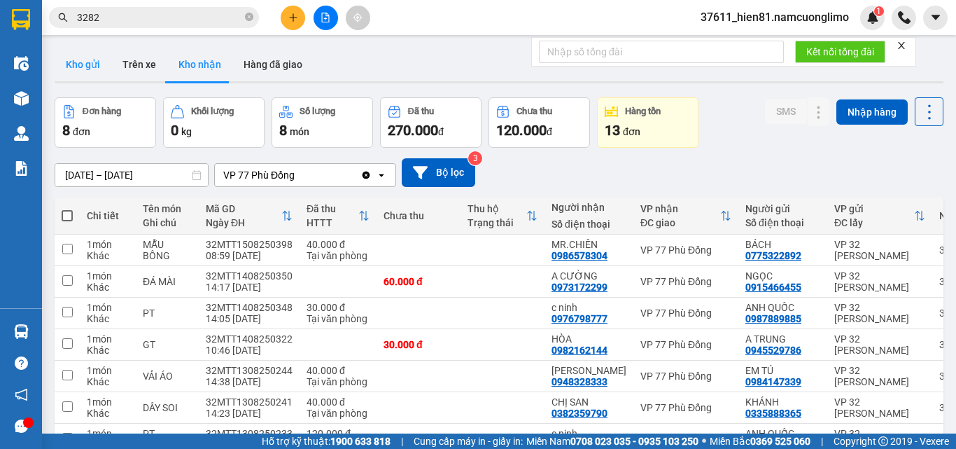
click at [89, 50] on button "Kho gửi" at bounding box center [83, 65] width 57 height 34
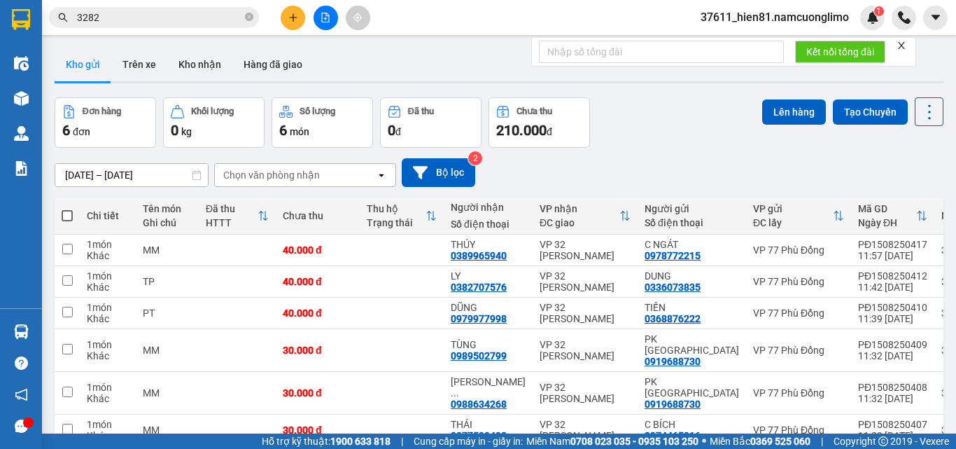
click at [66, 210] on span at bounding box center [67, 215] width 11 height 11
click at [67, 209] on input "checkbox" at bounding box center [67, 209] width 0 height 0
checkbox input "true"
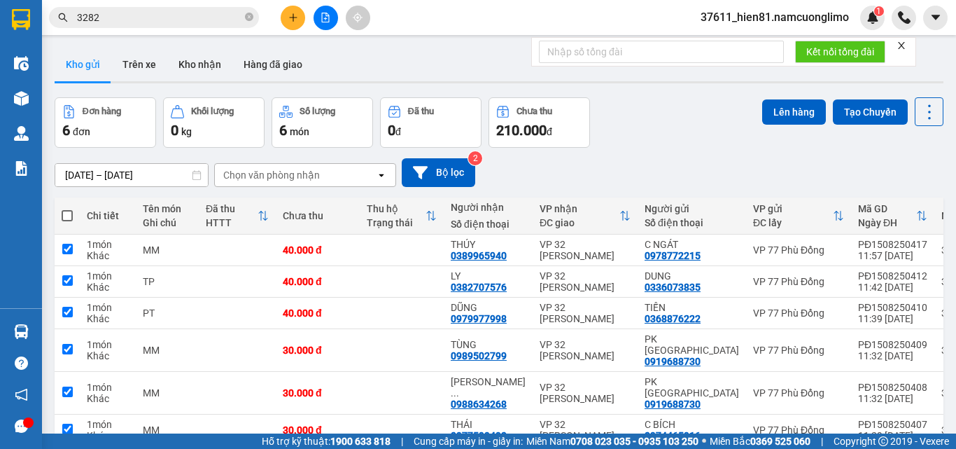
checkbox input "true"
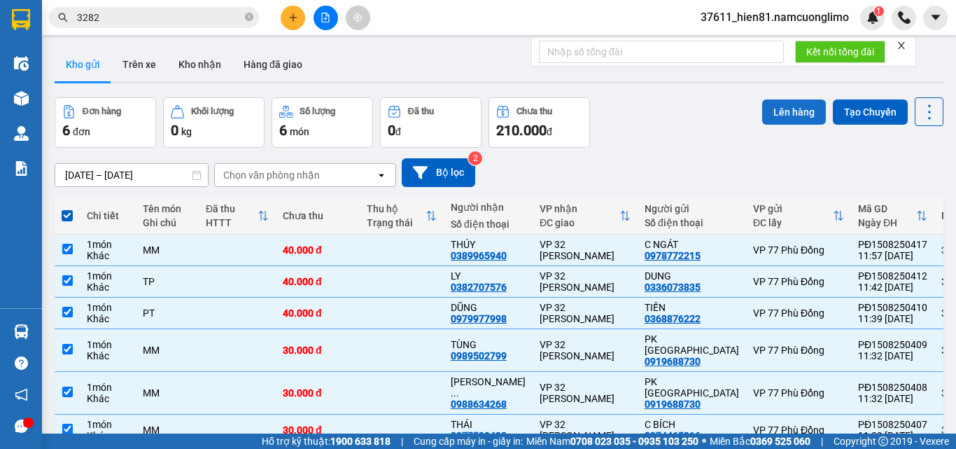
click at [780, 118] on button "Lên hàng" at bounding box center [794, 111] width 64 height 25
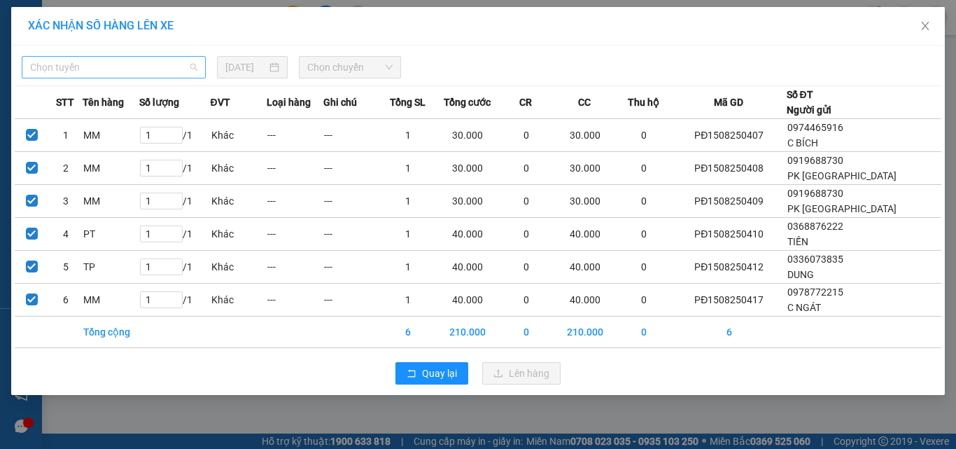
click at [107, 65] on span "Chọn tuyến" at bounding box center [113, 67] width 167 height 21
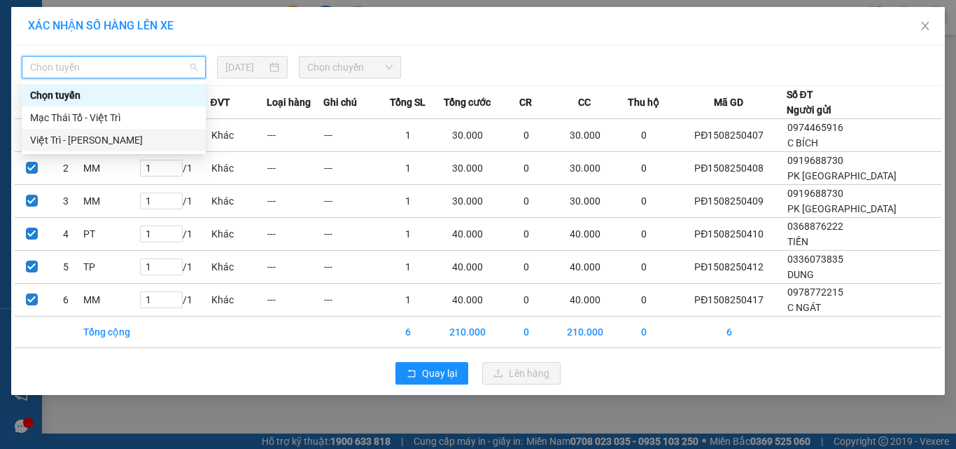
click at [92, 138] on div "Việt Trì - [PERSON_NAME]" at bounding box center [113, 139] width 167 height 15
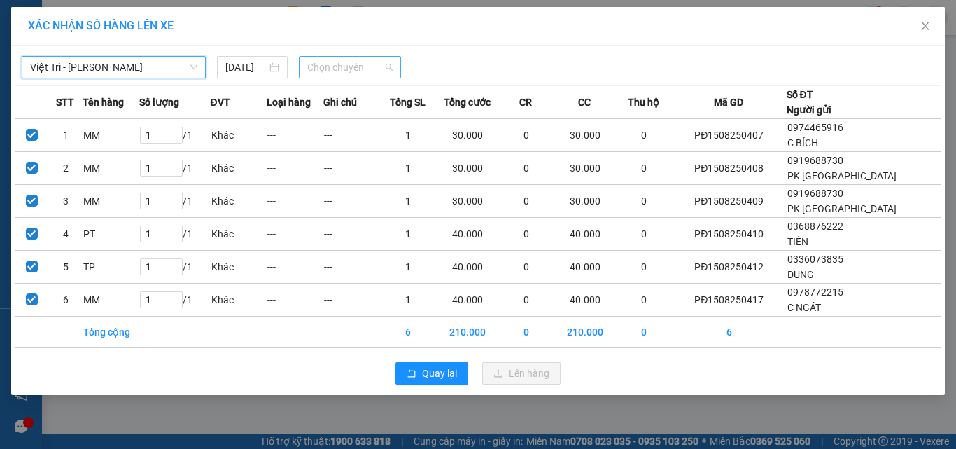
click at [344, 71] on span "Chọn chuyến" at bounding box center [350, 67] width 86 height 21
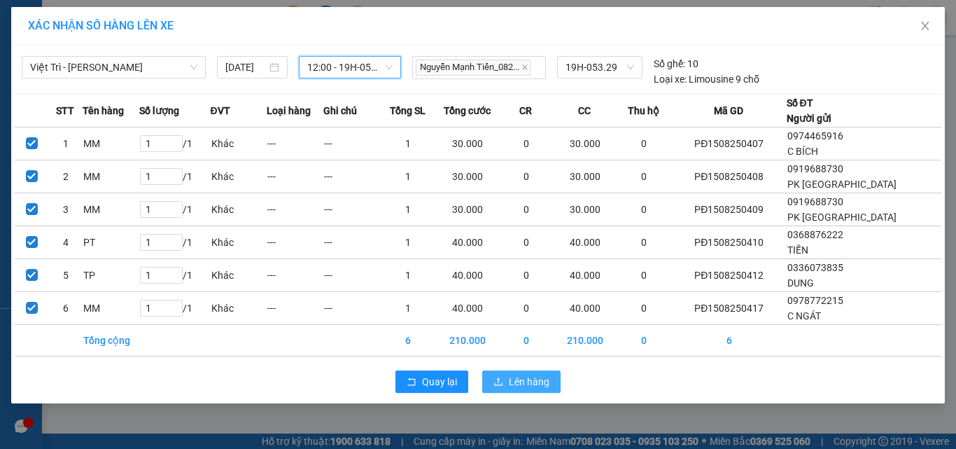
click at [530, 389] on button "Lên hàng" at bounding box center [521, 381] width 78 height 22
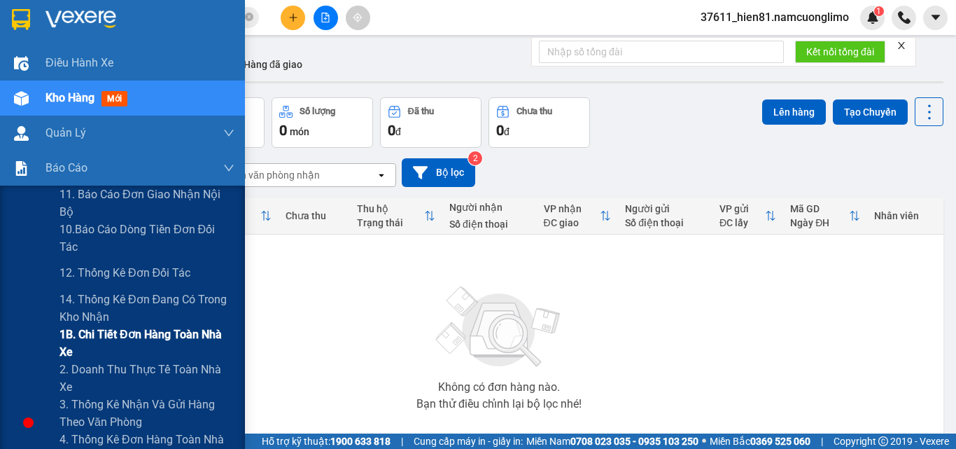
click at [128, 336] on span "1B. Chi tiết đơn hàng toàn nhà xe" at bounding box center [146, 342] width 175 height 35
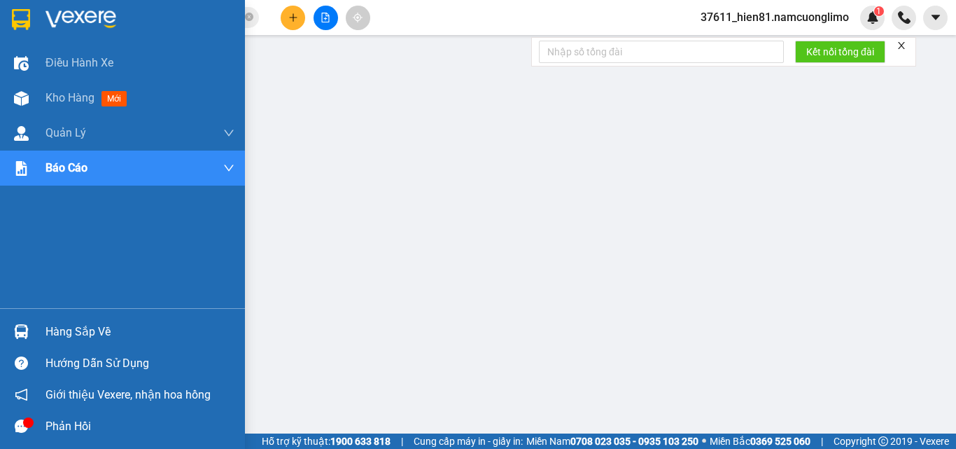
click at [87, 330] on div "Hàng sắp về" at bounding box center [139, 331] width 189 height 21
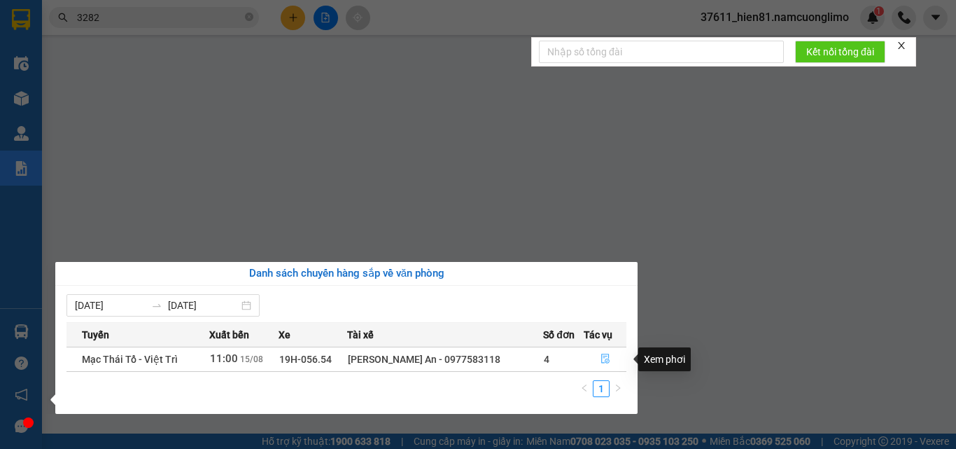
click at [606, 367] on button "button" at bounding box center [604, 359] width 41 height 22
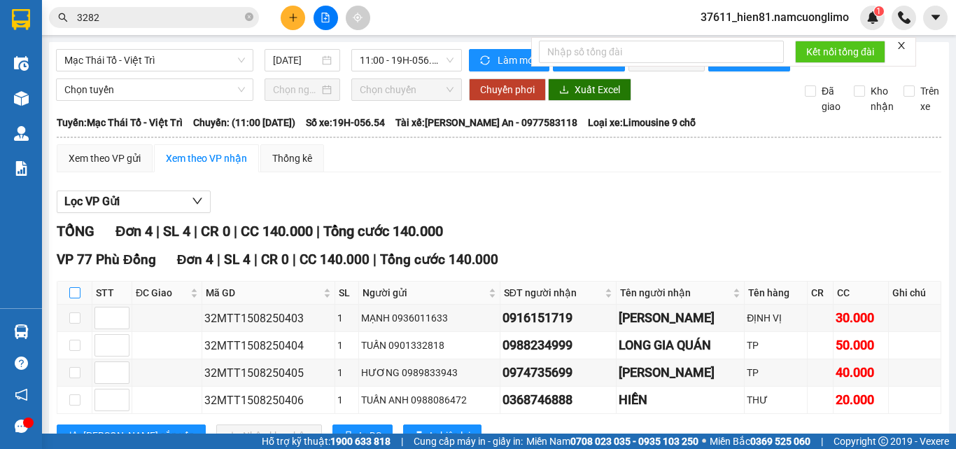
click at [78, 287] on input "checkbox" at bounding box center [74, 292] width 11 height 11
checkbox input "true"
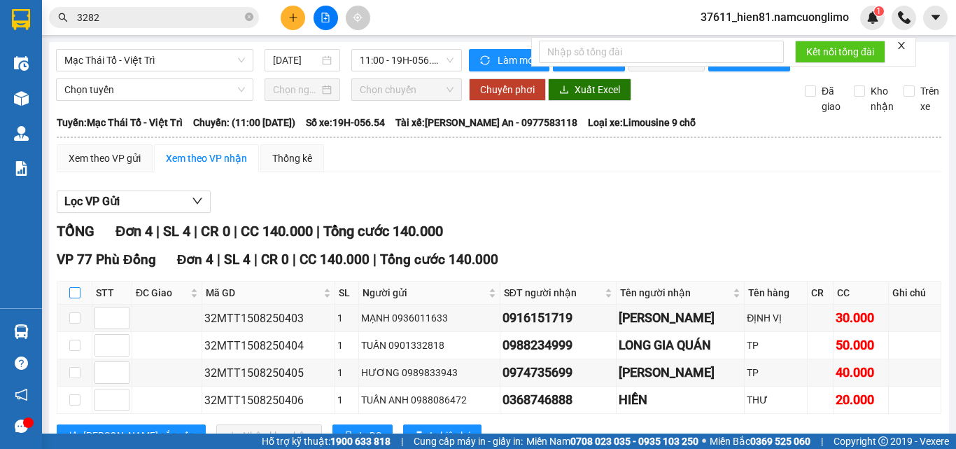
checkbox input "true"
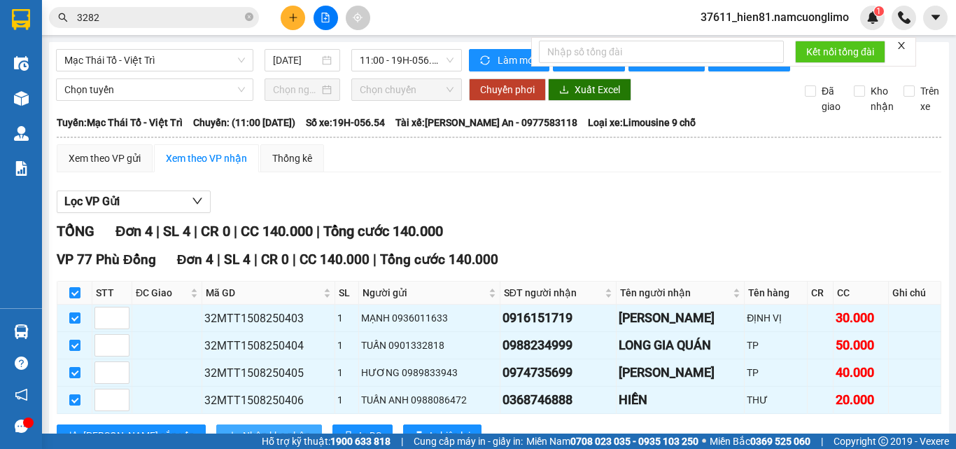
click at [250, 428] on span "Nhập kho nhận" at bounding box center [277, 435] width 68 height 15
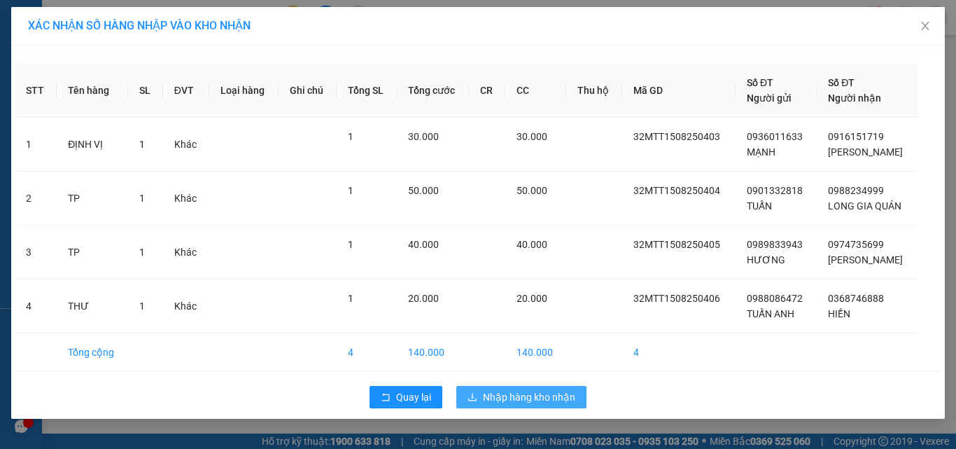
click at [502, 399] on span "Nhập hàng kho nhận" at bounding box center [529, 396] width 92 height 15
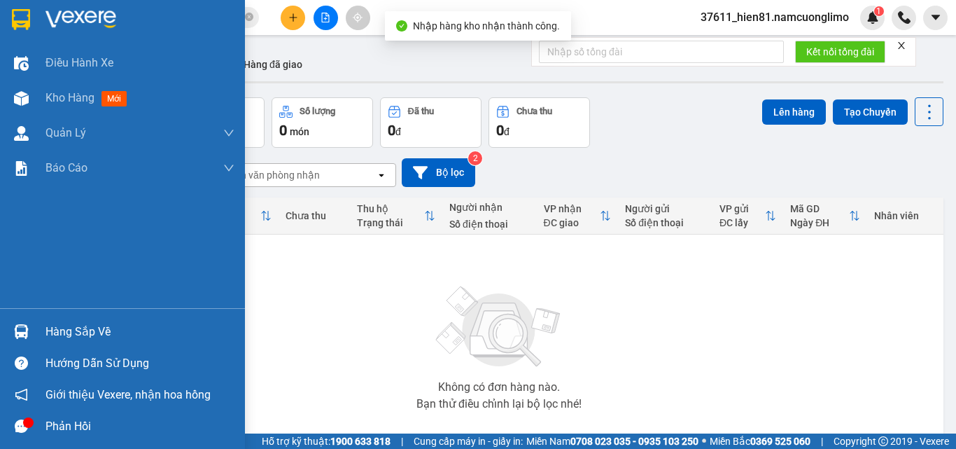
click at [85, 331] on div "Hàng sắp về" at bounding box center [139, 331] width 189 height 21
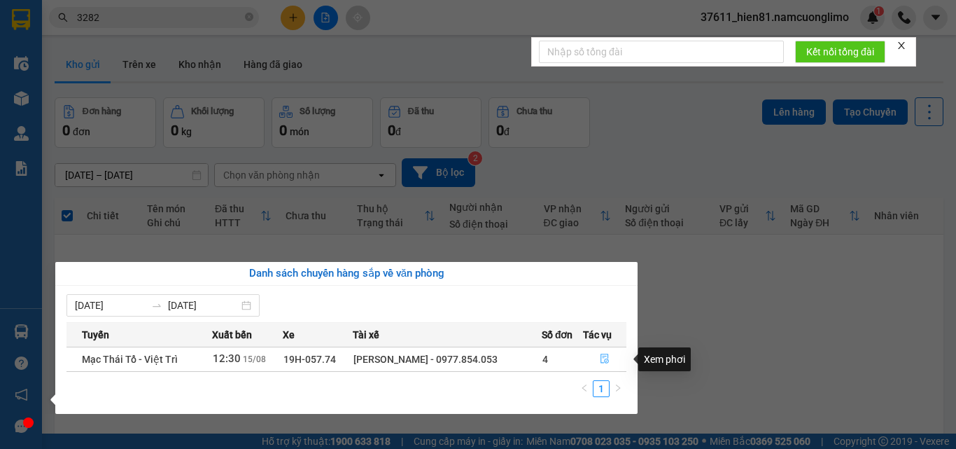
click at [602, 358] on icon "file-done" at bounding box center [604, 359] width 8 height 10
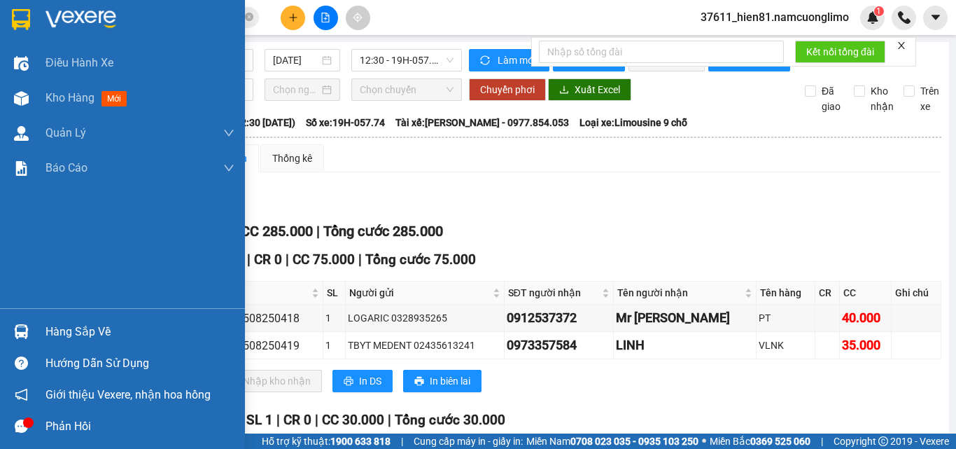
click at [78, 334] on div "Hàng sắp về" at bounding box center [139, 331] width 189 height 21
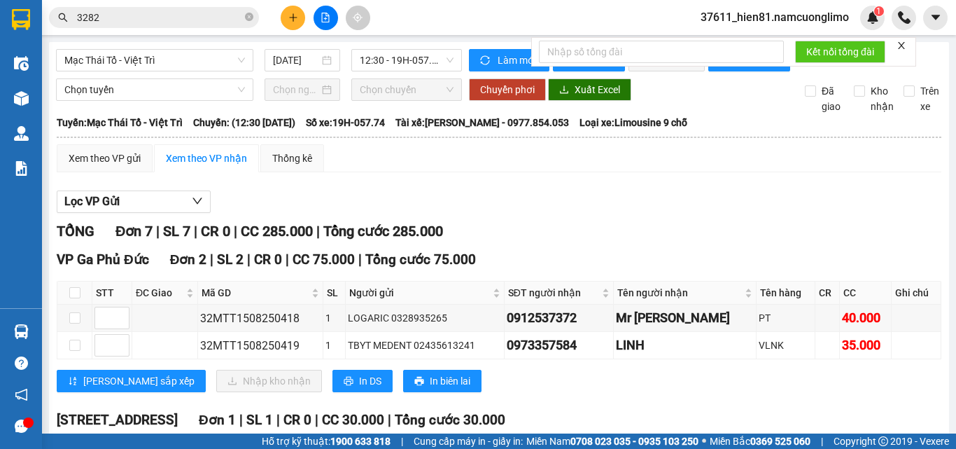
click at [724, 420] on section "Kết quả tìm kiếm ( 27 ) Bộ lọc Mã ĐH Trạng thái Món hàng Tổng cước Chưa cước Ng…" at bounding box center [478, 224] width 956 height 449
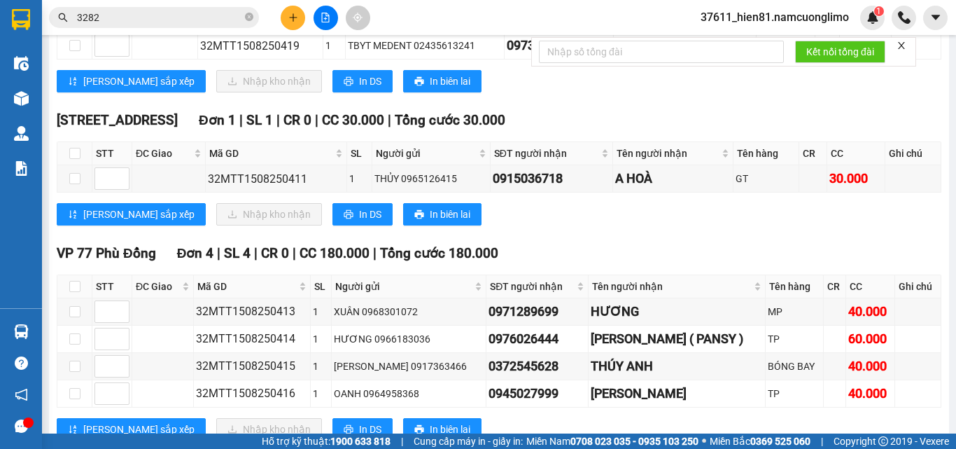
scroll to position [358, 0]
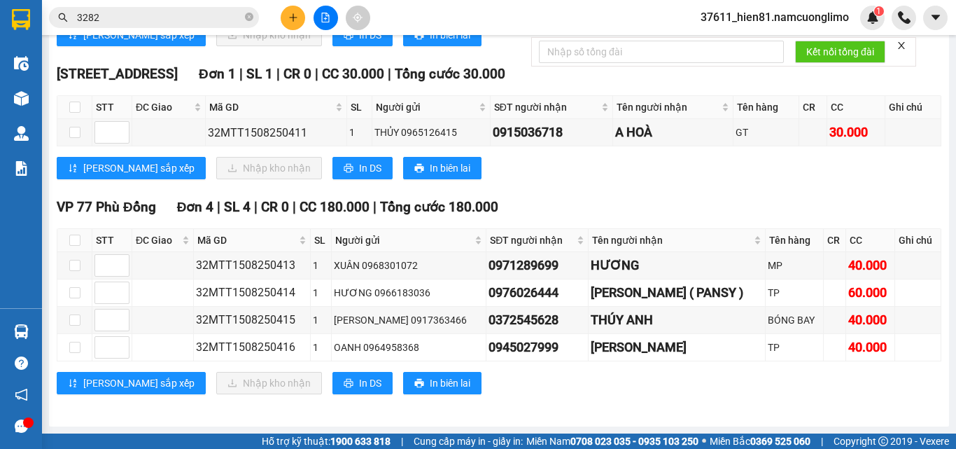
click at [900, 48] on icon "close" at bounding box center [901, 45] width 7 height 7
click at [766, 14] on span "37611_hien81.namcuonglimo" at bounding box center [774, 16] width 171 height 17
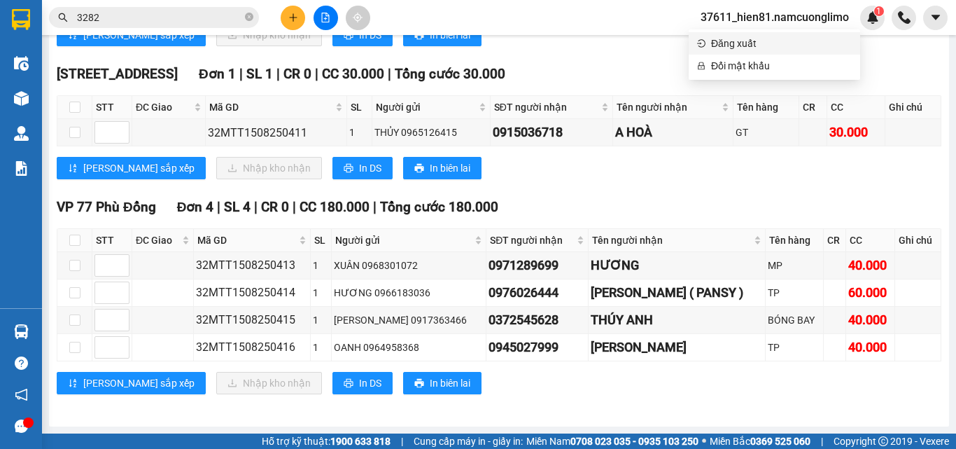
click at [745, 39] on span "Đăng xuất" at bounding box center [781, 43] width 141 height 15
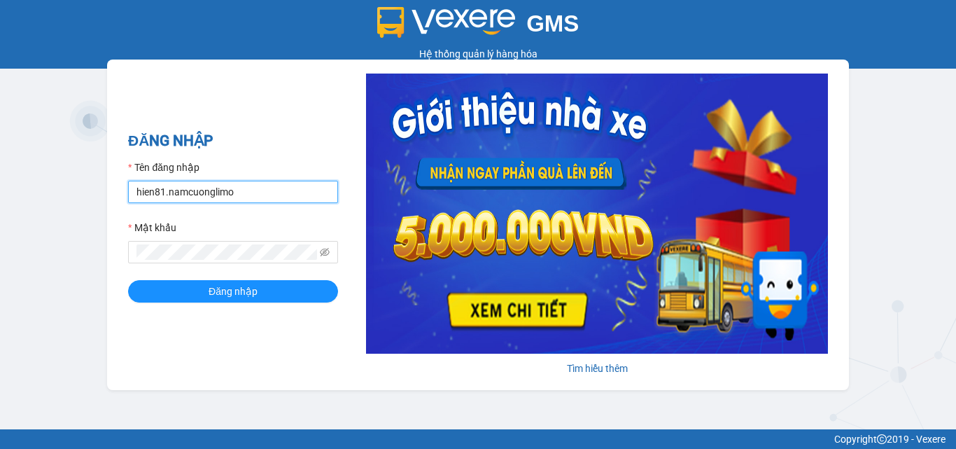
click at [283, 188] on input "hien81.namcuonglimo" at bounding box center [233, 192] width 210 height 22
type input "ntxuyen.namcuonglimo"
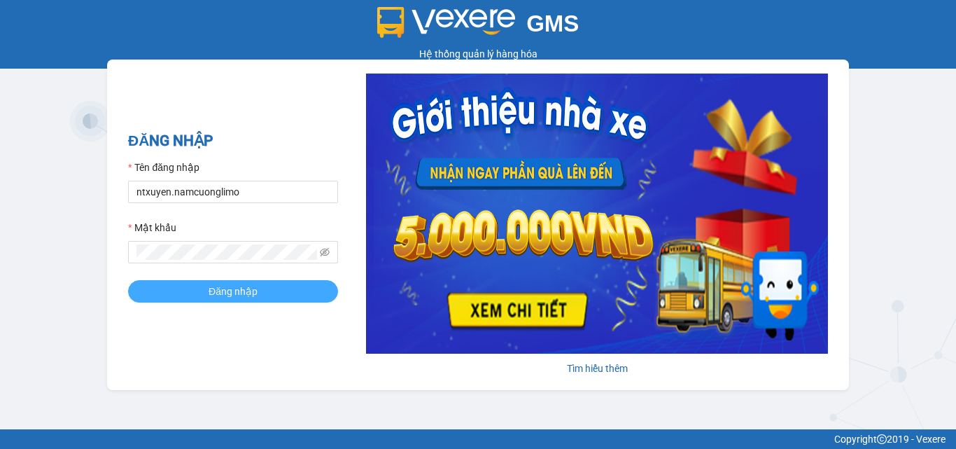
click at [254, 293] on span "Đăng nhập" at bounding box center [233, 290] width 49 height 15
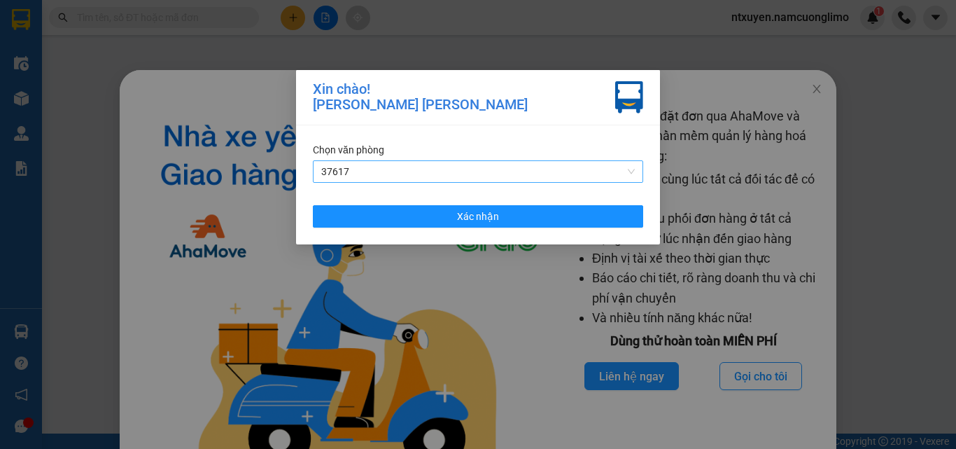
click at [455, 162] on span "37617" at bounding box center [477, 171] width 313 height 21
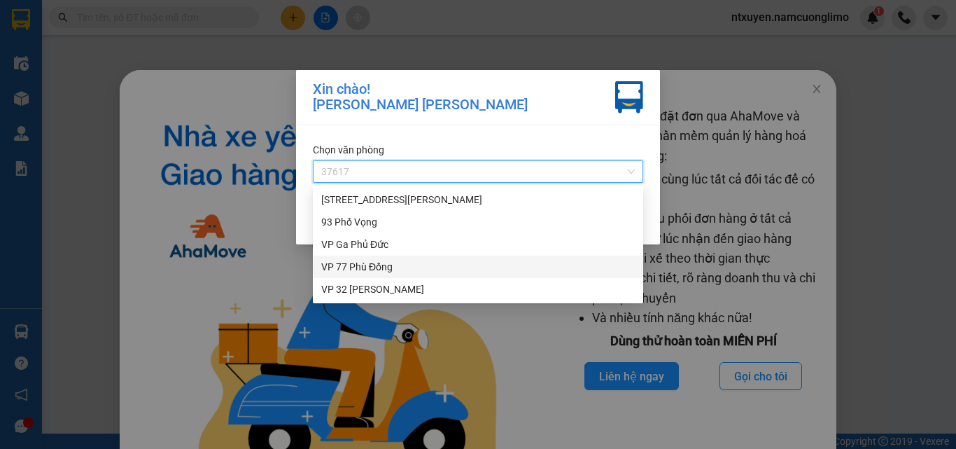
click at [360, 265] on div "VP 77 Phù Đổng" at bounding box center [477, 266] width 313 height 15
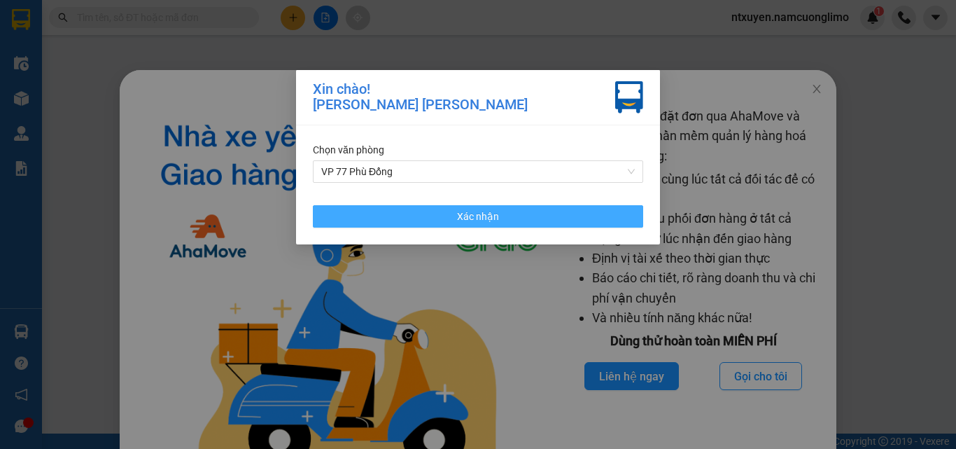
click at [500, 216] on button "Xác nhận" at bounding box center [478, 216] width 330 height 22
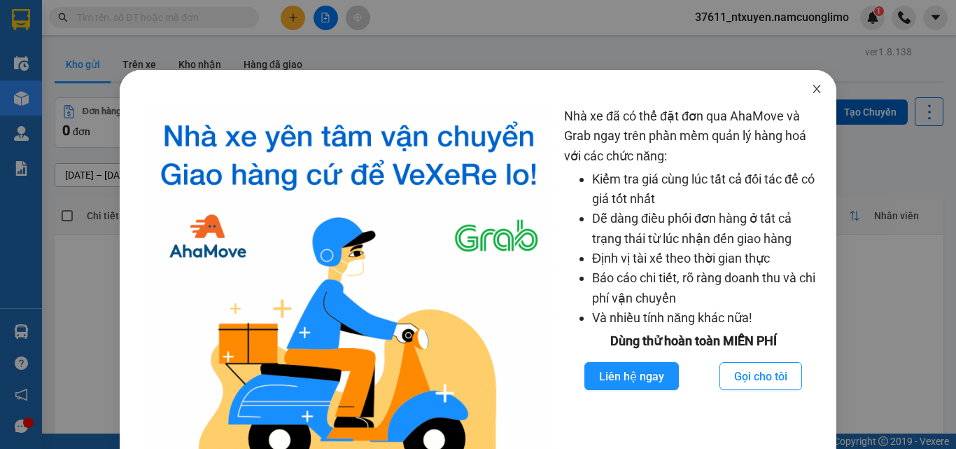
click at [811, 88] on icon "close" at bounding box center [816, 88] width 11 height 11
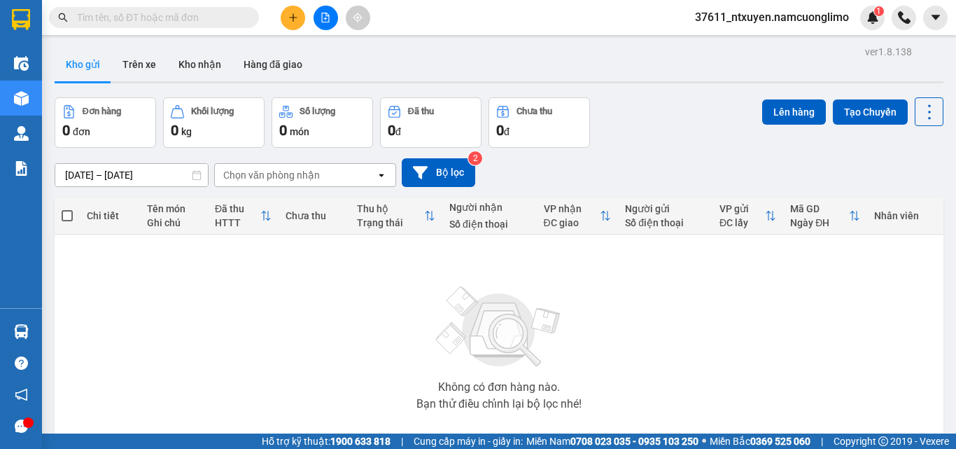
click at [202, 10] on input "text" at bounding box center [159, 17] width 165 height 15
click at [292, 13] on icon "plus" at bounding box center [293, 18] width 10 height 10
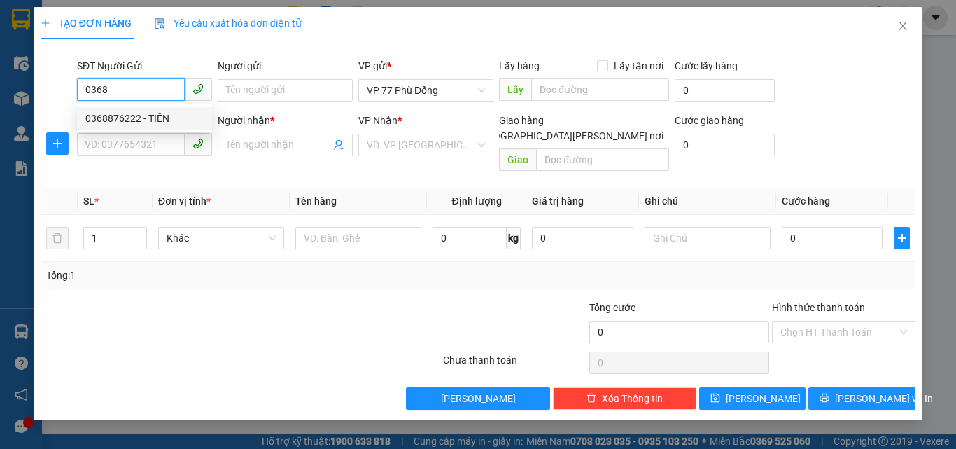
click at [153, 115] on div "0368876222 - TIẾN" at bounding box center [144, 118] width 118 height 15
type input "0368876222"
type input "TIẾN"
type input "0368876222"
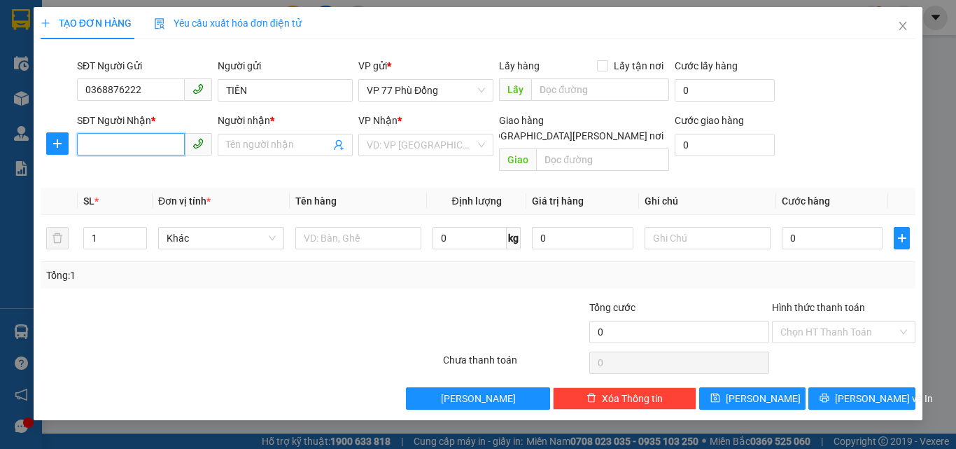
click at [113, 140] on input "SĐT Người Nhận *" at bounding box center [131, 144] width 108 height 22
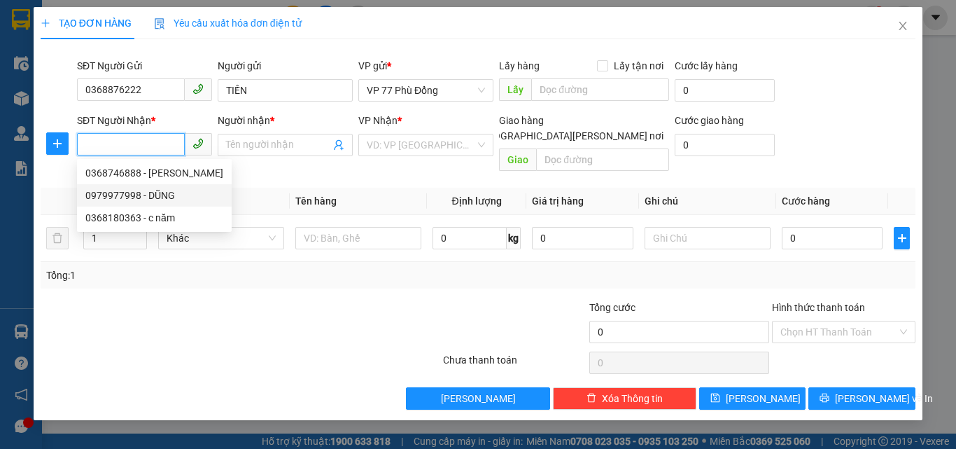
click at [131, 197] on div "0979977998 - DŨNG" at bounding box center [154, 195] width 138 height 15
type input "0979977998"
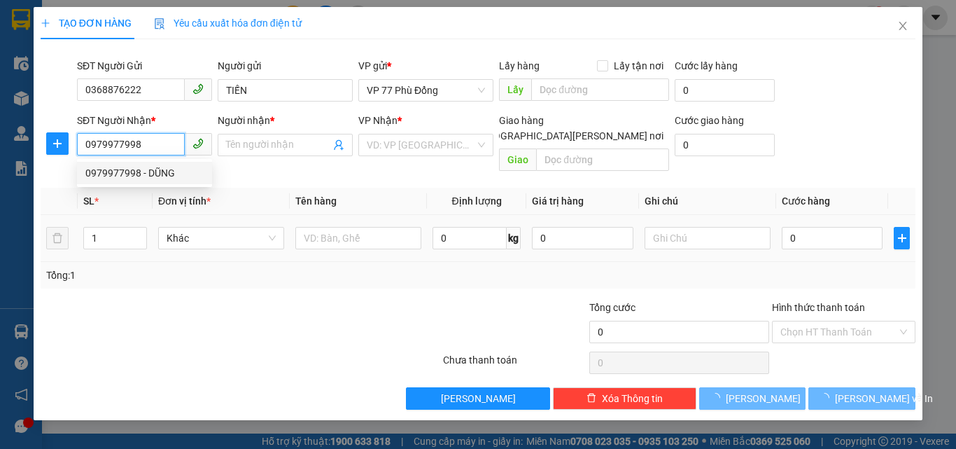
type input "DŨNG"
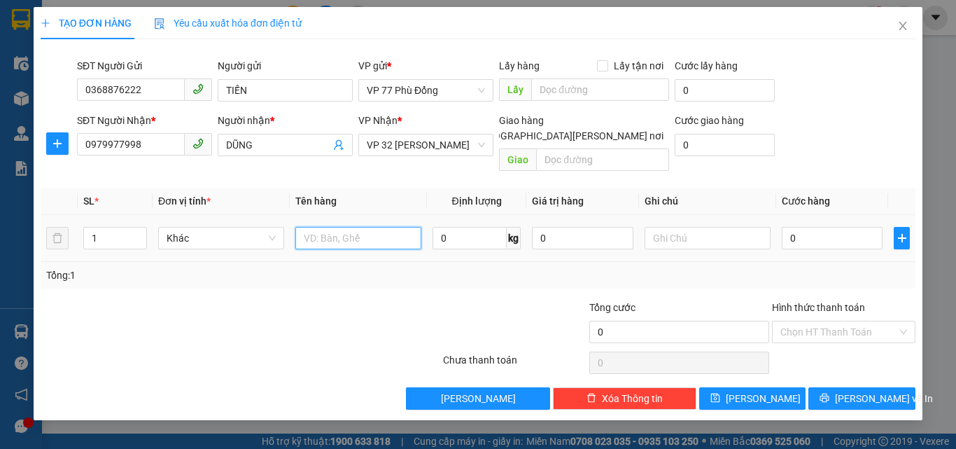
click at [357, 227] on input "text" at bounding box center [358, 238] width 126 height 22
type input "PT"
click at [843, 227] on input "0" at bounding box center [832, 238] width 101 height 22
type input "4"
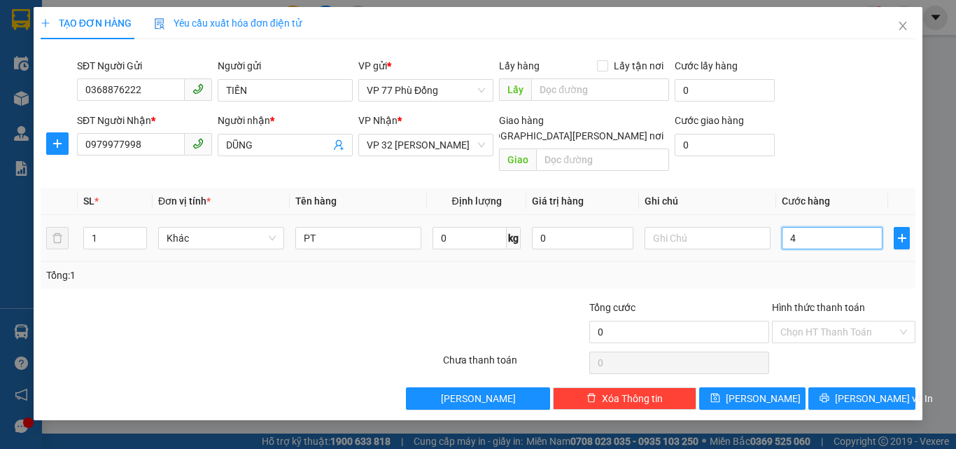
type input "4"
type input "40"
type input "40.000"
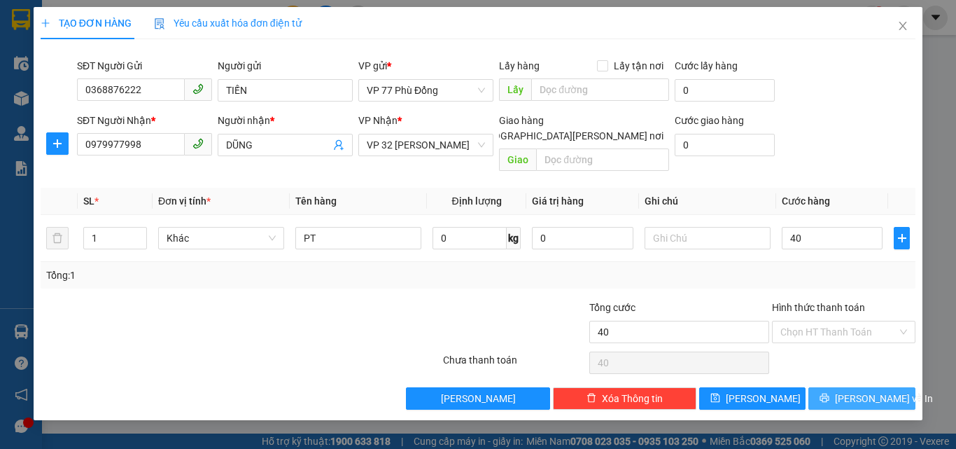
type input "40.000"
click at [878, 390] on span "[PERSON_NAME] và In" at bounding box center [884, 397] width 98 height 15
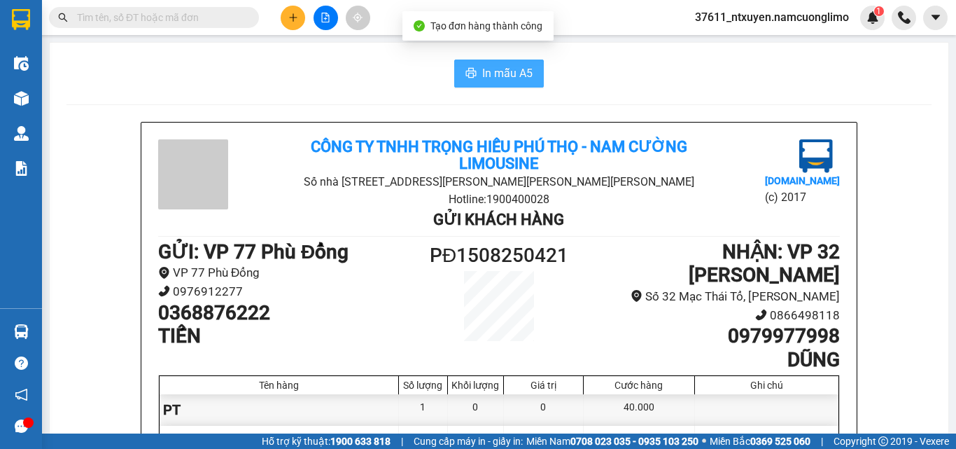
click at [500, 72] on span "In mẫu A5" at bounding box center [507, 72] width 50 height 17
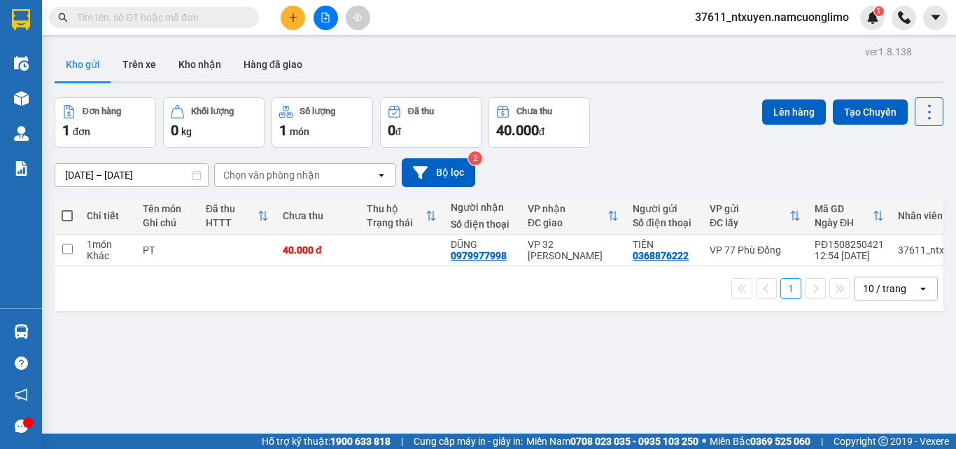
click at [206, 16] on input "text" at bounding box center [159, 17] width 165 height 15
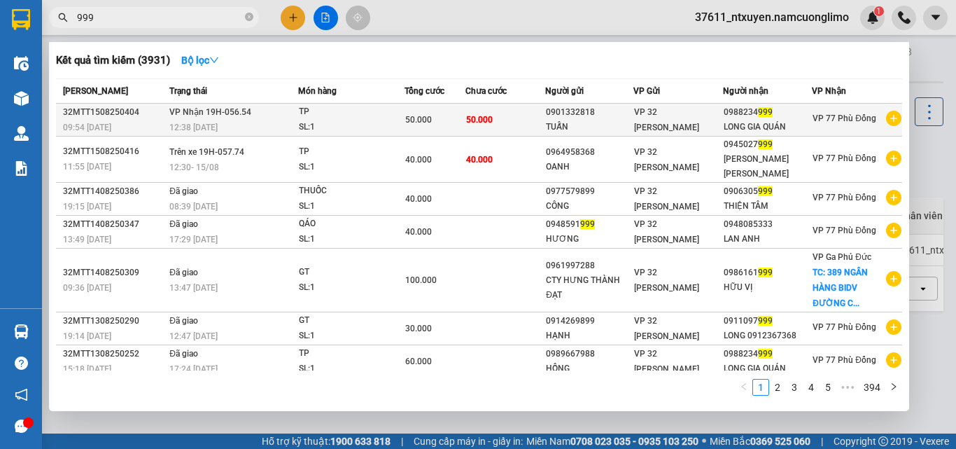
type input "999"
click at [262, 114] on td "[PERSON_NAME] 19H-056.54 12:38 [DATE]" at bounding box center [232, 120] width 132 height 33
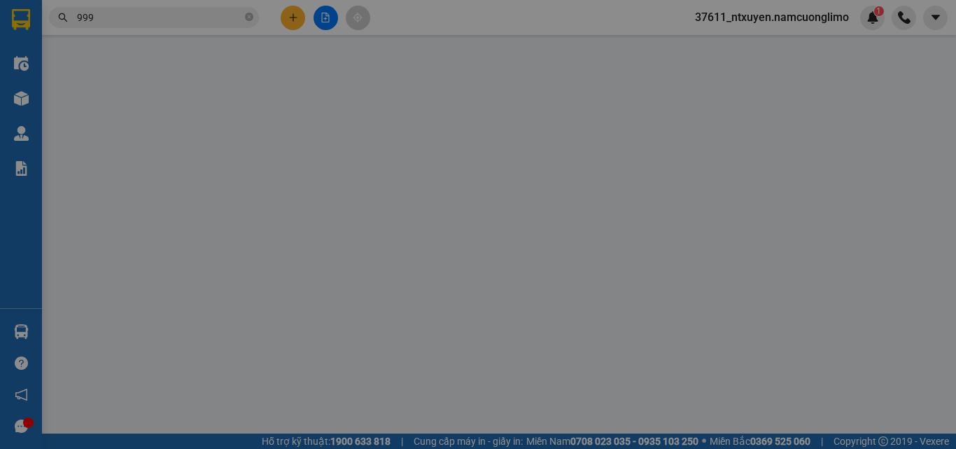
type input "0901332818"
type input "TUẤN"
type input "0988234999"
type input "LONG GIA QUÁN"
type input "50.000"
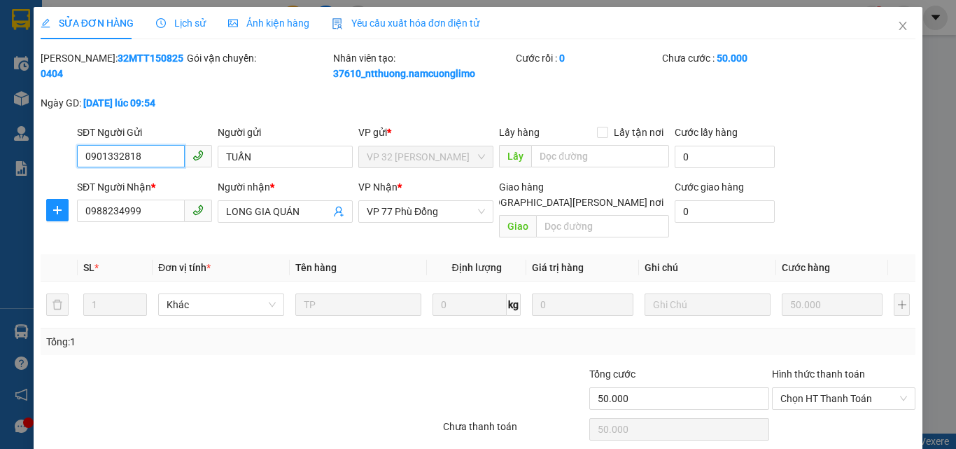
scroll to position [39, 0]
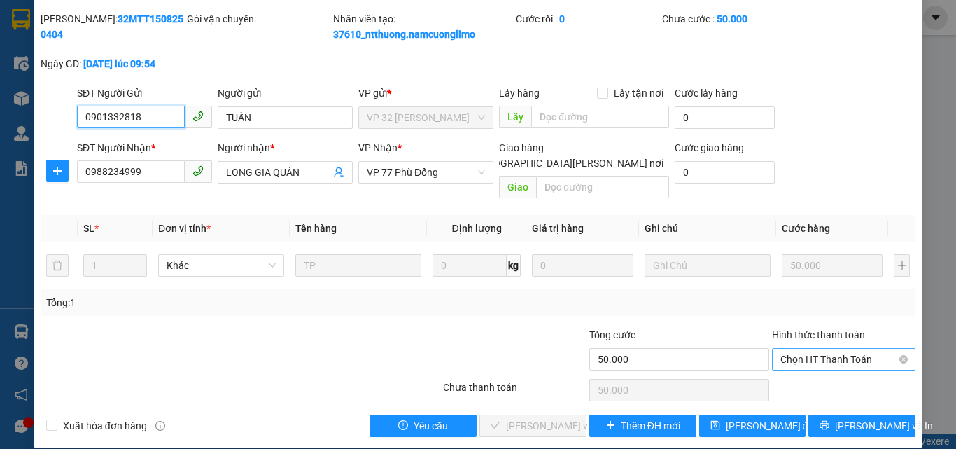
click at [835, 348] on span "Chọn HT Thanh Toán" at bounding box center [843, 358] width 127 height 21
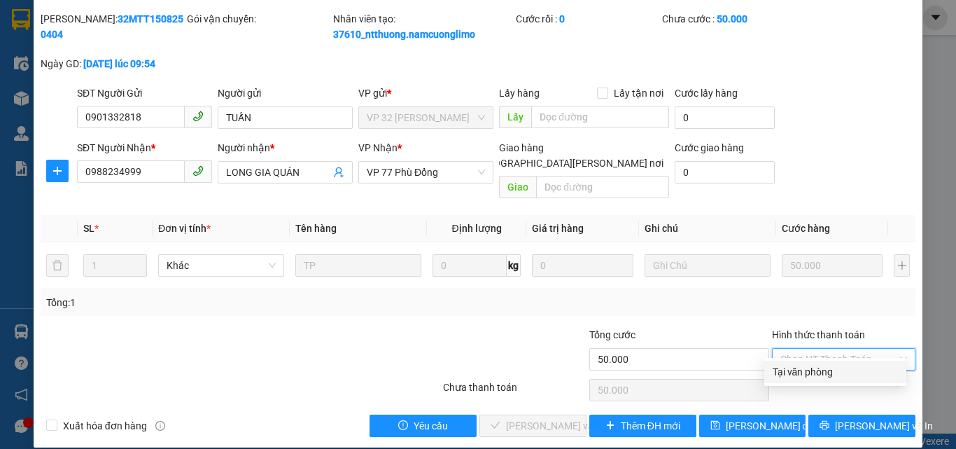
click at [825, 365] on div "Tại văn phòng" at bounding box center [835, 371] width 125 height 15
type input "0"
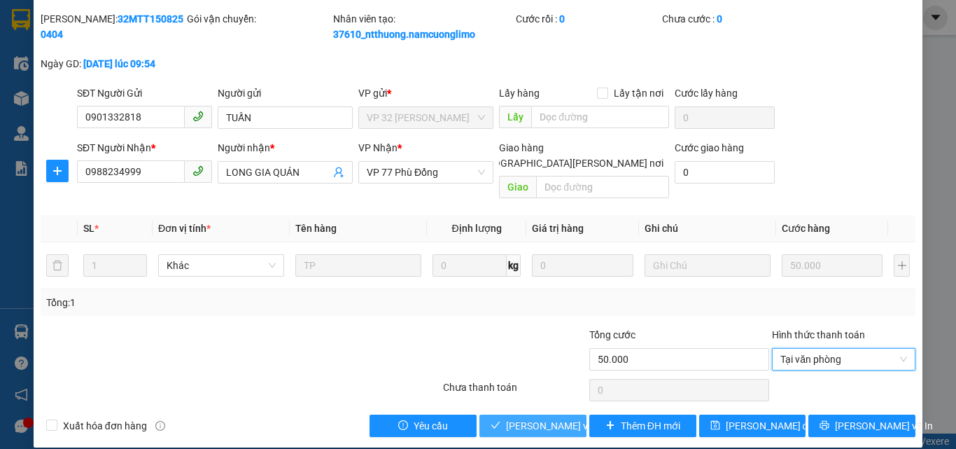
click at [551, 418] on span "[PERSON_NAME] và [PERSON_NAME] hàng" at bounding box center [600, 425] width 189 height 15
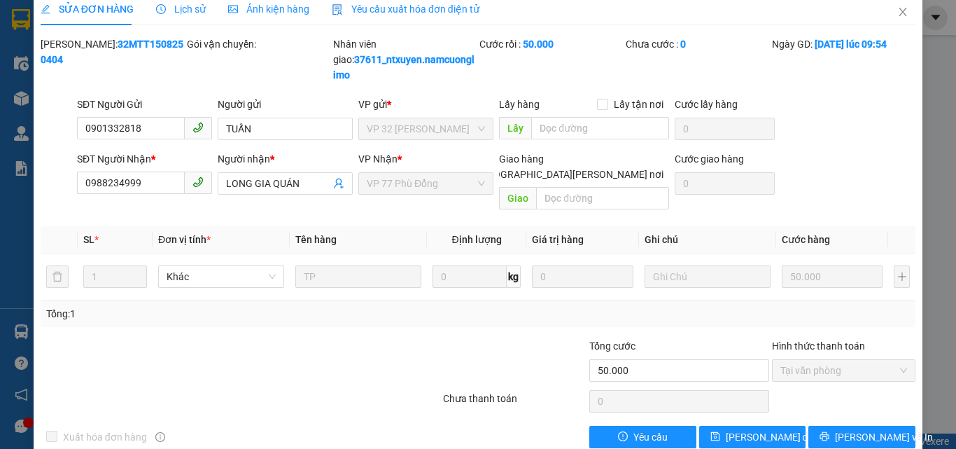
scroll to position [0, 0]
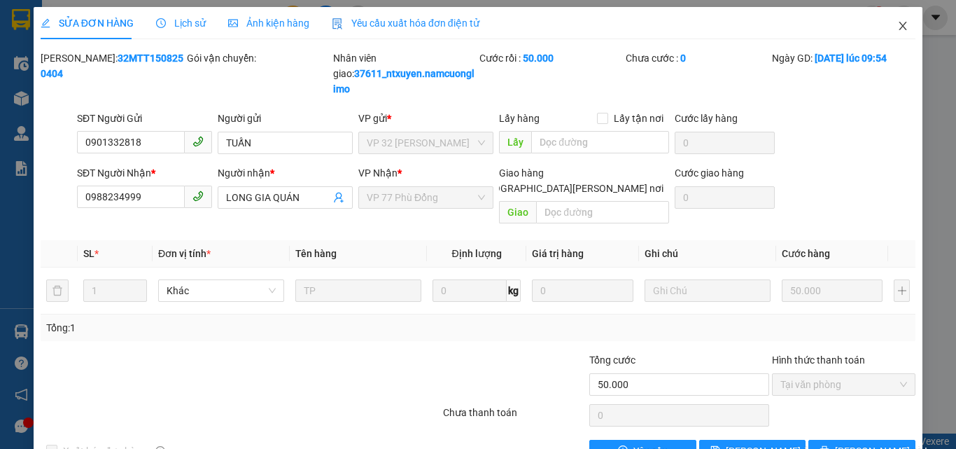
click at [889, 35] on span "Close" at bounding box center [902, 26] width 39 height 39
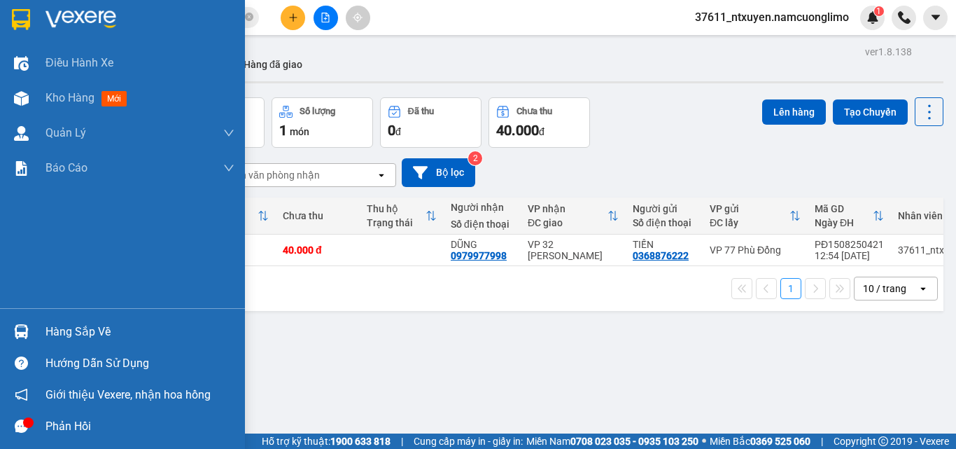
click at [50, 330] on div "Hàng sắp về" at bounding box center [139, 331] width 189 height 21
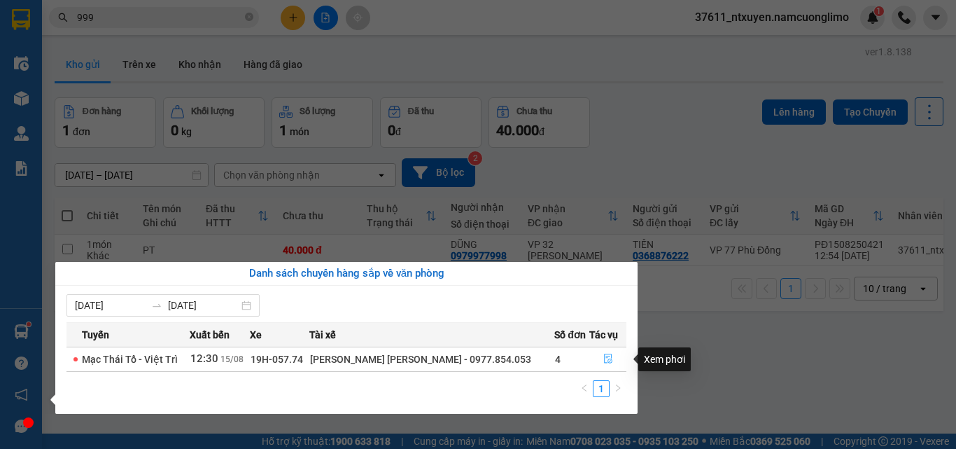
click at [603, 358] on icon "file-done" at bounding box center [608, 358] width 10 height 10
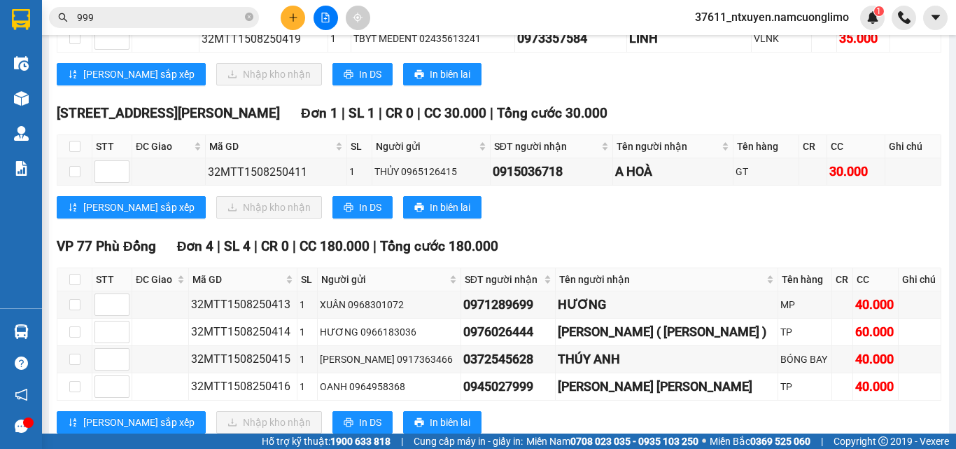
scroll to position [288, 0]
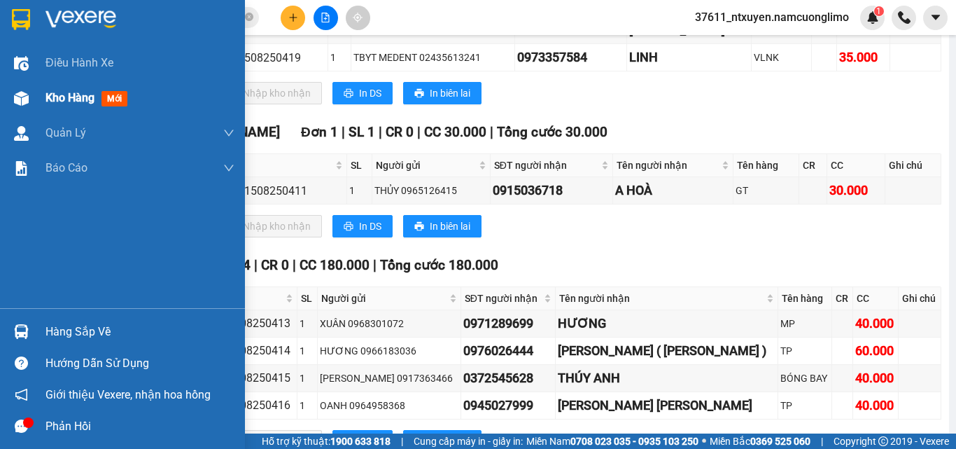
click at [50, 100] on span "Kho hàng" at bounding box center [69, 97] width 49 height 13
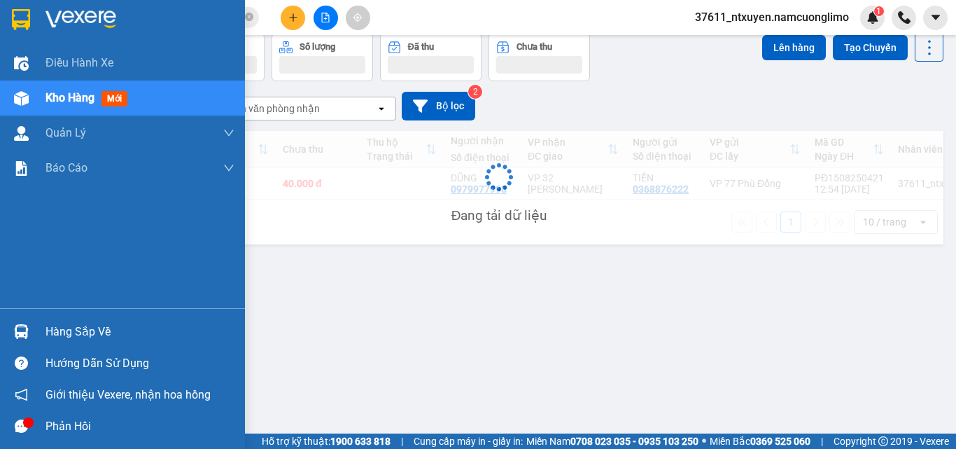
scroll to position [64, 0]
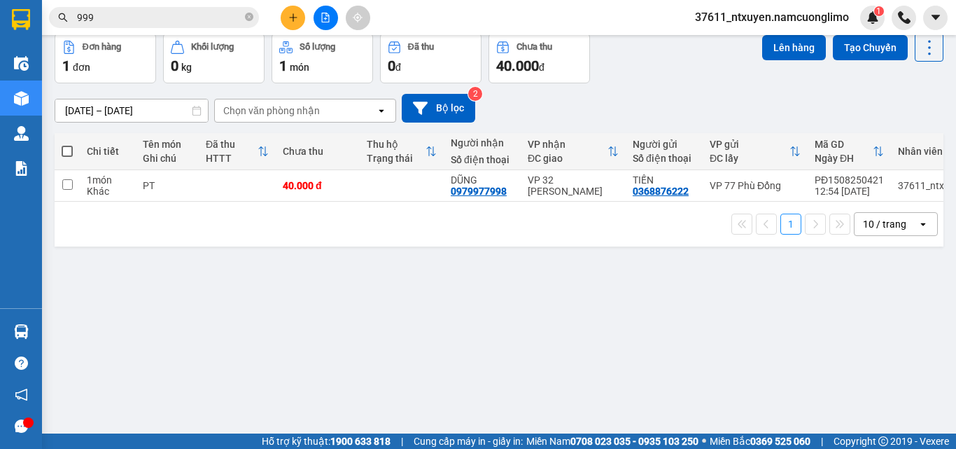
click at [66, 149] on span at bounding box center [67, 151] width 11 height 11
click at [67, 144] on input "checkbox" at bounding box center [67, 144] width 0 height 0
checkbox input "true"
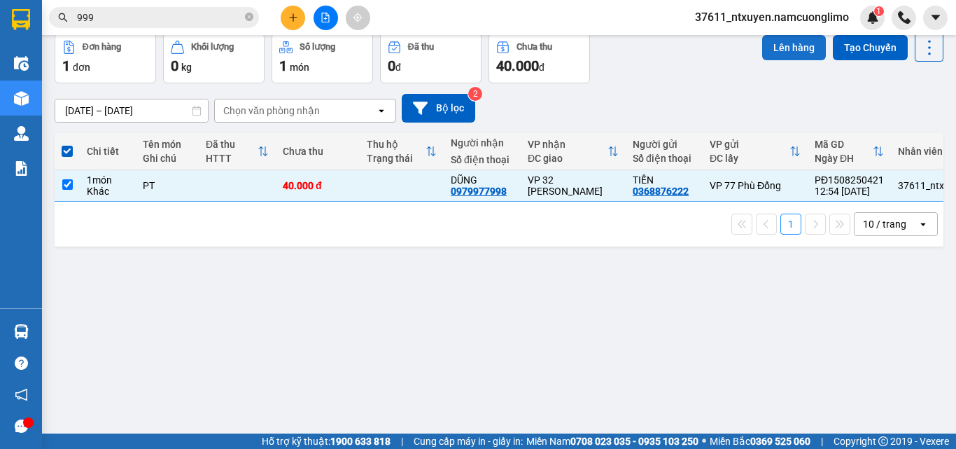
click at [773, 46] on button "Lên hàng" at bounding box center [794, 47] width 64 height 25
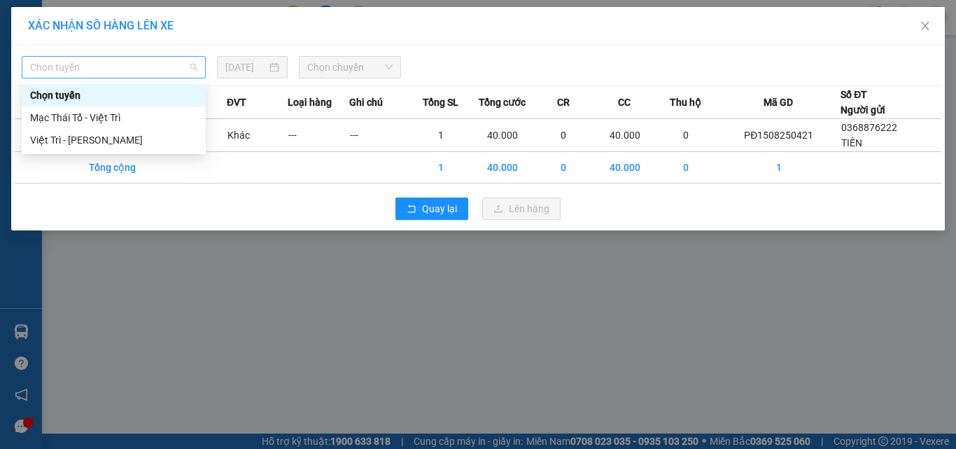
click at [150, 60] on span "Chọn tuyến" at bounding box center [113, 67] width 167 height 21
click at [70, 139] on div "Việt Trì - [PERSON_NAME]" at bounding box center [113, 139] width 167 height 15
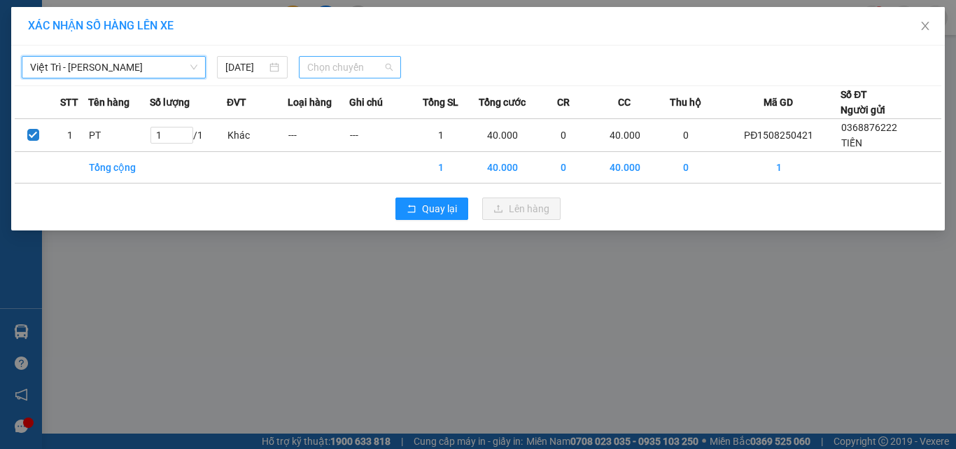
click at [383, 66] on span "Chọn chuyến" at bounding box center [350, 67] width 86 height 21
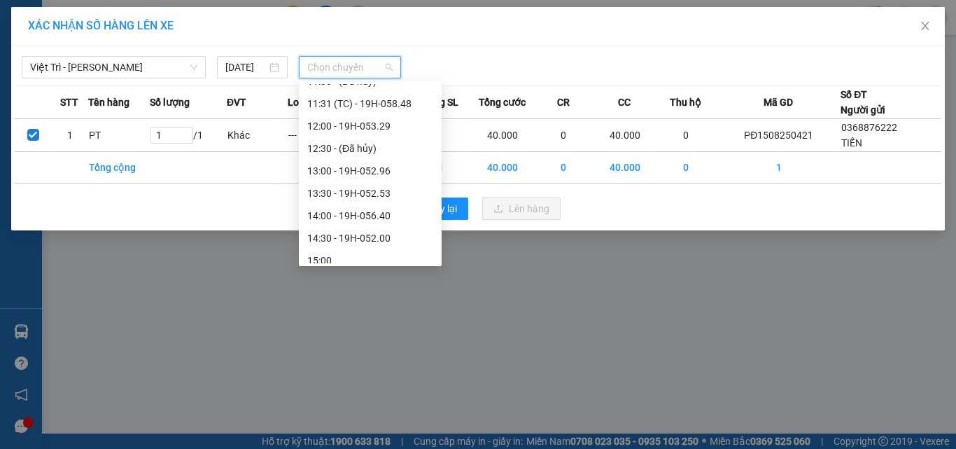
scroll to position [420, 0]
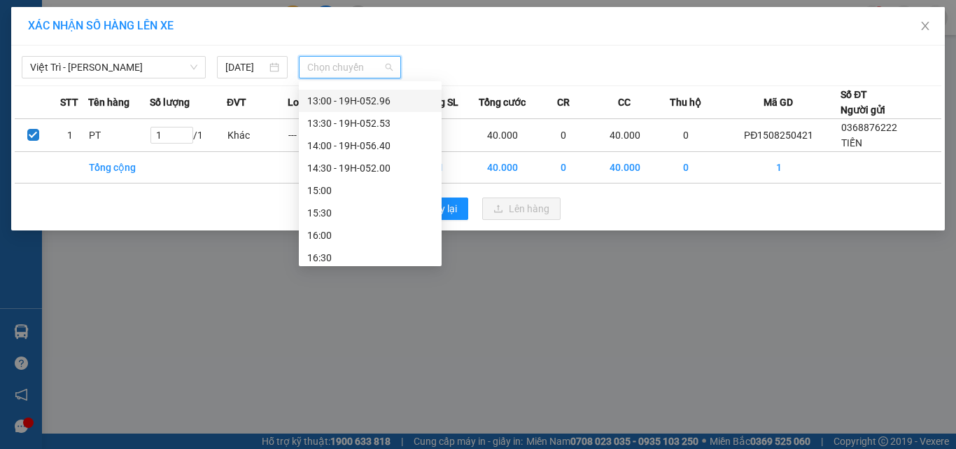
click at [372, 97] on div "13:00 - 19H-052.96" at bounding box center [370, 100] width 126 height 15
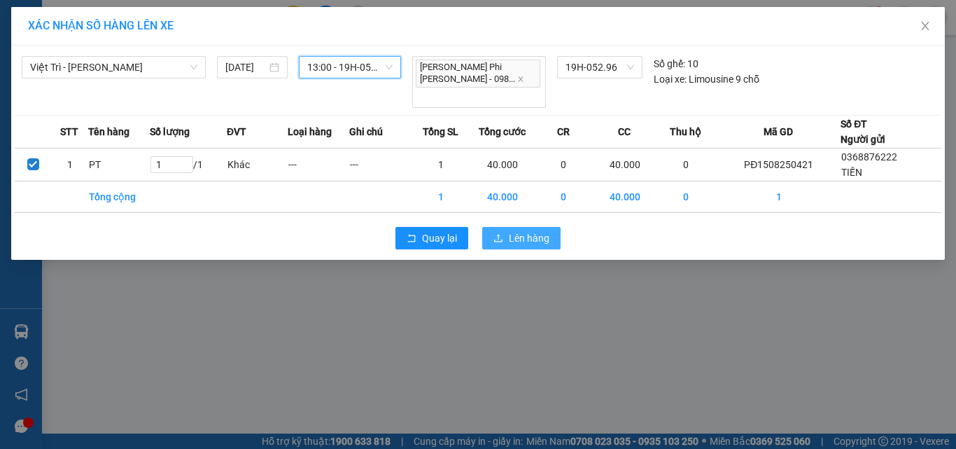
click at [542, 230] on span "Lên hàng" at bounding box center [529, 237] width 41 height 15
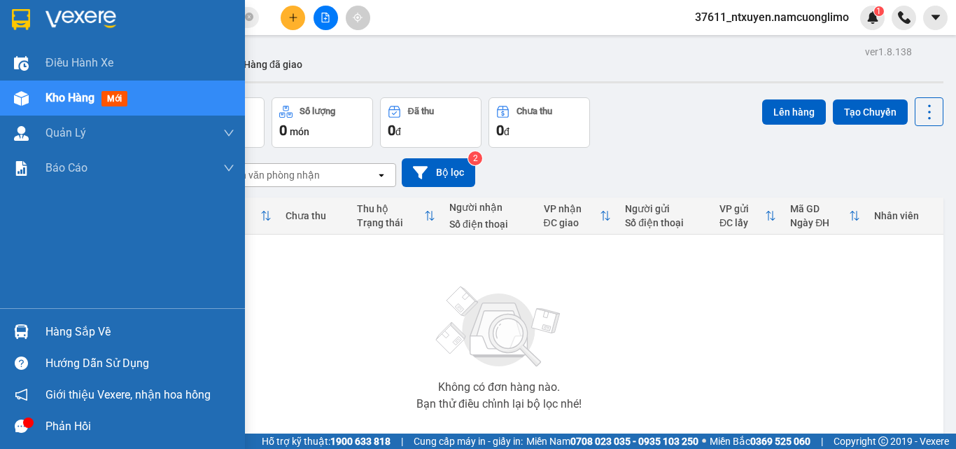
click at [94, 317] on div "Hàng sắp về" at bounding box center [122, 331] width 245 height 31
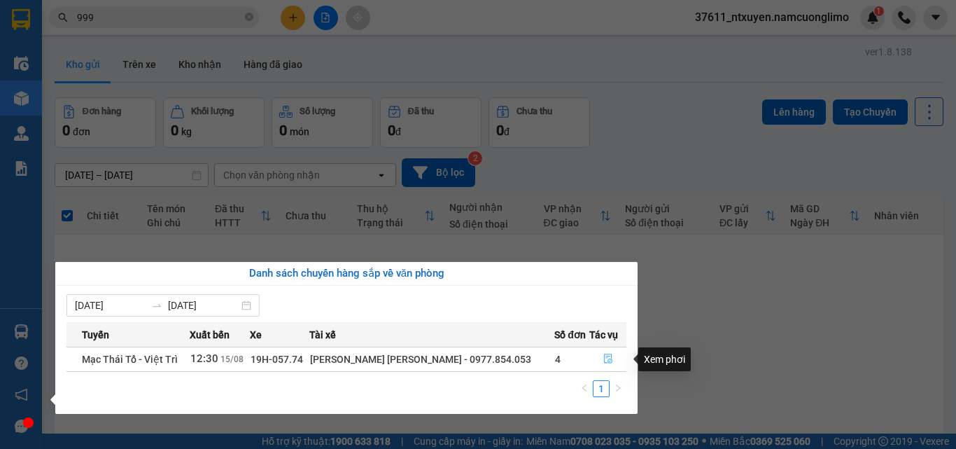
click at [609, 355] on button "button" at bounding box center [608, 359] width 36 height 22
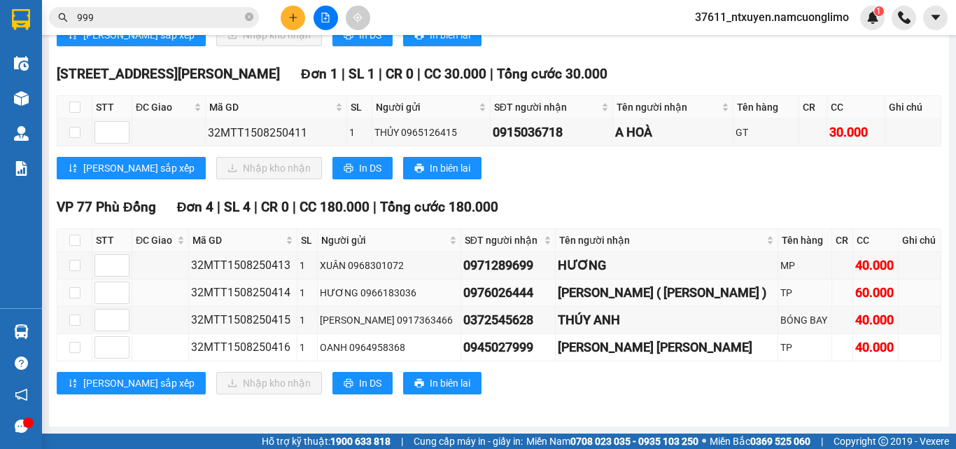
scroll to position [358, 0]
